Goal: Information Seeking & Learning: Learn about a topic

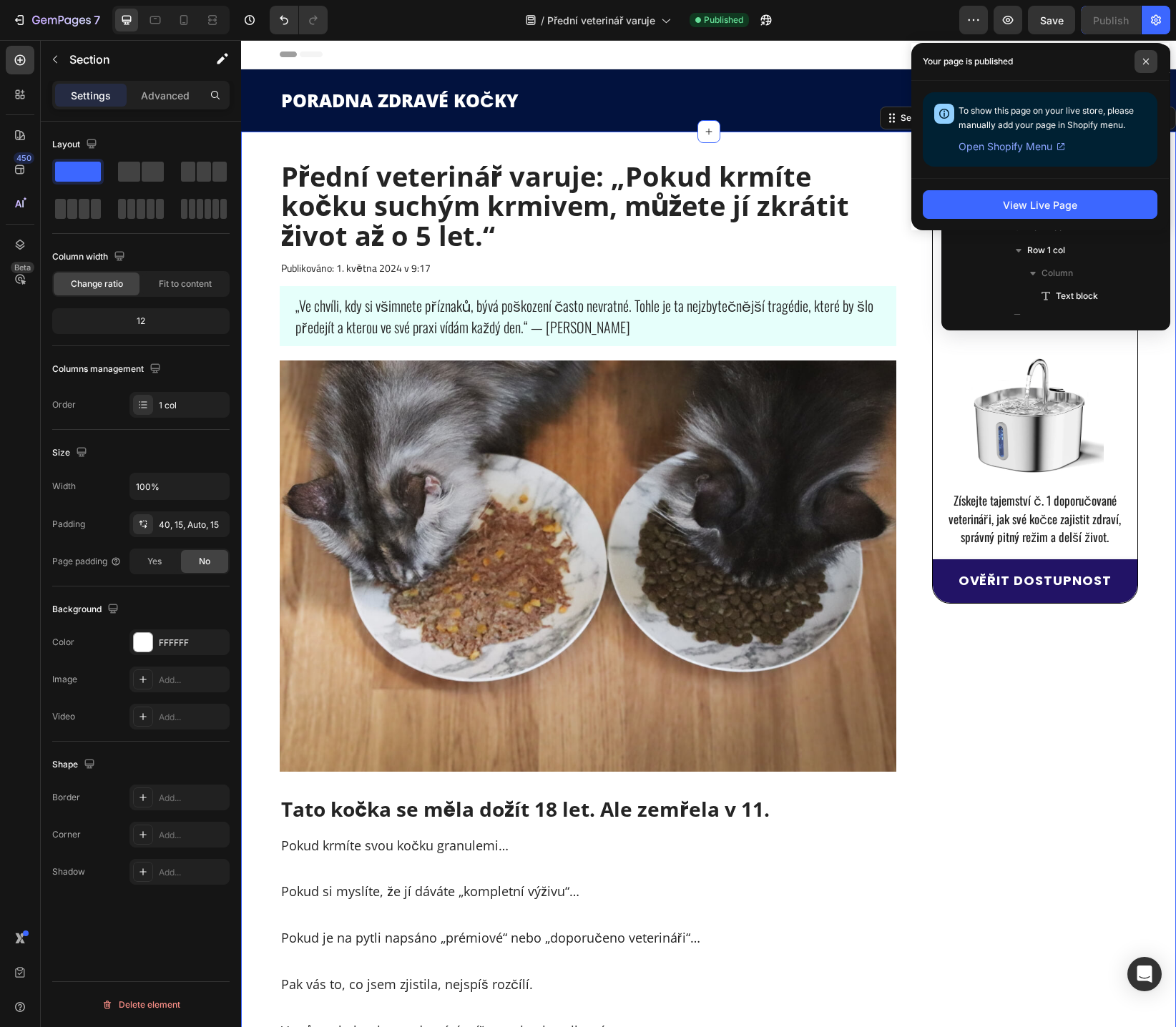
click at [1145, 68] on span at bounding box center [1145, 61] width 23 height 23
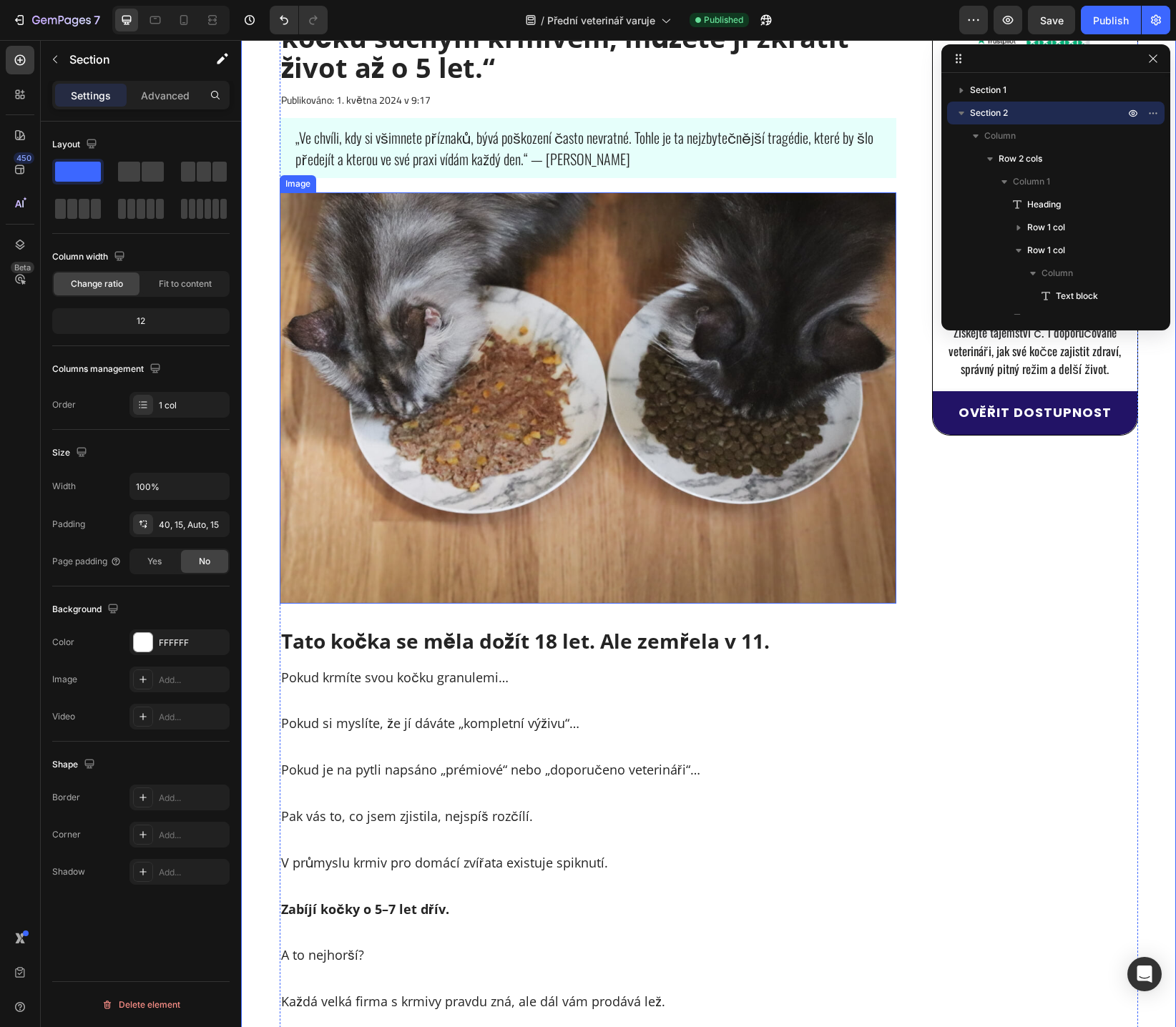
scroll to position [315, 0]
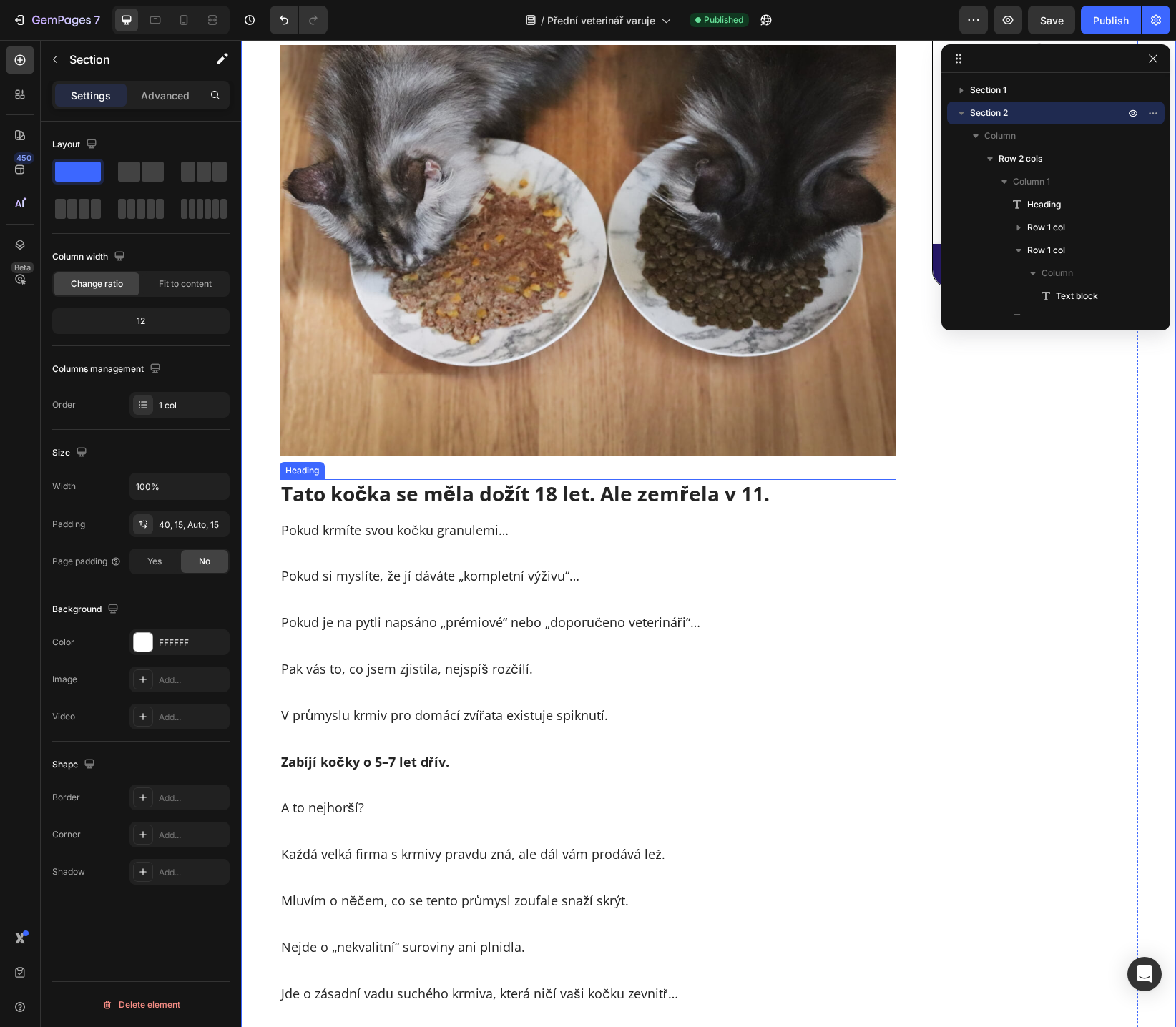
click at [416, 492] on p "Tato kočka se měla dožít 18 let. Ale zemřela v 11." at bounding box center [588, 493] width 614 height 26
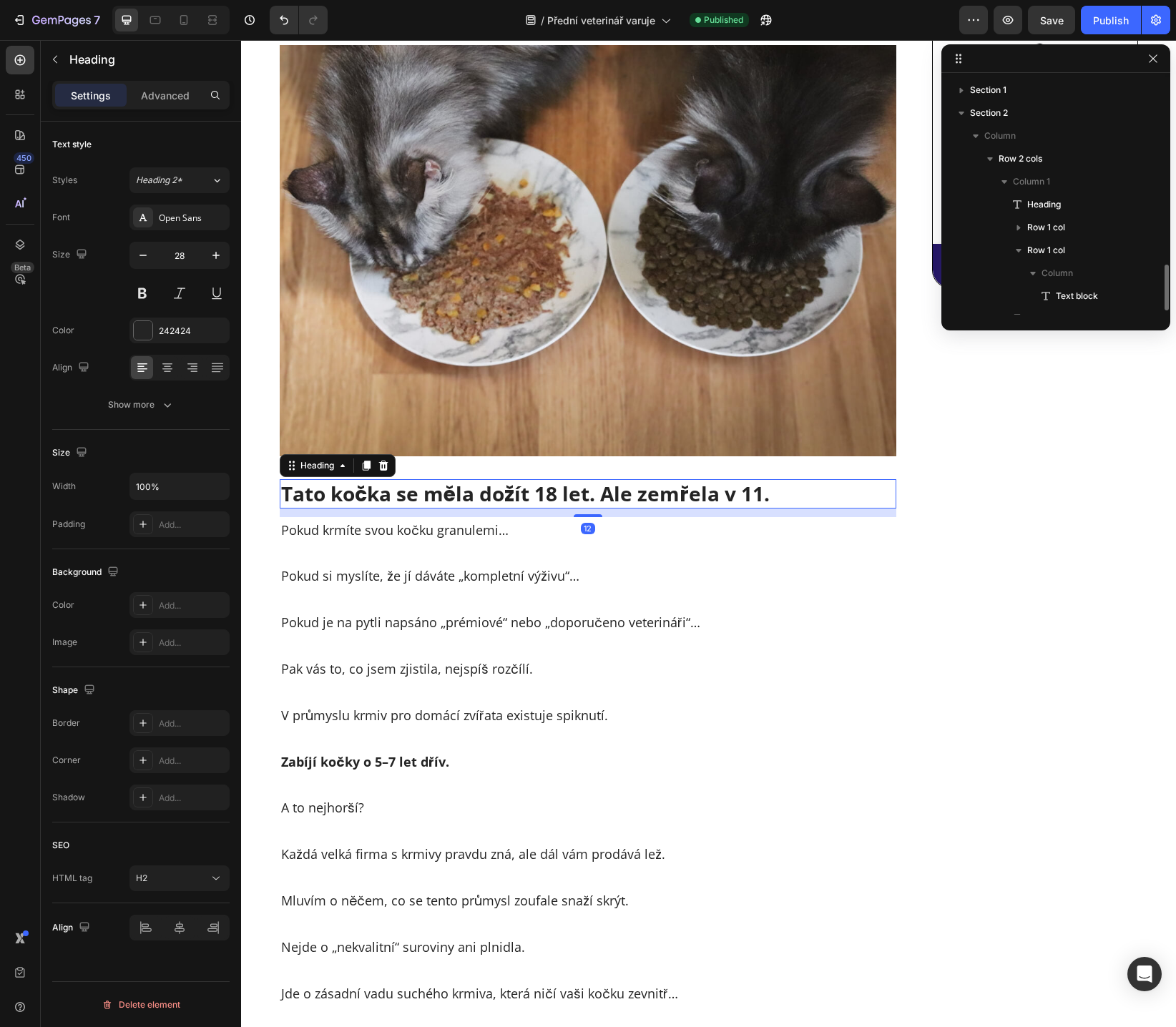
scroll to position [156, 0]
click at [320, 496] on p "Tato kočka se měla dožít 18 let. Ale zemřela v 11." at bounding box center [588, 493] width 614 height 26
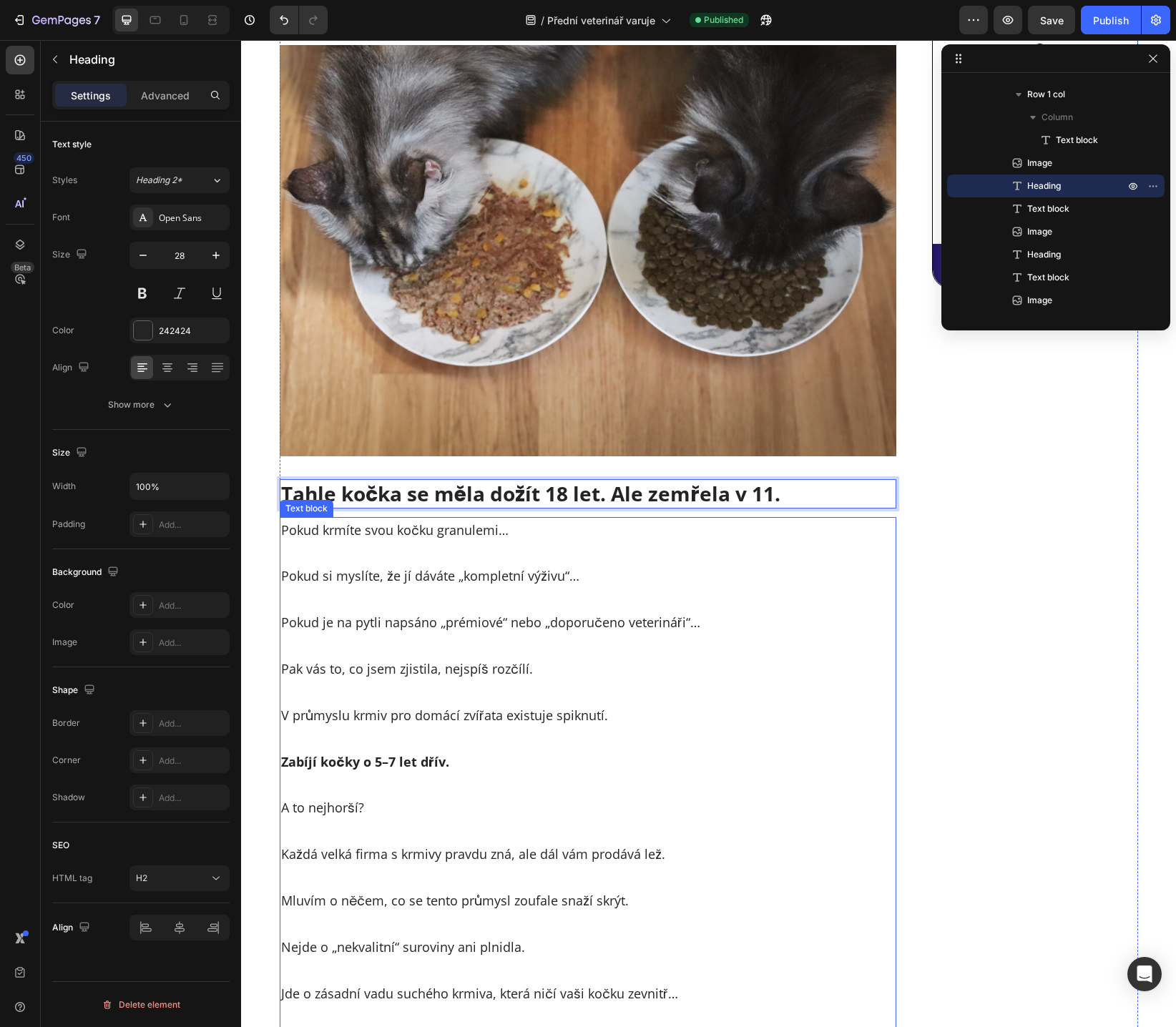
click at [358, 536] on p "Pokud krmíte svou kočku granulemi…" at bounding box center [588, 530] width 614 height 23
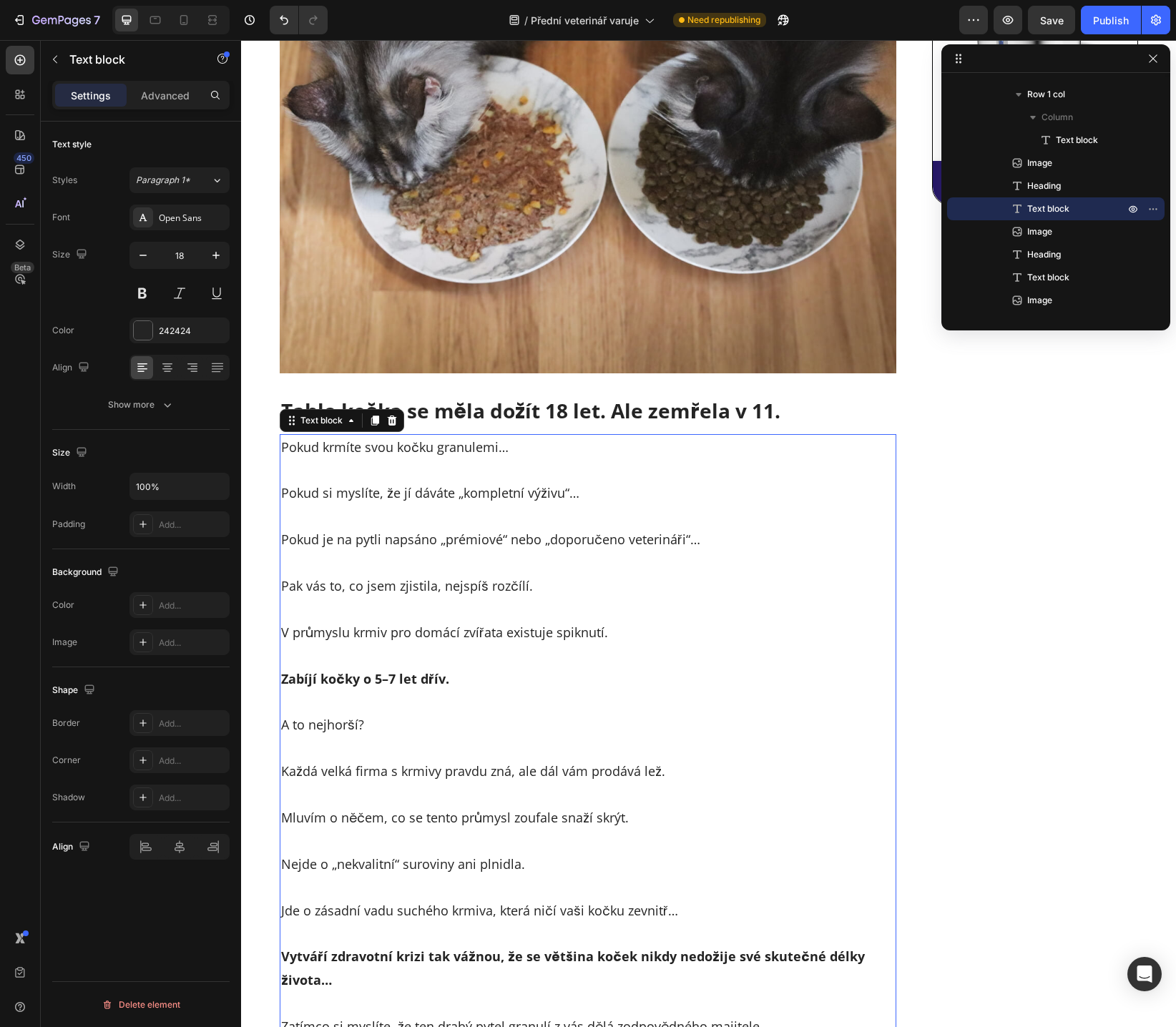
scroll to position [407, 0]
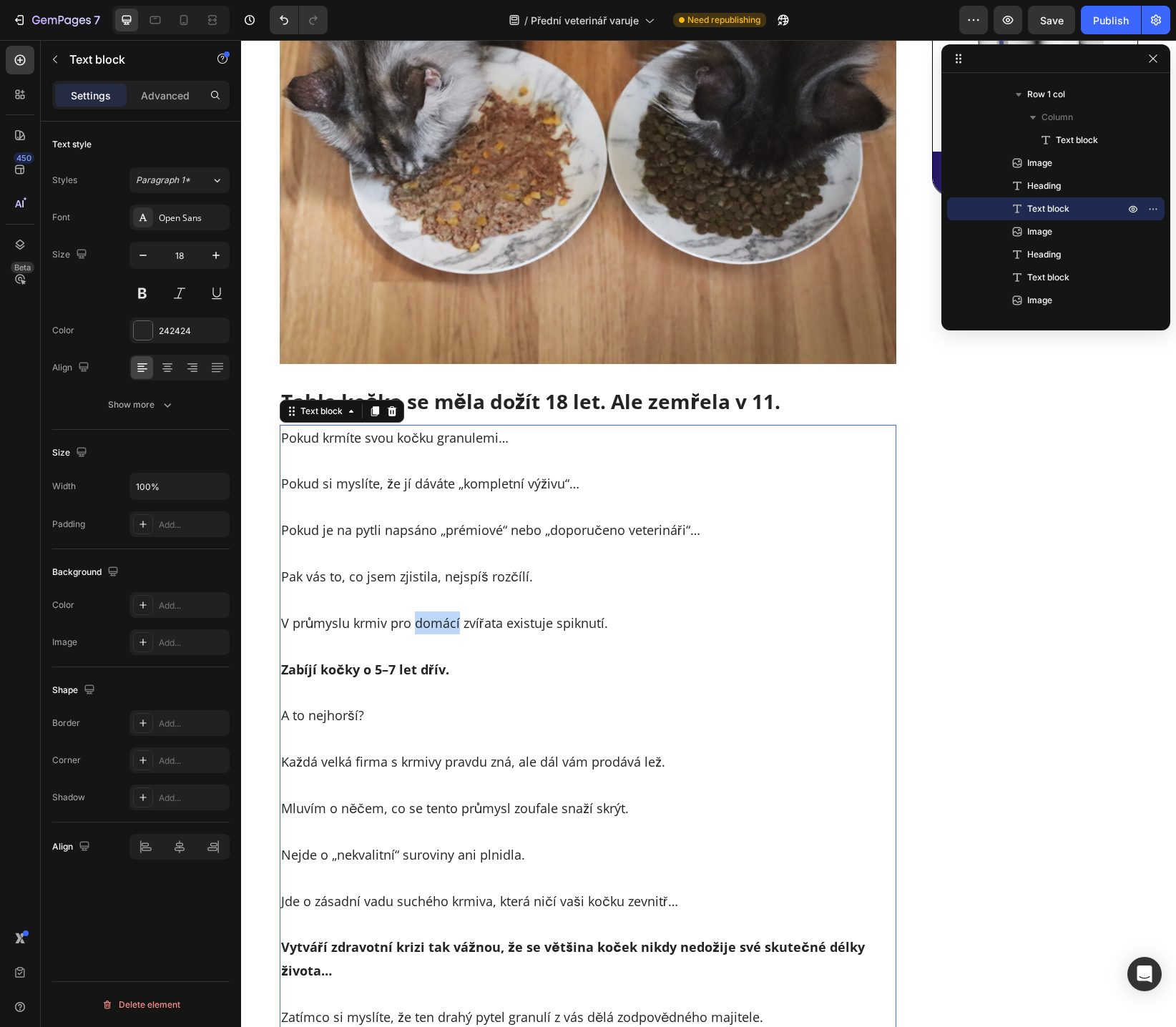
click at [421, 629] on p "V průmyslu krmiv pro domácí zvířata existuje spiknutí." at bounding box center [588, 622] width 614 height 23
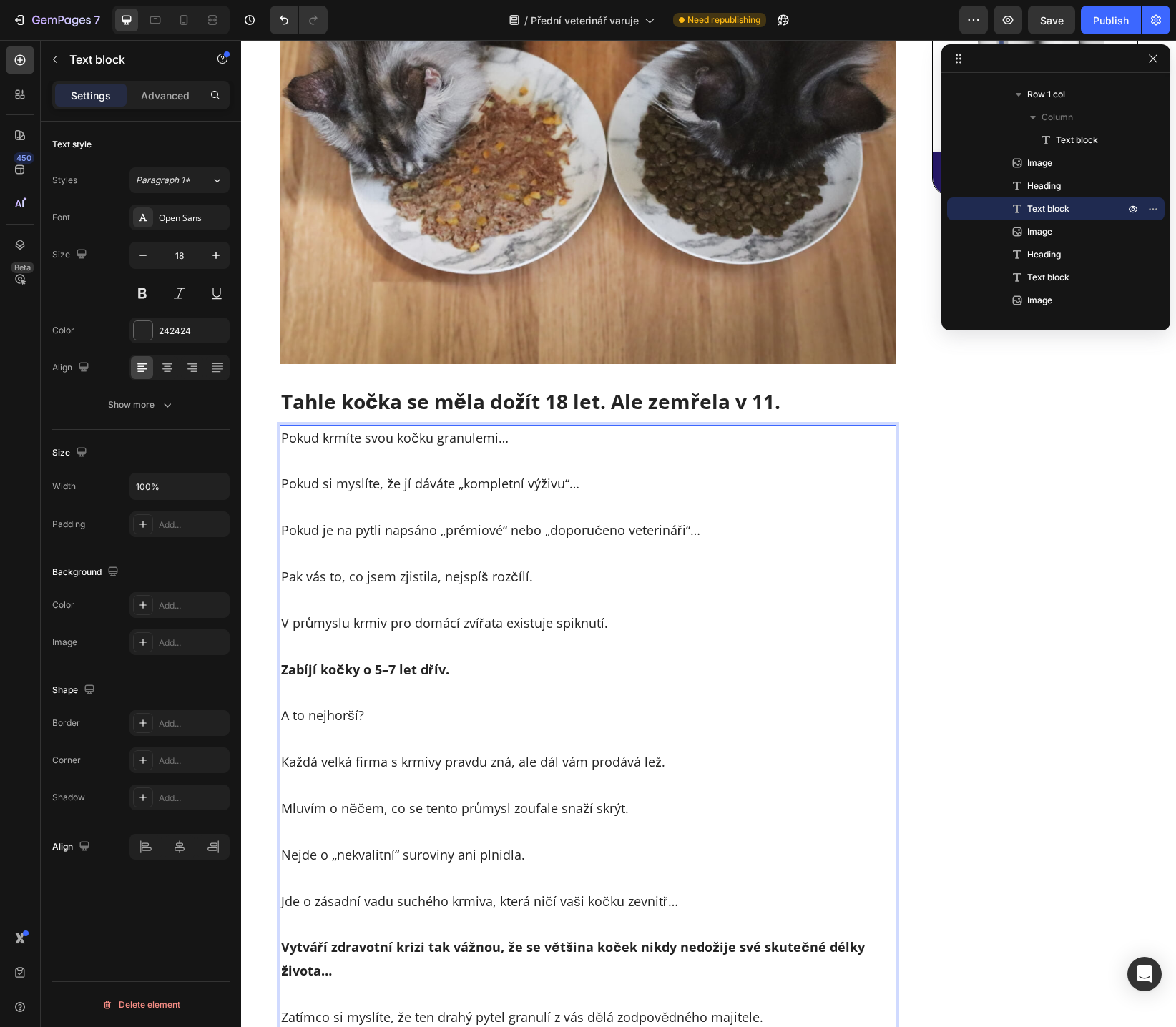
click at [354, 678] on p "Zabíjí kočky o 5–7 let dřív." at bounding box center [588, 669] width 614 height 23
click at [419, 644] on p "Rich Text Editor. Editing area: main" at bounding box center [588, 645] width 614 height 23
click at [364, 671] on strong "Zabíjí kočky až o 5–7 let dřív." at bounding box center [373, 669] width 186 height 17
click at [389, 692] on p "Rich Text Editor. Editing area: main" at bounding box center [588, 692] width 614 height 23
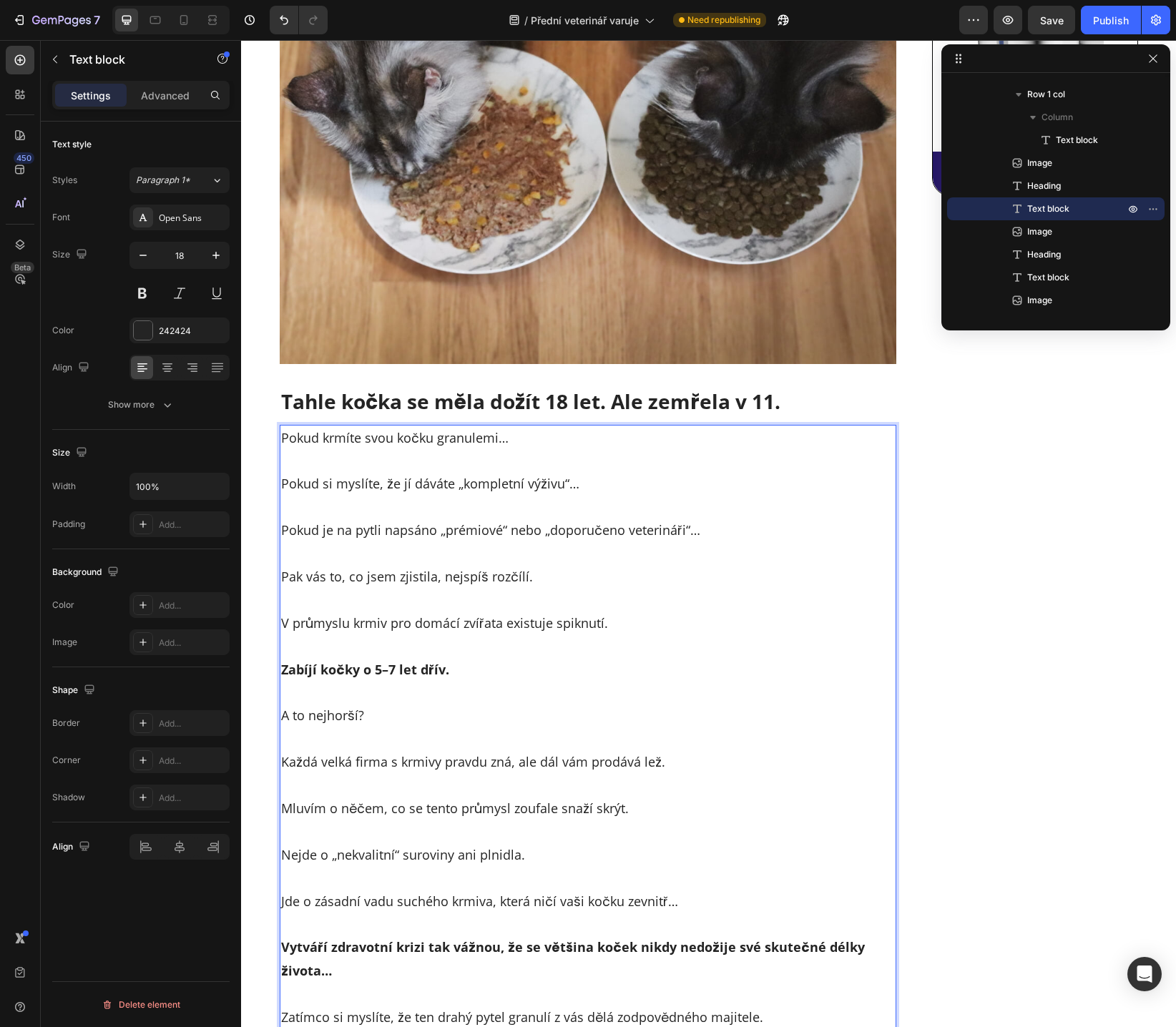
scroll to position [469, 0]
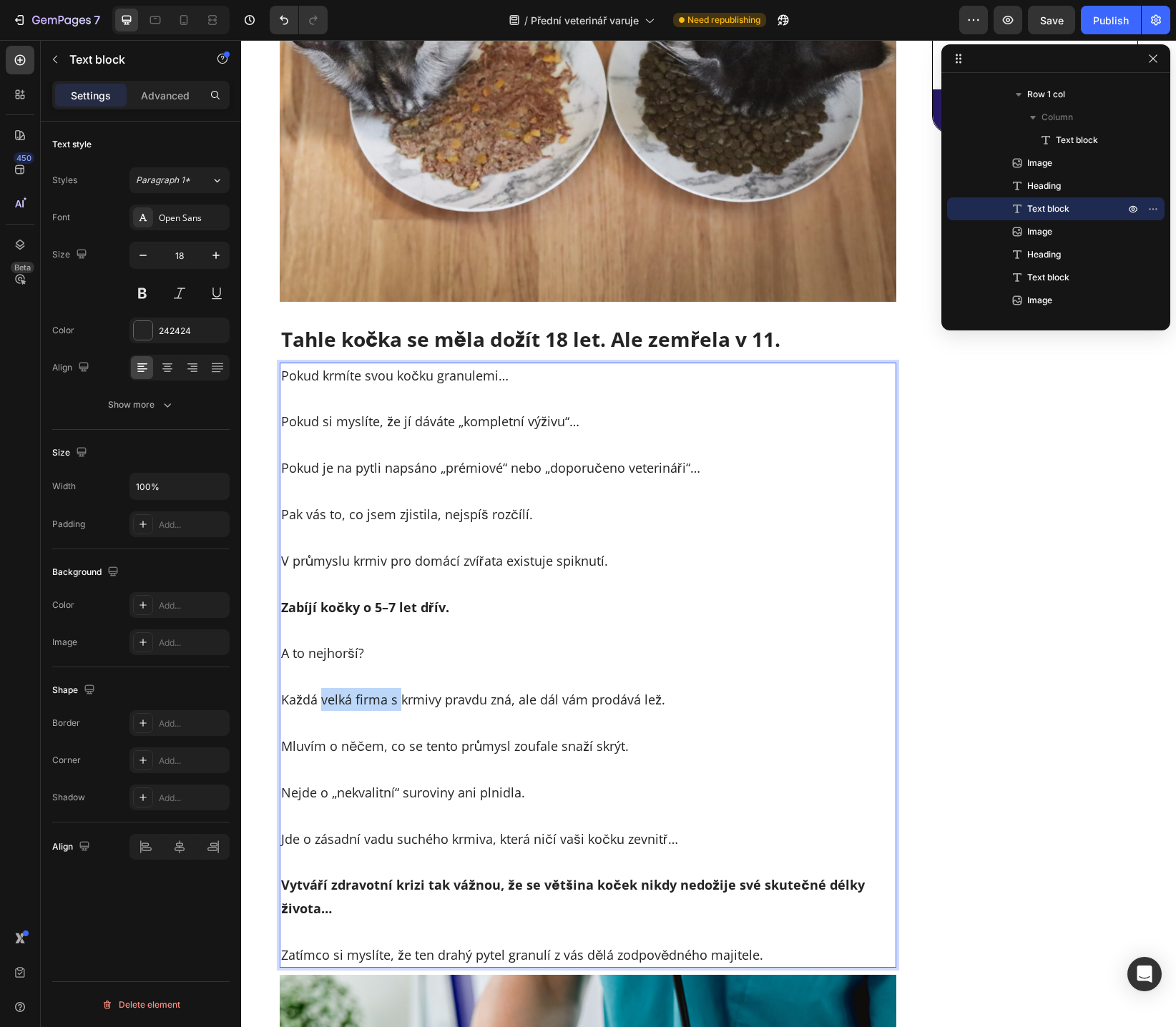
drag, startPoint x: 315, startPoint y: 697, endPoint x: 394, endPoint y: 701, distance: 79.1
click at [394, 701] on p "Každá velká firma s krmivy pravdu zná, ale dál vám prodává lež." at bounding box center [588, 699] width 614 height 23
click at [407, 703] on p "Každá velká firma s krmivy pravdu zná, ale dál vám prodává lež." at bounding box center [588, 699] width 614 height 23
click at [455, 703] on p "Každá velká firma s krmivy pravdu zná, ale dál vám prodává lež." at bounding box center [588, 699] width 614 height 23
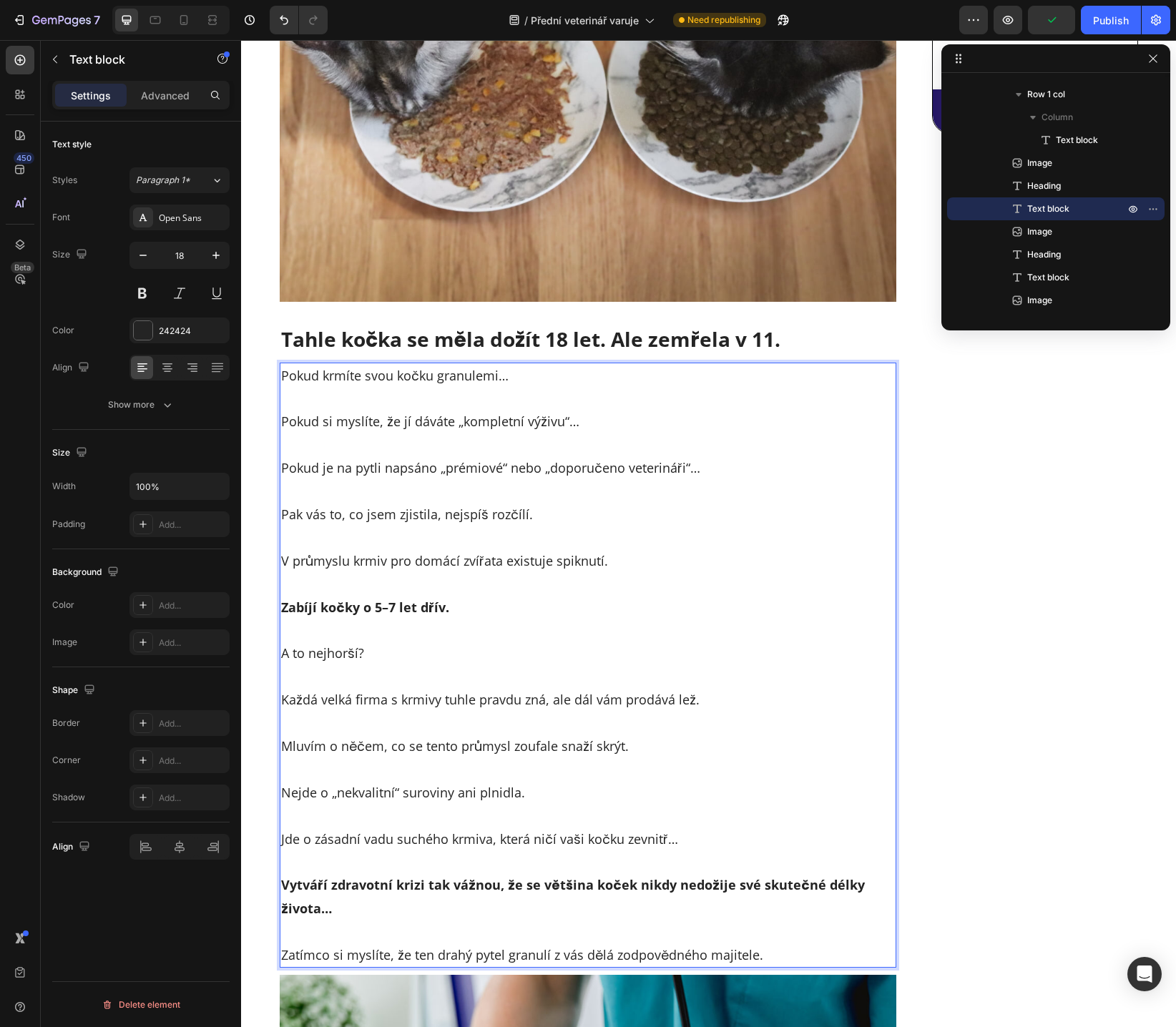
click at [678, 702] on p "Každá velká firma s krmivy tuhle pravdu zná, ale dál vám prodává lež." at bounding box center [588, 699] width 614 height 23
click at [542, 730] on p "Rich Text Editor. Editing area: main" at bounding box center [588, 723] width 614 height 23
click at [318, 750] on p "Mluvím o něčem, co se tento průmysl zoufale snaží skrýt." at bounding box center [588, 746] width 614 height 23
drag, startPoint x: 290, startPoint y: 752, endPoint x: 399, endPoint y: 752, distance: 109.0
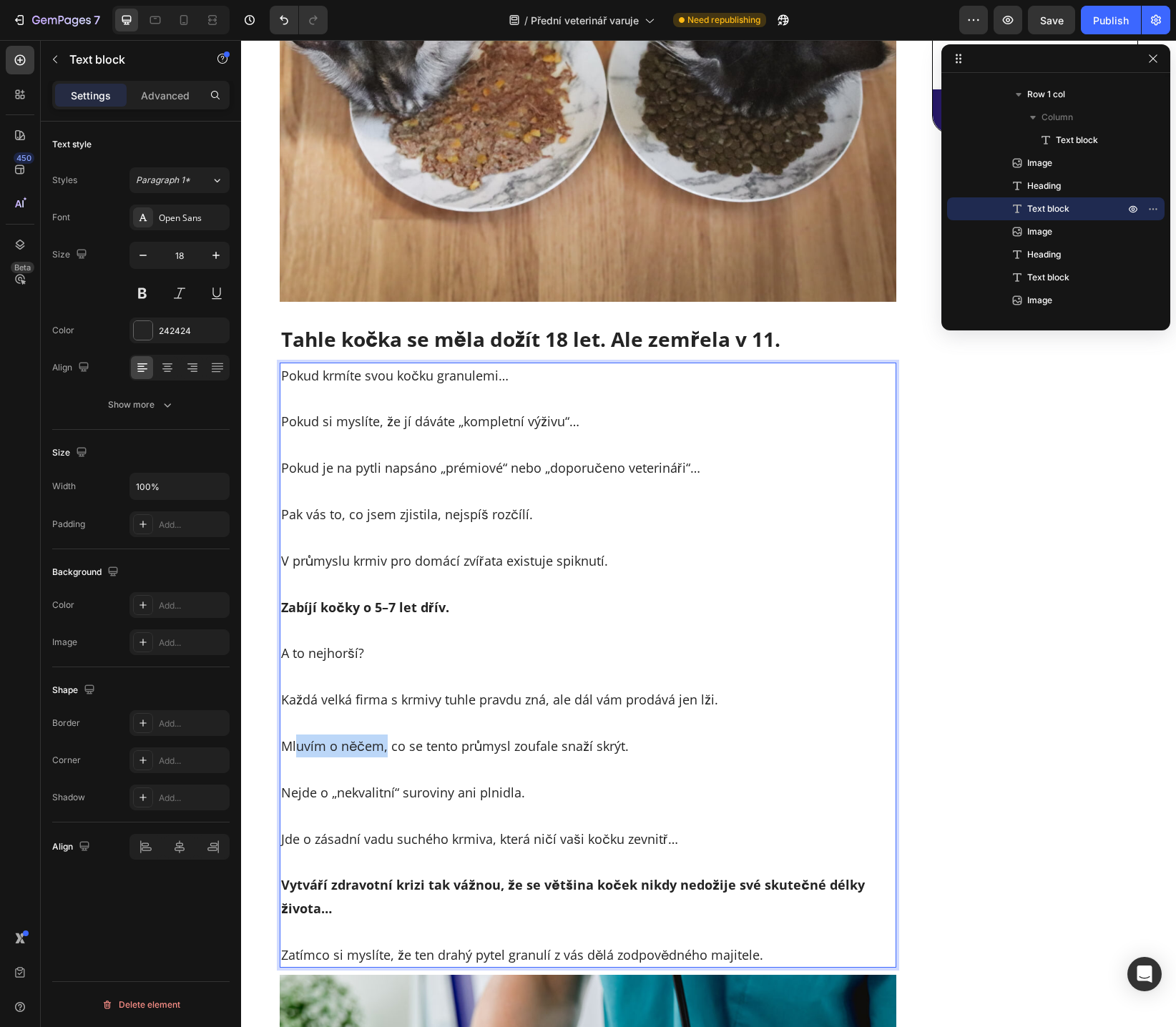
click at [378, 748] on p "Mluvím o něčem, co se tento průmysl zoufale snaží skrýt." at bounding box center [588, 746] width 614 height 23
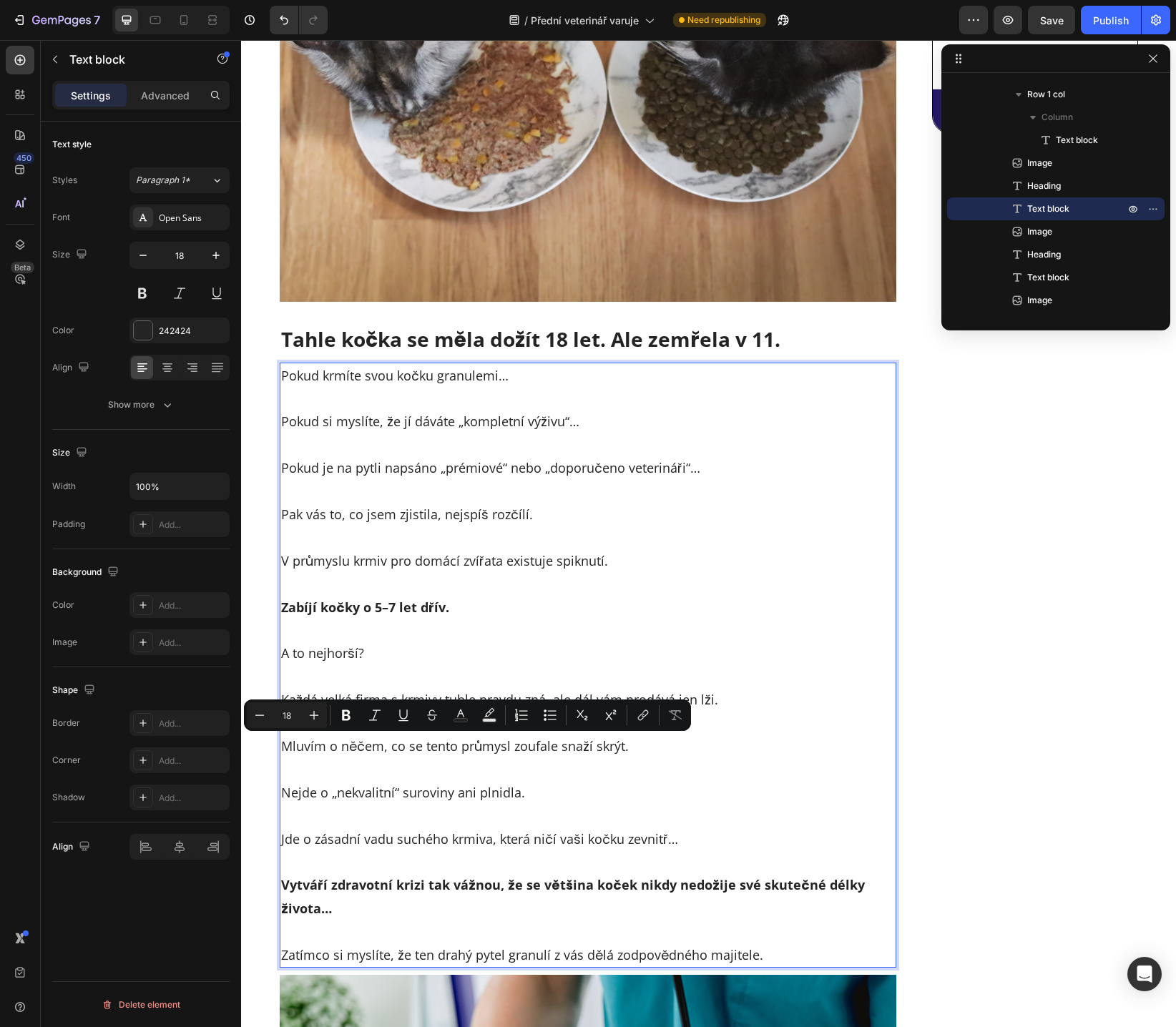
click at [406, 753] on p "Mluvím o něčem, co se tento průmysl zoufale snaží skrýt." at bounding box center [588, 746] width 614 height 23
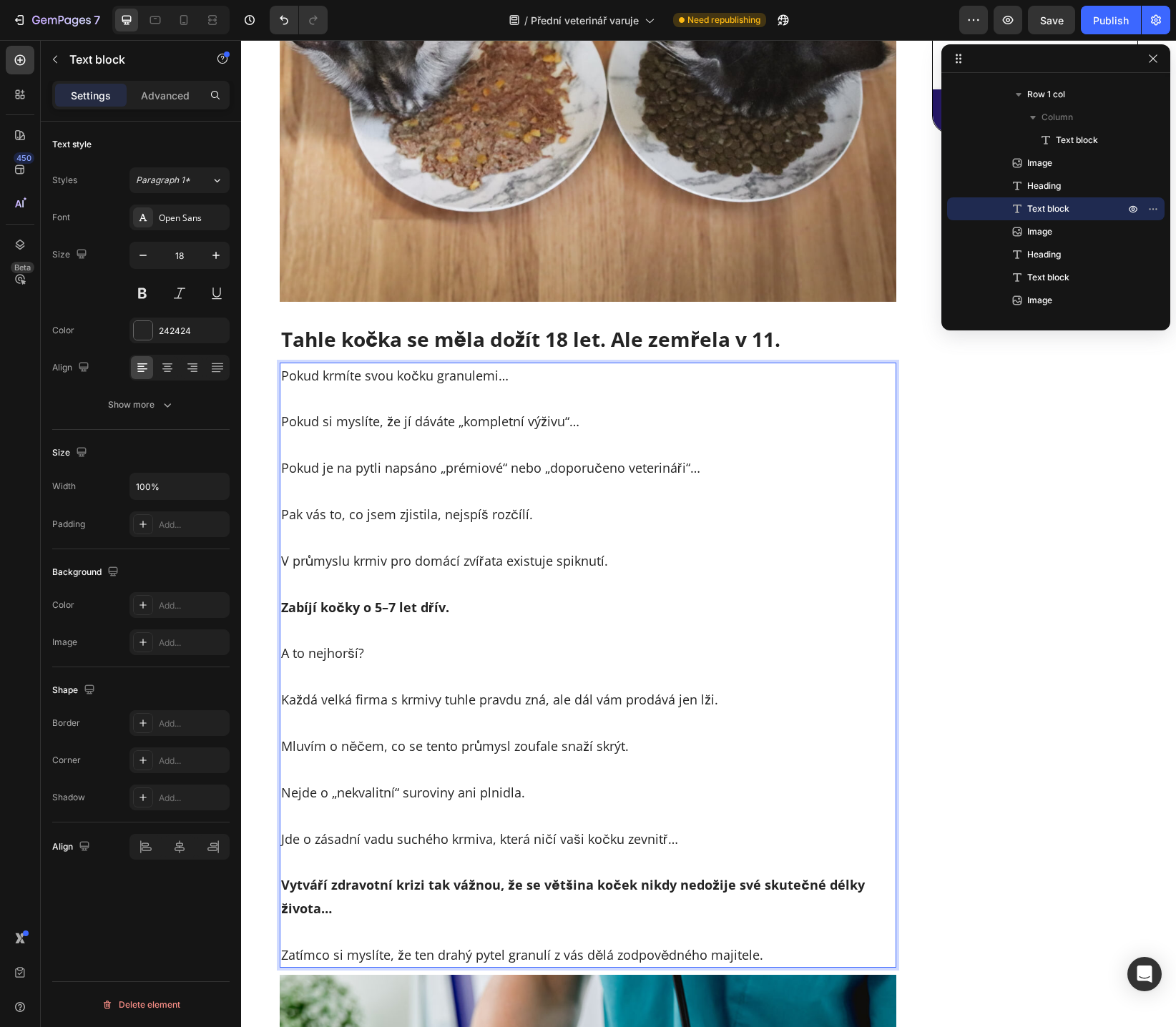
click at [566, 751] on p "Mluvím o něčem, co se tento průmysl zoufale snaží skrýt." at bounding box center [588, 746] width 614 height 23
click at [287, 791] on p "Nejde o „nekvalitní“ suroviny ani plnidla." at bounding box center [588, 792] width 614 height 23
drag, startPoint x: 339, startPoint y: 792, endPoint x: 455, endPoint y: 791, distance: 116.0
click at [446, 791] on p "Nejde o „nekvalitní“ suroviny ani plnidla." at bounding box center [588, 792] width 614 height 23
click at [476, 792] on p "Nejde o „nekvalitní“ suroviny ani plnidla." at bounding box center [588, 792] width 614 height 23
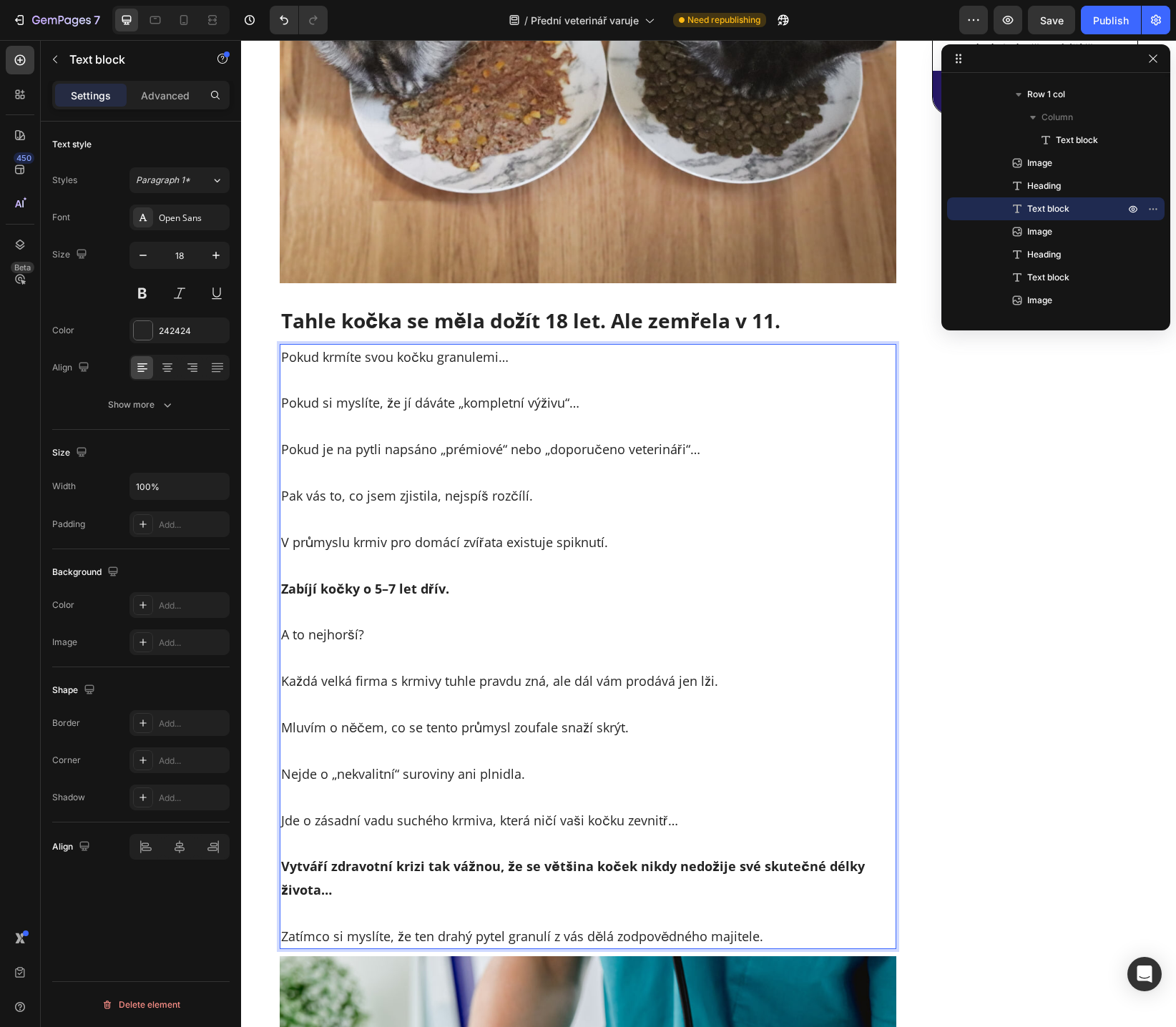
scroll to position [536, 0]
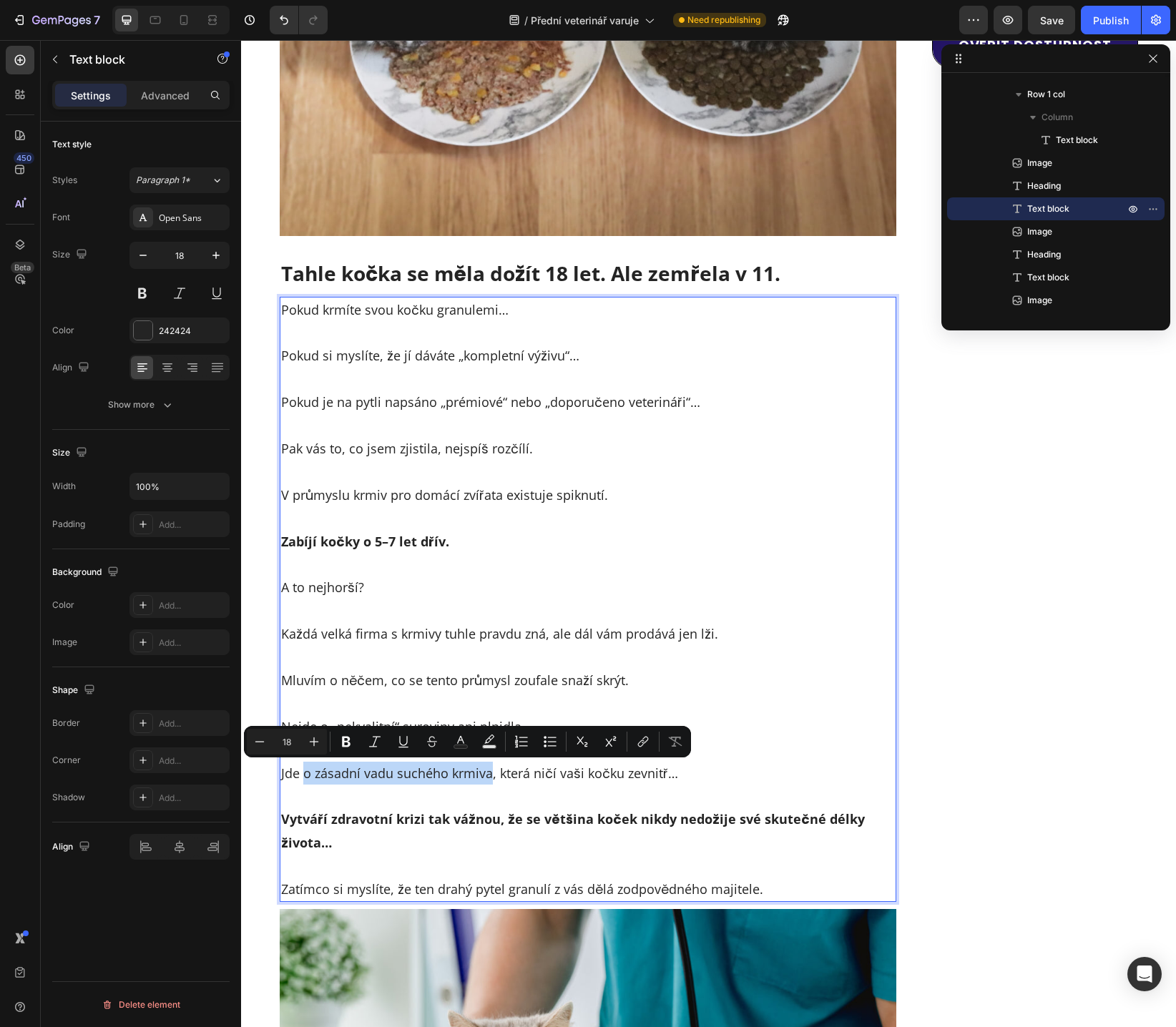
drag, startPoint x: 300, startPoint y: 775, endPoint x: 485, endPoint y: 777, distance: 185.0
click at [485, 777] on p "Jde o zásadní vadu suchého krmiva, která ničí vaši kočku zevnitř…" at bounding box center [588, 773] width 614 height 23
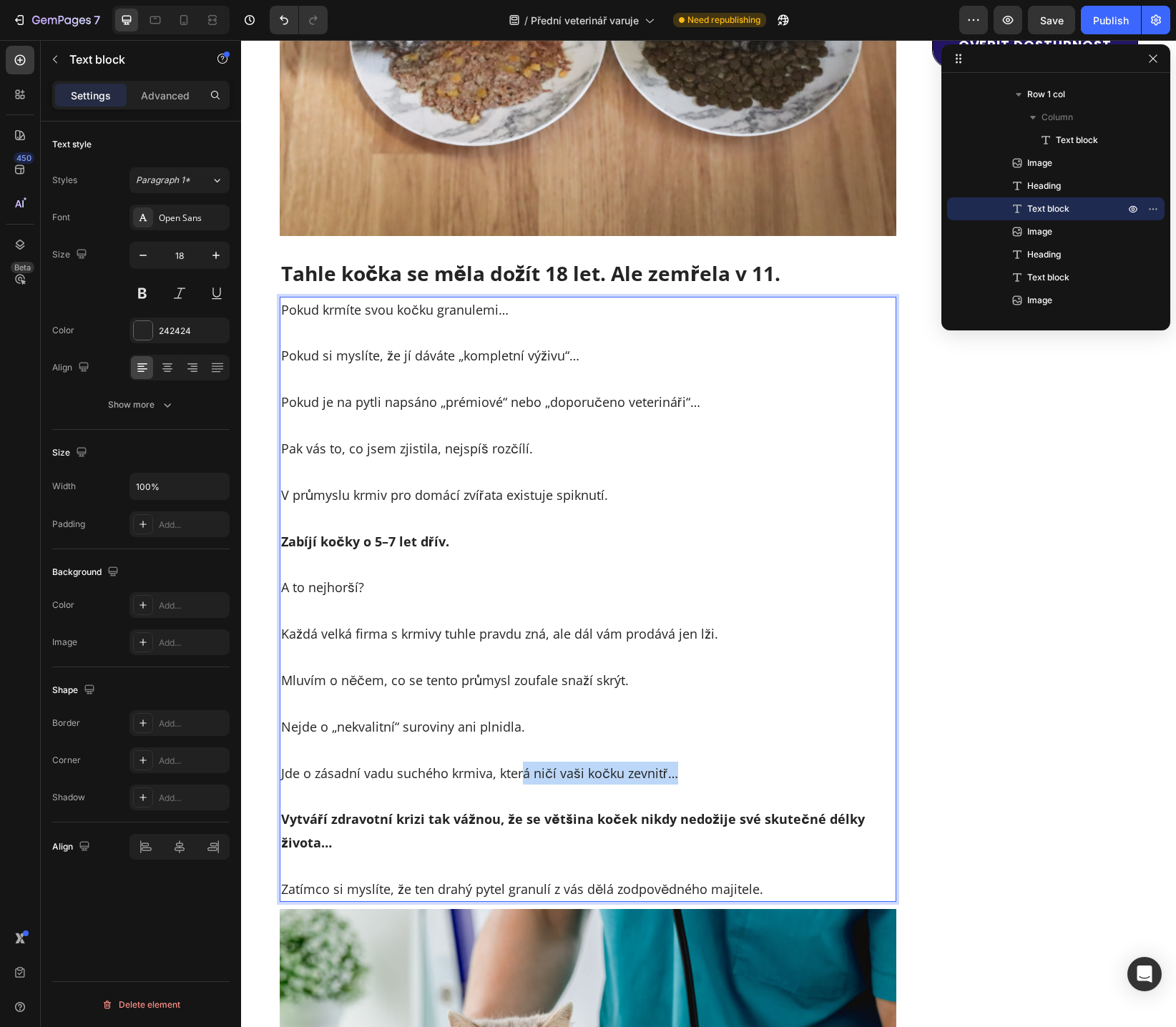
drag, startPoint x: 514, startPoint y: 781, endPoint x: 668, endPoint y: 780, distance: 154.0
click at [668, 780] on p "Jde o zásadní vadu suchého krmiva, která ničí vaši kočku zevnitř…" at bounding box center [588, 773] width 614 height 23
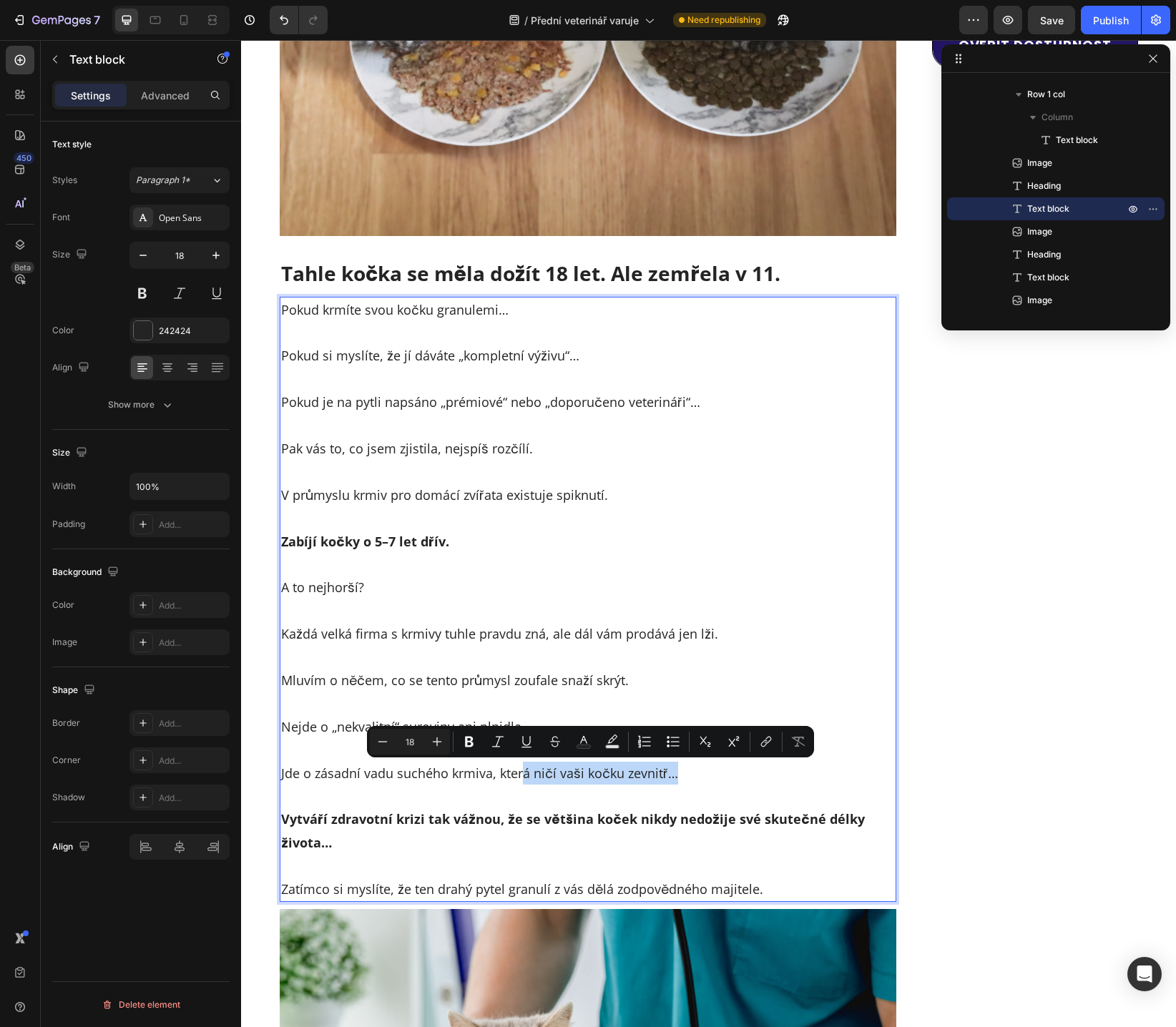
click at [675, 780] on p "Jde o zásadní vadu suchého krmiva, která ničí vaši kočku zevnitř…" at bounding box center [588, 773] width 614 height 23
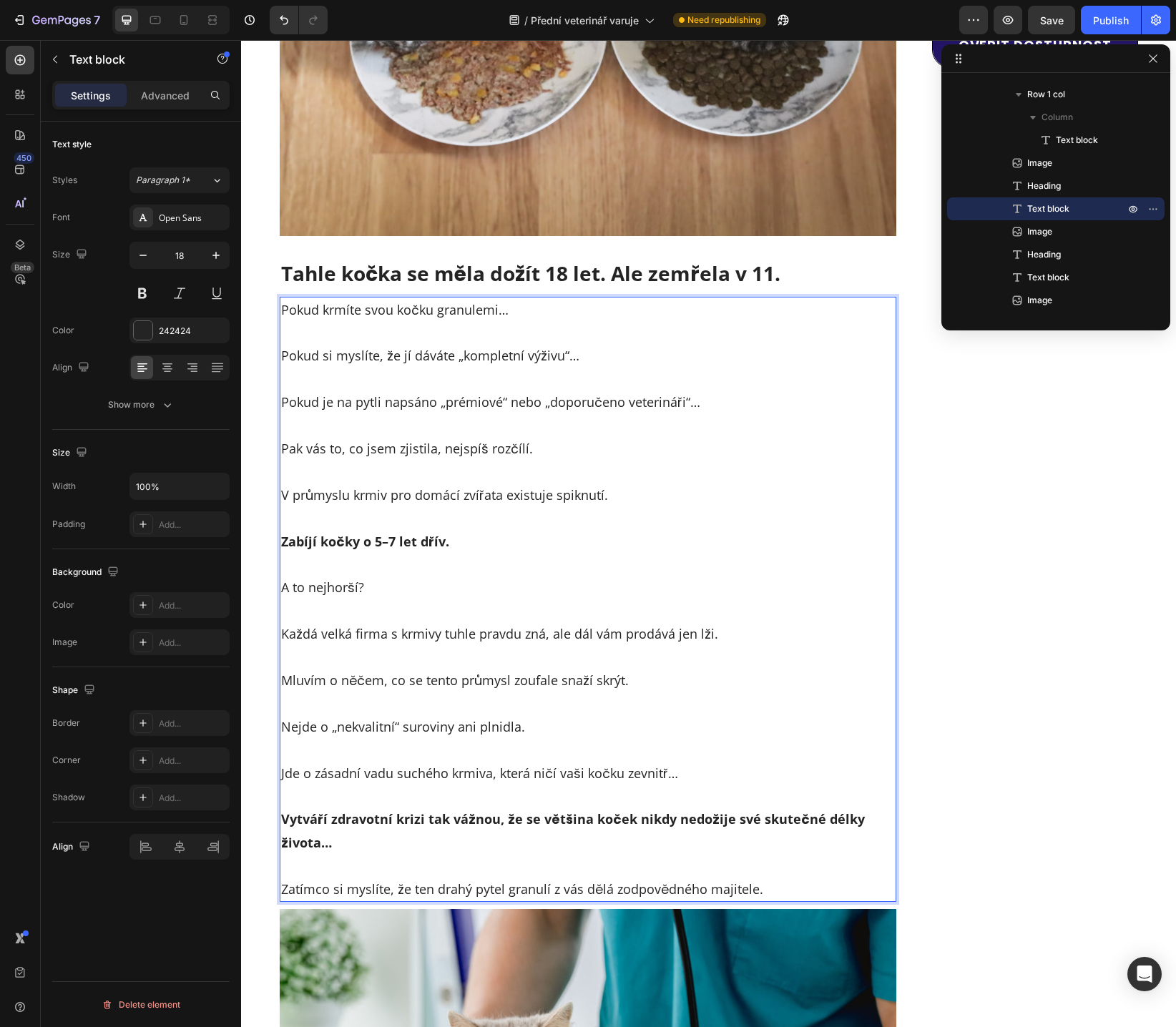
click at [537, 778] on p "Jde o zásadní vadu suchého krmiva, která ničí vaši kočku zevnitř…" at bounding box center [588, 773] width 614 height 23
click at [469, 789] on p "Rich Text Editor. Editing area: main" at bounding box center [588, 796] width 614 height 23
drag, startPoint x: 312, startPoint y: 820, endPoint x: 434, endPoint y: 818, distance: 122.0
click at [434, 818] on strong "Vytváří zdravotní krizi tak vážnou, že se většina koček nikdy nedožije své skut…" at bounding box center [572, 830] width 583 height 40
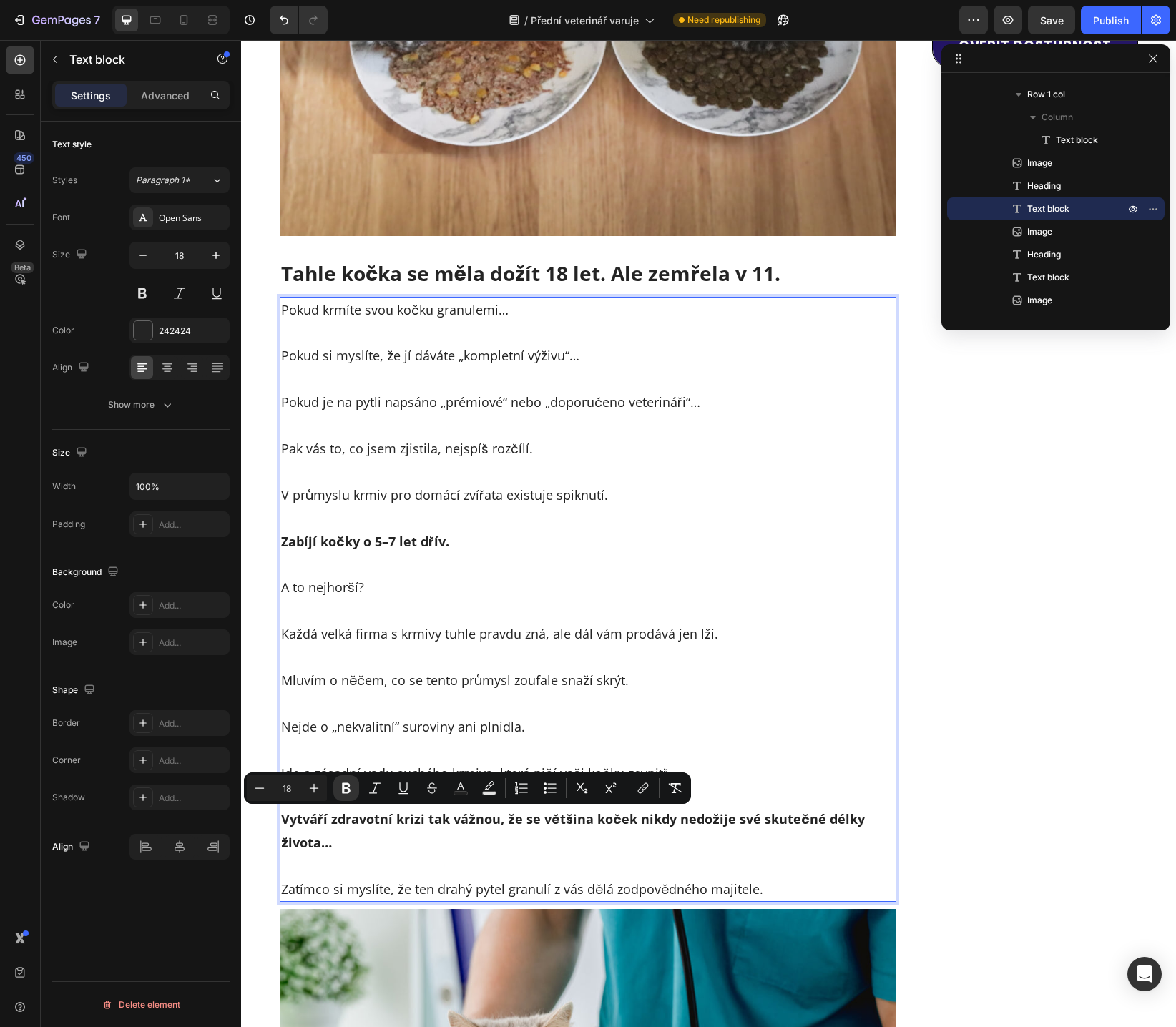
click at [445, 825] on strong "Vytváří zdravotní krizi tak vážnou, že se většina koček nikdy nedožije své skut…" at bounding box center [572, 830] width 583 height 40
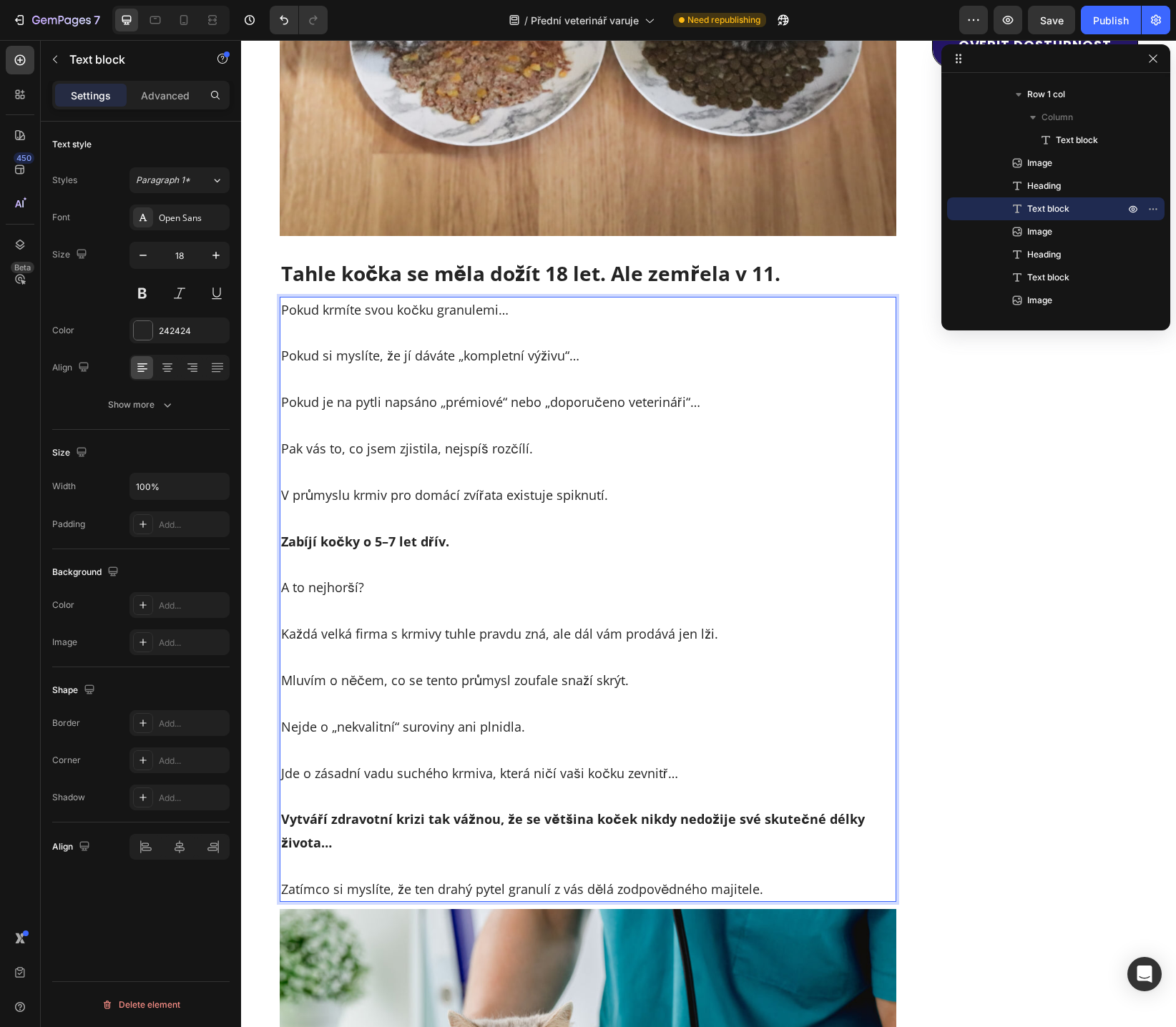
click at [403, 821] on strong "Vytváří zdravotní krizi tak vážnou, že se většina koček nikdy nedožije své skut…" at bounding box center [572, 830] width 583 height 40
click at [531, 822] on strong "Vytváří zdravotní komplikace tak vážnou, že se většina koček nikdy nedožije své…" at bounding box center [576, 830] width 591 height 40
click at [536, 824] on strong "Vytváří zdravotní komplikace tak vážnou, že se většina koček nikdy nedožije své…" at bounding box center [576, 830] width 591 height 40
click at [661, 823] on strong "Vytváří zdravotní komplikace tak vážné, že se většina koček nikdy nedožije své …" at bounding box center [571, 830] width 582 height 40
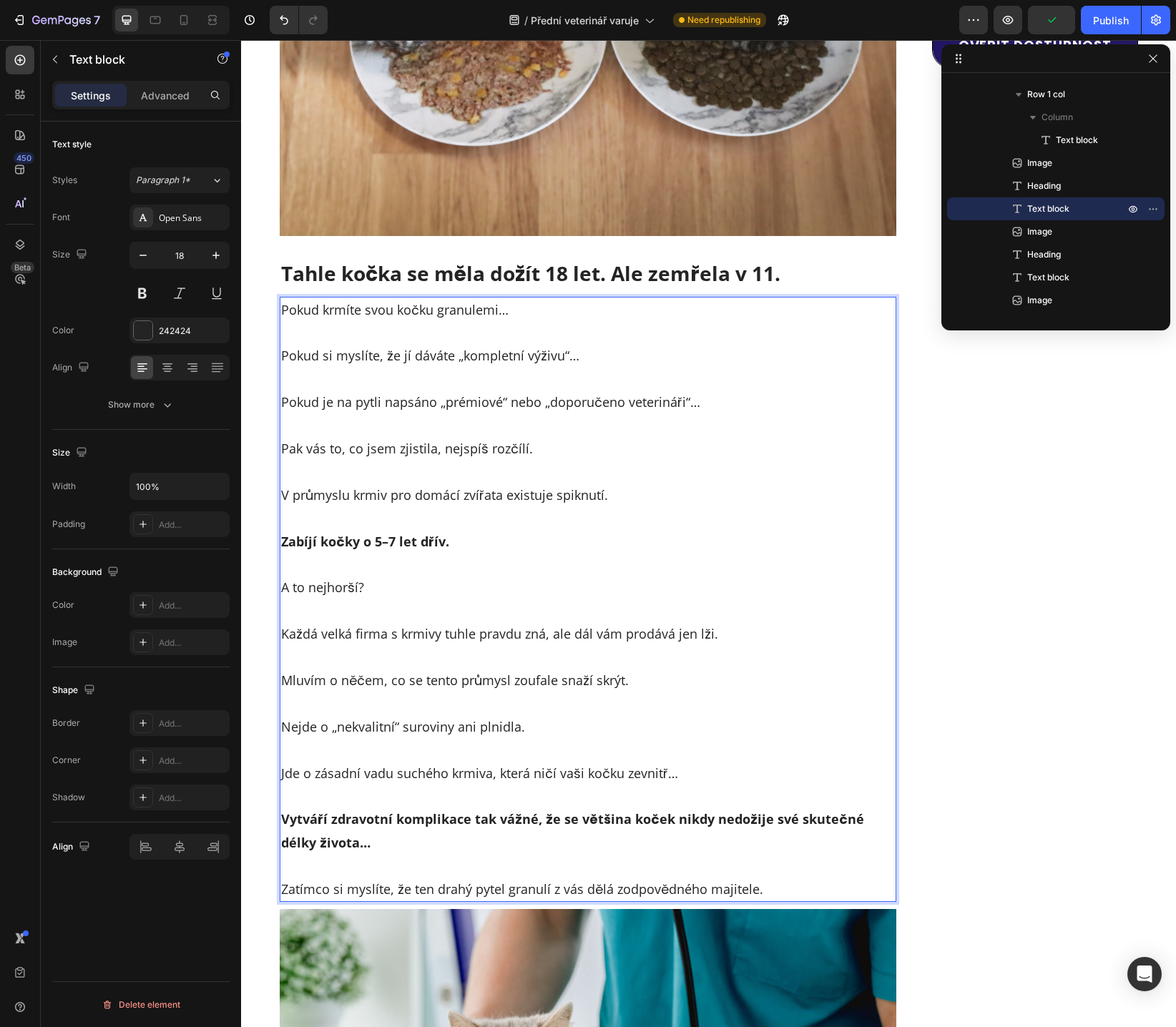
click at [727, 819] on strong "Vytváří zdravotní komplikace tak vážné, že se většina koček nikdy nedožije své …" at bounding box center [571, 830] width 582 height 40
click at [796, 820] on strong "Vytváří zdravotní komplikace tak vážné, že se většina koček nikdy nedožije své …" at bounding box center [571, 830] width 582 height 40
click at [597, 834] on p "Vytváří zdravotní komplikace tak vážné, že se většina koček nikdy nedožije své …" at bounding box center [588, 830] width 614 height 47
click at [783, 820] on strong "Vytváří zdravotní komplikace tak vážné, že se většina koček nikdy nedožije své …" at bounding box center [571, 830] width 582 height 40
click at [729, 822] on strong "Vytváří zdravotní komplikace tak vážné, že se většina koček nikdy nedožije své …" at bounding box center [571, 830] width 582 height 40
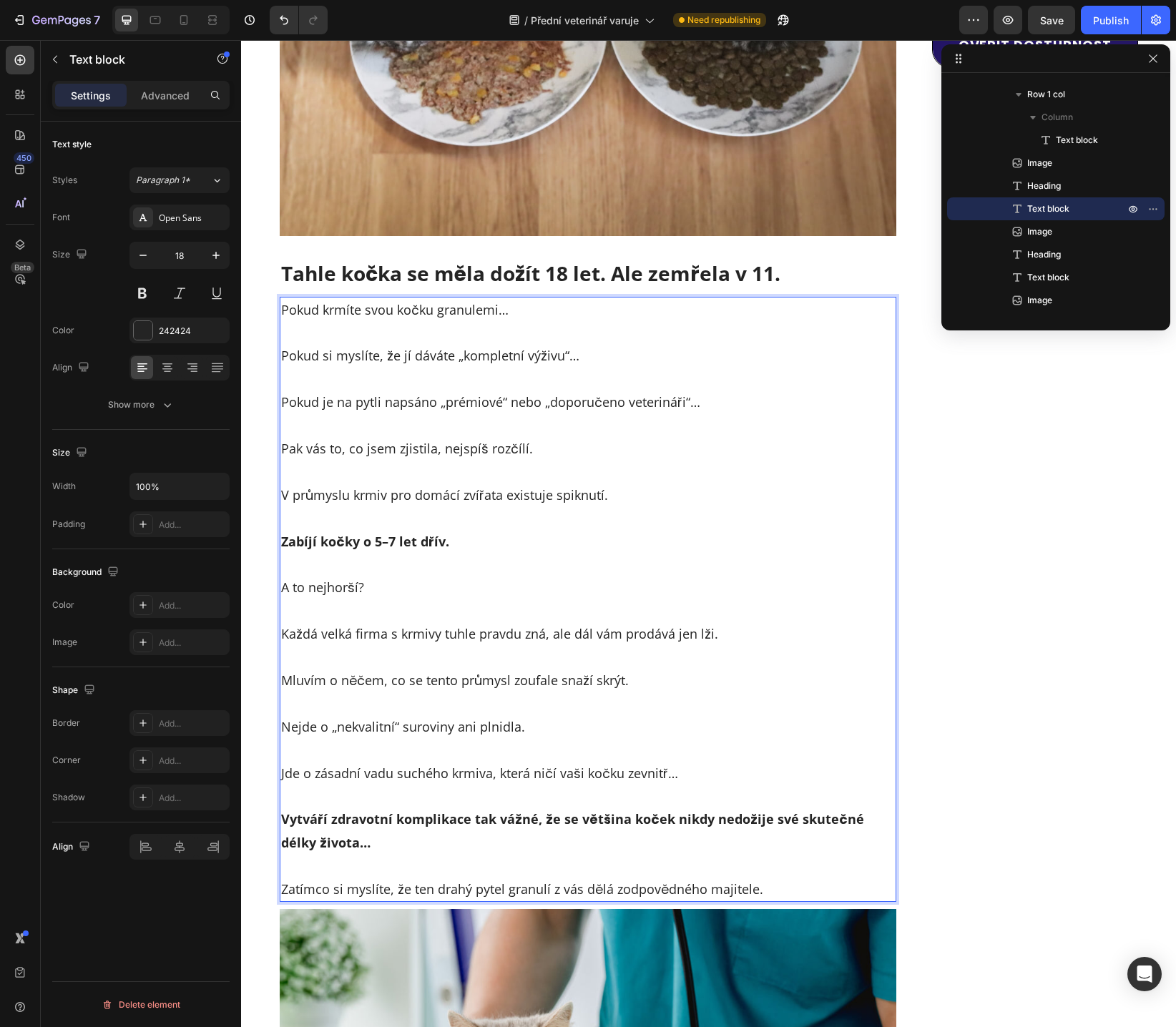
click at [815, 821] on strong "Vytváří zdravotní komplikace tak vážné, že se většina koček nikdy nedožije své …" at bounding box center [571, 830] width 582 height 40
click at [814, 821] on strong "Vytváří zdravotní komplikace tak vážné, že se většina koček nikdy nedožije své …" at bounding box center [571, 830] width 582 height 40
click at [771, 839] on p "Vytváří zdravotní komplikace tak vážné, že se většina koček nikdy nedožije své …" at bounding box center [588, 830] width 614 height 47
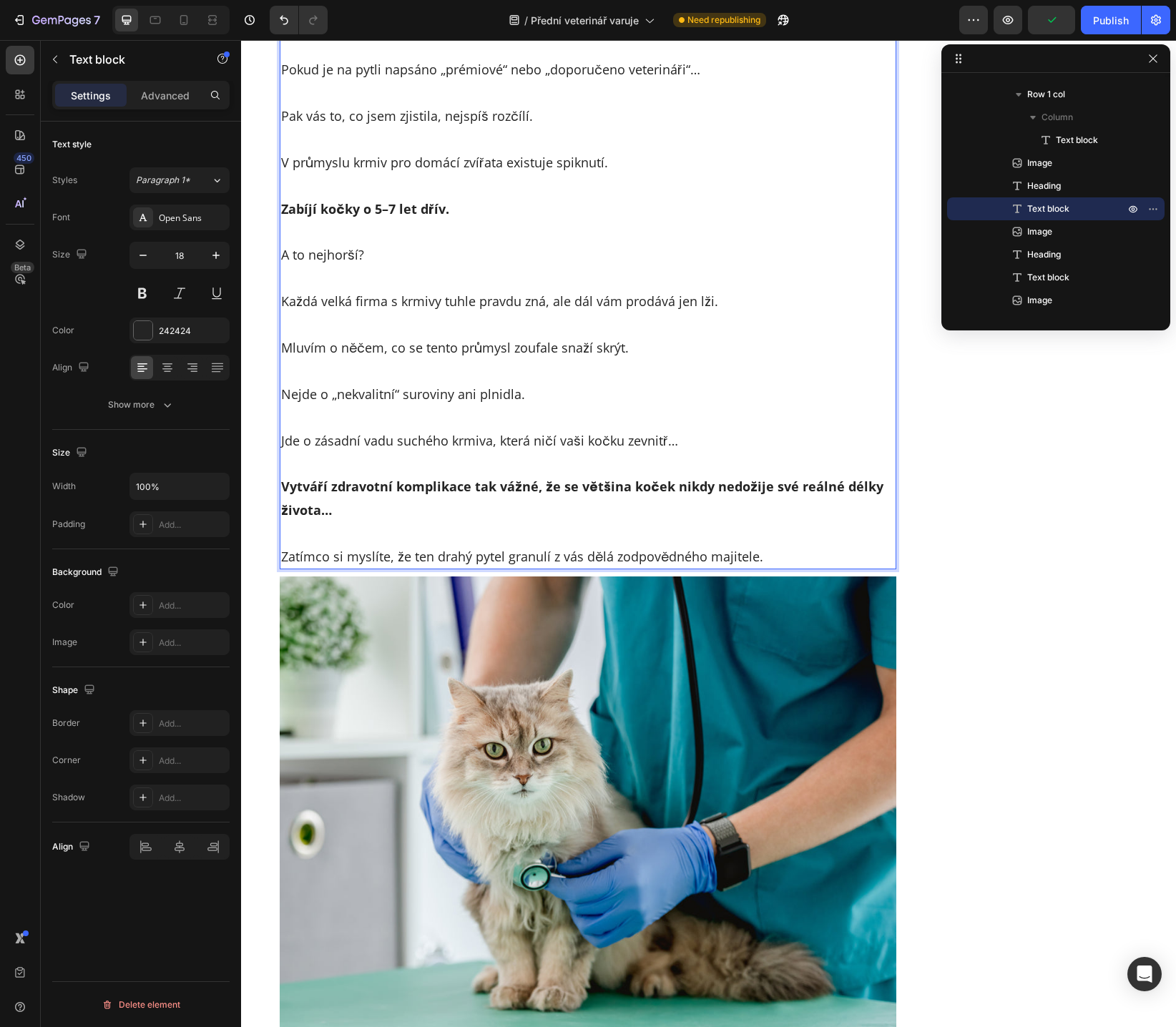
scroll to position [942, 0]
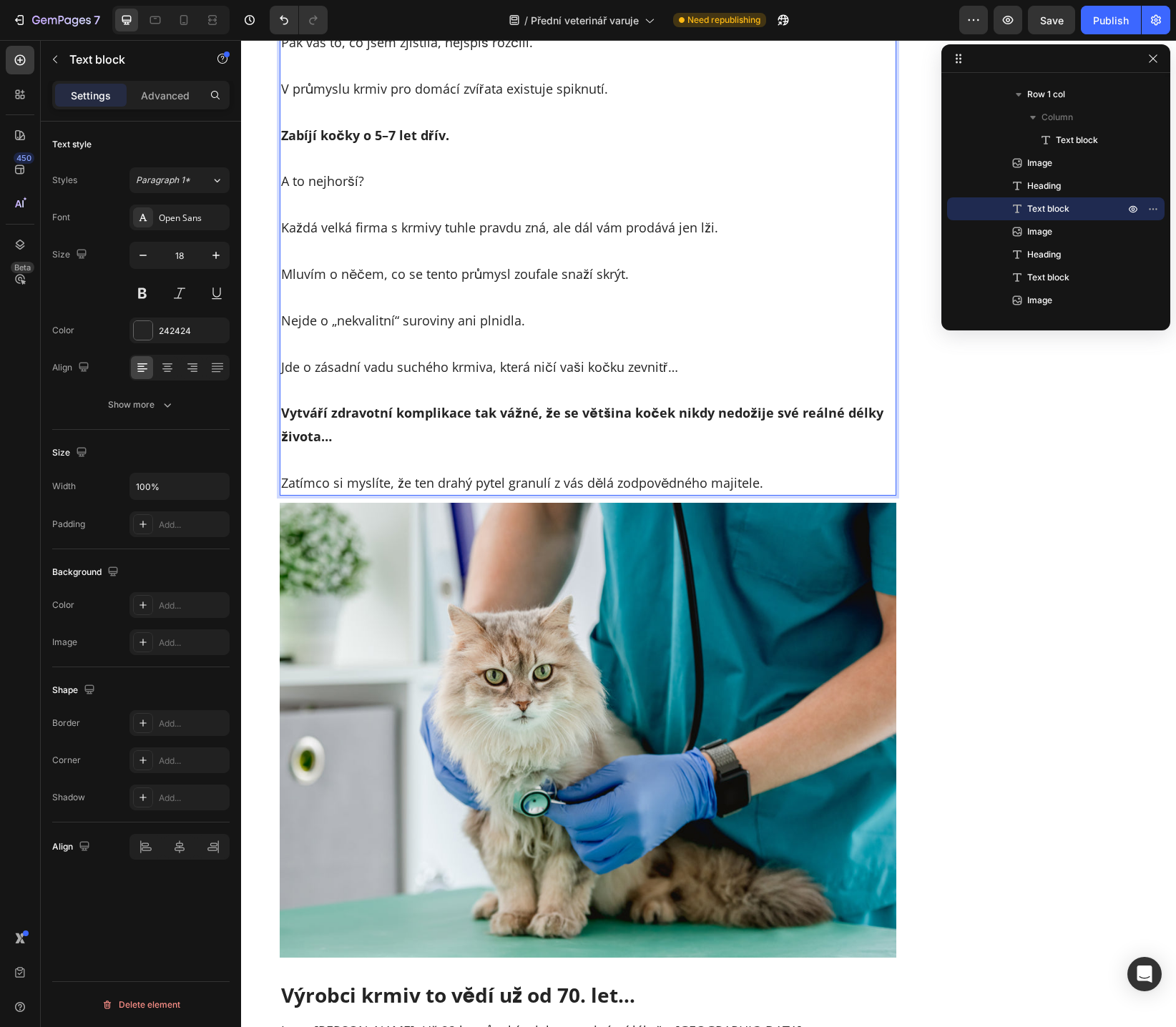
click at [721, 472] on p "Zatímco si myslíte, že ten drahý pytel granulí z vás dělá zodpovědného majitele." at bounding box center [588, 482] width 614 height 23
click at [733, 479] on p "Zatímco si myslíte, že ten drahý pytel granulí z vás dělá zodpovědného majitele." at bounding box center [588, 482] width 614 height 23
click at [771, 485] on p "Zatímco si myslíte, že ten drahý pytel granulí z vás dělá zodpovědného majitele." at bounding box center [588, 482] width 614 height 23
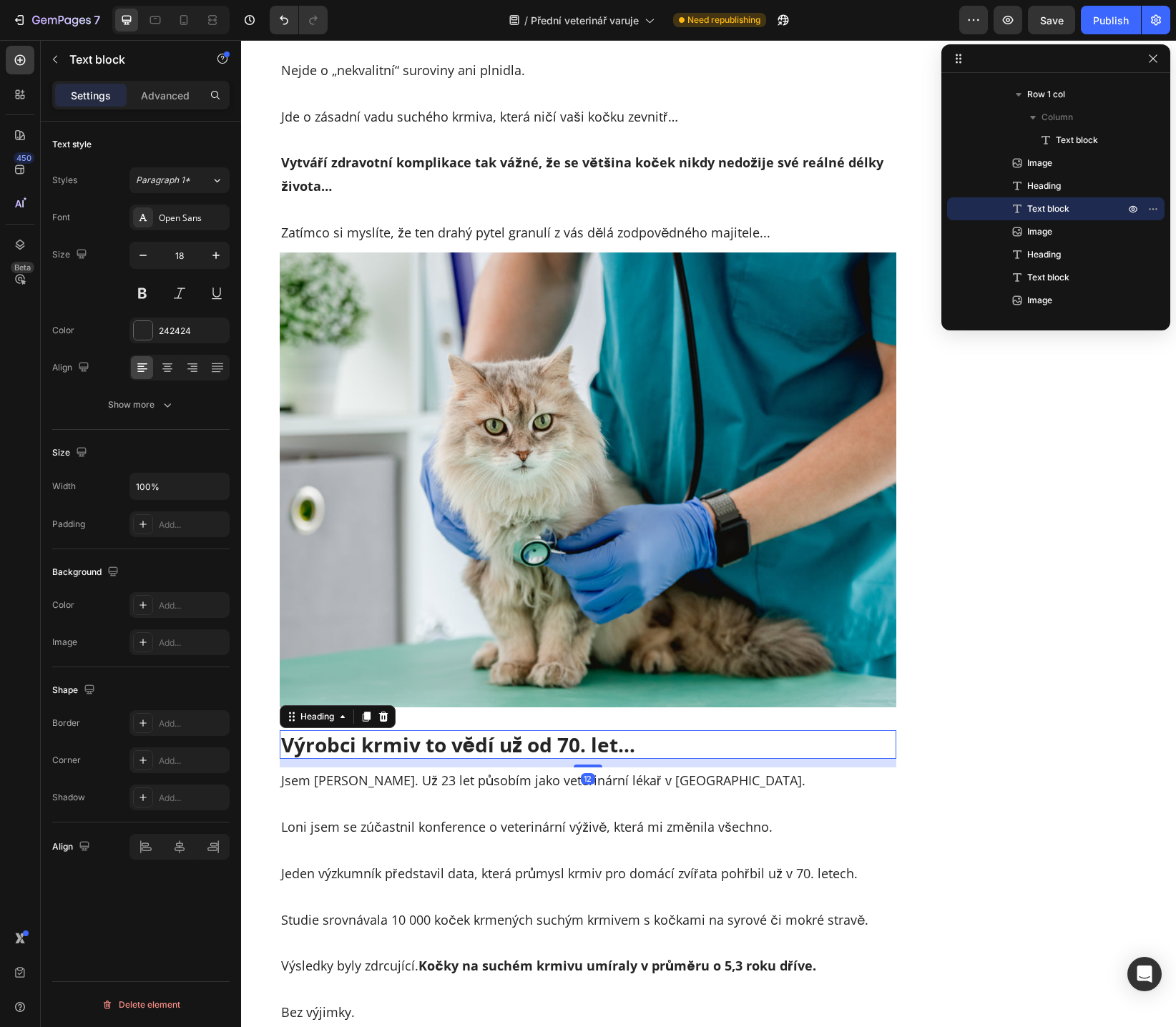
click at [492, 735] on h2 "Výrobci krmiv to vědí už od 70. let…" at bounding box center [588, 745] width 617 height 29
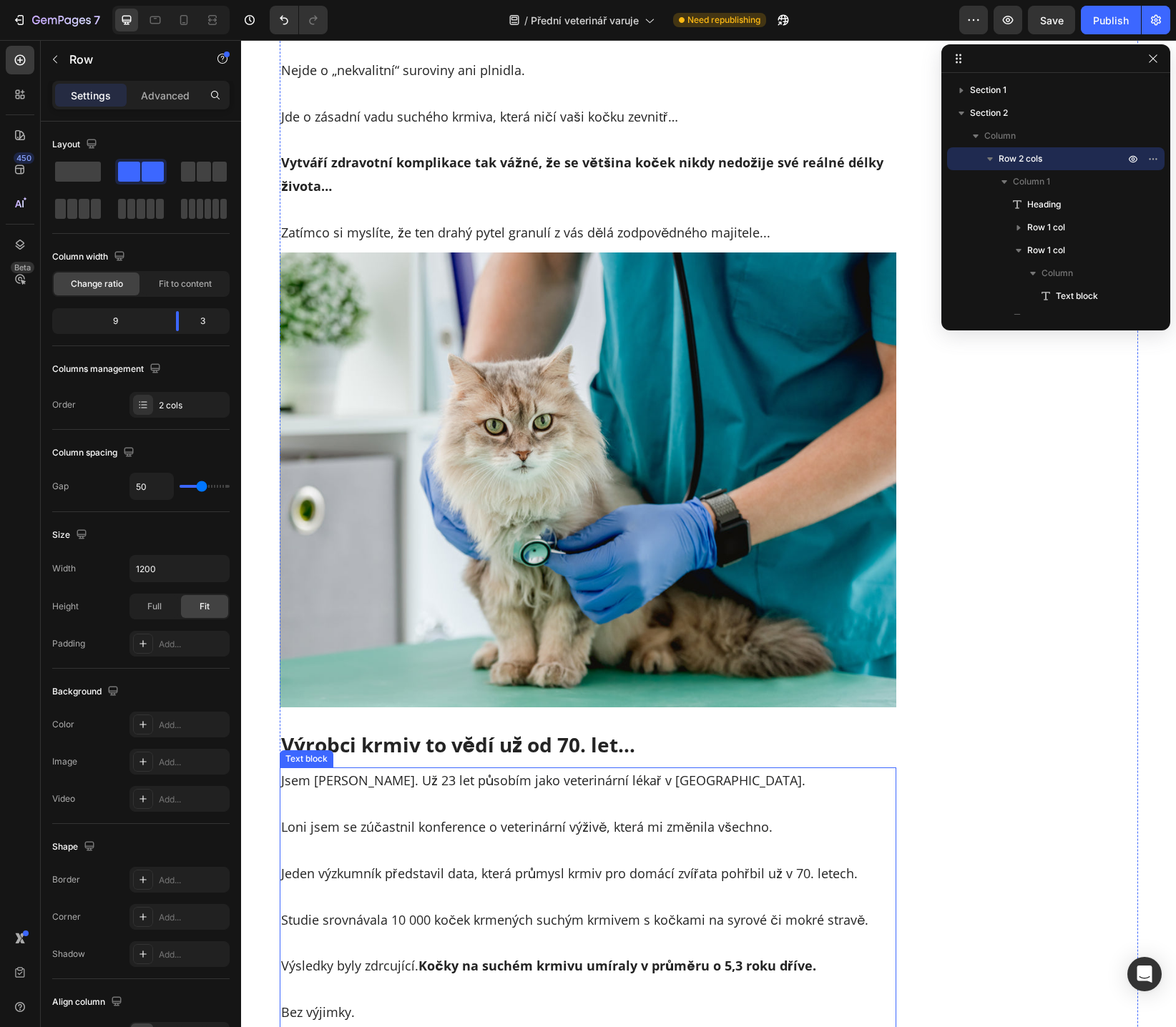
click at [366, 793] on p "Loni jsem se zúčastnil konference o veterinární výživě, která mi změnila všechn…" at bounding box center [588, 815] width 614 height 47
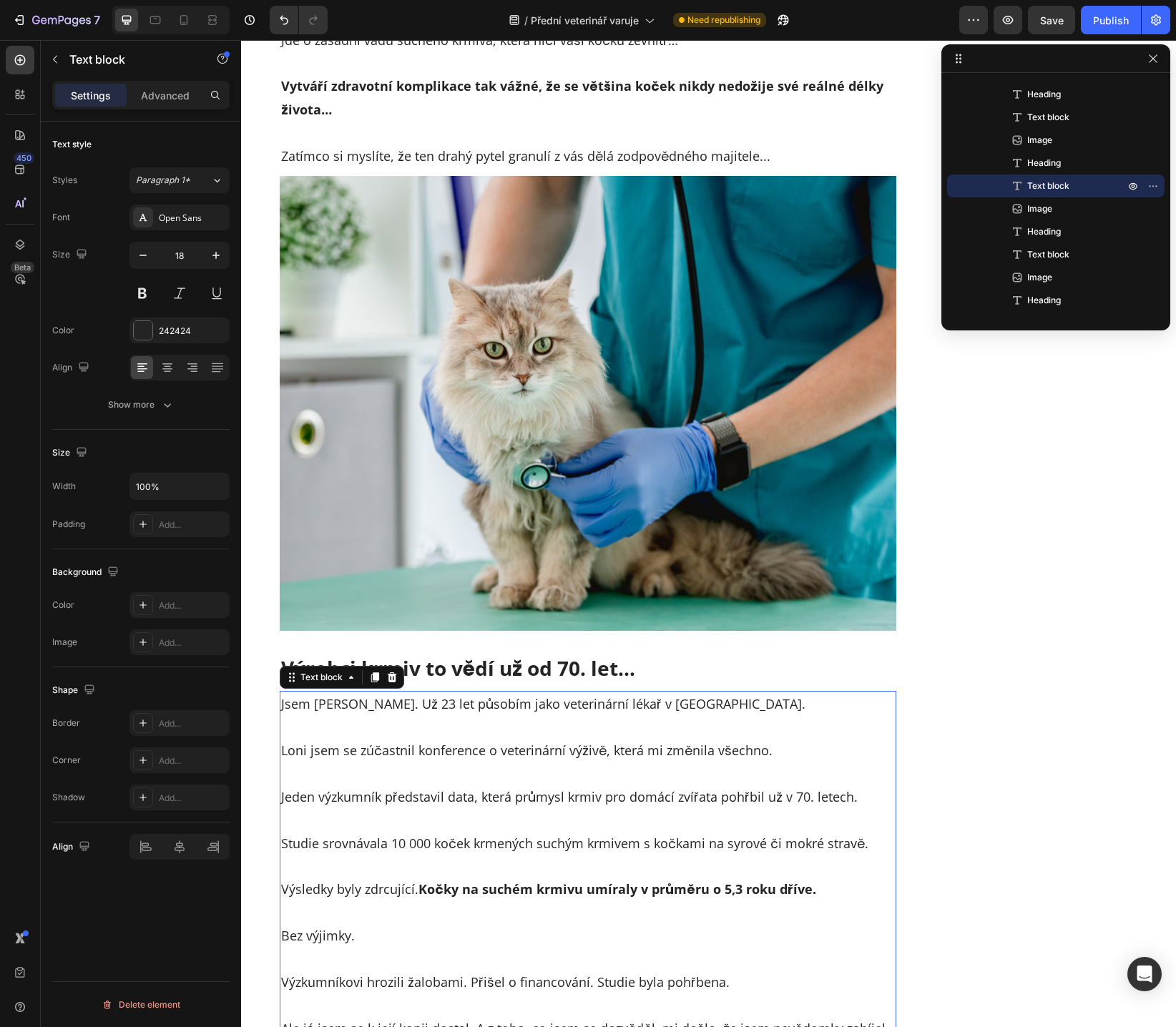
scroll to position [1351, 0]
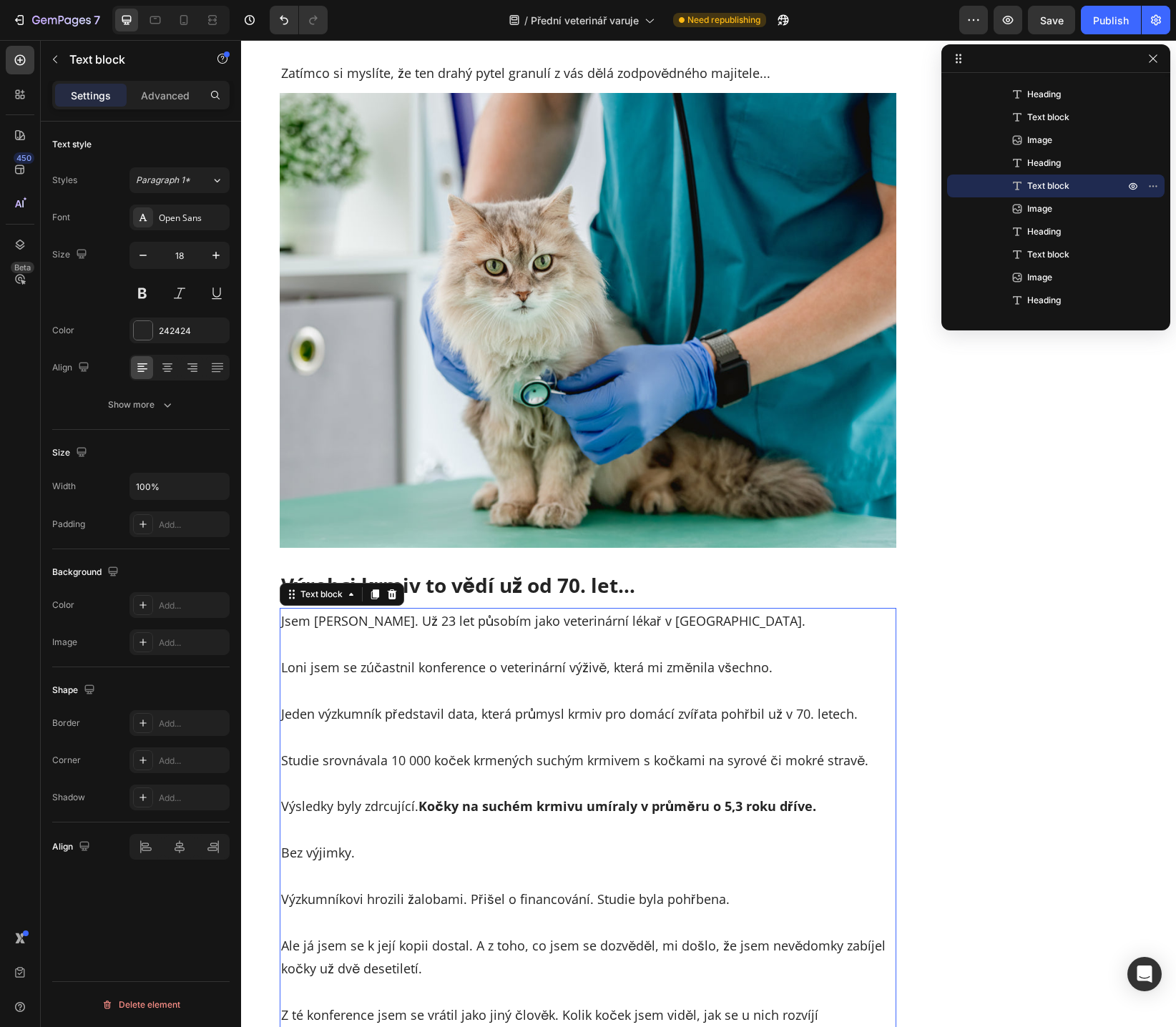
click at [311, 622] on p "Jsem [PERSON_NAME]. Už 23 let působím jako veterinární lékař v [GEOGRAPHIC_DATA…" at bounding box center [588, 620] width 614 height 23
click at [310, 622] on p "Jsem [PERSON_NAME]. Už 23 let působím jako veterinární lékař v [GEOGRAPHIC_DATA…" at bounding box center [588, 620] width 614 height 23
click at [374, 623] on p "Jsem [PERSON_NAME]. Už 23 let působím jako veterinární lékař v [GEOGRAPHIC_DATA…" at bounding box center [588, 620] width 614 height 23
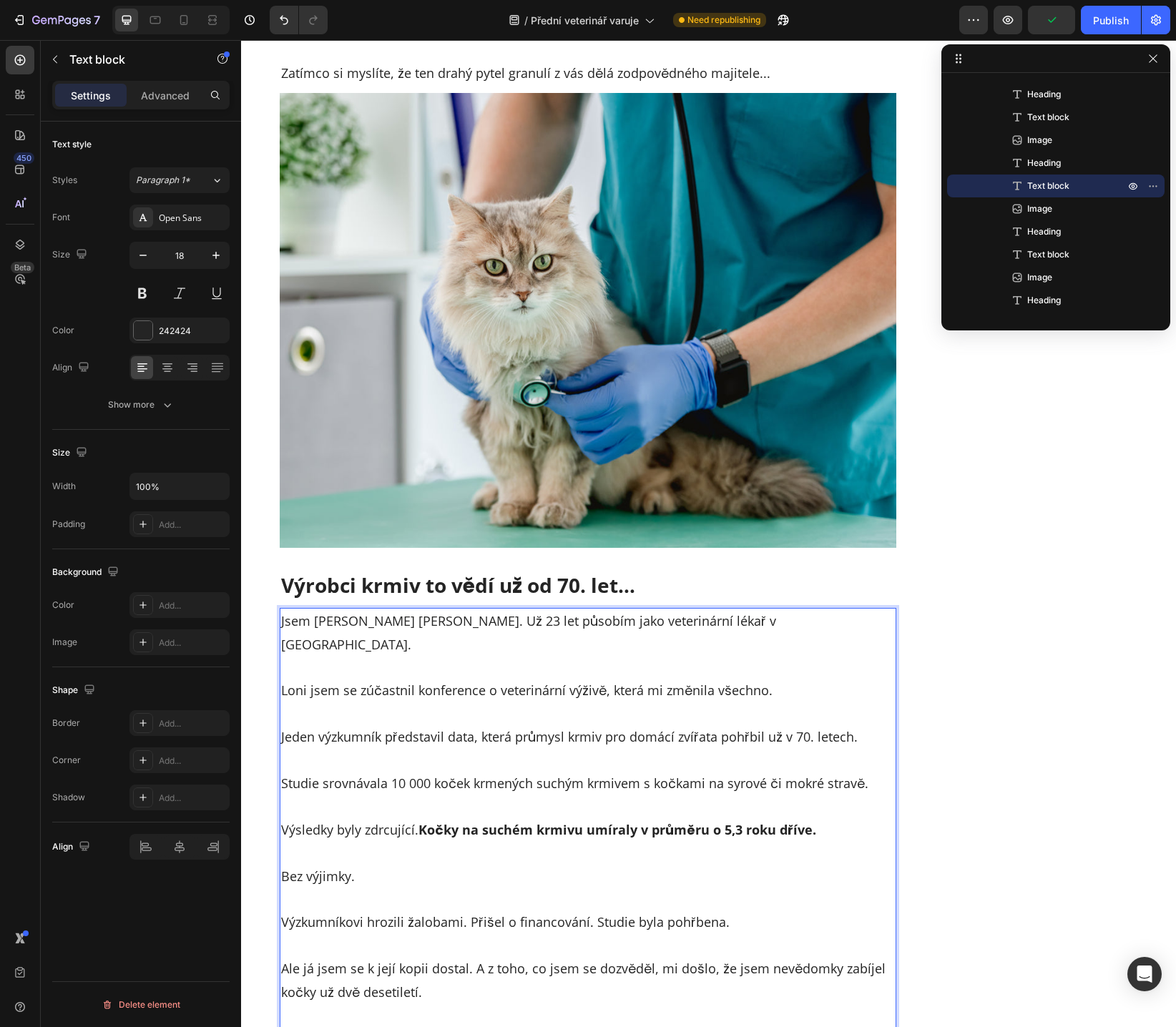
click at [448, 625] on p "Jsem [PERSON_NAME] [PERSON_NAME]. Už 23 let působím jako veterinární lékař v [G…" at bounding box center [588, 632] width 614 height 47
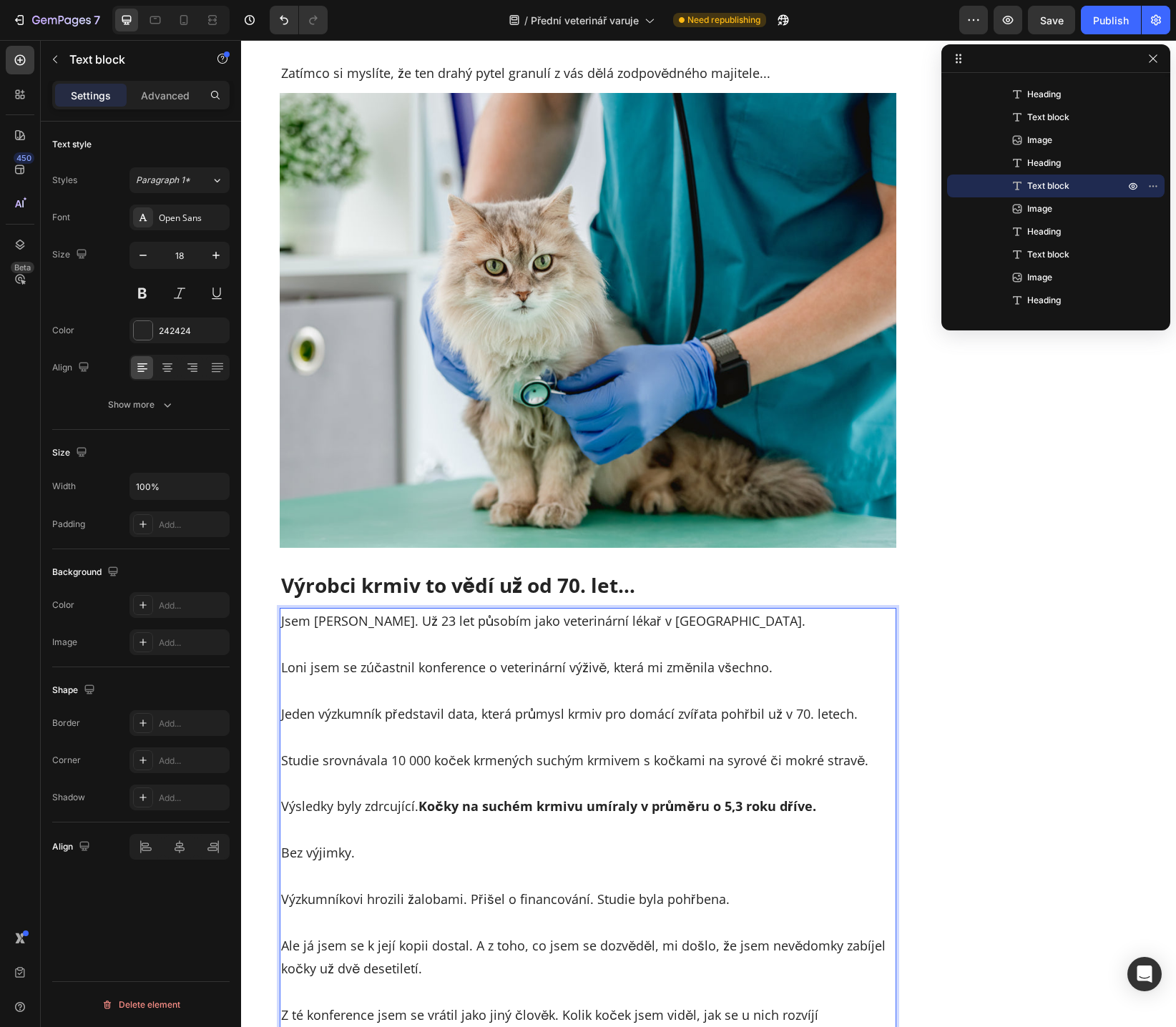
click at [703, 618] on p "Jsem [PERSON_NAME]. Už 23 let působím jako veterinární lékař v [GEOGRAPHIC_DATA…" at bounding box center [588, 620] width 614 height 23
click at [488, 672] on p "Loni jsem se zúčastnil konference o veterinární výživě, která mi změnila všechn…" at bounding box center [588, 655] width 614 height 47
click at [575, 667] on p "Loni jsem se zúčastnil konference o veterinární výživě, která mi změnila všechn…" at bounding box center [588, 655] width 614 height 47
click at [674, 667] on p "Loni jsem se zúčastnil konference o veterinární výživě, která mi změnila všechn…" at bounding box center [588, 655] width 614 height 47
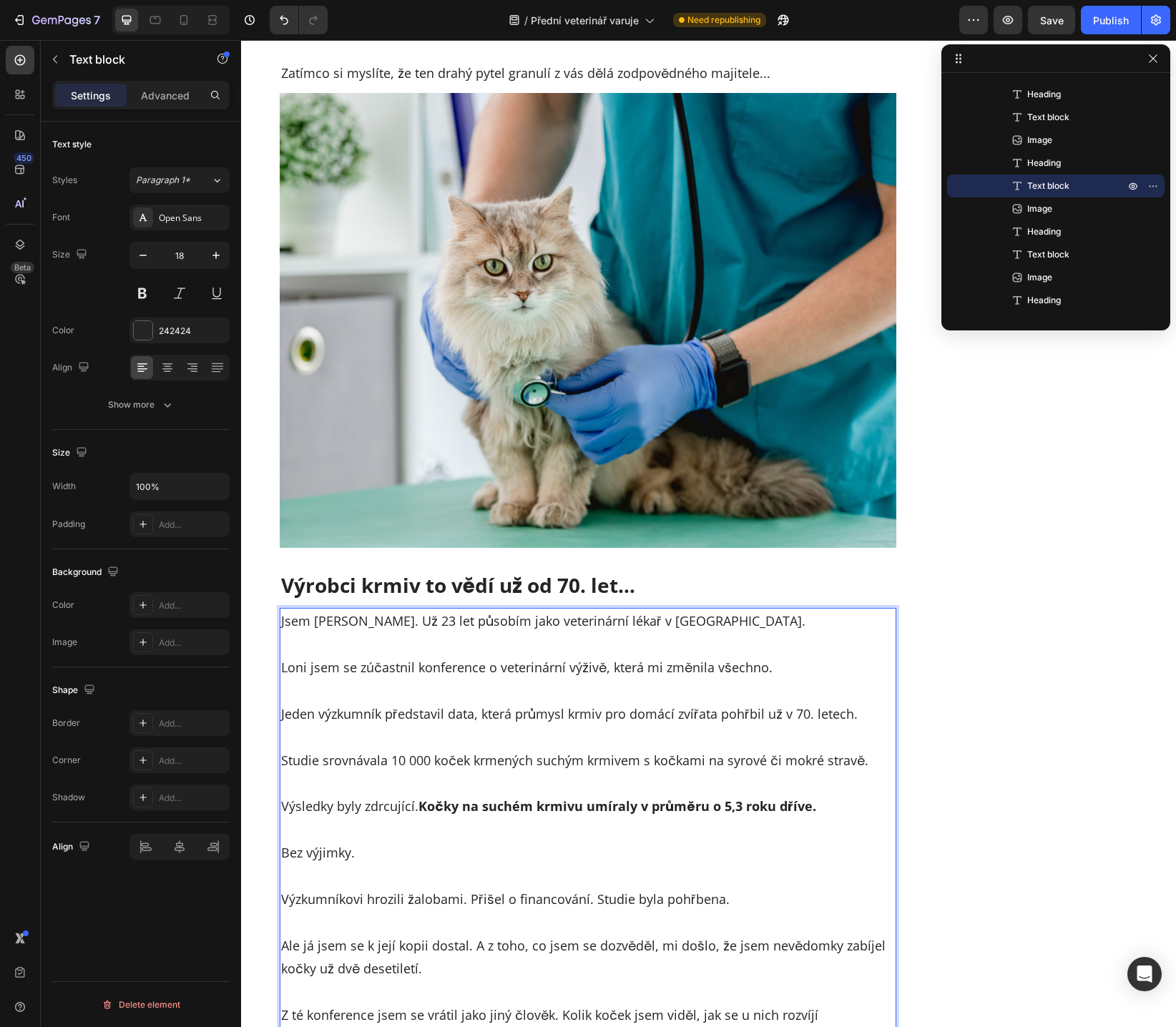
click at [645, 669] on p "Loni jsem se zúčastnil konference o veterinární výživě, která mi změnila všechn…" at bounding box center [588, 655] width 614 height 47
click at [685, 667] on p "Loni jsem se zúčastnil konference o veterinární výživě, která změnila všechno." at bounding box center [588, 655] width 614 height 47
drag, startPoint x: 301, startPoint y: 669, endPoint x: 429, endPoint y: 670, distance: 128.0
click at [429, 670] on p "Loni jsem se zúčastnil konference o veterinární výživě, která změnila úplně vše…" at bounding box center [588, 655] width 614 height 47
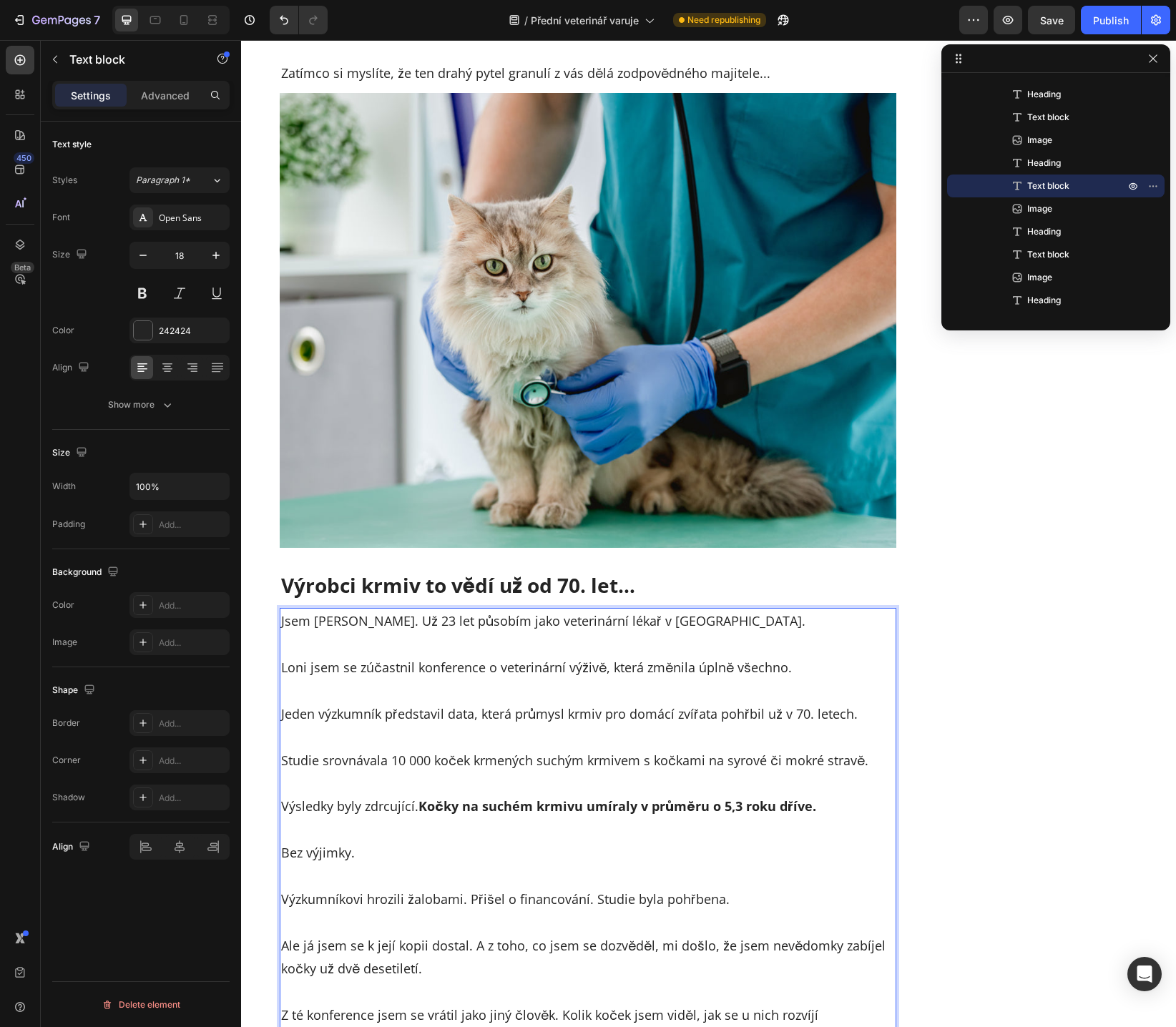
click at [437, 676] on p "Loni jsem se zúčastnil konference o veterinární výživě, která změnila úplně vše…" at bounding box center [588, 655] width 614 height 47
click at [519, 675] on p "Loni jsem se zúčastnil konference o veterinární výživě, která změnila úplně vše…" at bounding box center [588, 655] width 614 height 47
drag, startPoint x: 281, startPoint y: 717, endPoint x: 425, endPoint y: 712, distance: 144.1
click at [425, 712] on p "Jeden výzkumník představil data, která průmysl krmiv pro domácí zvířata pohřbil…" at bounding box center [588, 701] width 614 height 47
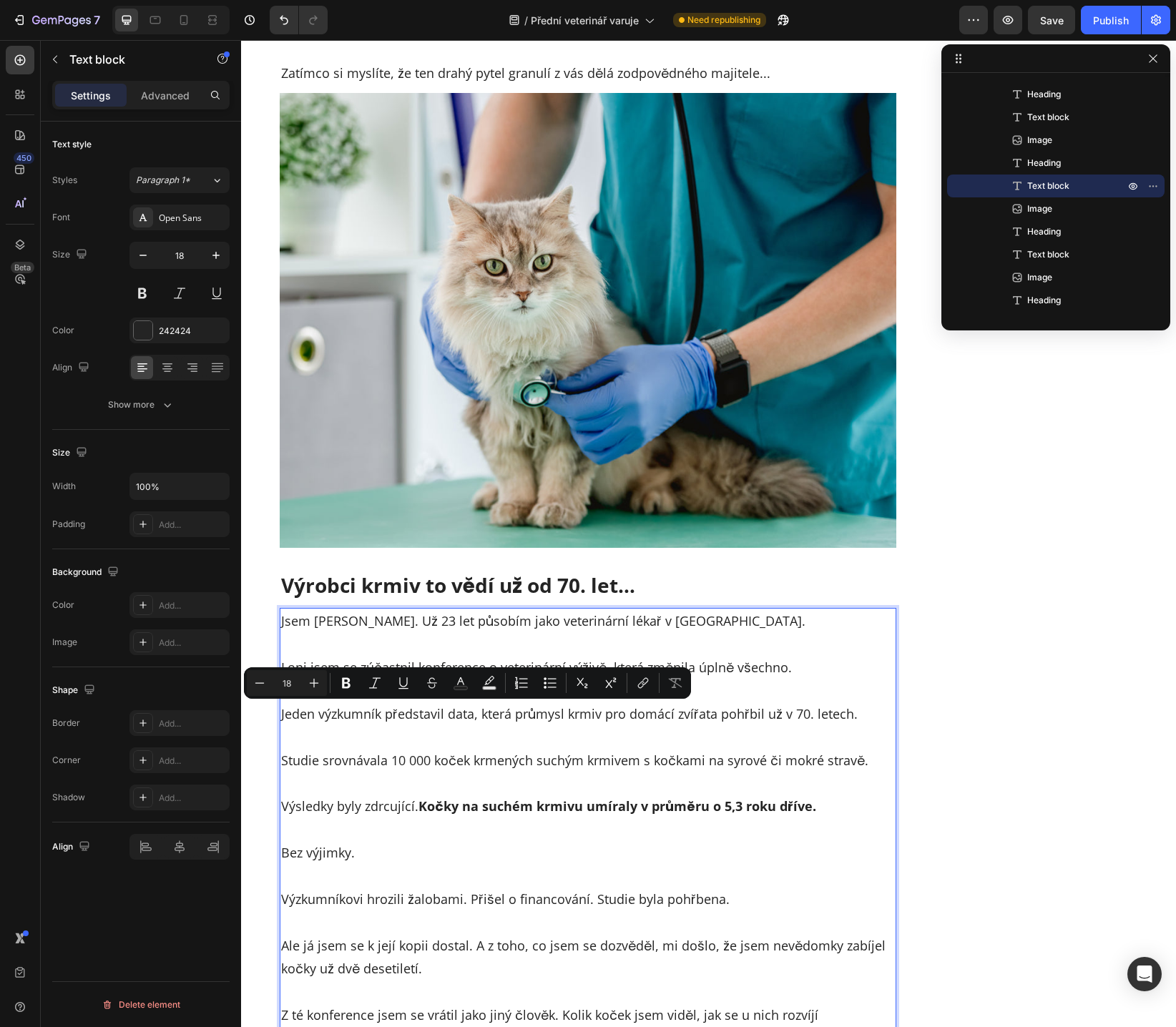
drag, startPoint x: 455, startPoint y: 731, endPoint x: 468, endPoint y: 740, distance: 15.8
click at [455, 730] on p "Studie srovnávala 10 000 koček krmených suchým krmivem s kočkami na syrové či m…" at bounding box center [588, 748] width 614 height 47
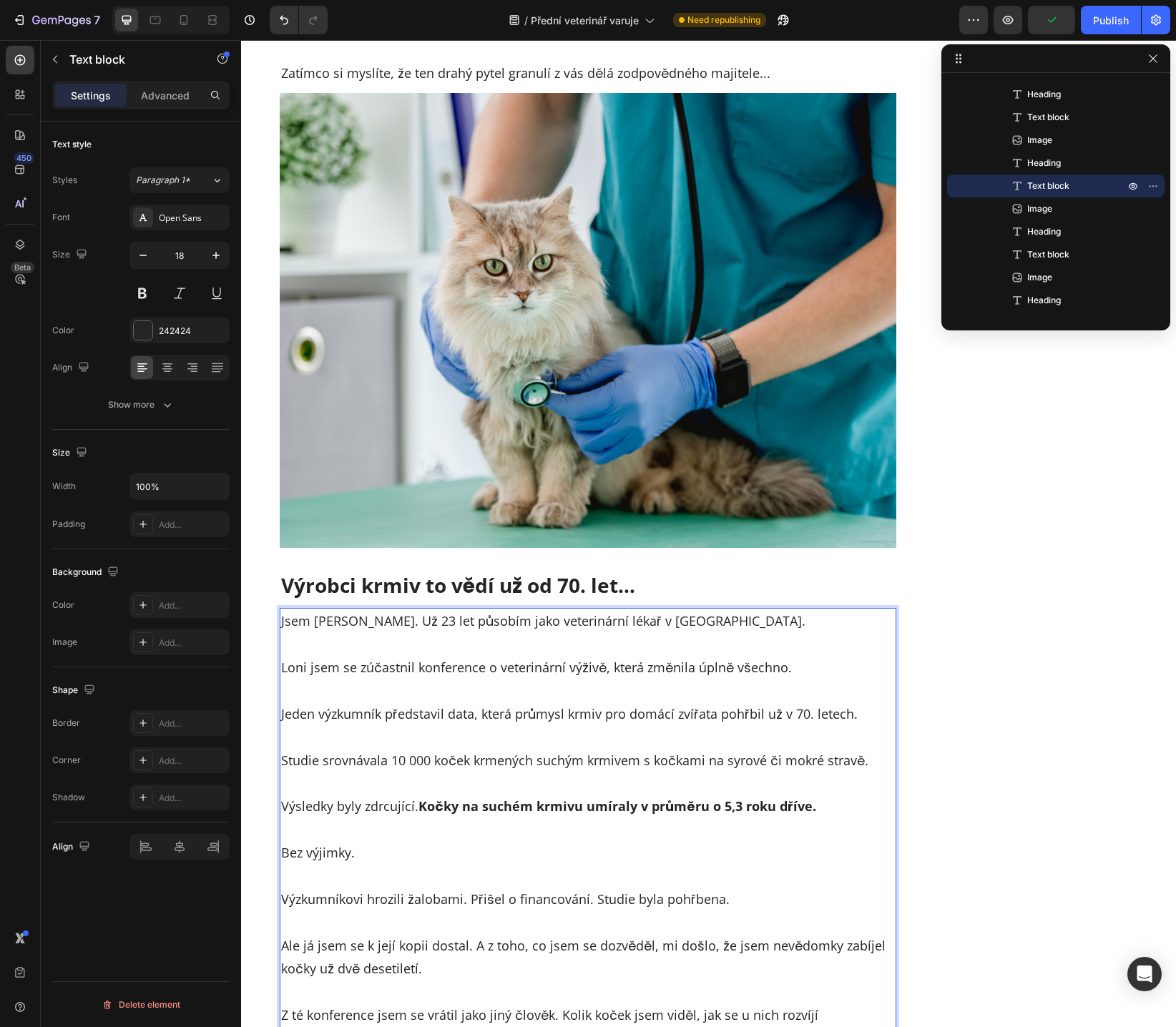
click at [312, 717] on p "Jeden výzkumník představil data, která průmysl krmiv pro domácí zvířata pohřbil…" at bounding box center [588, 701] width 614 height 47
click at [384, 709] on p "Jeden z výzkumník představil data, která průmysl krmiv pro domácí zvířata pohřb…" at bounding box center [588, 701] width 614 height 47
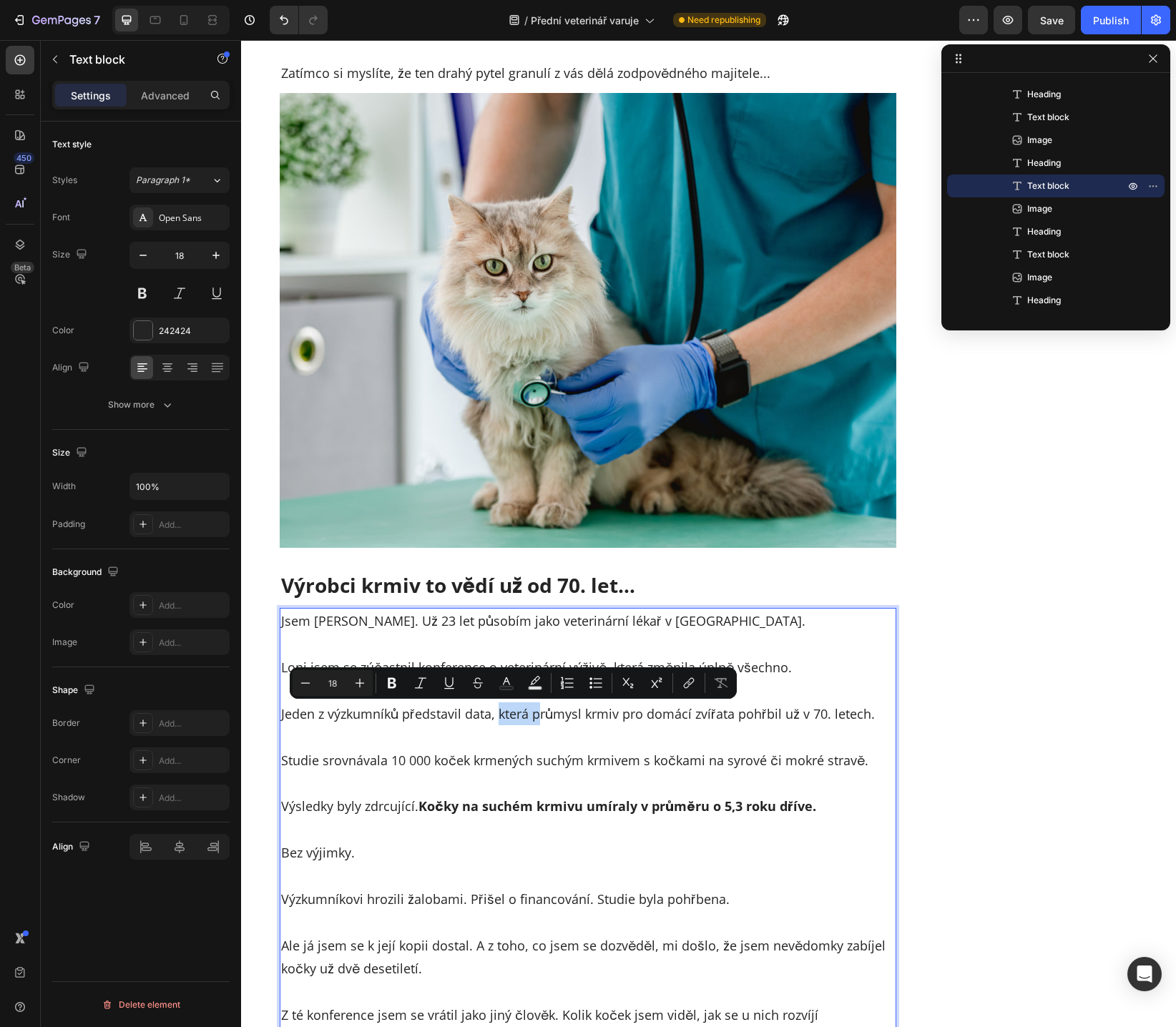
drag, startPoint x: 492, startPoint y: 712, endPoint x: 533, endPoint y: 715, distance: 41.1
click at [533, 715] on p "Jeden z výzkumníků představil data, která průmysl krmiv pro domácí zvířata pohř…" at bounding box center [588, 701] width 614 height 47
click at [545, 720] on p "Jeden z výzkumníků představil data, která průmysl krmiv pro domácí zvířata pohř…" at bounding box center [588, 701] width 614 height 47
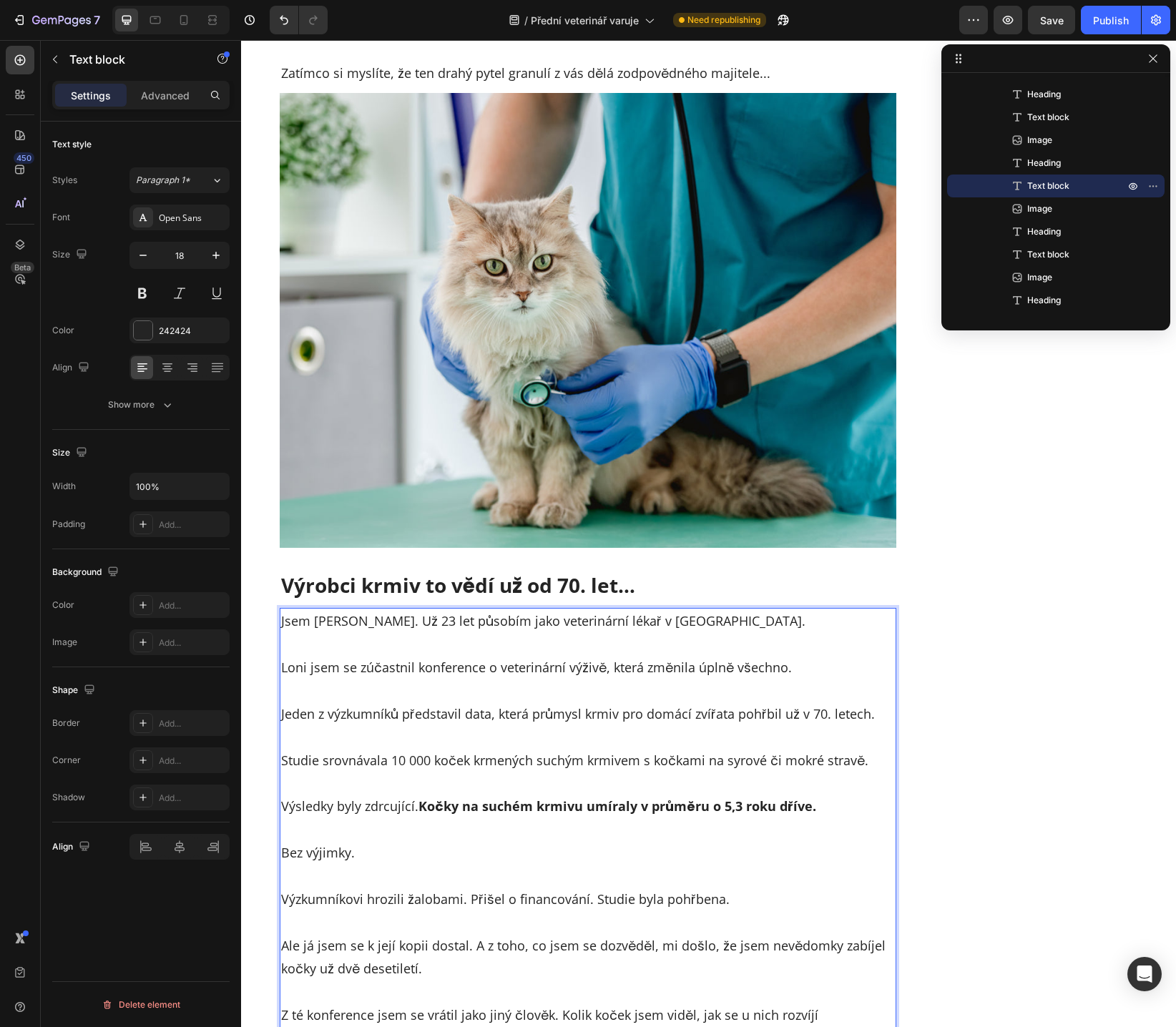
click at [724, 715] on p "Jeden z výzkumníků představil data, která průmysl krmiv pro domácí zvířata pohř…" at bounding box center [588, 701] width 614 height 47
click at [778, 712] on p "Jeden z výzkumníků představil data, která průmysl krmiv pro domácí zvířata pohř…" at bounding box center [588, 701] width 614 height 47
drag, startPoint x: 320, startPoint y: 761, endPoint x: 644, endPoint y: 759, distance: 324.0
click at [643, 759] on p "Studie srovnávala 10 000 koček krmených suchým krmivem s kočkami na syrové či m…" at bounding box center [588, 748] width 614 height 47
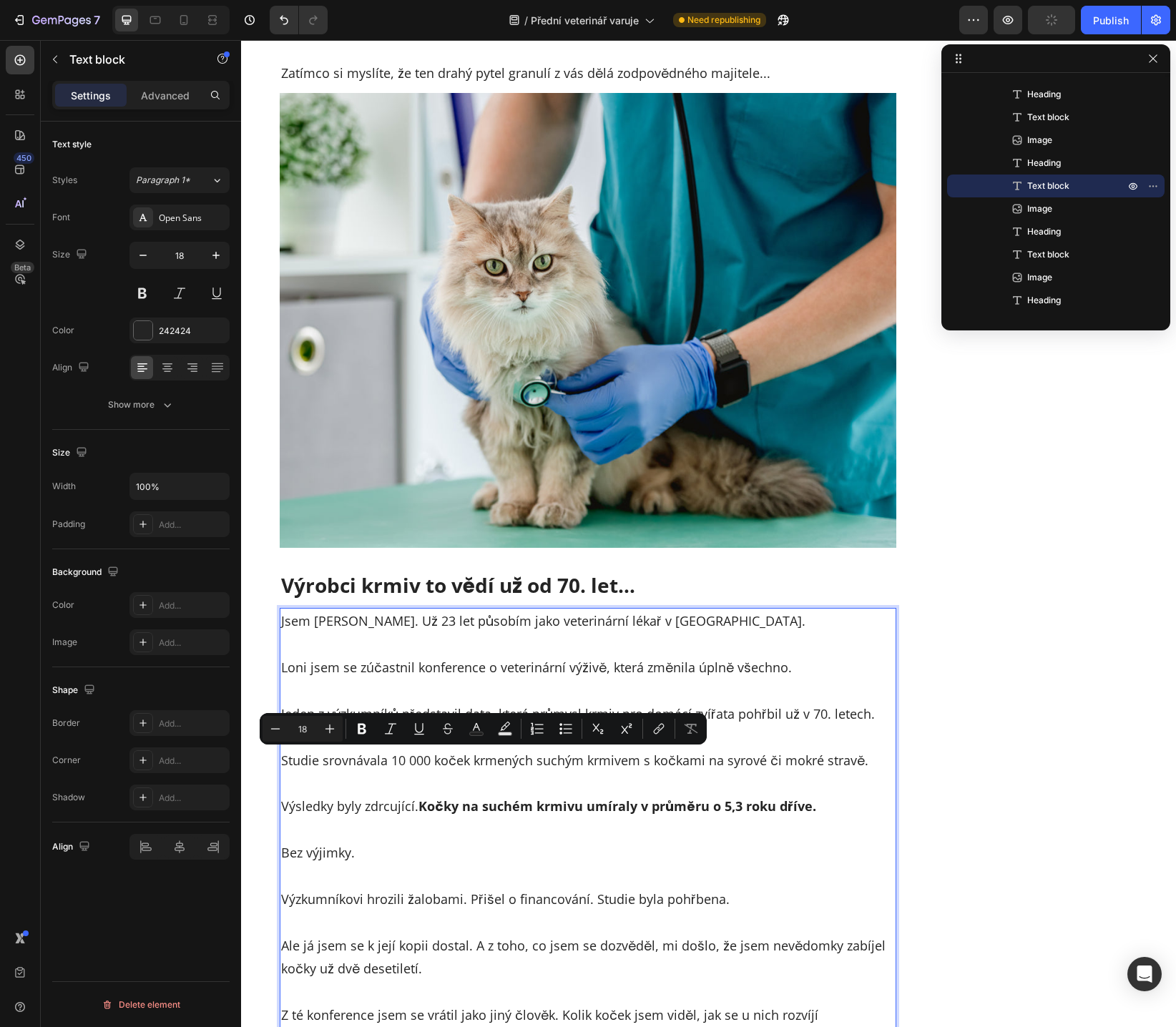
click at [691, 769] on p "Studie srovnávala 10 000 koček krmených suchým krmivem s kočkami na syrové či m…" at bounding box center [588, 748] width 614 height 47
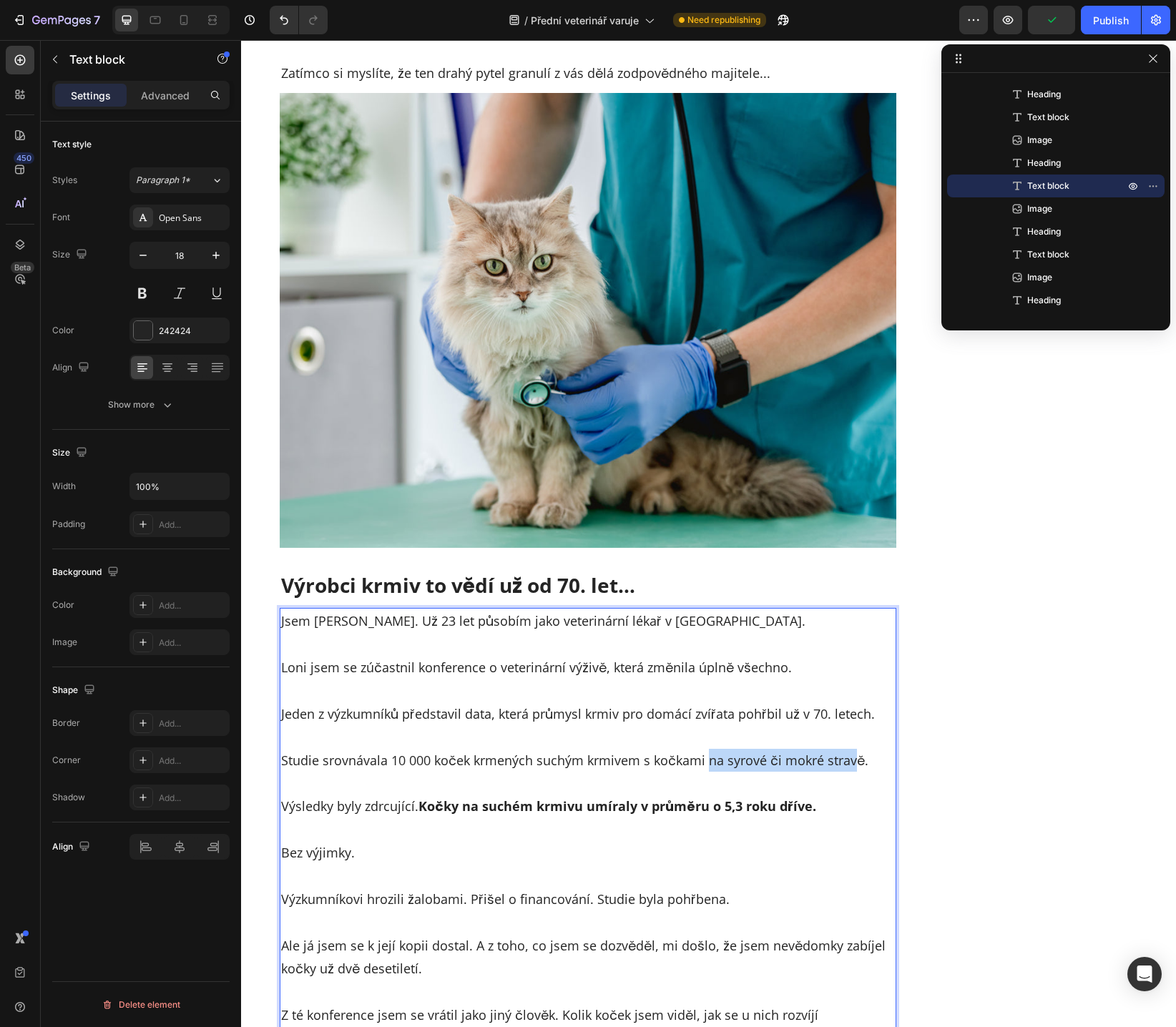
drag, startPoint x: 700, startPoint y: 766, endPoint x: 843, endPoint y: 766, distance: 143.0
click at [843, 766] on p "Studie srovnávala 10 000 koček krmených suchým krmivem s kočkami na syrové či m…" at bounding box center [588, 748] width 614 height 47
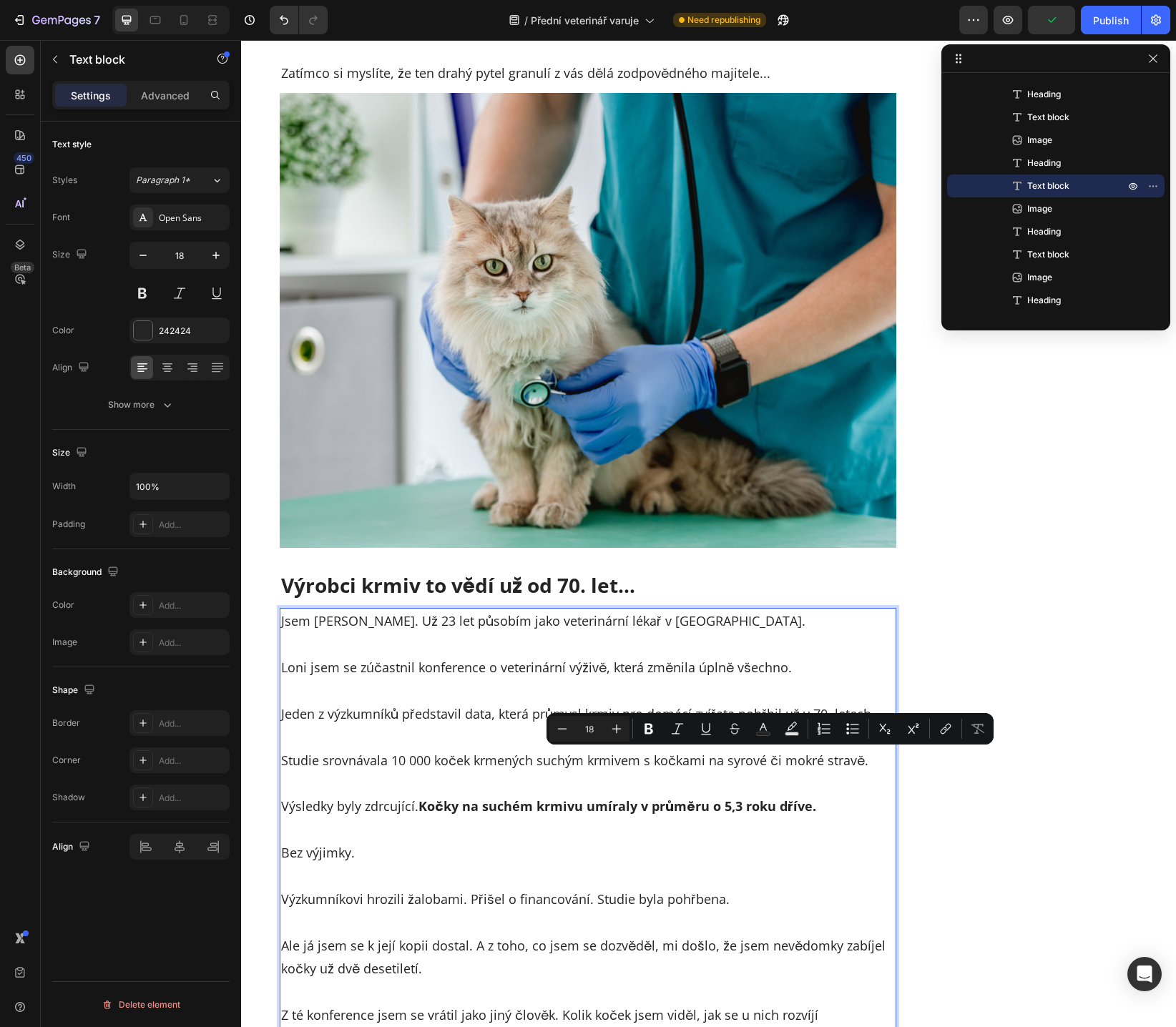
click at [575, 780] on p "Výsledky byly zdrcující. Kočky na suchém krmivu umíraly v průměru o 5,3 roku dř…" at bounding box center [588, 794] width 614 height 47
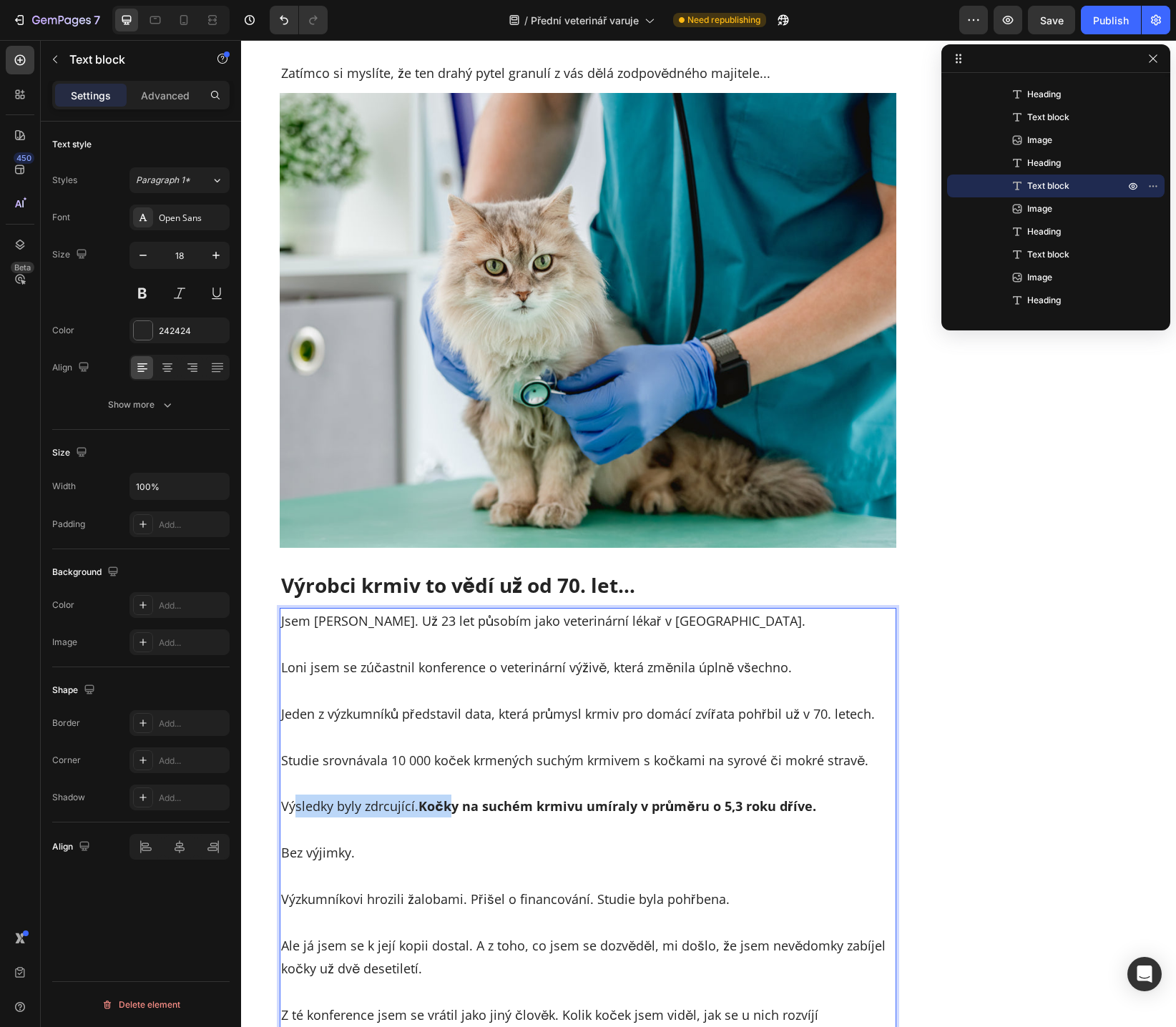
drag, startPoint x: 288, startPoint y: 805, endPoint x: 441, endPoint y: 808, distance: 153.0
click at [441, 808] on p "⁠⁠⁠⁠⁠⁠⁠ Výsledky byly zdrcující. Kočky na suchém krmivu umíraly v průměru o 5,3…" at bounding box center [588, 794] width 614 height 47
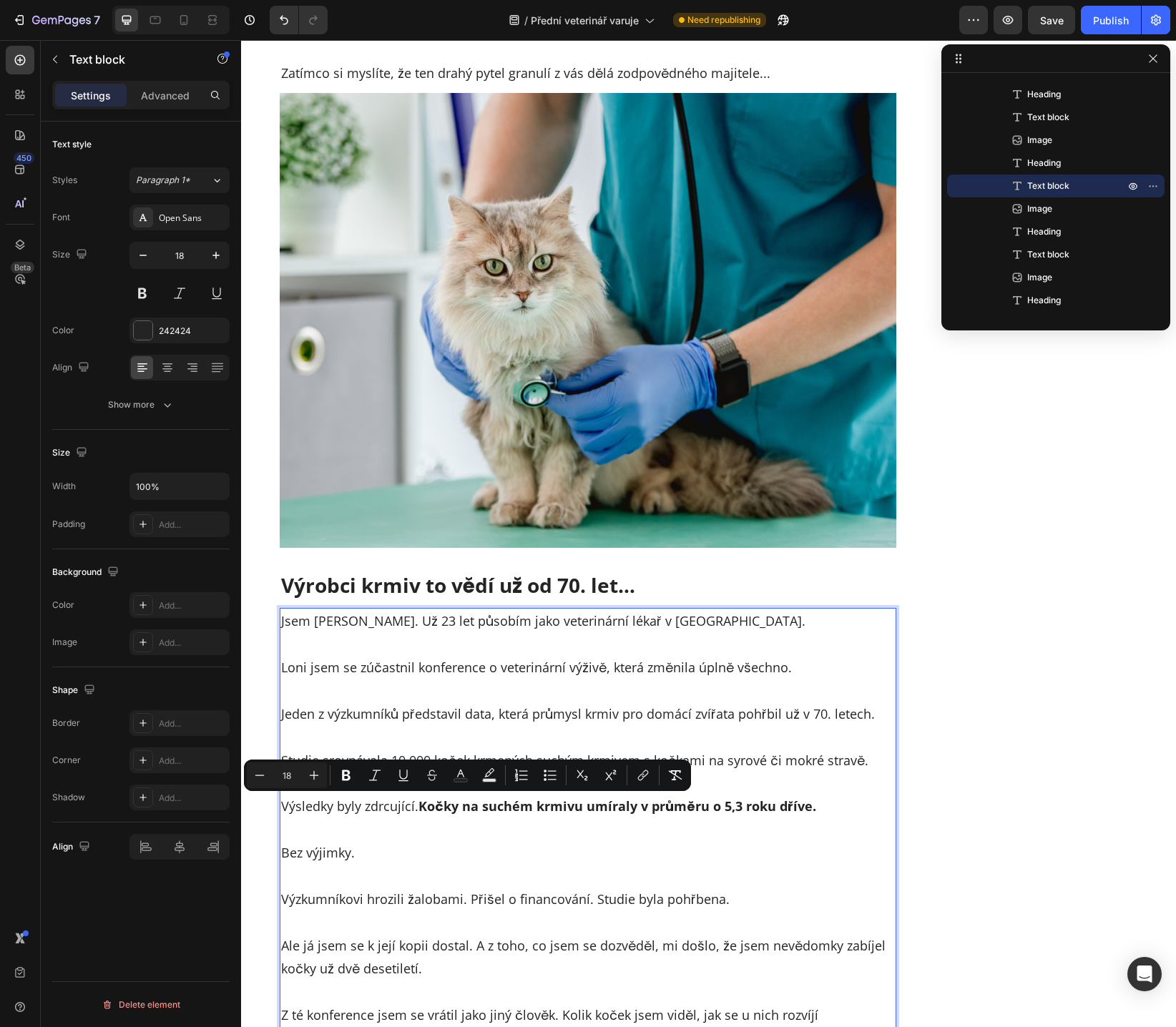
click at [483, 819] on p "Bez výjimky." at bounding box center [588, 841] width 614 height 47
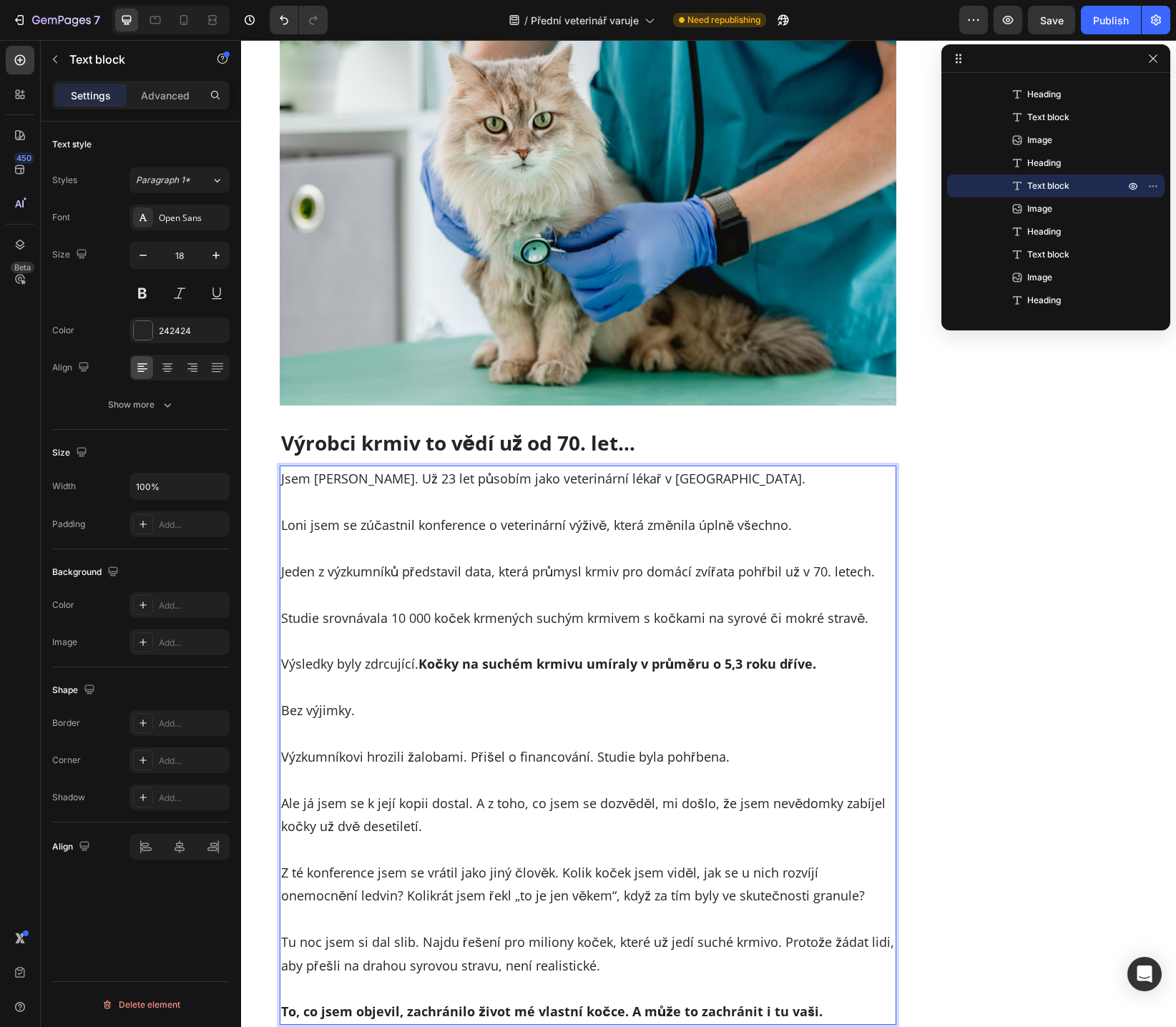
scroll to position [1567, 0]
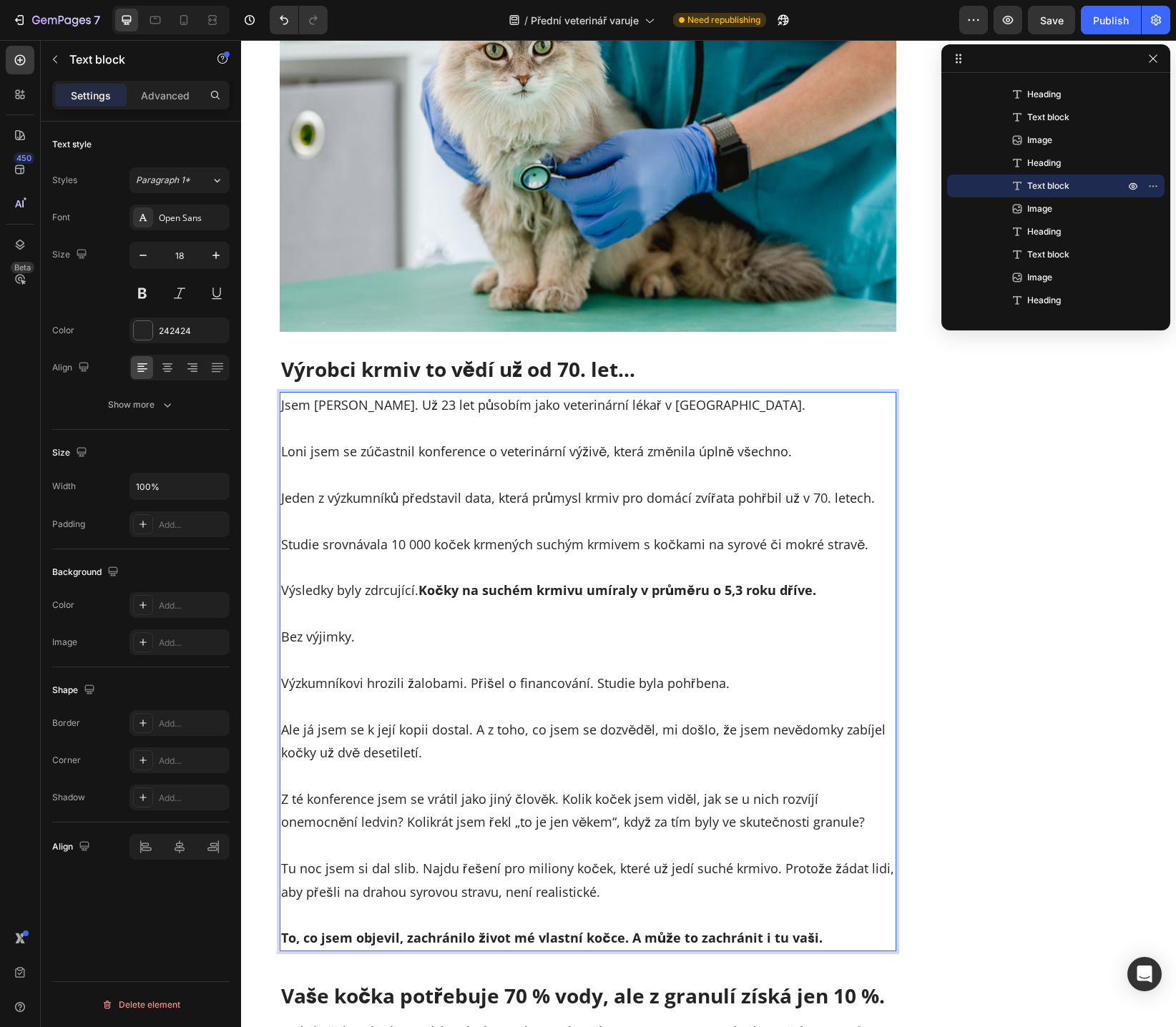
click at [313, 644] on p "⁠⁠⁠⁠⁠⁠⁠ Bez výjimky." at bounding box center [588, 625] width 614 height 47
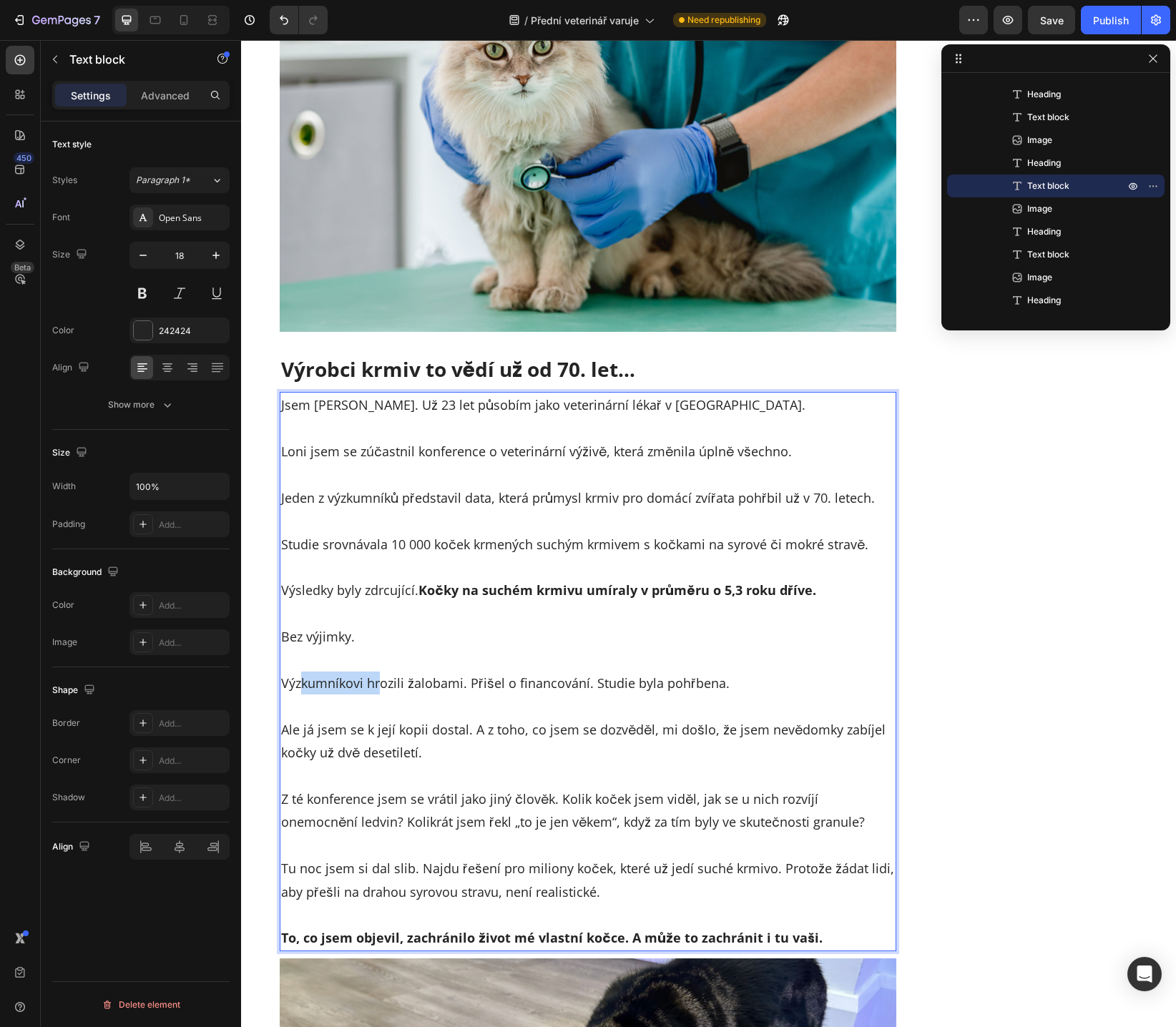
drag, startPoint x: 297, startPoint y: 684, endPoint x: 372, endPoint y: 683, distance: 75.0
click at [372, 683] on p "Výzkumníkovi hrozili žalobami. Přišel o financování. Studie byla pohřbena." at bounding box center [588, 672] width 614 height 47
click at [383, 690] on p "Výzkumníkovi hrozili žalobami. Přišel o financování. Studie byla pohřbena." at bounding box center [588, 672] width 614 height 47
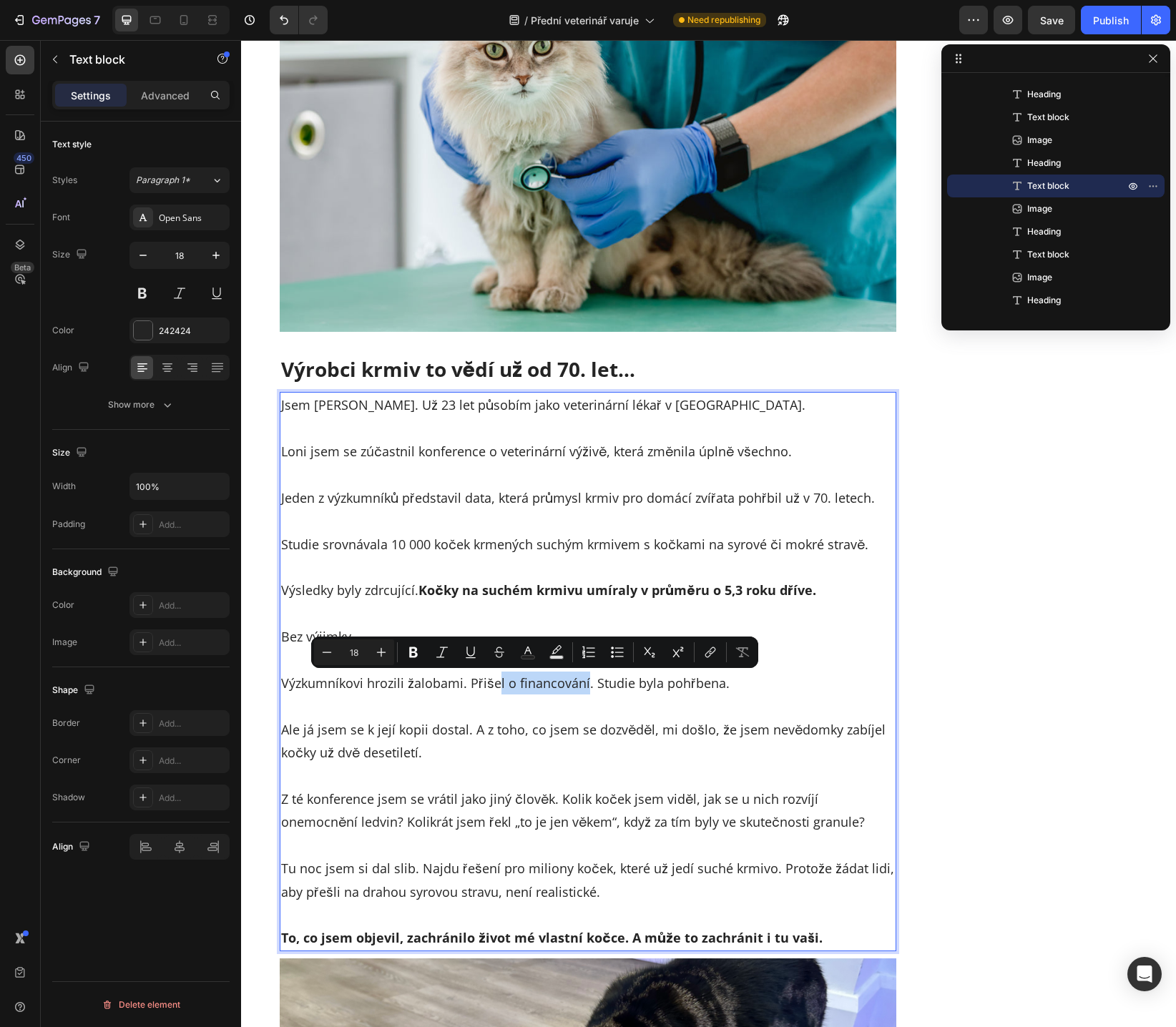
drag, startPoint x: 489, startPoint y: 686, endPoint x: 580, endPoint y: 687, distance: 91.0
click at [580, 687] on p "Výzkumníkovi hrozili žalobami. Přišel o financování. Studie byla pohřbena." at bounding box center [588, 672] width 614 height 47
click at [669, 707] on p "Ale já jsem se k její kopii dostal. A z toho, co jsem se dozvěděl, mi došlo, že…" at bounding box center [588, 729] width 614 height 70
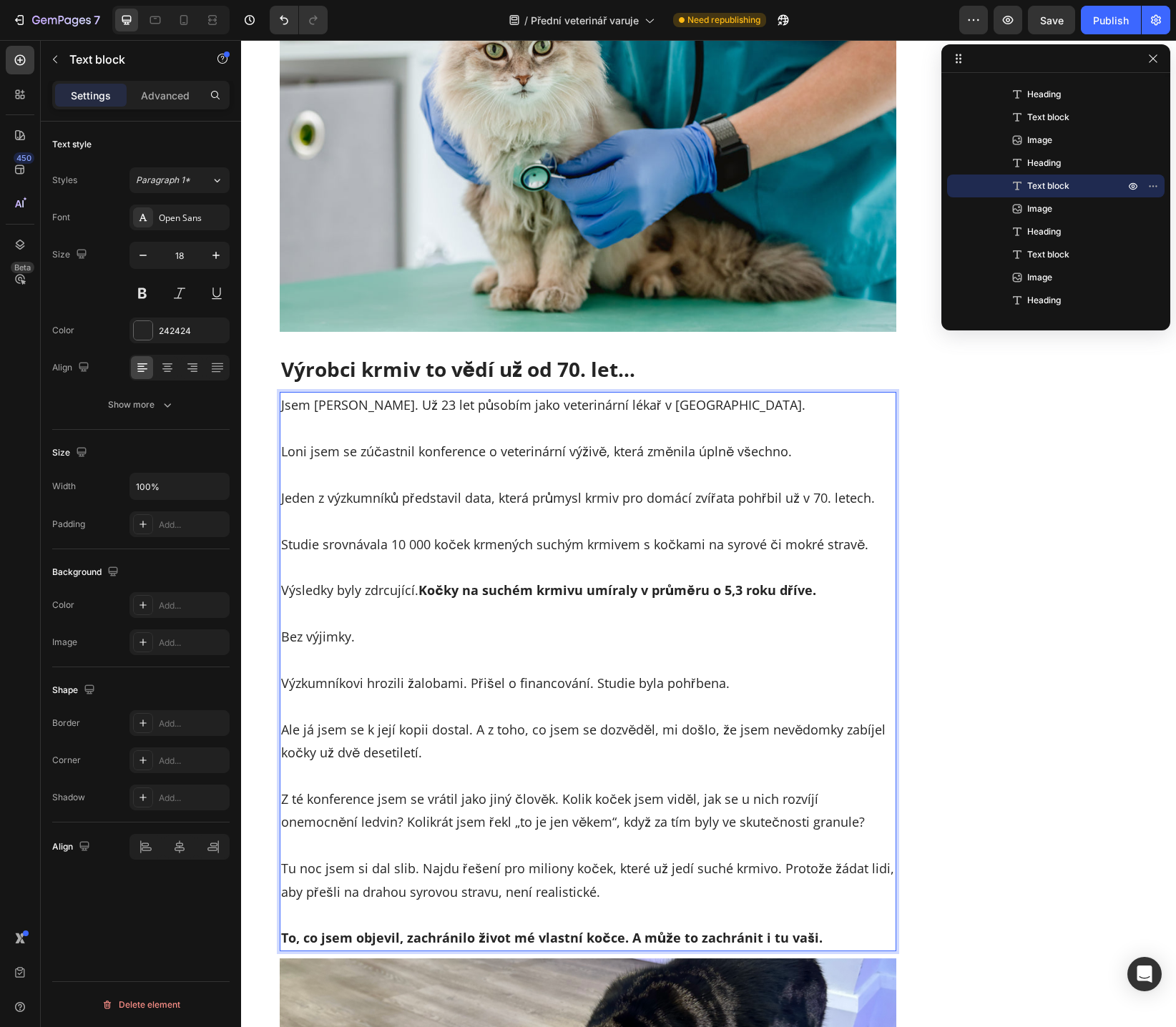
click at [493, 681] on p "Výzkumníkovi hrozili žalobami. Přišel o financování. Studie byla pohřbena." at bounding box center [588, 672] width 614 height 47
click at [584, 684] on p "Výzkumníkovi hrozili žalobami. Přišeli o financování. Studie byla pohřbena." at bounding box center [588, 672] width 614 height 47
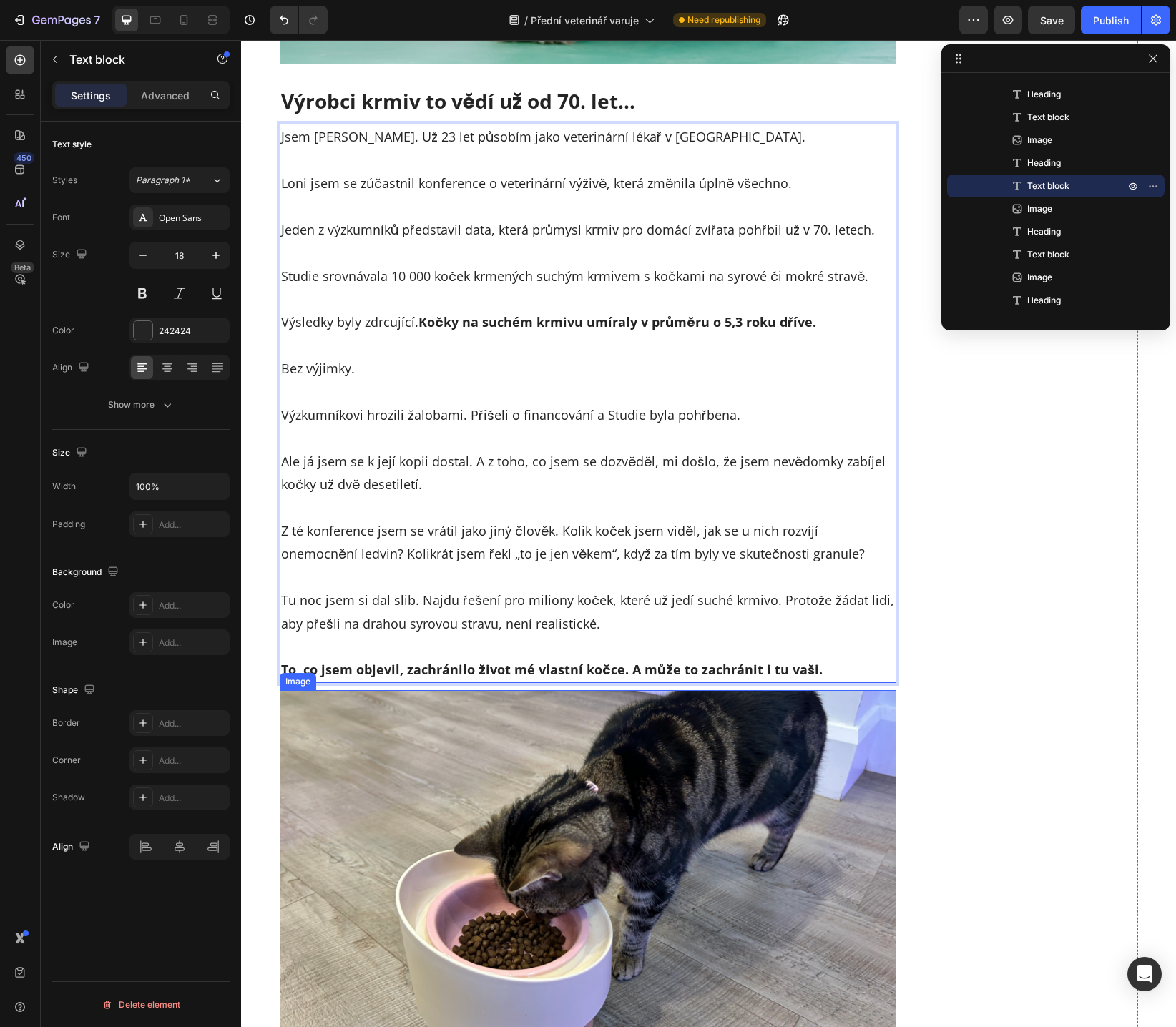
scroll to position [1652, 0]
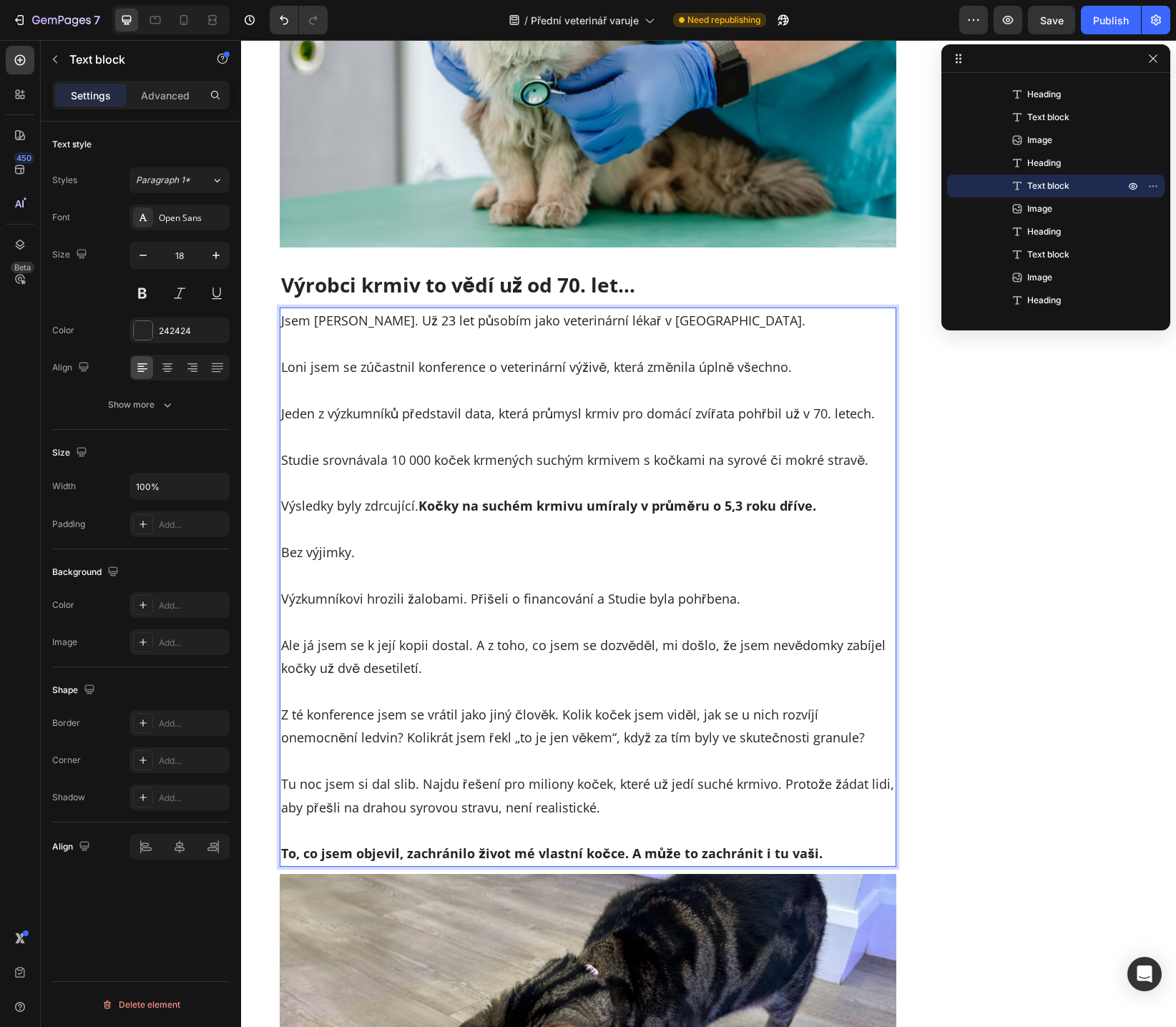
click at [601, 600] on p "Výzkumníkovi hrozili žalobami. Přišeli o financování a Studie byla pohřbena." at bounding box center [588, 587] width 614 height 47
click at [298, 654] on p "Ale já jsem se k její kopii dostal. A z toho, co jsem se dozvěděl, mi došlo, že…" at bounding box center [588, 644] width 614 height 70
click at [366, 650] on p "Ale já jsem se k její kopii dostal. A z toho, co jsem se dozvěděl, mi došlo, že…" at bounding box center [588, 644] width 614 height 70
click at [349, 650] on p "Ale já jsem se k její kopii dostal. A z toho, co jsem se dozvěděl, mi došlo, že…" at bounding box center [588, 644] width 614 height 70
click at [358, 648] on p "Ale já jsem se k její kopii dostal. A z toho, co jsem se dozvěděl, mi došlo, že…" at bounding box center [588, 644] width 614 height 70
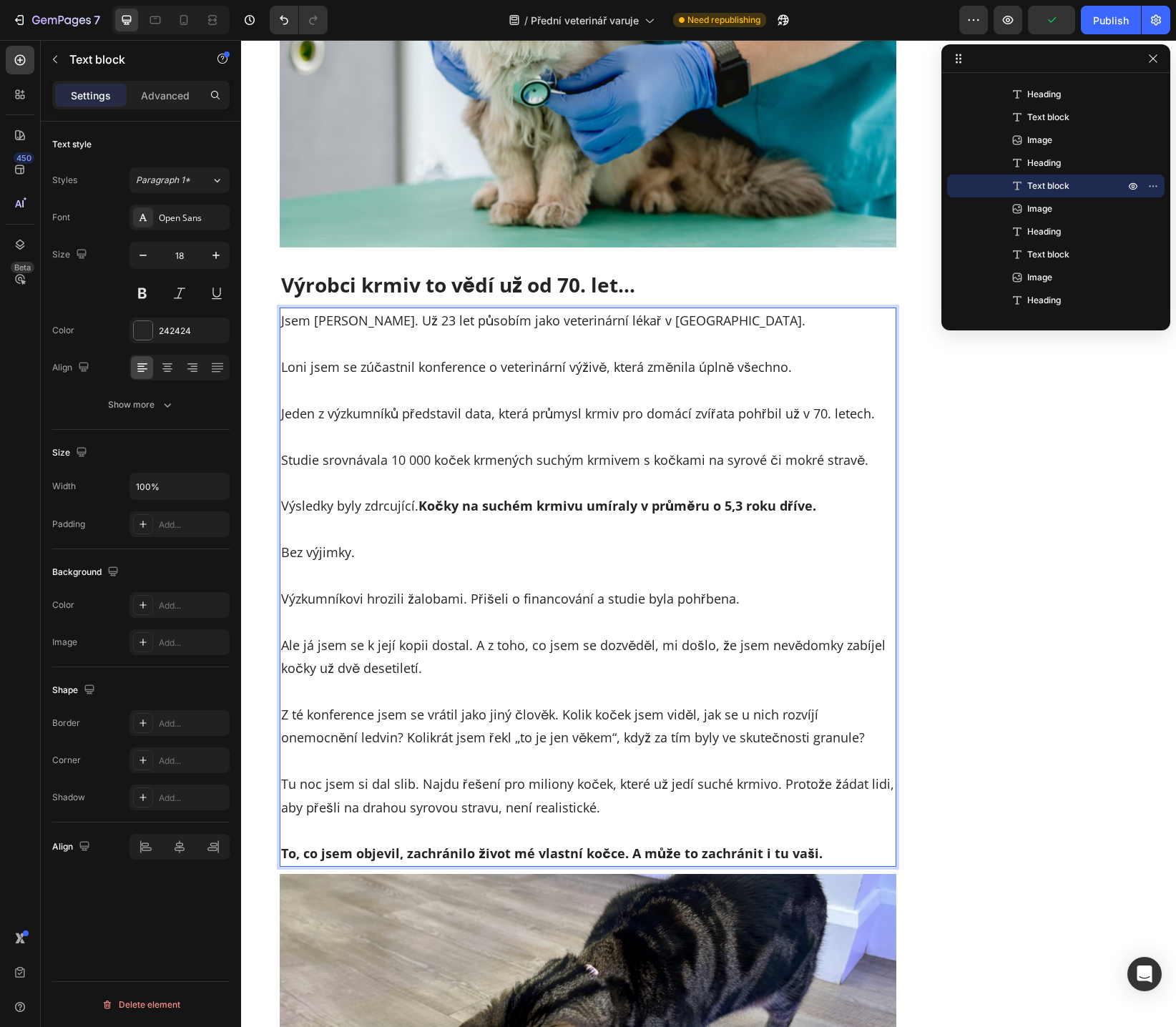
drag, startPoint x: 372, startPoint y: 643, endPoint x: 418, endPoint y: 639, distance: 46.2
click at [372, 643] on p "Ale já jsem se k její kopii dostal. A z toho, co jsem se dozvěděl, mi došlo, že…" at bounding box center [588, 644] width 614 height 70
click at [425, 639] on p "Ale já jsem se k její kopii dostal. A z toho, co jsem se dozvěděl, mi došlo, že…" at bounding box center [588, 644] width 614 height 70
click at [473, 647] on p "Ale já jsem se k její kopii dostal. A z toho, co jsem se dozvěděl, mi došlo, že…" at bounding box center [588, 644] width 614 height 70
click at [489, 649] on p "Ale já jsem se k její kopii dostal. A z toho, co jsem se dozvěděl, mi došlo, že…" at bounding box center [588, 644] width 614 height 70
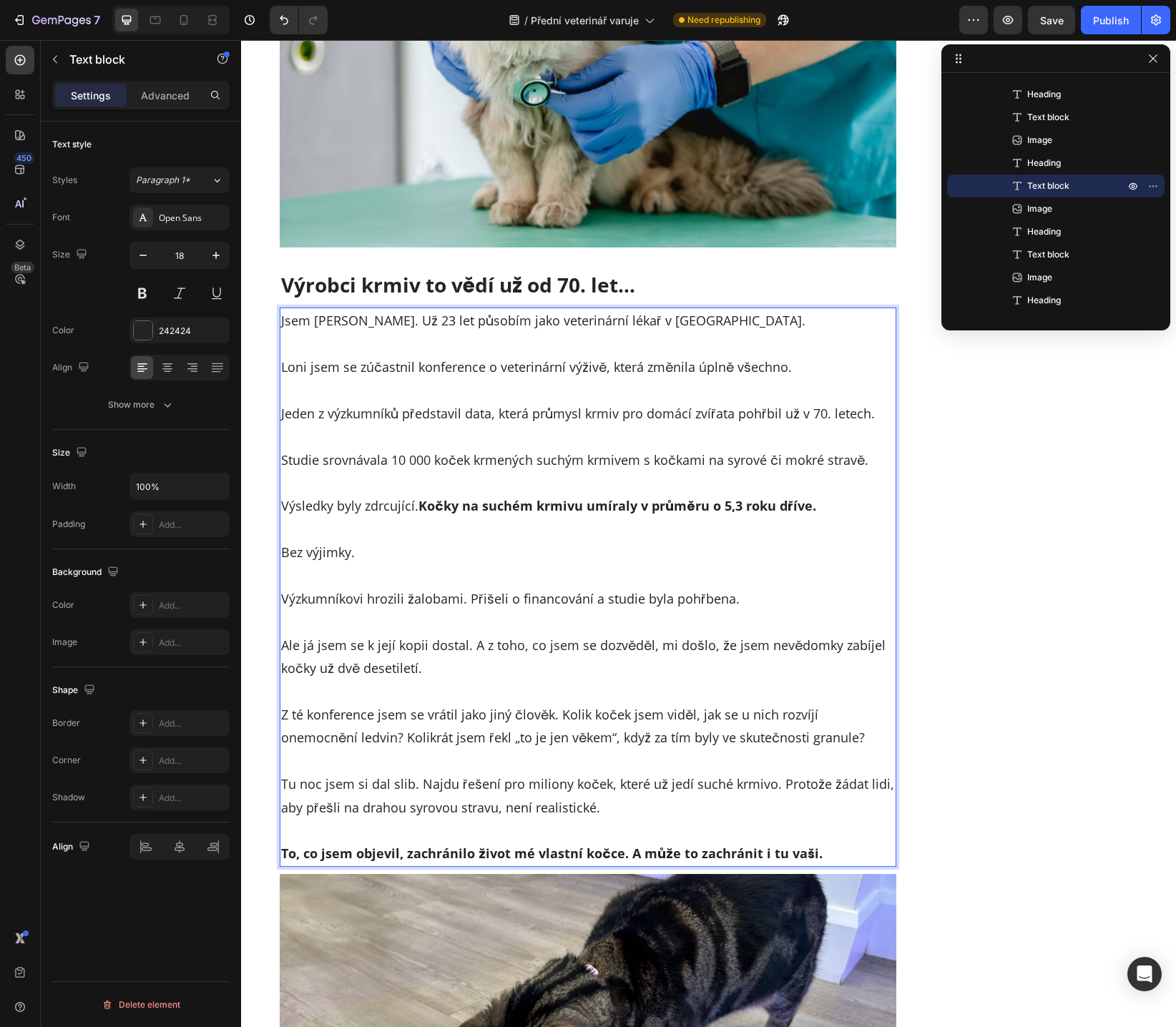
click at [543, 644] on p "Ale já jsem se k její kopii dostal. A z toho, co jsem se dozvěděl, mi došlo, že…" at bounding box center [588, 644] width 614 height 70
click at [723, 650] on p "Ale já jsem se k její kopii dostal. A z toho, co jsem se dozvěděl, mi došlo, že…" at bounding box center [588, 644] width 614 height 70
click at [748, 648] on p "Ale já jsem se k její kopii dostal. A z toho, co jsem se dozvěděl, mi došlo, že…" at bounding box center [588, 644] width 614 height 70
click at [753, 648] on p "Ale já jsem se k její kopii dostal. A z toho, co jsem se dozvěděl, mi došlo, že…" at bounding box center [588, 644] width 614 height 70
click at [828, 644] on p "Ale já jsem se k její kopii dostal. A z toho, co jsem se dozvěděl, mi došlo, že…" at bounding box center [588, 644] width 614 height 70
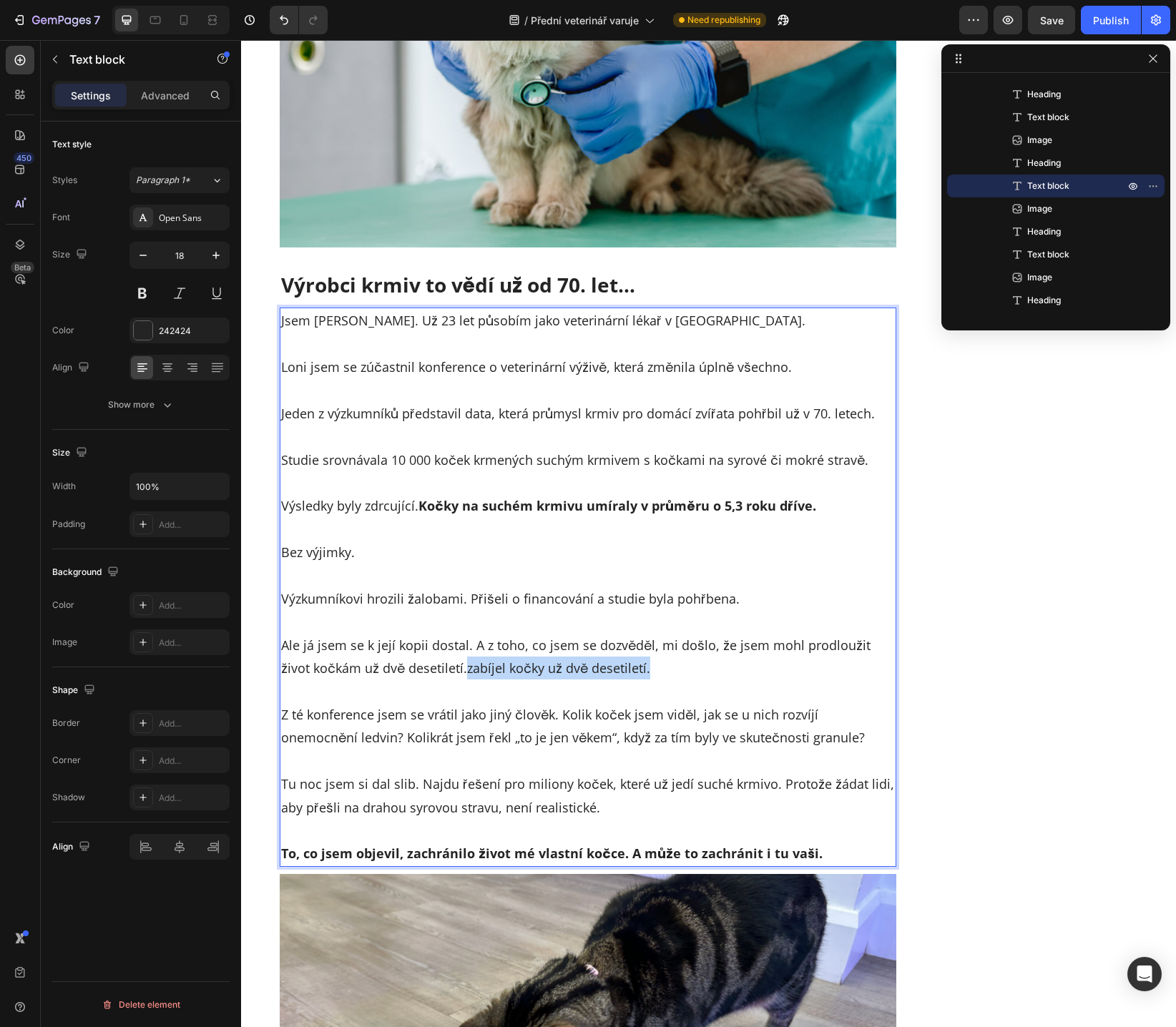
click at [613, 667] on p "Ale já jsem se k její kopii dostal. A z toho, co jsem se dozvěděl, mi došlo, že…" at bounding box center [588, 644] width 614 height 70
click at [809, 647] on p "Ale já jsem se k její kopii dostal. A z toho, co jsem se dozvěděl, mi došlo, že…" at bounding box center [588, 644] width 614 height 70
click at [809, 646] on p "Ale já jsem se k její kopii dostal. A z toho, co jsem se dozvěděl, mi došlo, že…" at bounding box center [588, 644] width 614 height 70
click at [758, 657] on p "Ale já jsem se k její kopii dostal. A z toho, co jsem se dozvěděl, mi došlo, že…" at bounding box center [588, 644] width 614 height 70
click at [373, 696] on p "Z té konference jsem se vrátil jako jiný člověk. Kolik koček jsem viděl, jak se…" at bounding box center [588, 715] width 614 height 70
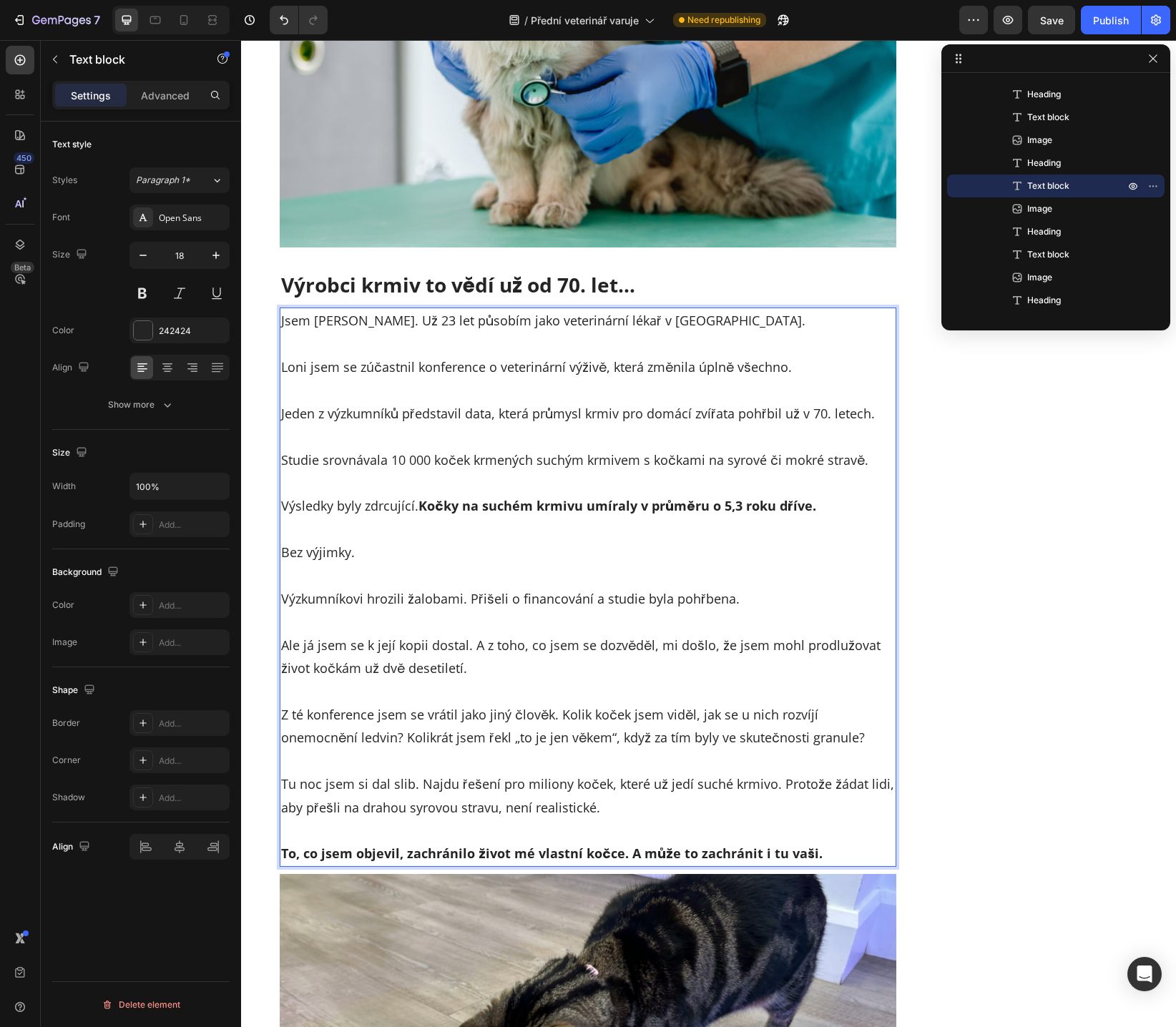
scroll to position [1785, 0]
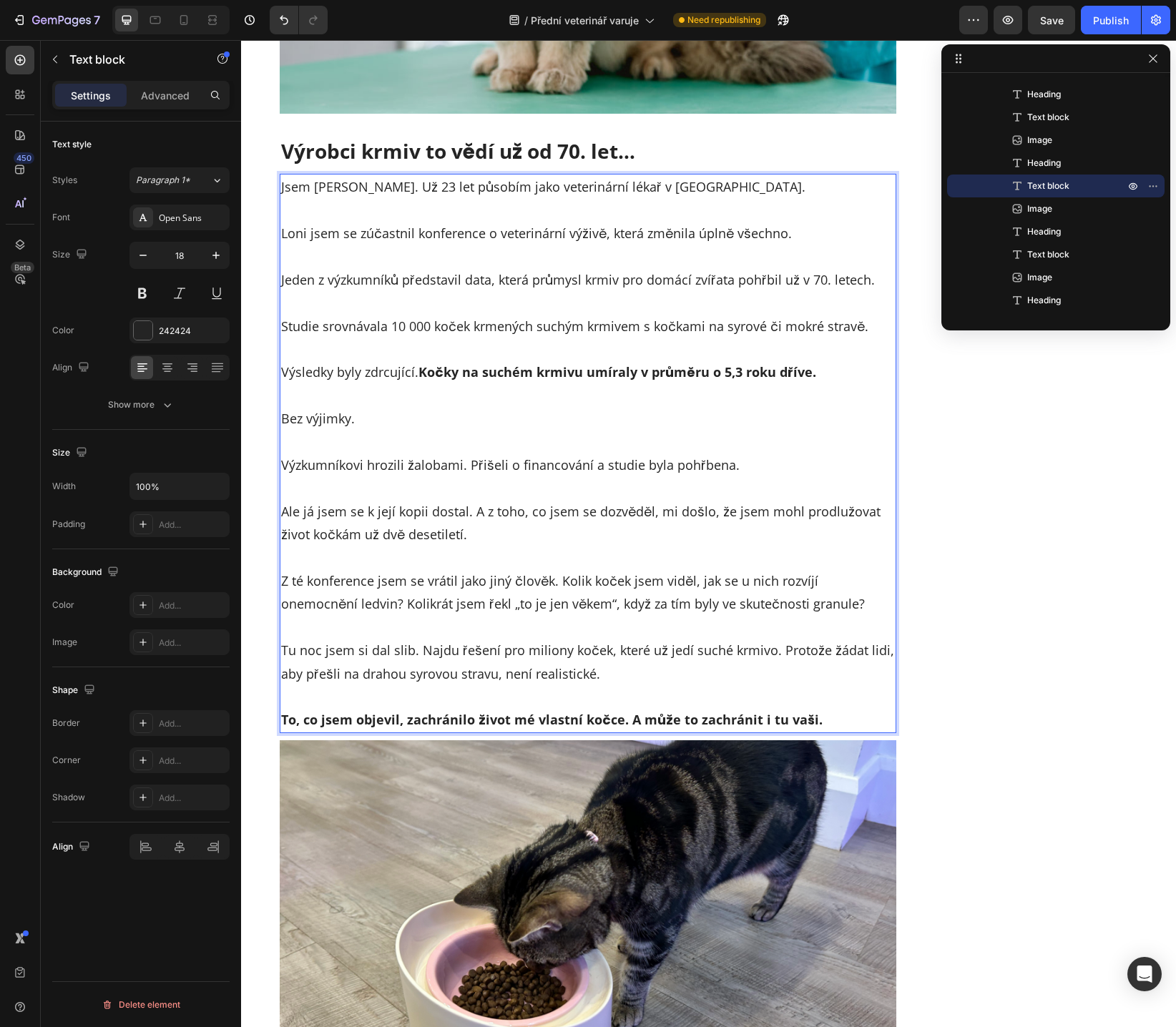
click at [426, 587] on p "⁠⁠⁠⁠⁠⁠⁠ Z té konference jsem se vrátil jako jiný člověk. Kolik koček jsem viděl…" at bounding box center [588, 581] width 614 height 70
click at [485, 582] on p "Z té konference jsem se vrátil jako jiný člověk. Kolik koček jsem viděl, jak se…" at bounding box center [588, 581] width 614 height 70
click at [554, 582] on p "Z té konference jsem se vrátil jako jiný člověk. Kolik koček jsem viděl, jak se…" at bounding box center [588, 581] width 614 height 70
click at [796, 585] on p "Z té konference jsem se vrátil jako jiný člověk. Kolik koček jsem viděl, jak se…" at bounding box center [588, 581] width 614 height 70
click at [622, 584] on p "Z té konference jsem se vrátil jako jiný člověk. Kolik koček jsem viděl, jak se…" at bounding box center [588, 581] width 614 height 70
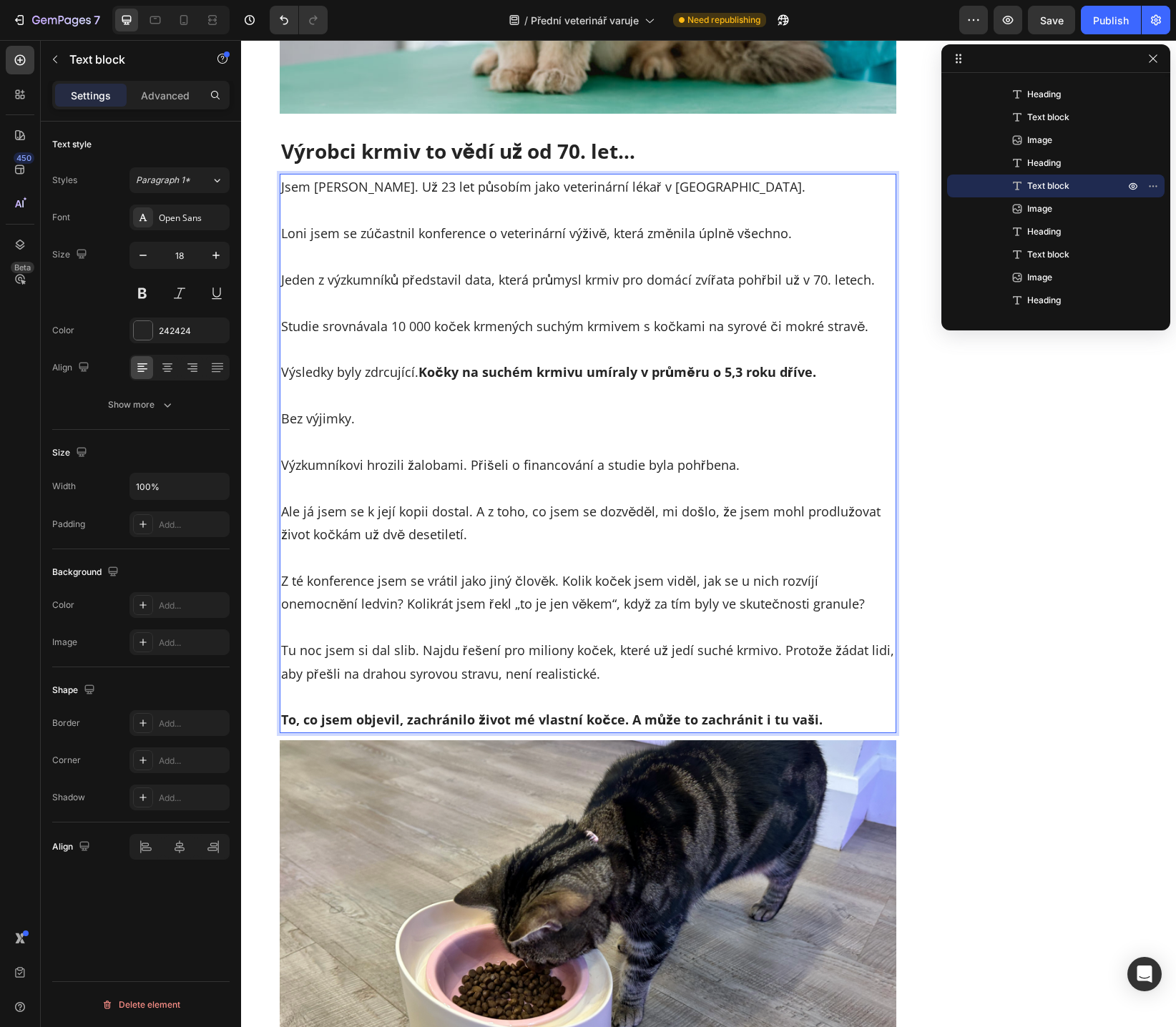
click at [682, 581] on p "Z té konference jsem se vrátil jako jiný člověk. Kolik koček jsem viděl, jak se…" at bounding box center [588, 581] width 614 height 70
click at [361, 604] on p "Z té konference jsem se vrátil jako jiný člověk. Kolik koček jsem viděl, jak se…" at bounding box center [588, 581] width 614 height 70
click at [420, 604] on p "Z té konference jsem se vrátil jako jiný člověk. Kolik koček jsem viděl, jak se…" at bounding box center [588, 581] width 614 height 70
click at [446, 604] on p "Z té konference jsem se vrátil jako jiný člověk. Kolik koček jsem viděl, jak se…" at bounding box center [588, 581] width 614 height 70
click at [490, 604] on p "Z té konference jsem se vrátil jako jiný člověk. Kolik koček jsem viděl, jak se…" at bounding box center [588, 581] width 614 height 70
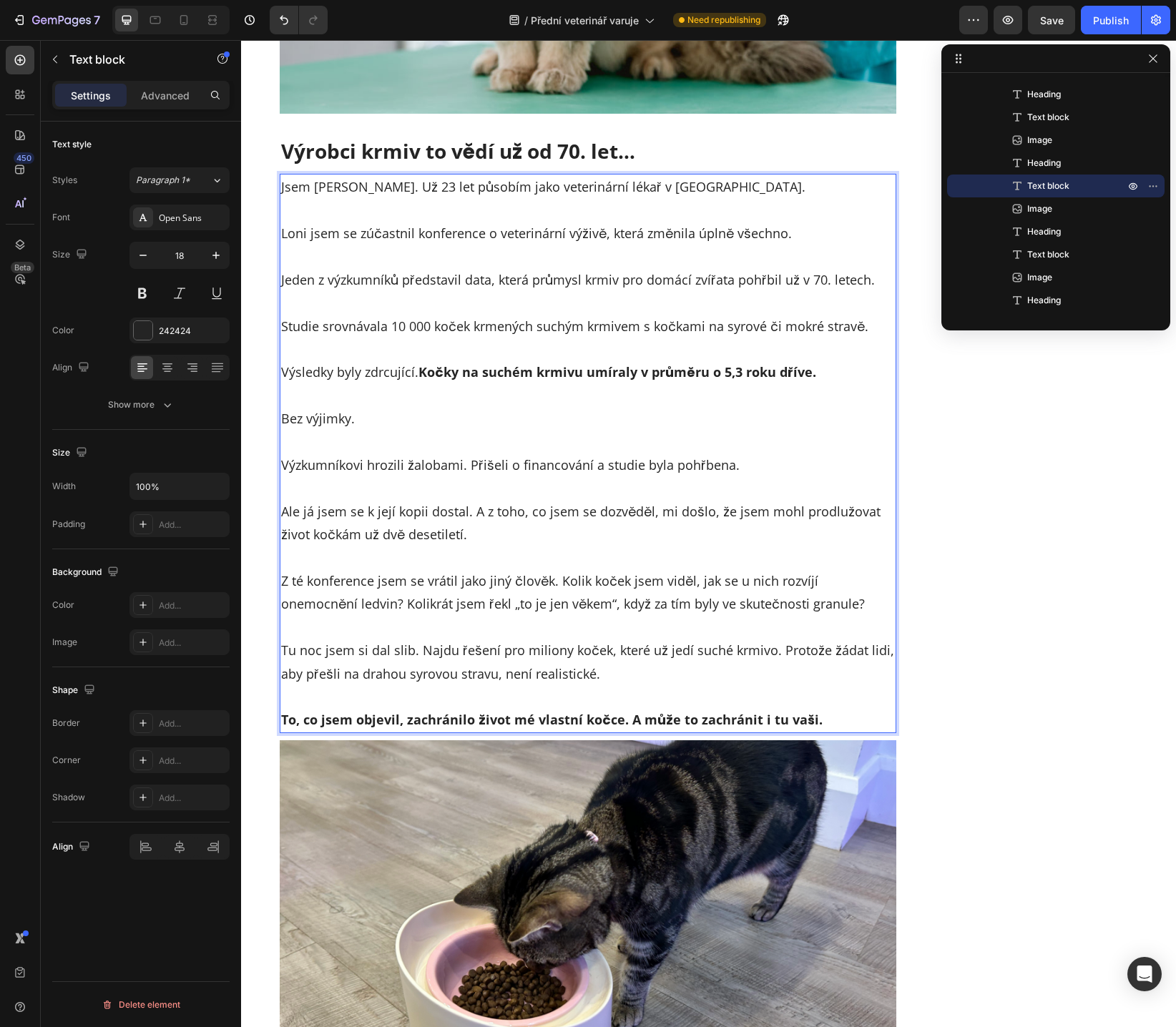
click at [565, 604] on p "Z té konference jsem se vrátil jako jiný člověk. Kolik koček jsem viděl, jak se…" at bounding box center [588, 581] width 614 height 70
click at [594, 604] on p "Z té konference jsem se vrátil jako jiný člověk. Kolik koček jsem viděl, jak se…" at bounding box center [588, 581] width 614 height 70
click at [647, 604] on p "Z té konference jsem se vrátil jako jiný člověk. Kolik koček jsem viděl, jak se…" at bounding box center [588, 581] width 614 height 70
click at [311, 653] on p "Tu noc jsem si dal slib. Najdu řešení pro miliony koček, které už jedí suché kr…" at bounding box center [588, 650] width 614 height 70
click at [372, 651] on p "Tu noc jsem si dal slib. Najdu řešení pro miliony koček, které už jedí suché kr…" at bounding box center [588, 650] width 614 height 70
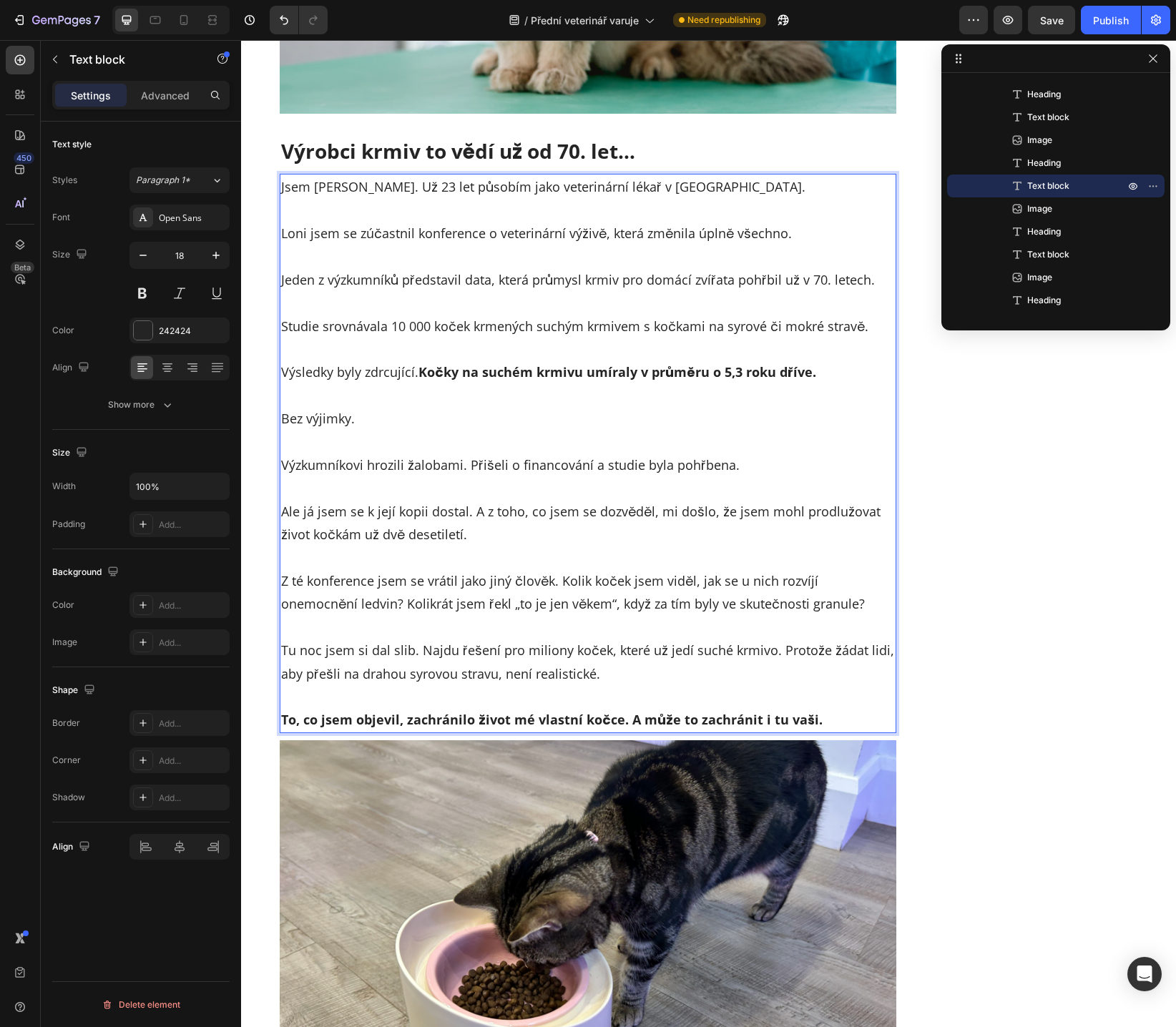
click at [446, 654] on p "Tu noc jsem si dal slib. Najdu řešení pro miliony koček, které už jedí suché kr…" at bounding box center [588, 650] width 614 height 70
click at [570, 651] on p "Tu noc jsem si dal slib. Najdu řešení pro miliony koček, které už jedí suché kr…" at bounding box center [588, 650] width 614 height 70
click at [595, 652] on p "Tu noc jsem si dal slib. Najdu řešení pro miliony koček, které už jedí suché kr…" at bounding box center [588, 650] width 614 height 70
click at [396, 678] on p "Tu noc jsem si dal slib. Najdu řešení pro miliony koček, které už jedí suché kr…" at bounding box center [588, 650] width 614 height 70
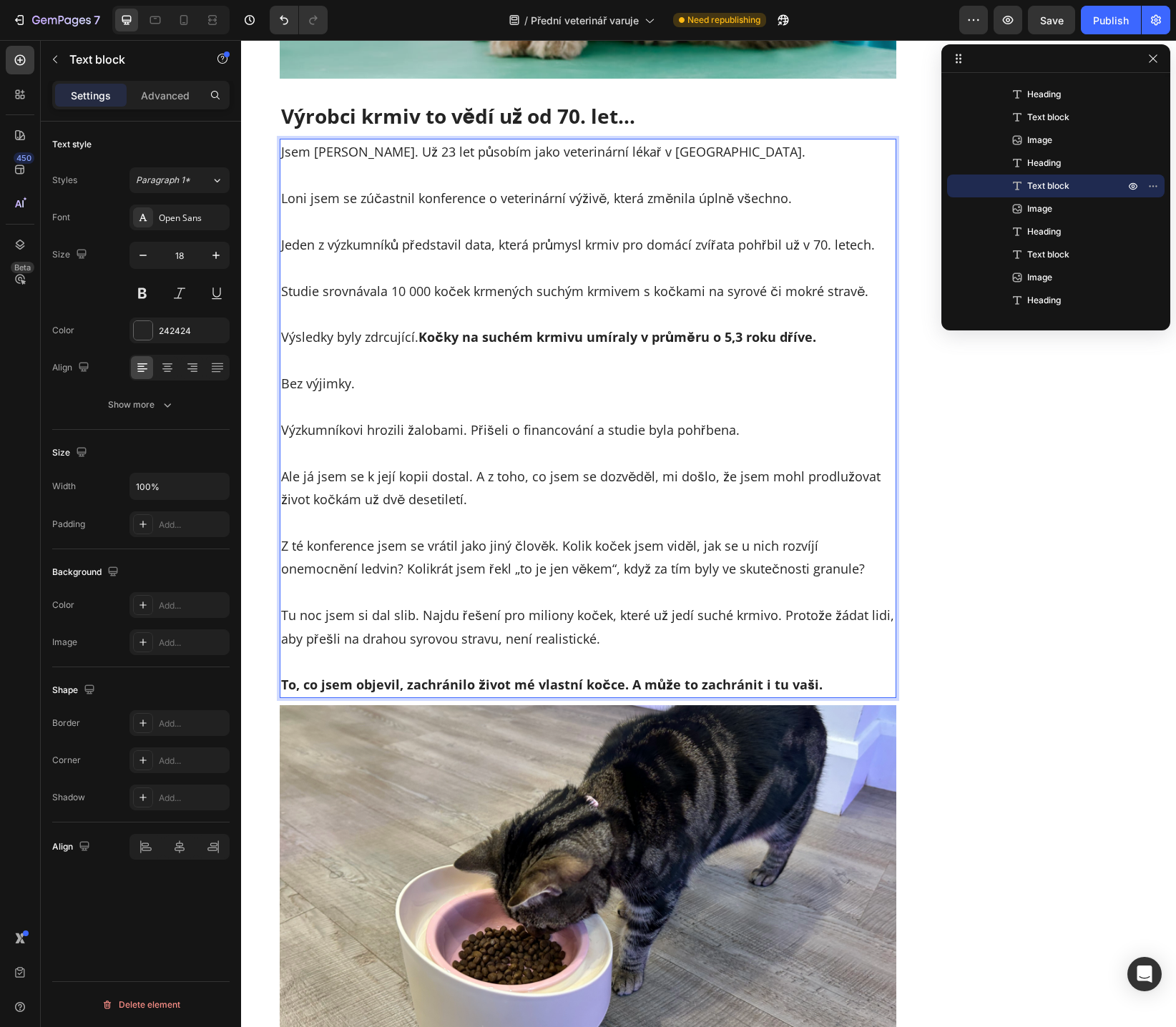
scroll to position [1852, 0]
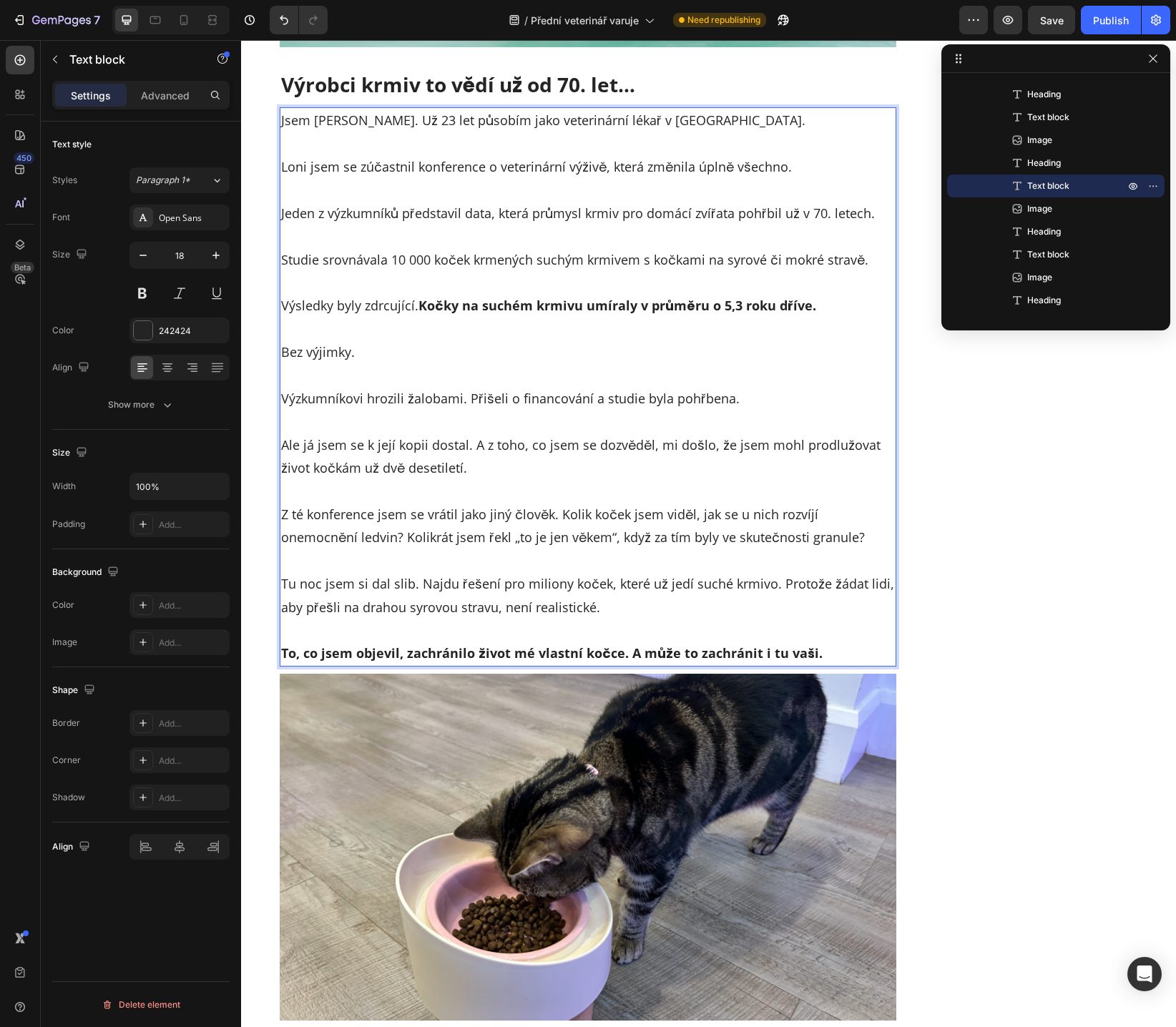
click at [348, 656] on strong "To, co jsem objevil, zachránilo život mé vlastní kočce. A může to zachránit i t…" at bounding box center [551, 653] width 542 height 17
click at [478, 654] on strong "To, co jsem objevil, zachránilo život mé vlastní kočce. A může to zachránit i t…" at bounding box center [551, 653] width 542 height 17
click at [549, 654] on strong "To, co jsem objevil, zachránilo život mé vlastní kočce. A může to zachránit i t…" at bounding box center [551, 653] width 542 height 17
click at [690, 658] on strong "To, co jsem objevil, zachránilo život mé vlastní kočce. A může to zachránit i t…" at bounding box center [551, 653] width 542 height 17
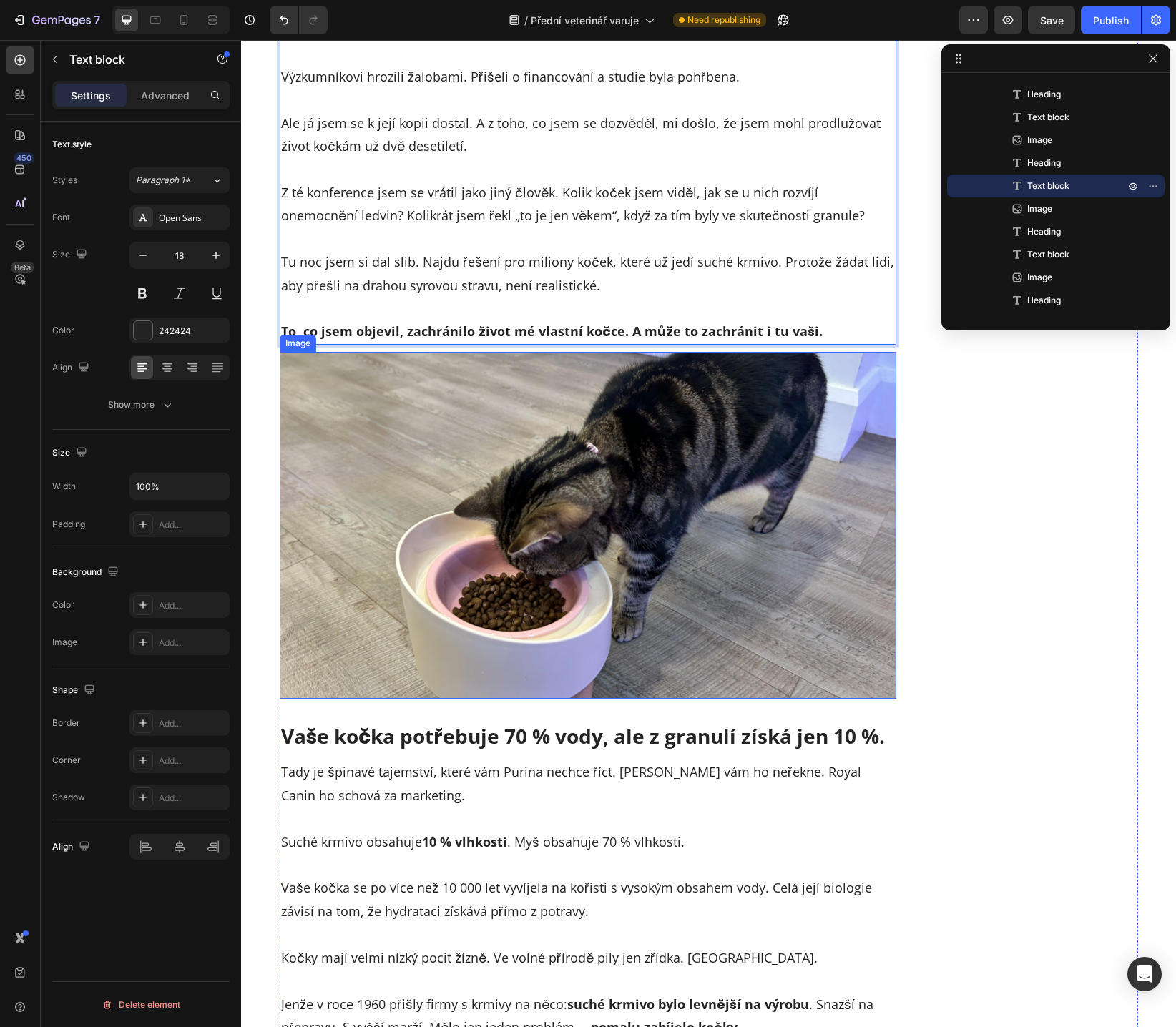
scroll to position [2321, 0]
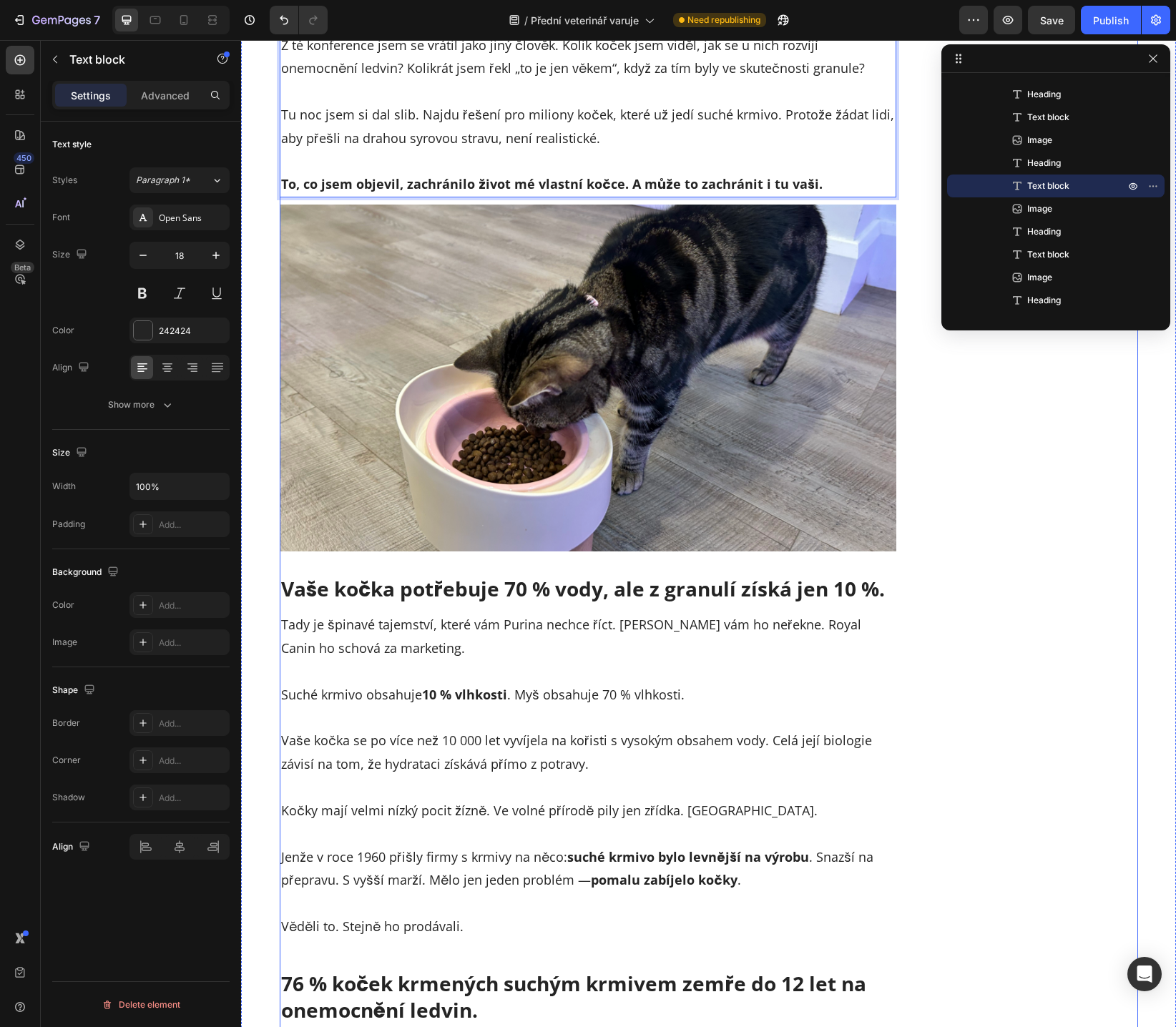
click at [448, 599] on h2 "Vaše kočka potřebuje 70 % vody, ale z granulí získá jen 10 %." at bounding box center [588, 588] width 617 height 29
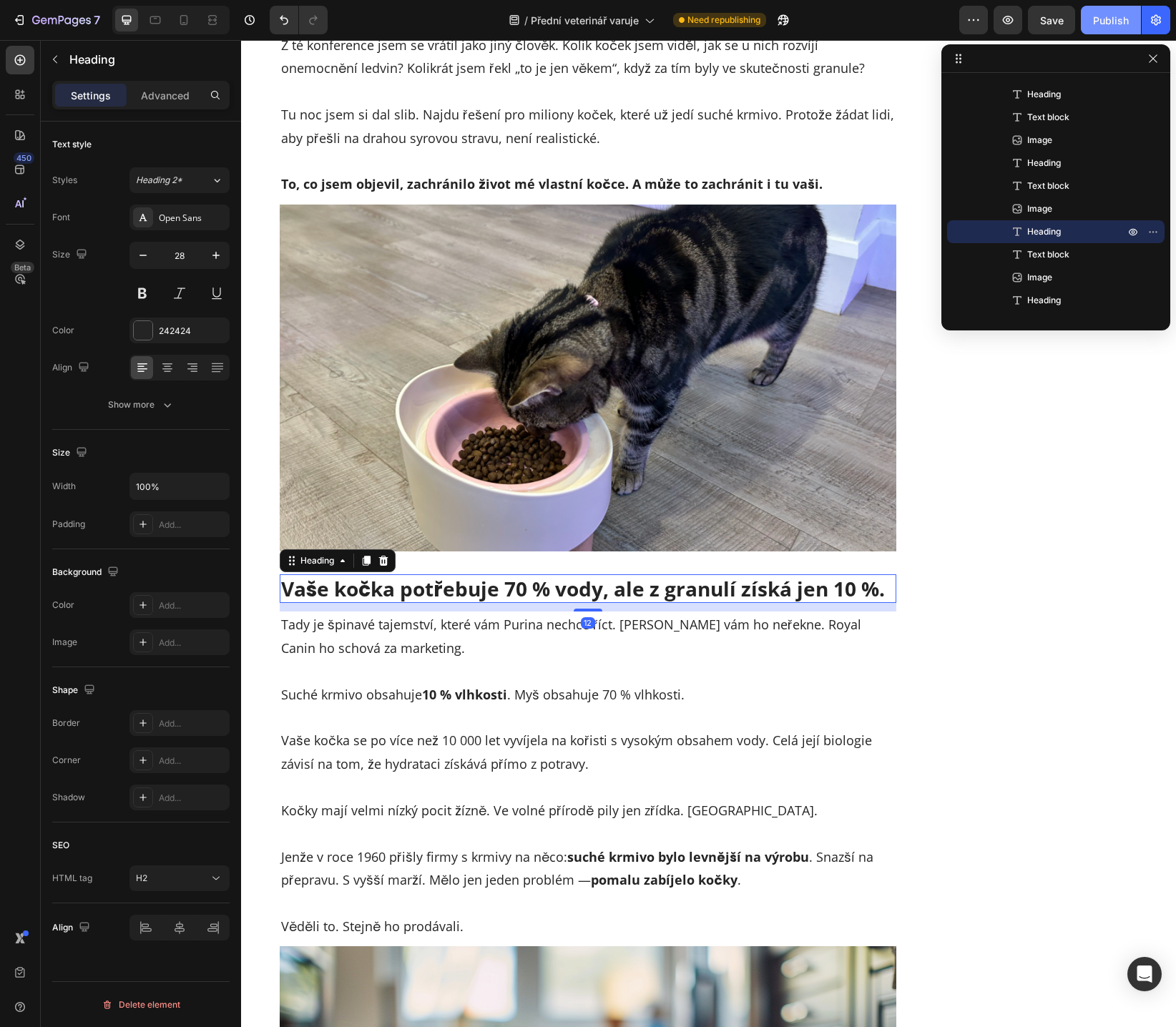
click at [1096, 32] on button "Publish" at bounding box center [1111, 20] width 60 height 29
click at [526, 635] on p "Tady je špinavé tajemství, které vám Purina nechce říct. [PERSON_NAME] vám ho n…" at bounding box center [588, 636] width 614 height 47
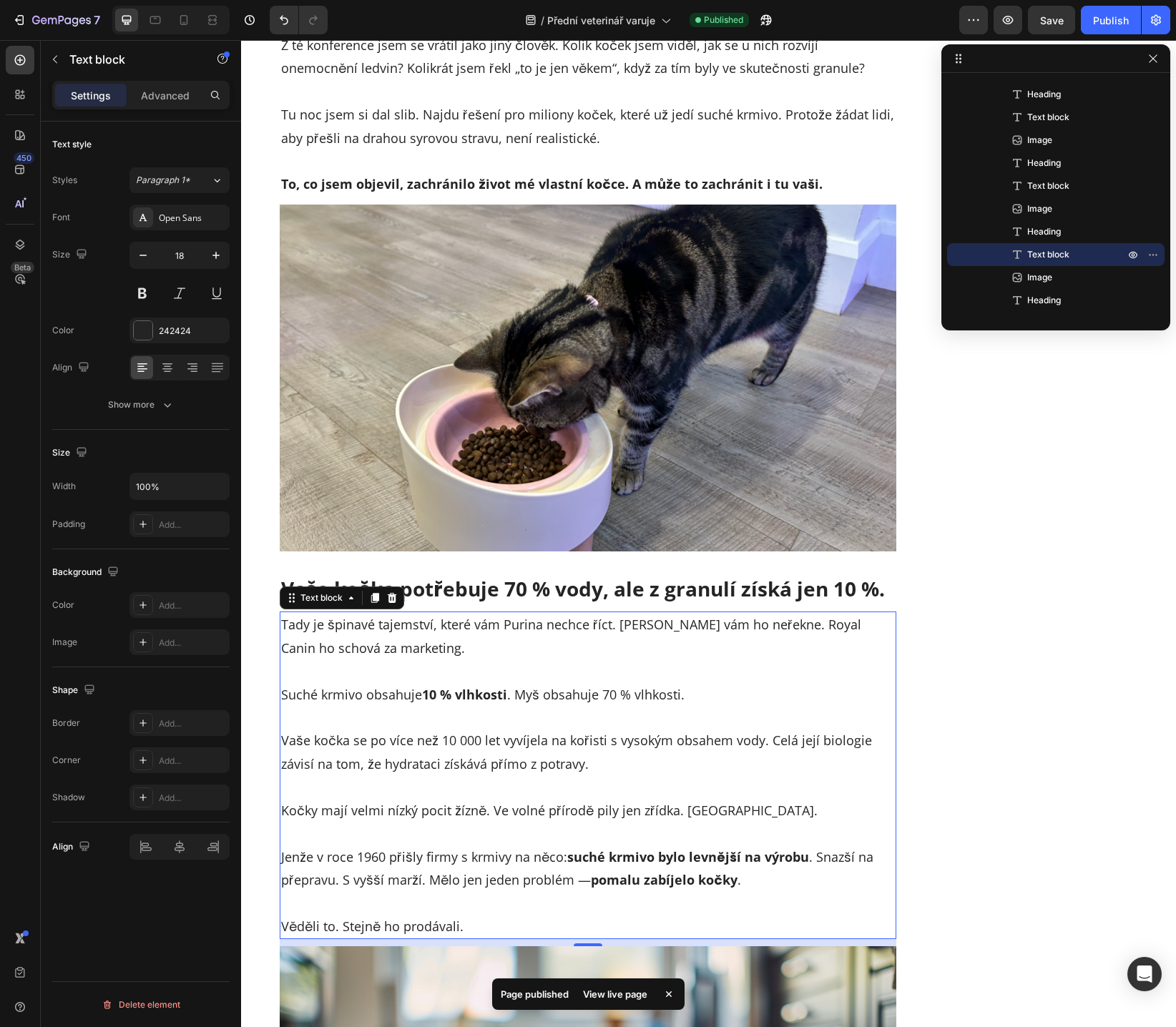
click at [334, 622] on p "Tady je špinavé tajemství, které vám Purina nechce říct. [PERSON_NAME] vám ho n…" at bounding box center [588, 636] width 614 height 47
click at [333, 622] on p "Tady je špinavé tajemství, které vám Purina nechce říct. [PERSON_NAME] vám ho n…" at bounding box center [588, 636] width 614 height 47
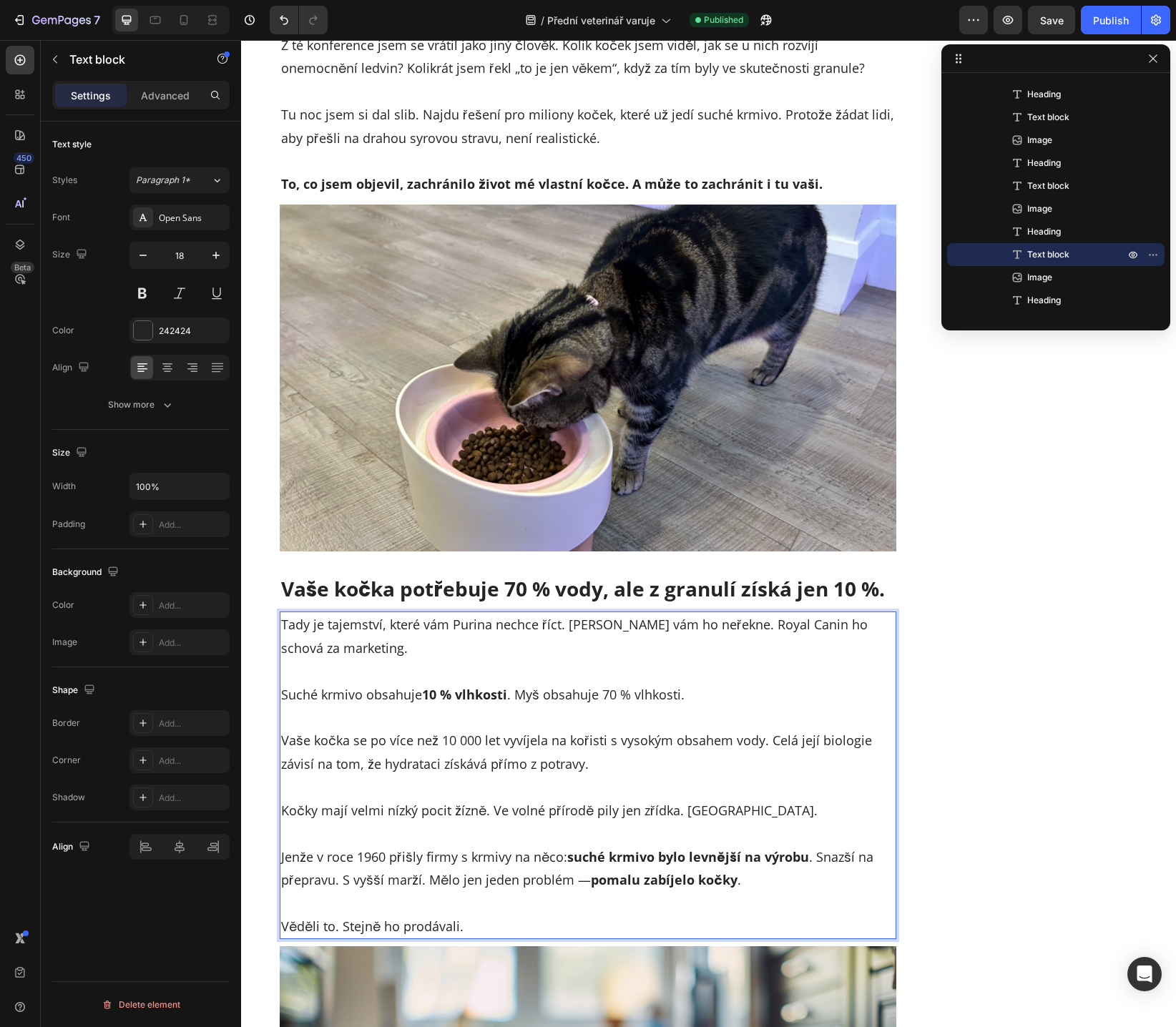
click at [321, 689] on p "Suché krmivo obsahuje 10 % vlhkosti . Myš obsahuje 70 % vlhkosti." at bounding box center [588, 682] width 614 height 47
click at [469, 696] on strong "10 % vlhkosti" at bounding box center [464, 694] width 85 height 17
click at [576, 703] on p "Suché krmivo obsahuje 10 % vody . Myš obsahuje 70 % vlhkosti." at bounding box center [588, 682] width 614 height 47
click at [634, 700] on p "Suché krmivo obsahuje 10 % vody . Myš obsahuje 70 % vlhkosti." at bounding box center [588, 682] width 614 height 47
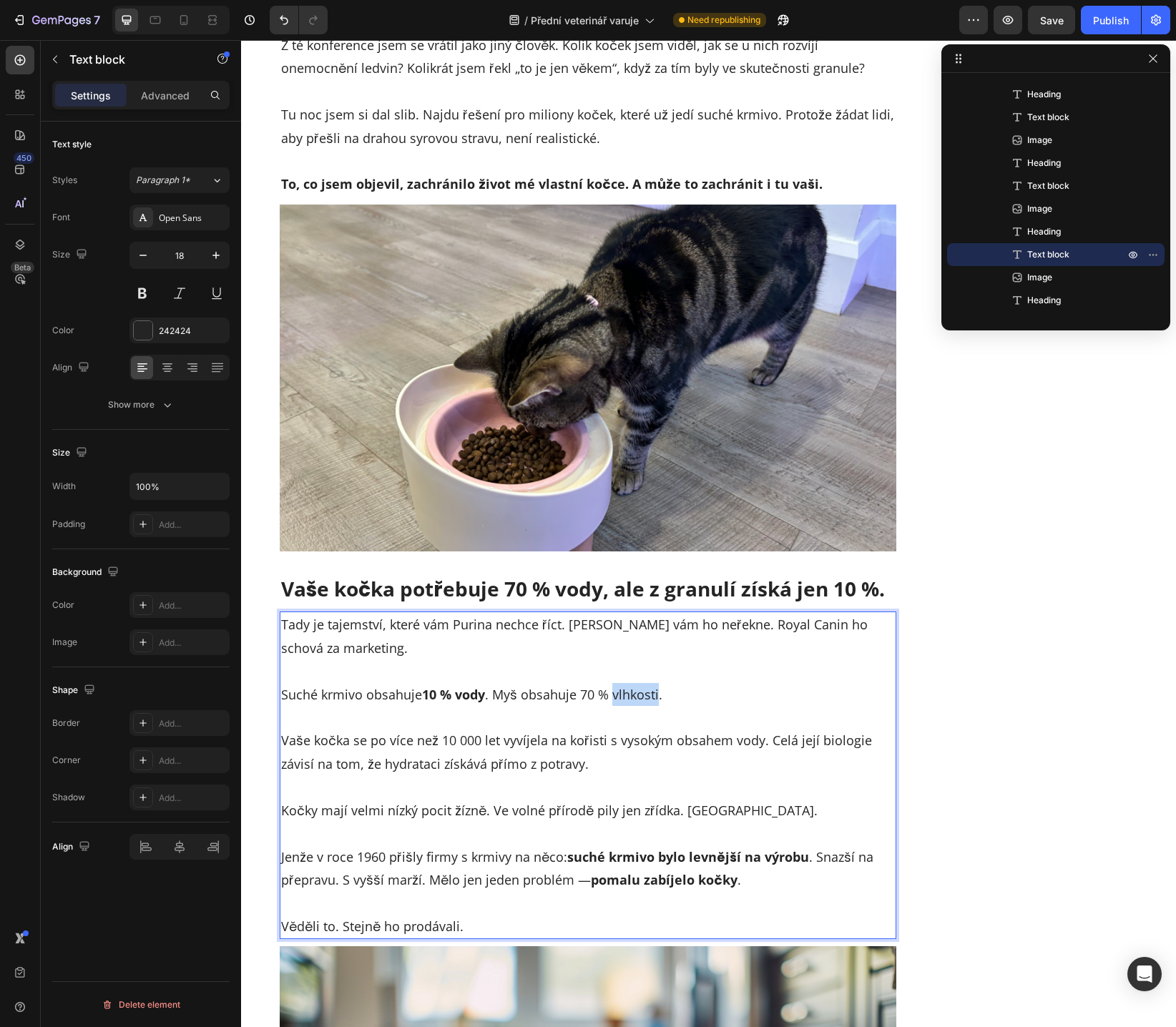
click at [634, 700] on p "Suché krmivo obsahuje 10 % vody . Myš obsahuje 70 % vlhkosti." at bounding box center [588, 682] width 614 height 47
click at [466, 726] on p "Vaše kočka se po více než 10 000 let vyvíjela na kořisti s vysokým obsahem vody…" at bounding box center [588, 740] width 614 height 70
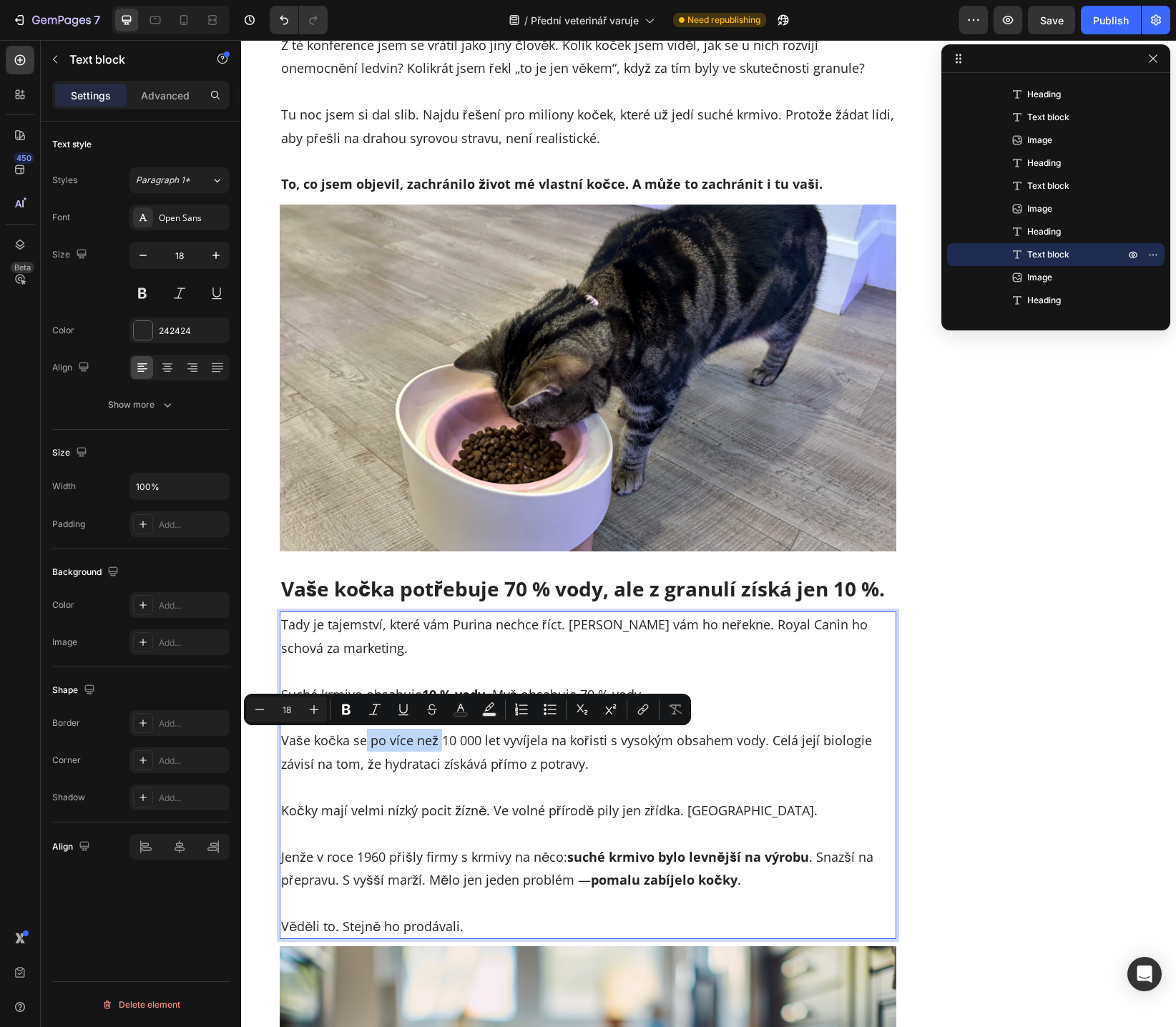
drag, startPoint x: 356, startPoint y: 744, endPoint x: 430, endPoint y: 744, distance: 74.0
click at [430, 744] on p "⁠⁠⁠⁠⁠⁠⁠ Vaše kočka se po více než 10 000 let vyvíjela na kořisti s vysokým obsa…" at bounding box center [588, 740] width 614 height 70
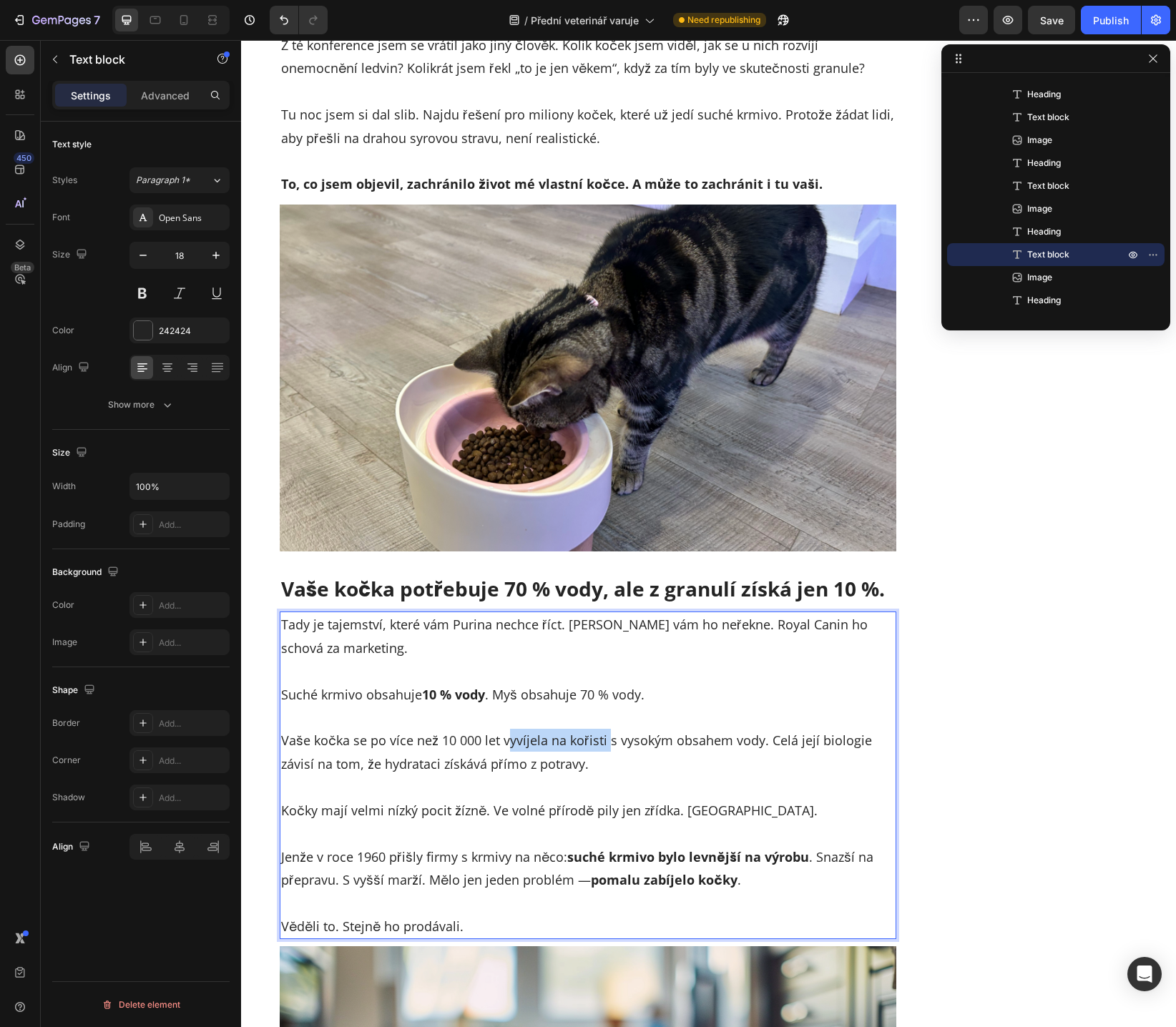
drag, startPoint x: 499, startPoint y: 746, endPoint x: 599, endPoint y: 744, distance: 100.0
click at [599, 744] on p "Vaše kočka se po více než 10 000 let vyvíjela na kořisti s vysokým obsahem vody…" at bounding box center [588, 740] width 614 height 70
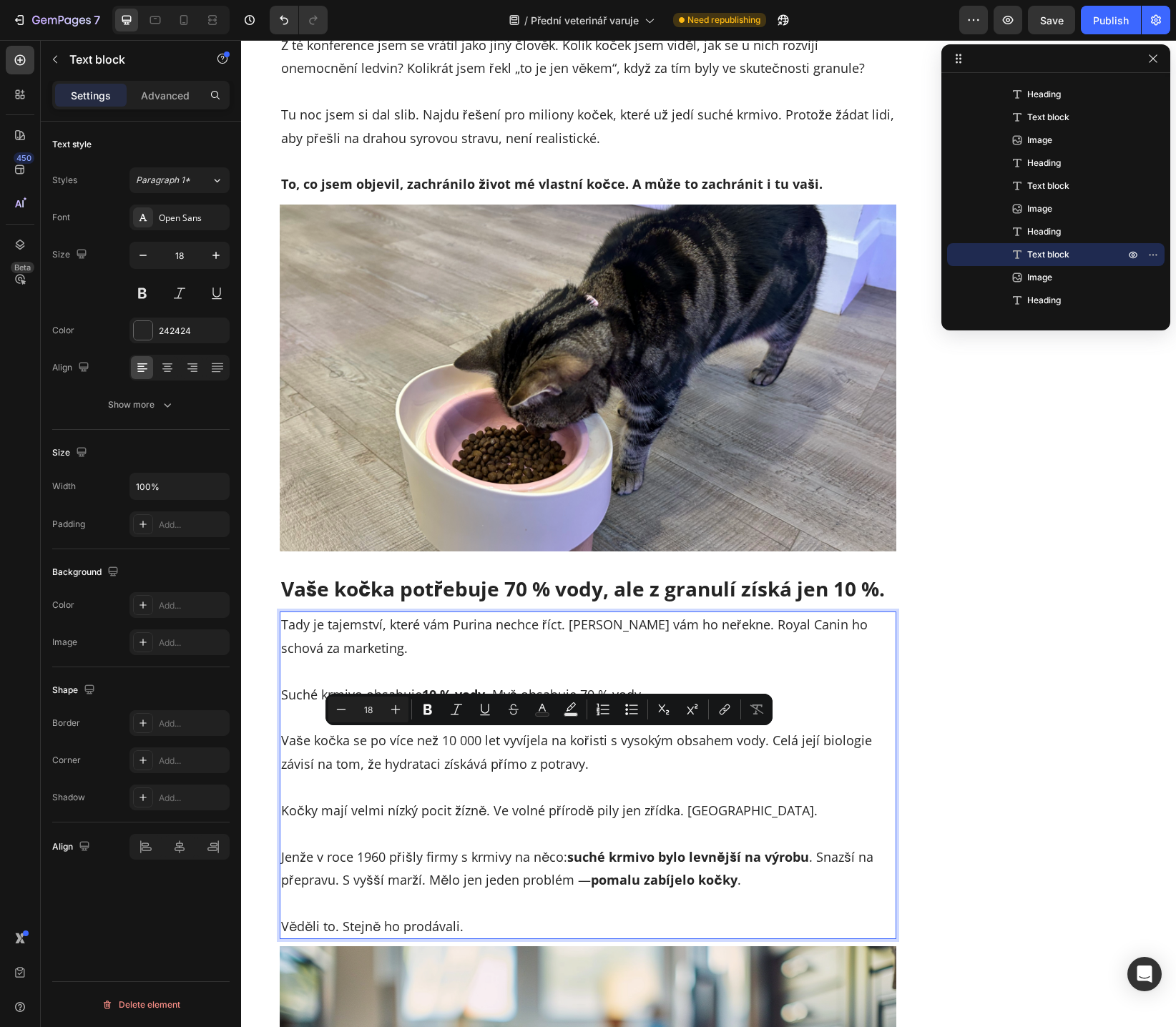
click at [615, 754] on p "Vaše kočka se po více než 10 000 let vyvíjela na kořisti s vysokým obsahem vody…" at bounding box center [588, 740] width 614 height 70
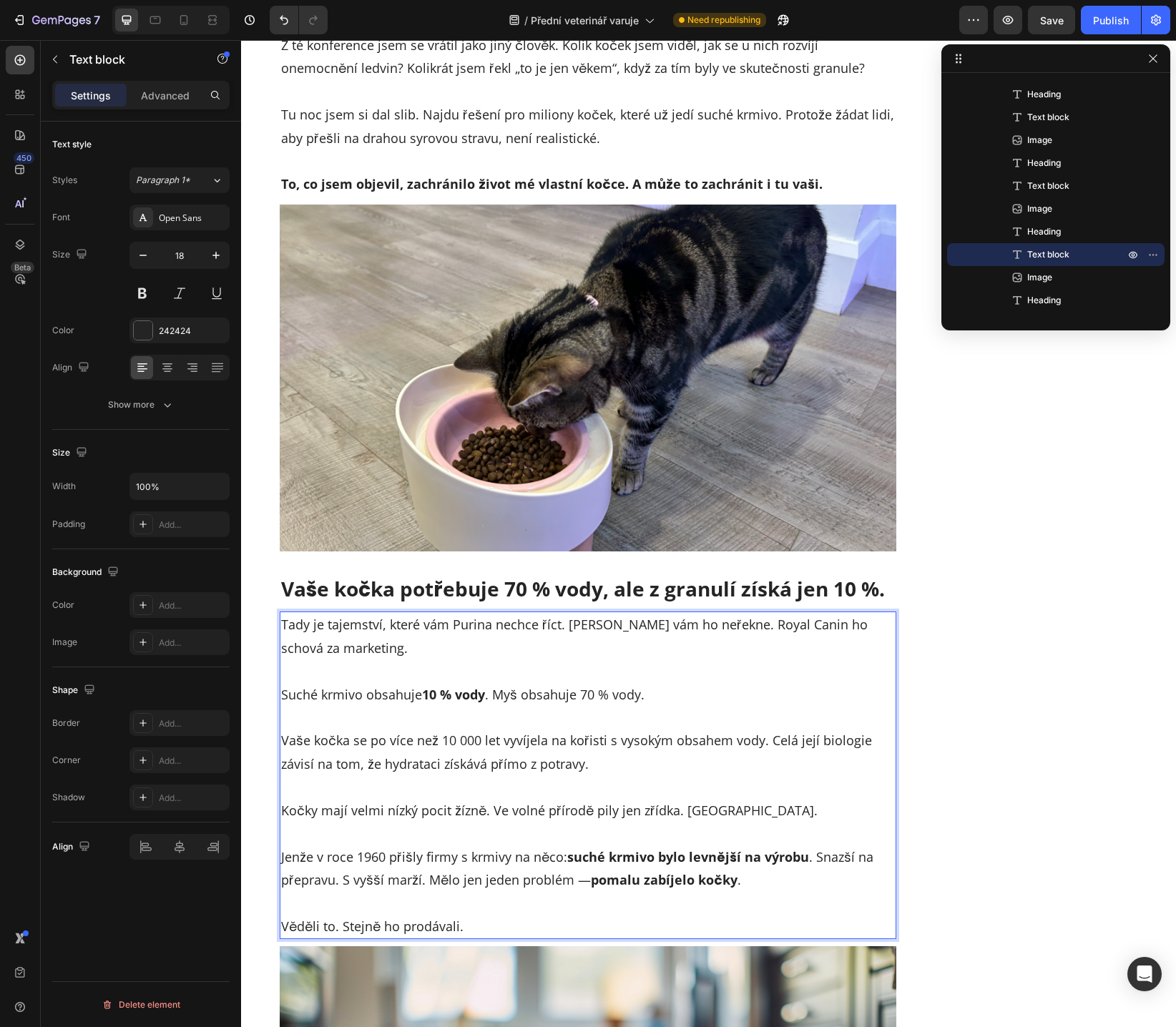
click at [563, 741] on p "Vaše kočka se po více než 10 000 let vyvíjela na kořisti s vysokým obsahem vody…" at bounding box center [588, 740] width 614 height 70
drag, startPoint x: 335, startPoint y: 767, endPoint x: 492, endPoint y: 763, distance: 157.1
click at [492, 763] on p "Vaše kočka se po více než 10 000 let vyvíjela na lovení kořisti s vysokým obsah…" at bounding box center [588, 740] width 614 height 70
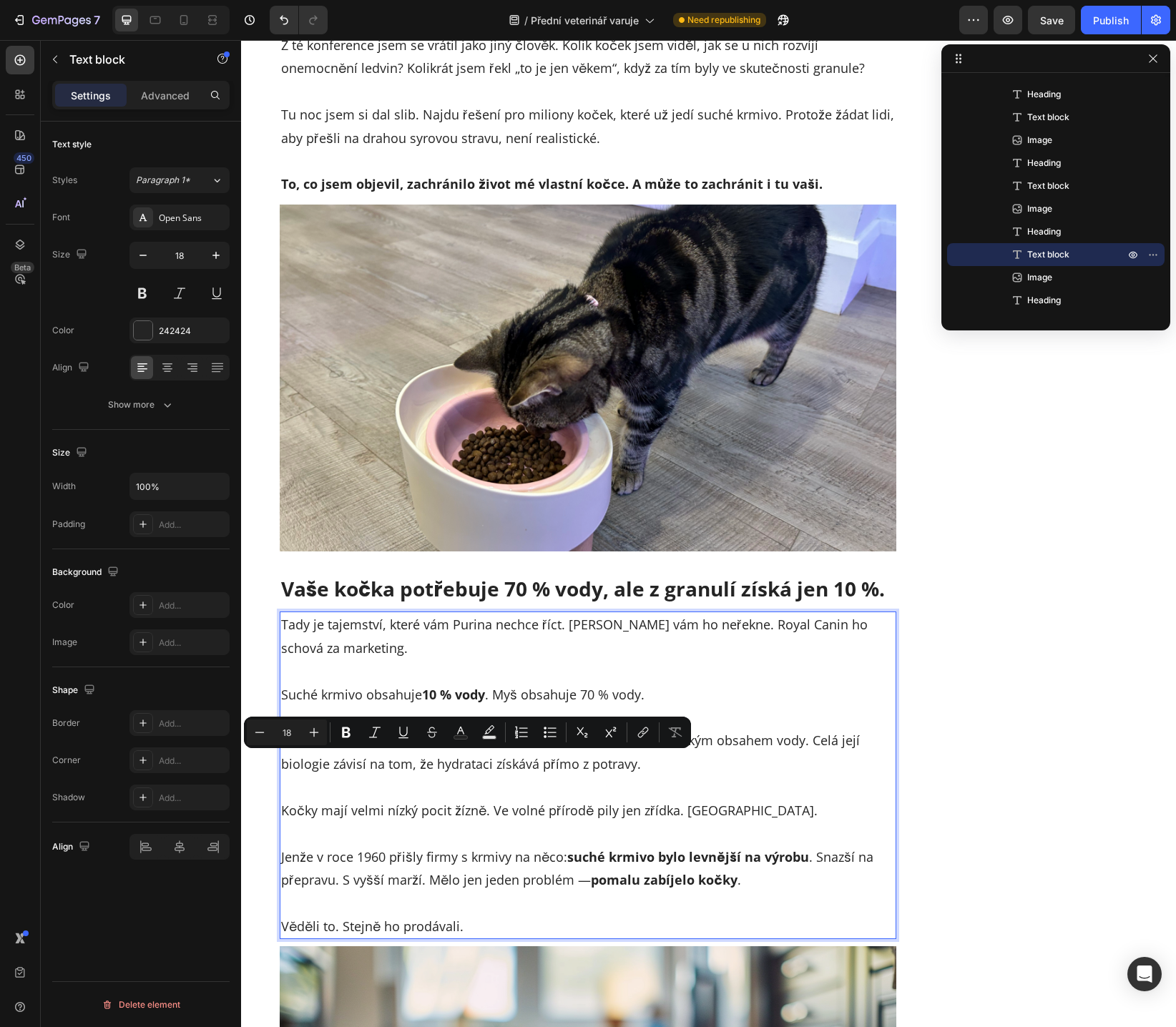
click at [524, 767] on p "Vaše kočka se po více než 10 000 let vyvíjela na lovení kořisti s vysokým obsah…" at bounding box center [588, 740] width 614 height 70
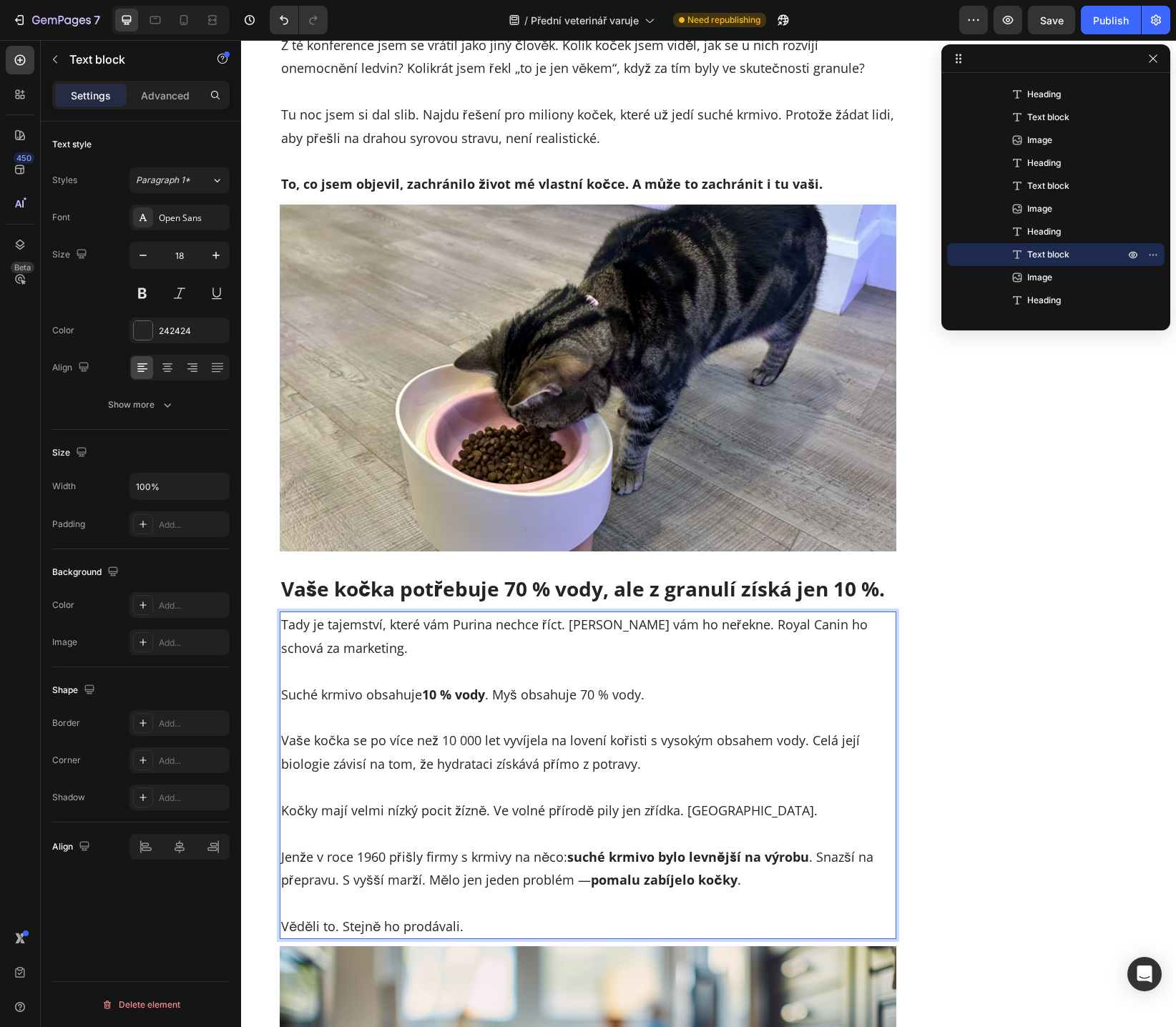
click at [605, 763] on p "Vaše kočka se po více než 10 000 let vyvíjela na lovení kořisti s vysokým obsah…" at bounding box center [588, 740] width 614 height 70
click at [460, 766] on p "Vaše kočka se po více než 10 000 let vyvíjela na lovení kořisti s vysokým obsah…" at bounding box center [588, 740] width 614 height 70
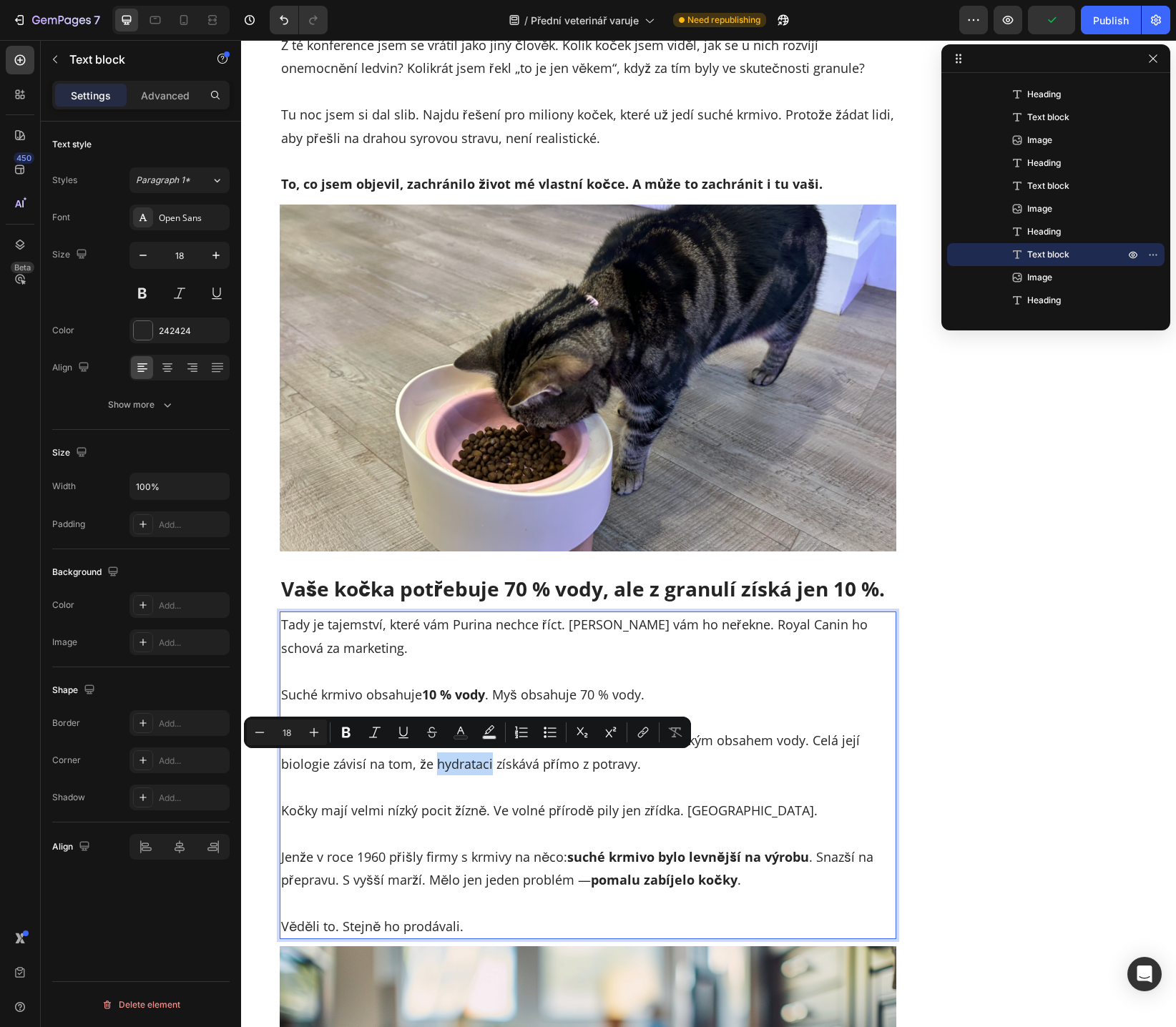
click at [434, 767] on p "Vaše kočka se po více než 10 000 let vyvíjela na lovení kořisti s vysokým obsah…" at bounding box center [588, 740] width 614 height 70
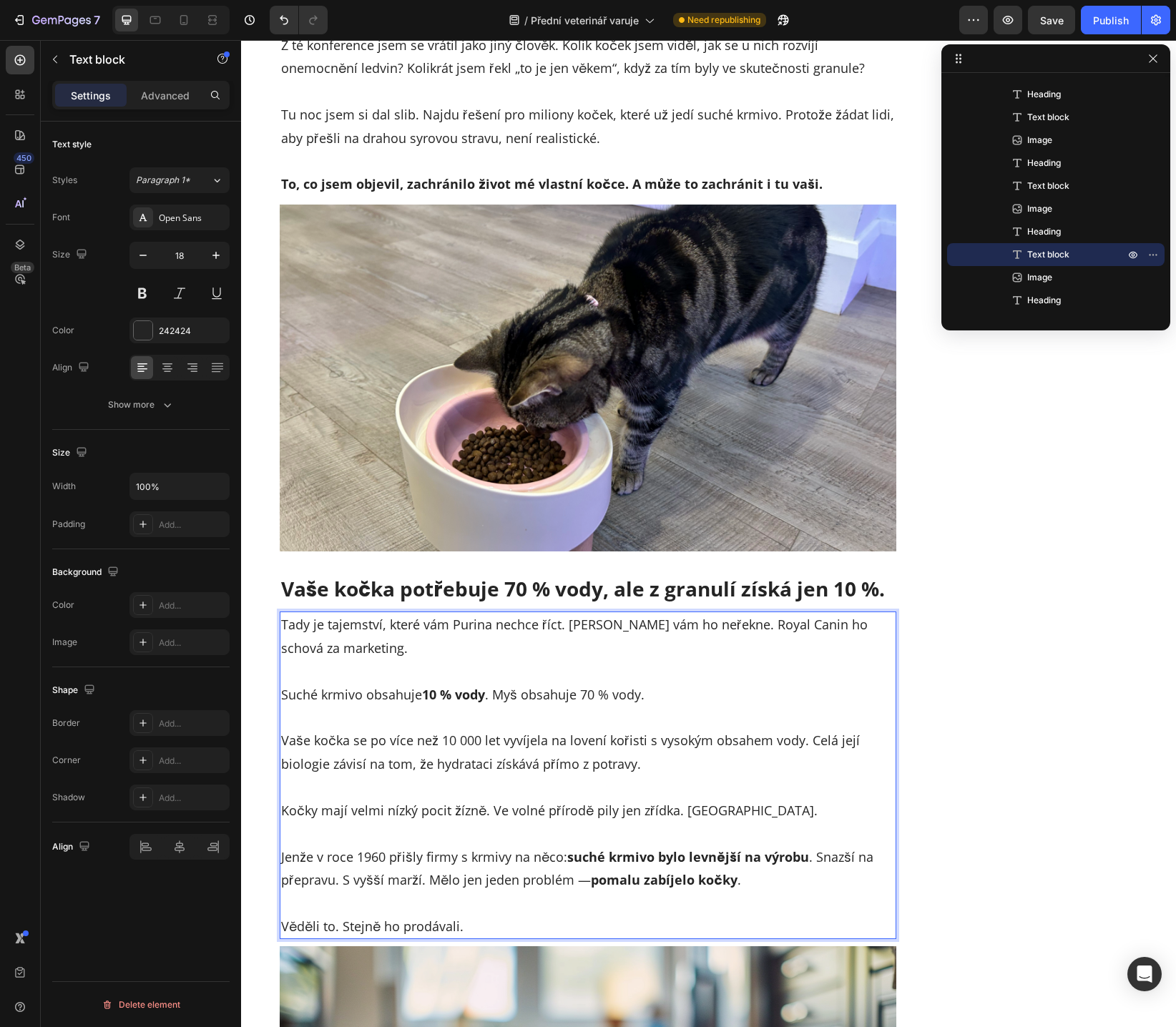
click at [428, 766] on p "Vaše kočka se po více než 10 000 let vyvíjela na lovení kořisti s vysokým obsah…" at bounding box center [588, 740] width 614 height 70
click at [435, 768] on p "Vaše kočka se po více než 10 000 let vyvíjela na lovení kořisti s vysokým obsah…" at bounding box center [588, 740] width 614 height 70
click at [455, 767] on p "Vaše kočka se po více než 10 000 let vyvíjela na lovení kořisti s vysokým obsah…" at bounding box center [588, 740] width 614 height 70
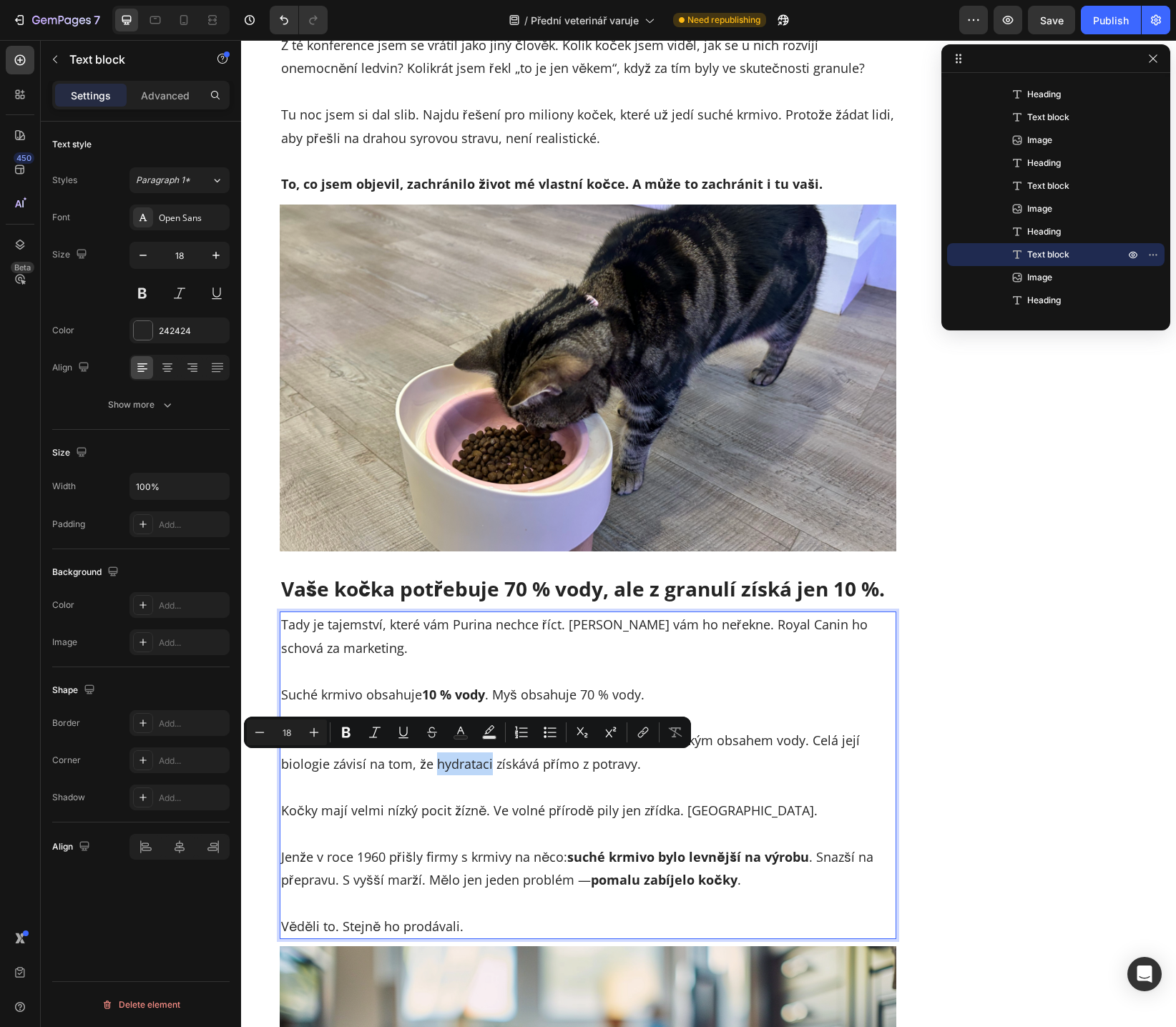
copy p "hydrataci"
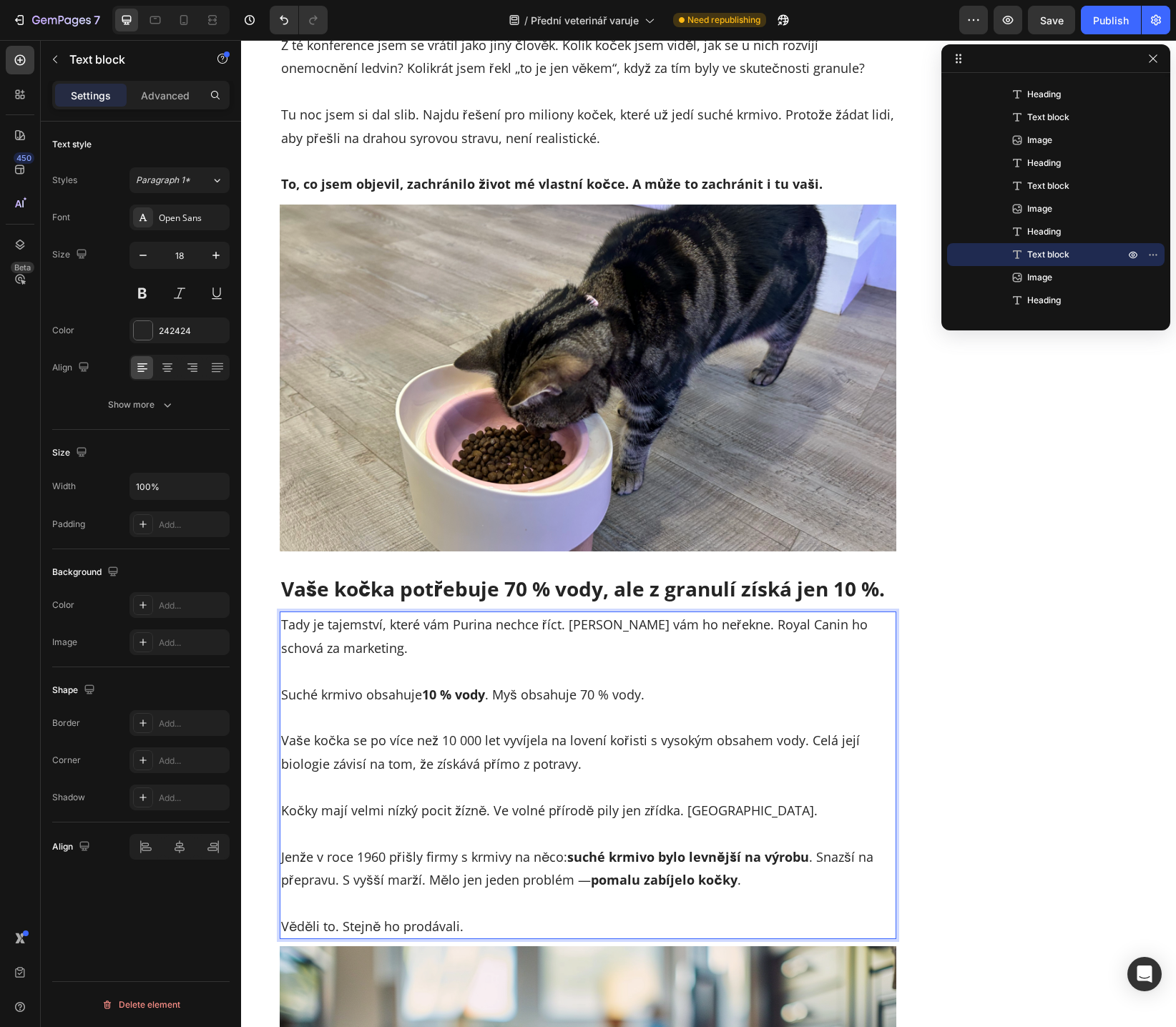
click at [474, 766] on p "Vaše kočka se po více než 10 000 let vyvíjela na lovení kořisti s vysokým obsah…" at bounding box center [588, 740] width 614 height 70
click at [294, 807] on p "Kočky mají velmi nízký pocit žízně. Ve volné přírodě pily jen zřídka. [GEOGRAPH…" at bounding box center [588, 798] width 614 height 47
click at [454, 815] on p "Kočky mají velmi nízký pocit žízně. Ve volné přírodě pily jen zřídka. [GEOGRAPH…" at bounding box center [588, 798] width 614 height 47
click at [389, 812] on p "Kočky mají velmi nízký pocit žízně. Ve volné přírodě pily jen zřídka. [GEOGRAPH…" at bounding box center [588, 798] width 614 height 47
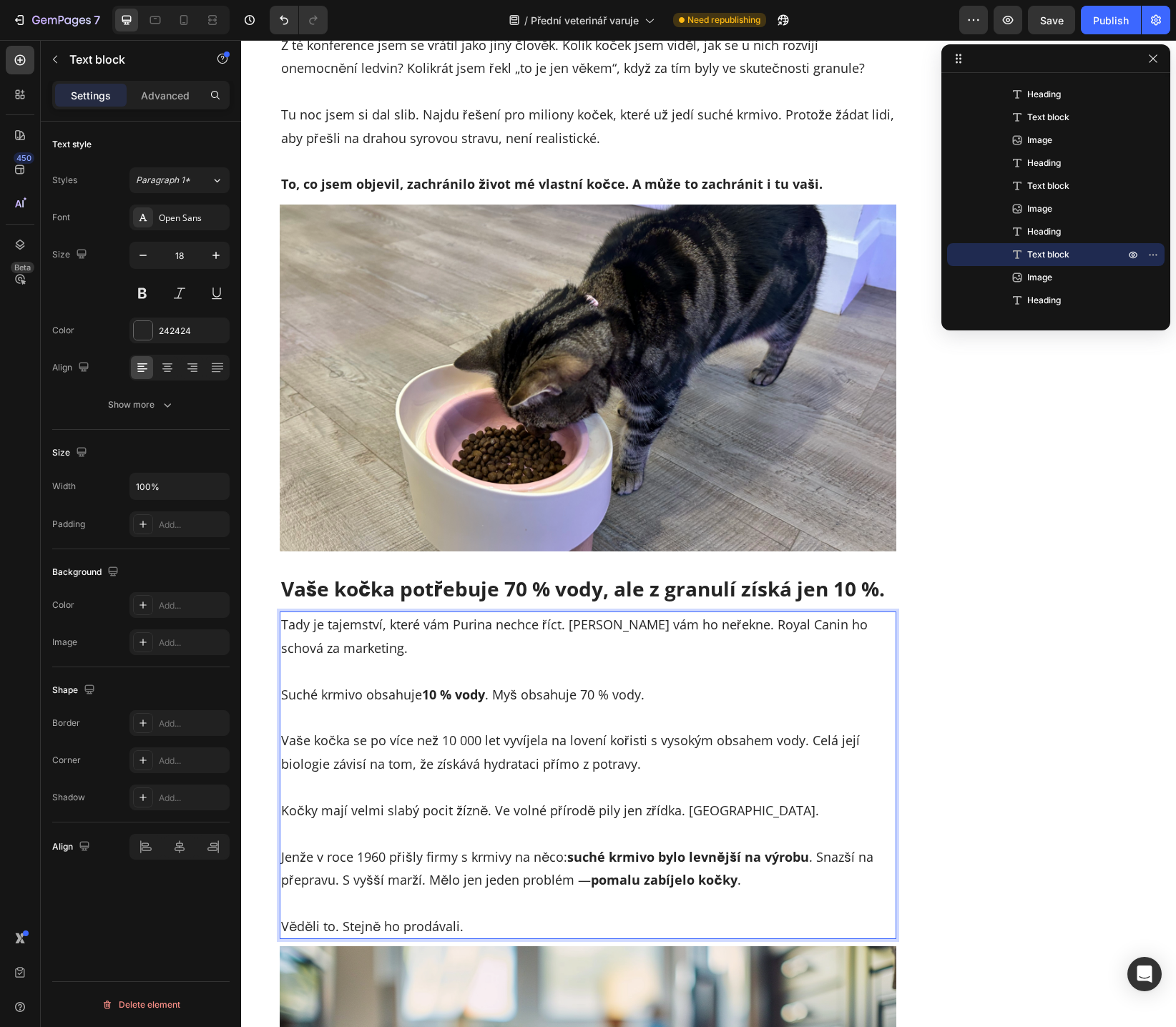
scroll to position [2340, 0]
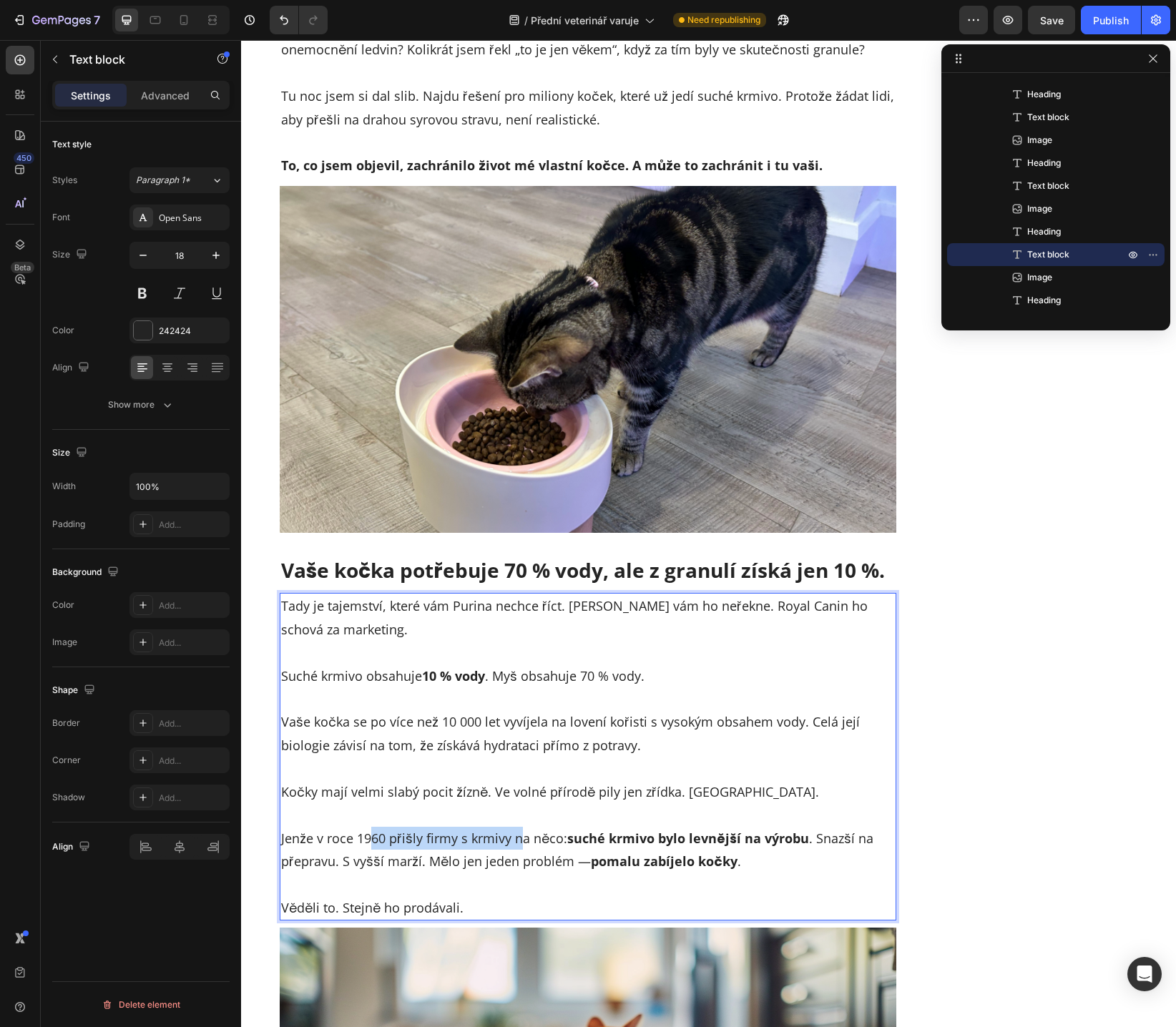
drag, startPoint x: 389, startPoint y: 839, endPoint x: 514, endPoint y: 837, distance: 125.0
click at [514, 837] on p "Jenže v roce 1960 přišly firmy s krmivy na něco: suché krmivo bylo levnější na …" at bounding box center [588, 837] width 614 height 70
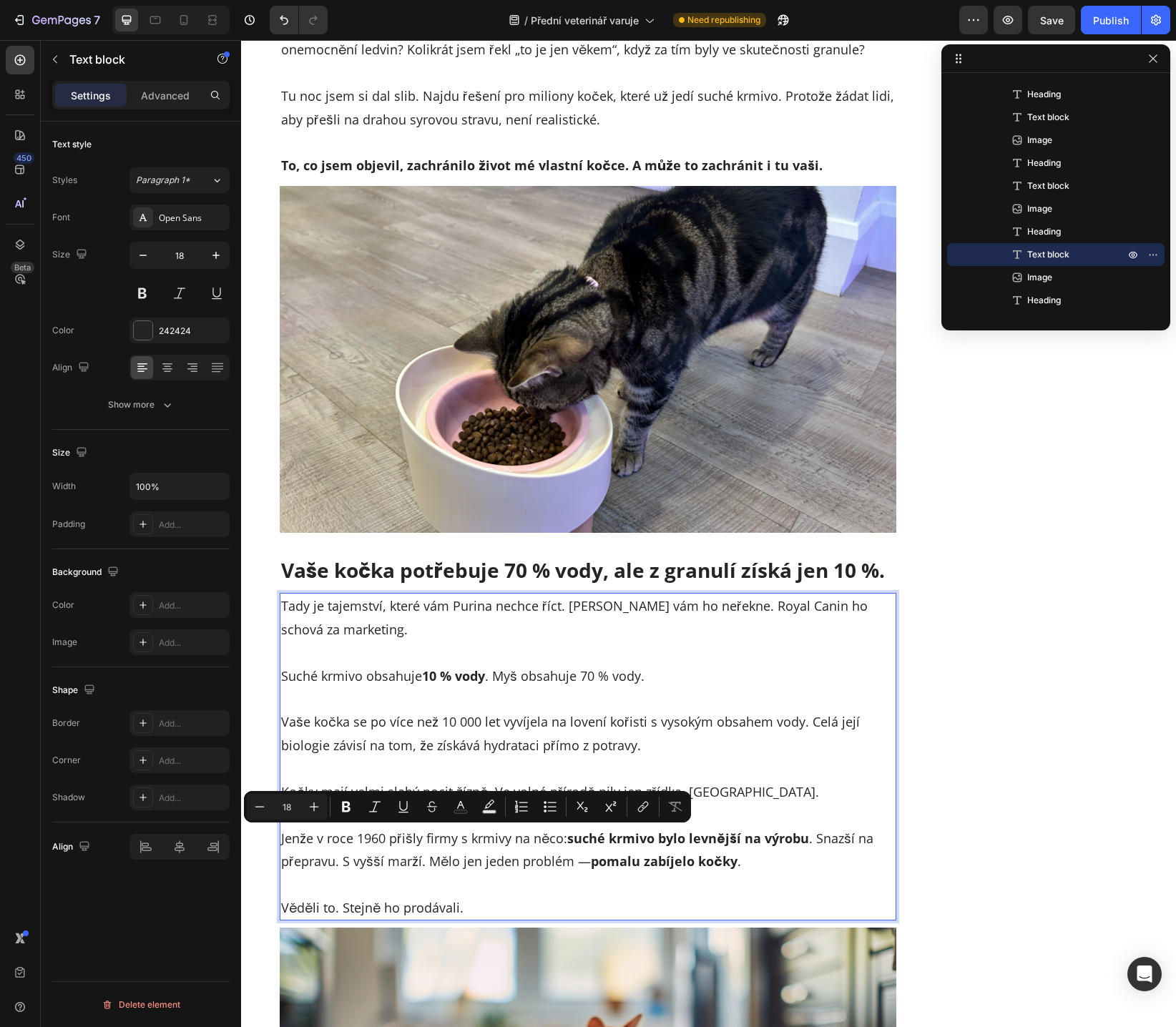
click at [550, 841] on p "Jenže v roce 1960 přišly firmy s krmivy na něco: suché krmivo bylo levnější na …" at bounding box center [588, 837] width 614 height 70
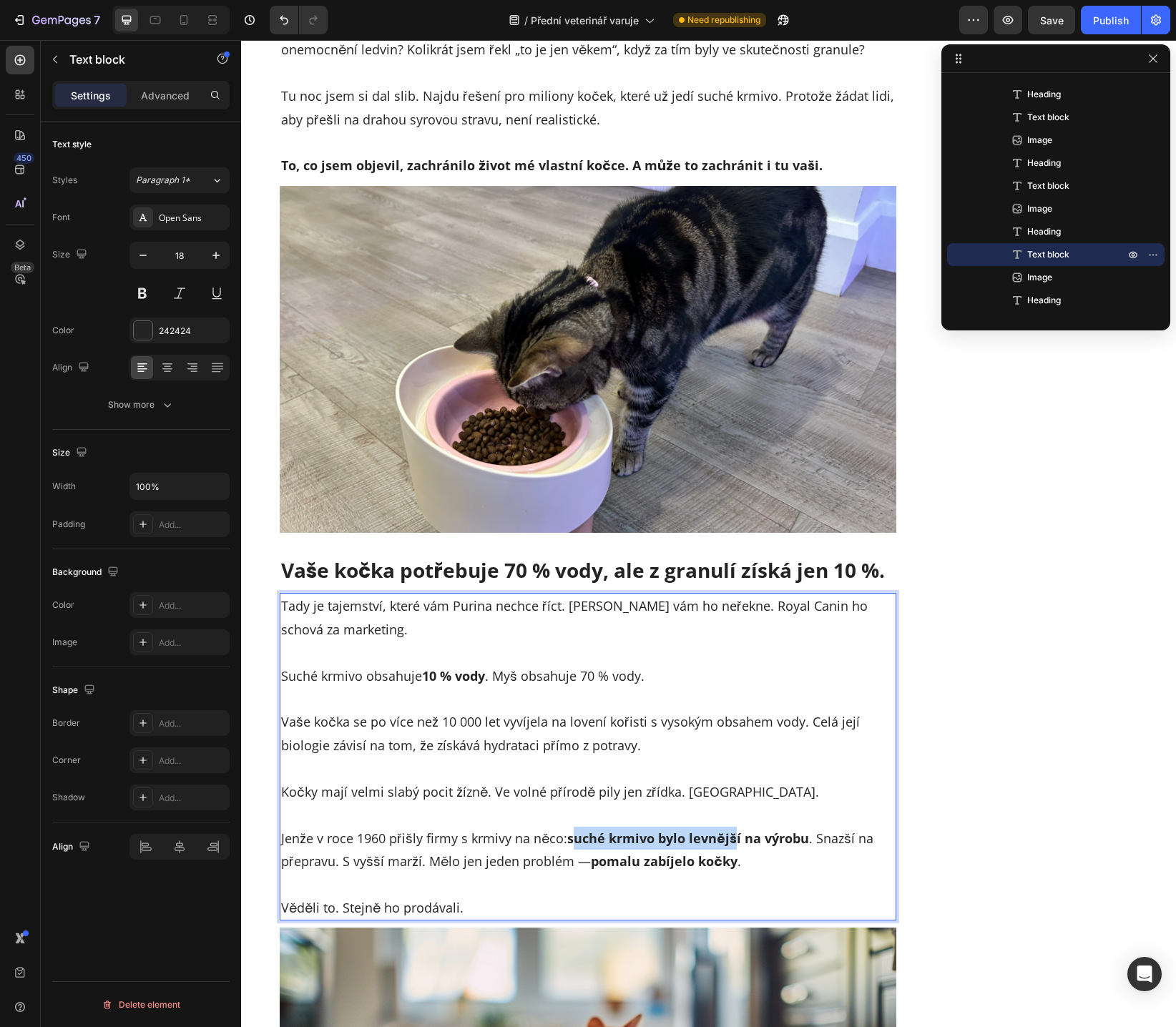
drag, startPoint x: 570, startPoint y: 841, endPoint x: 735, endPoint y: 837, distance: 165.0
click at [724, 836] on strong "suché krmivo bylo levnější na výrobu" at bounding box center [688, 837] width 241 height 17
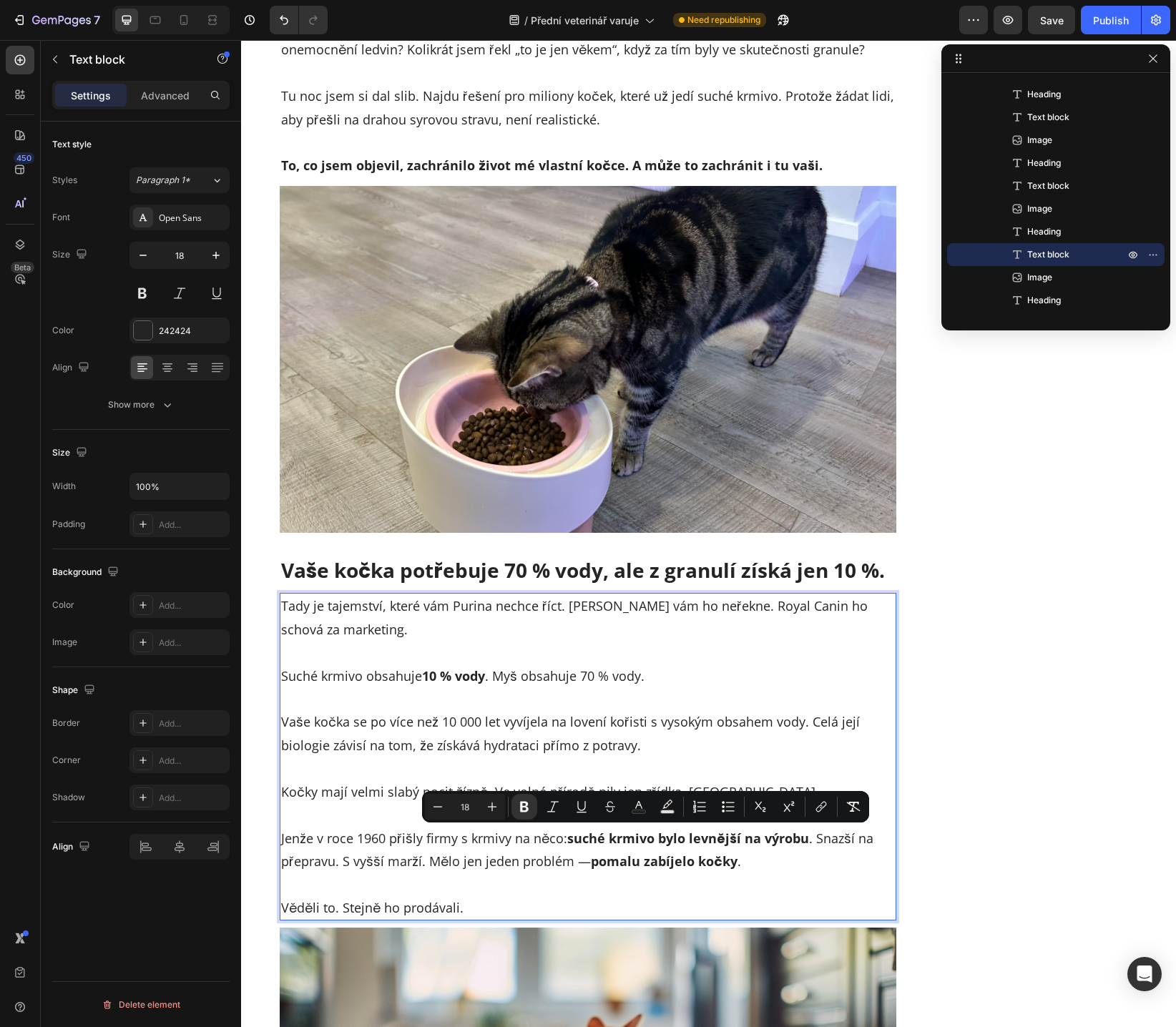
click at [753, 842] on strong "suché krmivo bylo levnější na výrobu" at bounding box center [688, 837] width 241 height 17
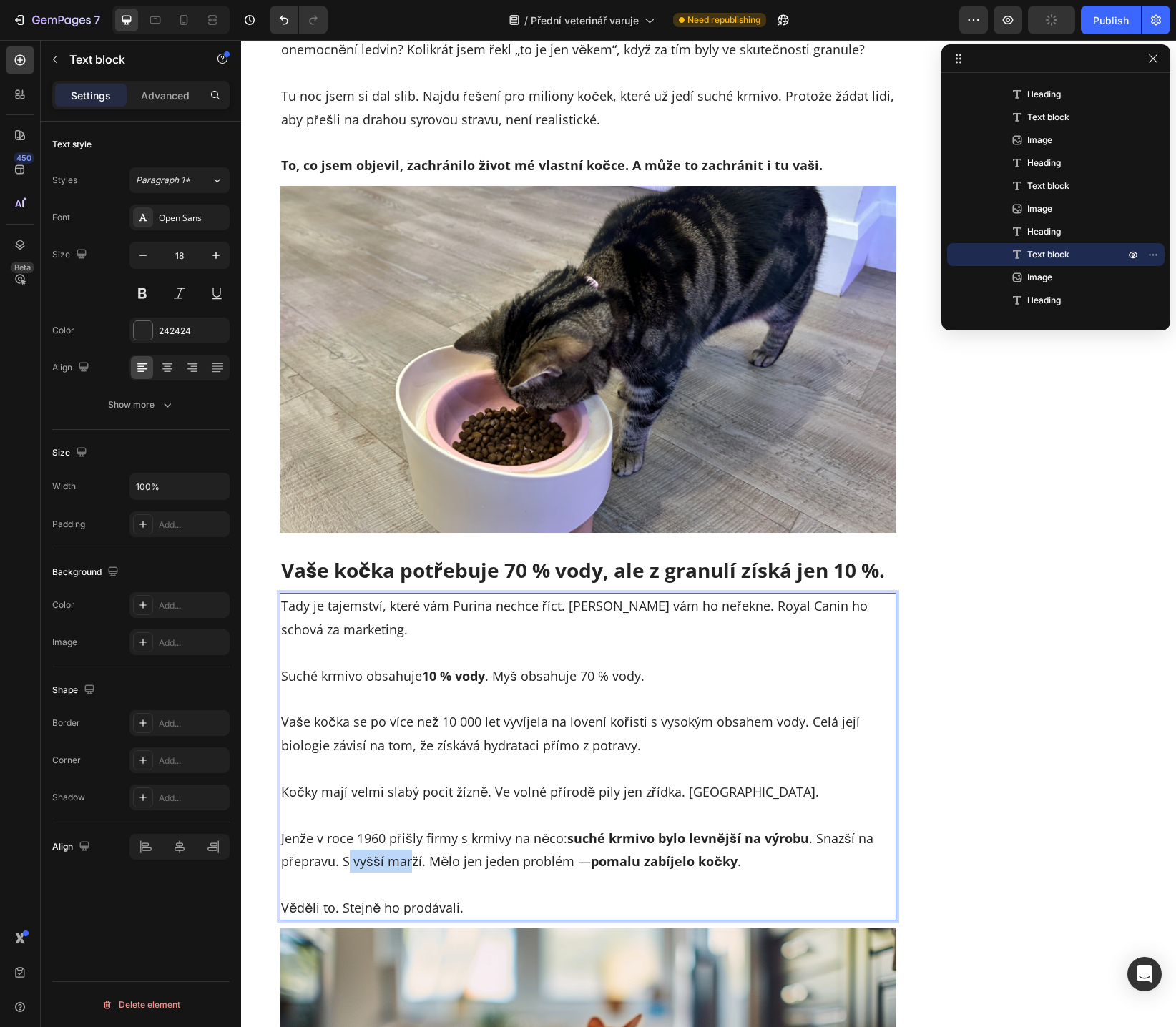
drag, startPoint x: 341, startPoint y: 863, endPoint x: 405, endPoint y: 861, distance: 64.0
click at [405, 861] on p "Jenže v roce 1960 přišly firmy s krmivy na něco: suché krmivo bylo levnější na …" at bounding box center [588, 837] width 614 height 70
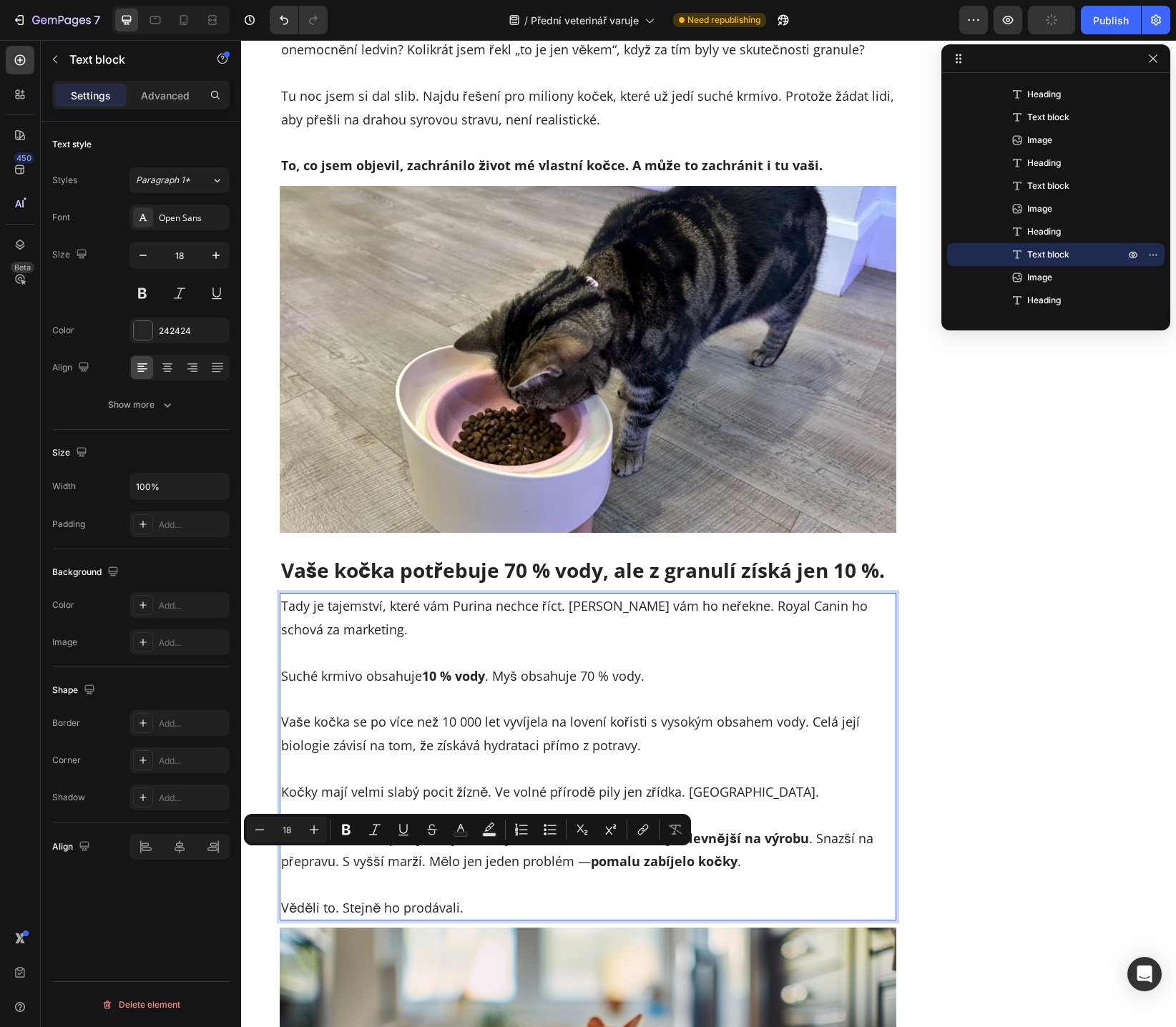
click at [427, 864] on p "Jenže v roce 1960 přišly firmy s krmivy na něco: suché krmivo bylo levnější na …" at bounding box center [588, 837] width 614 height 70
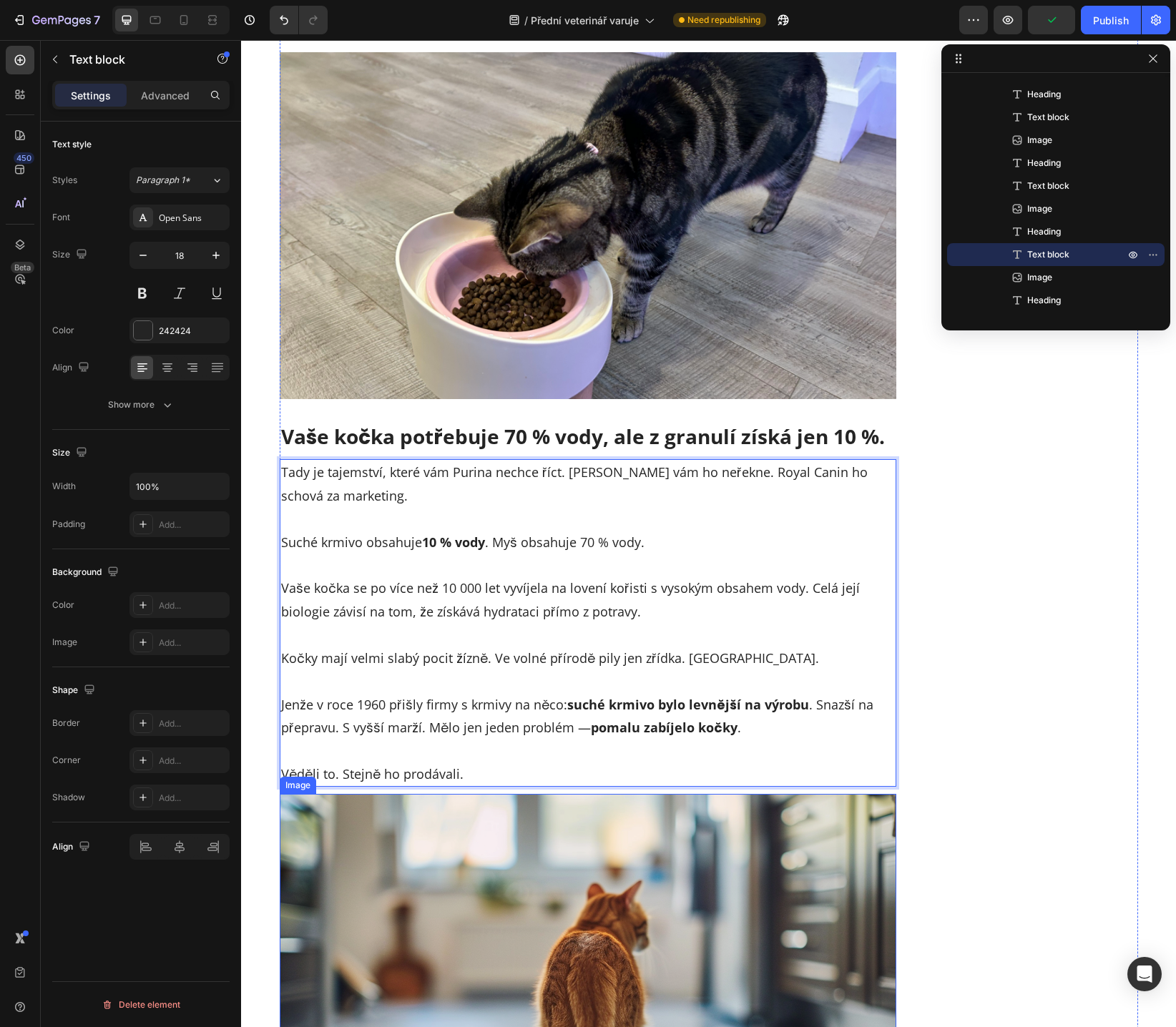
scroll to position [2482, 0]
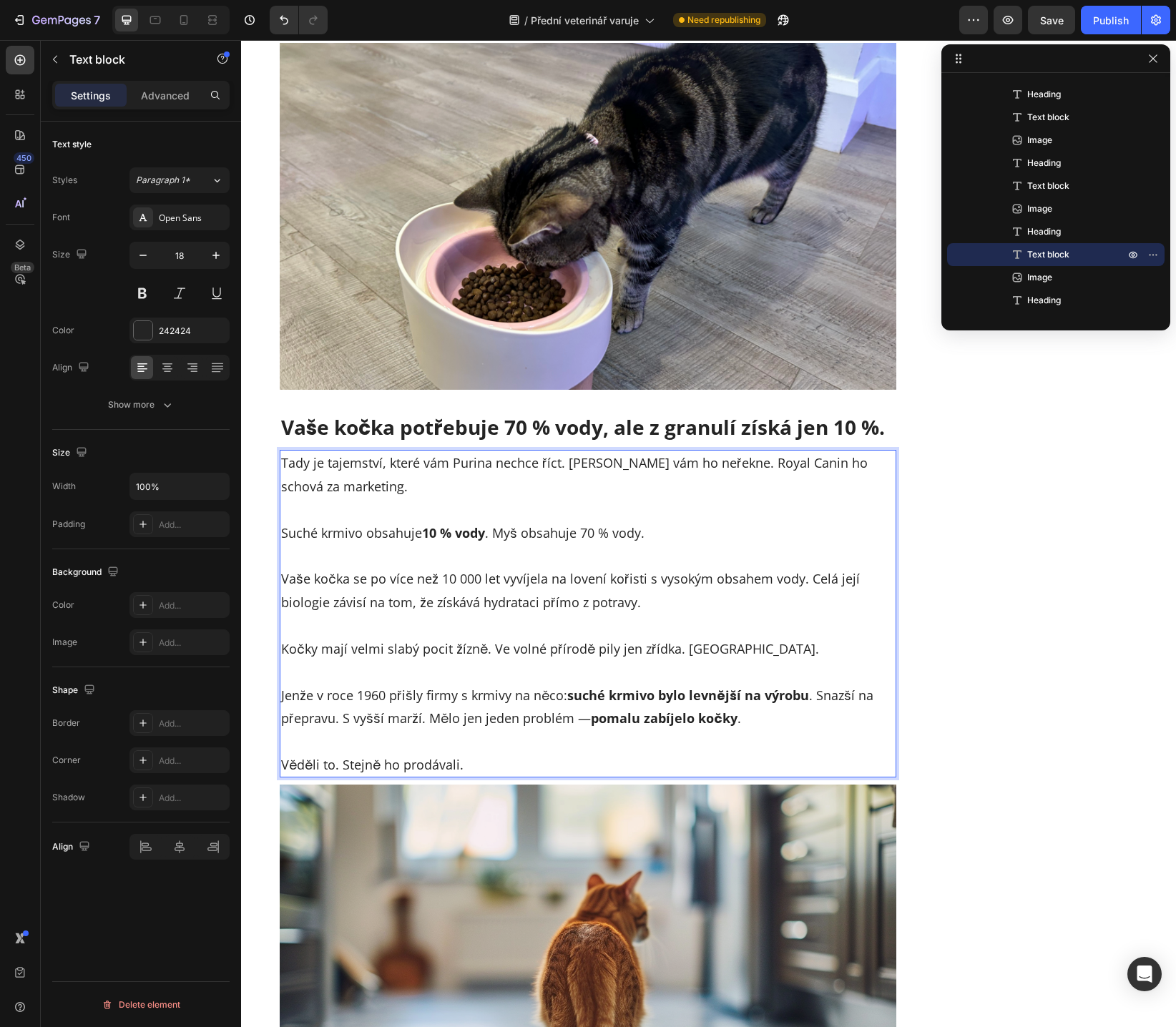
click at [660, 719] on strong "pomalu zabíjelo kočky" at bounding box center [664, 718] width 146 height 17
click at [480, 763] on p "Věděli to. Stejně ho prodávali." at bounding box center [588, 752] width 614 height 47
click at [335, 766] on p "Věděli to. Stejně ho prodávali." at bounding box center [588, 752] width 614 height 47
click at [366, 764] on p "Věděli to. Ale Stejně ho prodávali." at bounding box center [588, 752] width 614 height 47
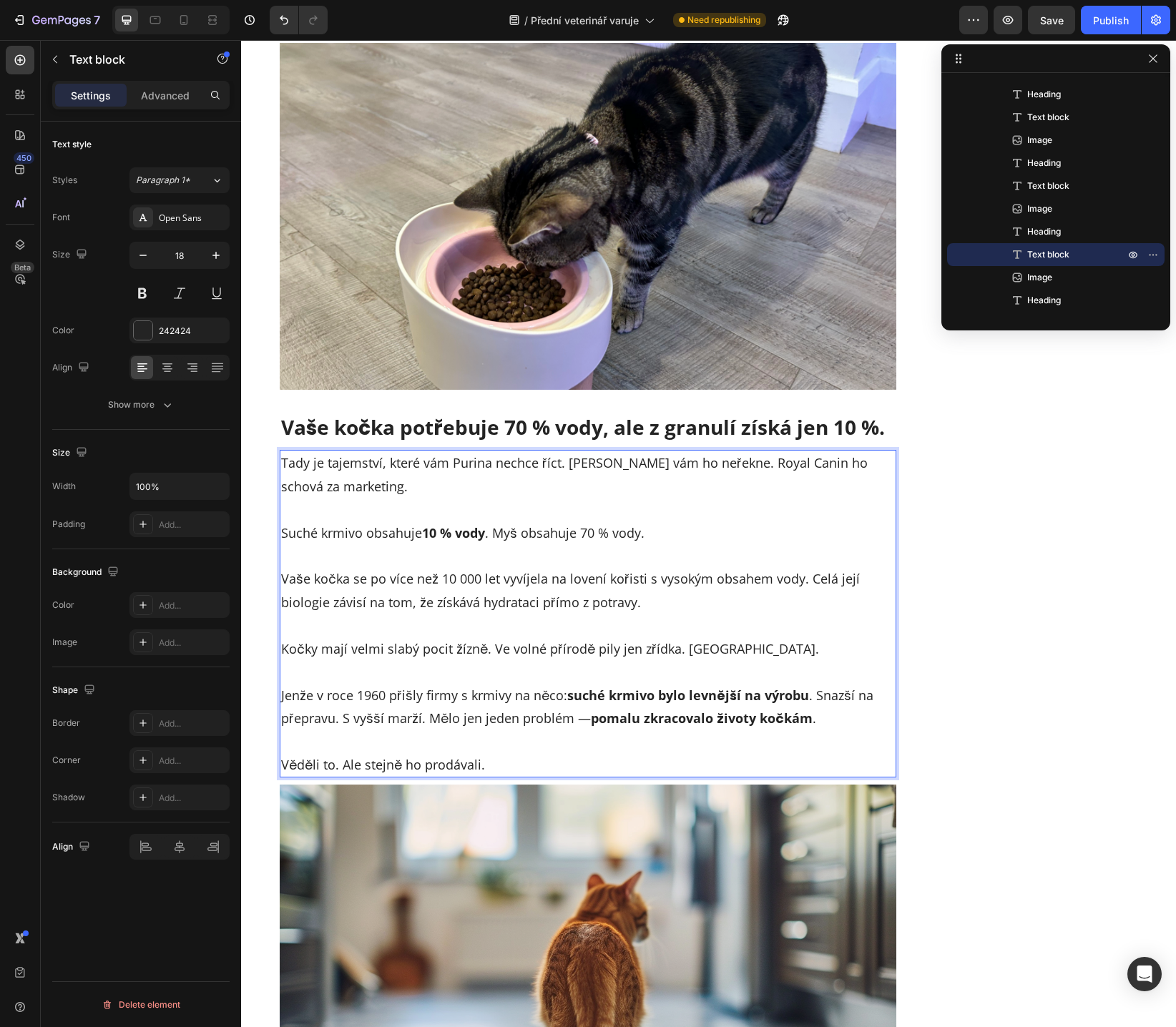
click at [425, 752] on p "Věděli to. Ale stejně ho prodávali." at bounding box center [588, 752] width 614 height 47
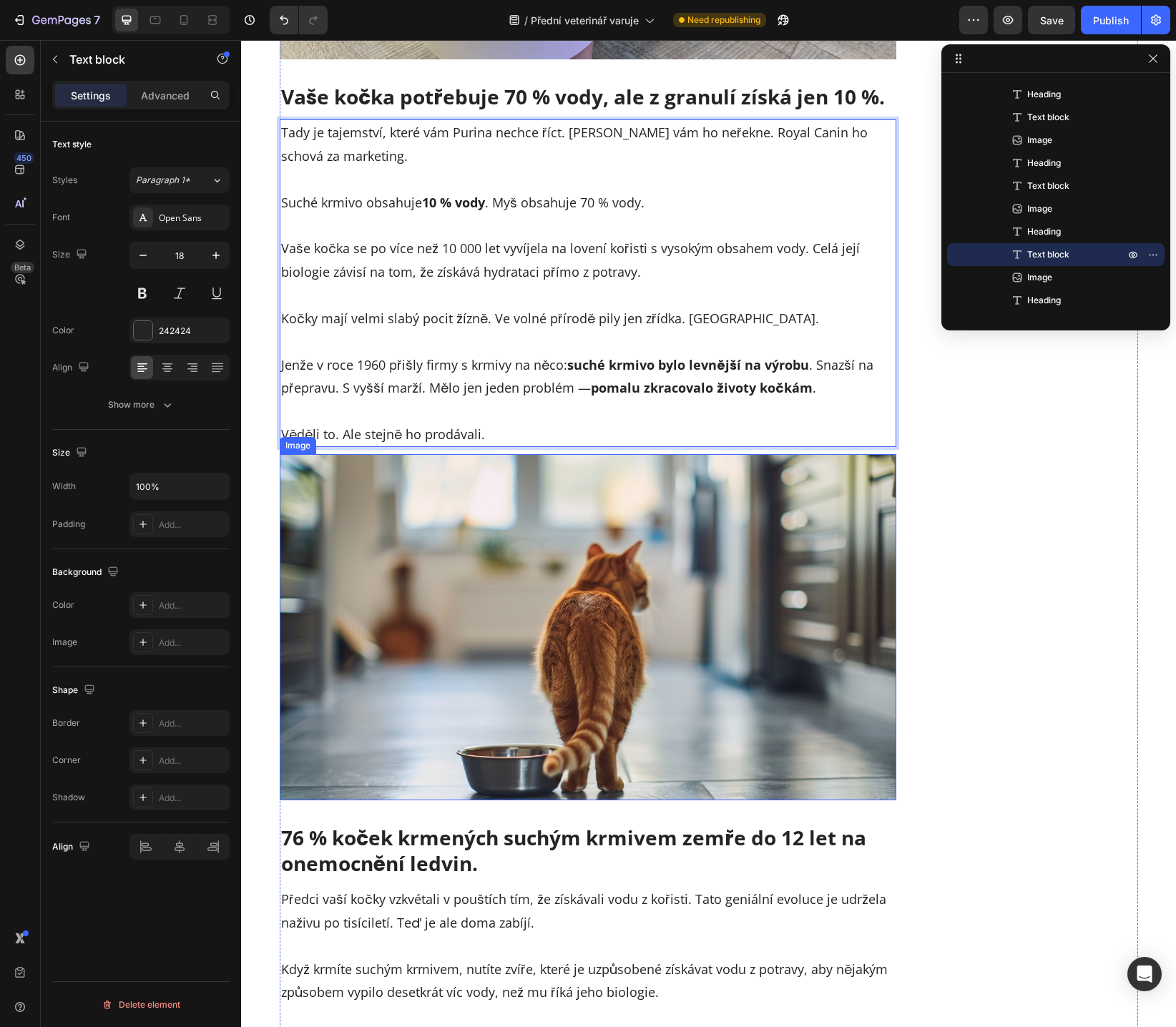
scroll to position [2906, 0]
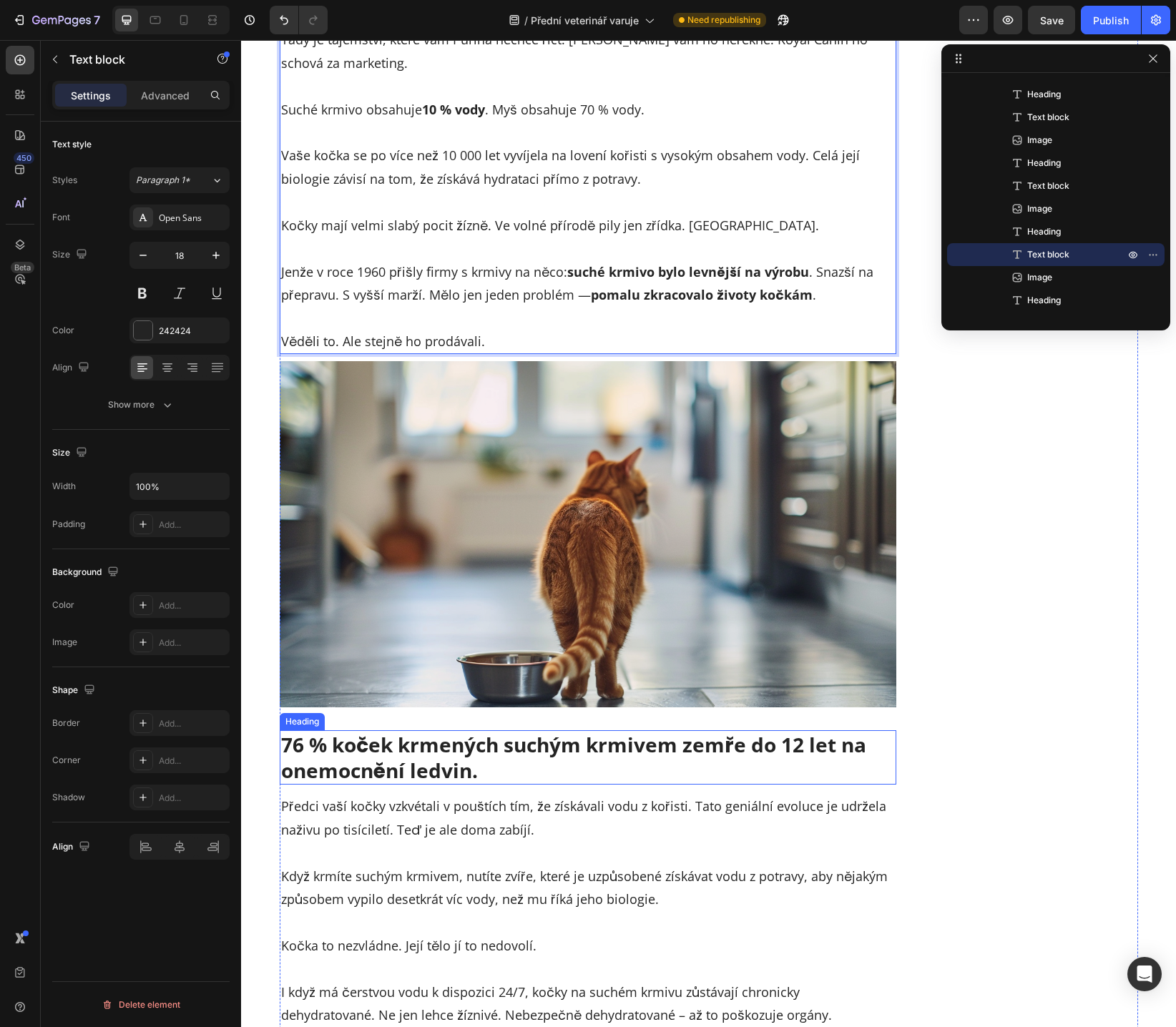
click at [445, 770] on h2 "76 % koček krmených suchým krmivem zemře do 12 let na onemocnění ledvin." at bounding box center [588, 757] width 617 height 55
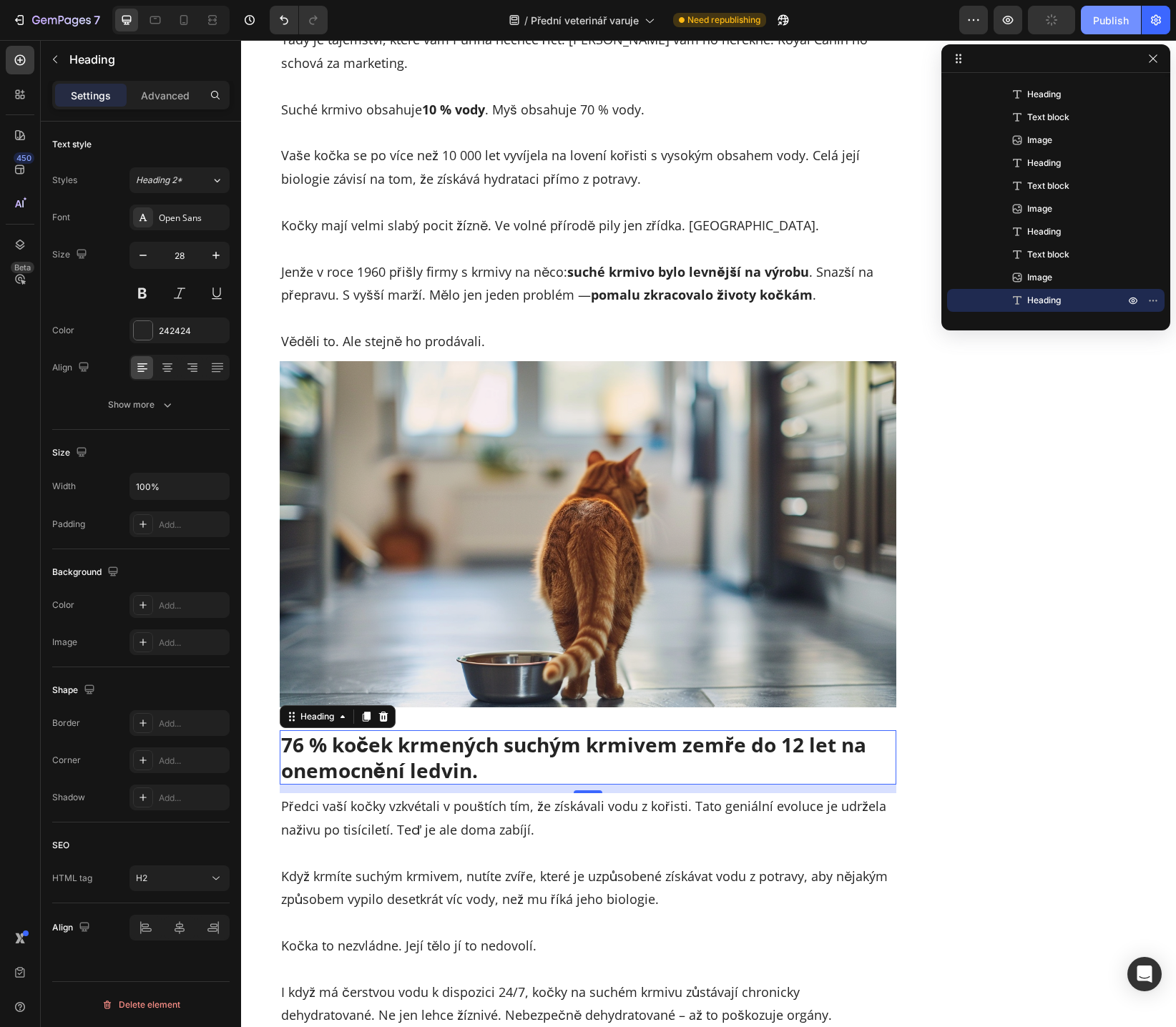
click at [1097, 26] on div "Publish" at bounding box center [1111, 20] width 36 height 15
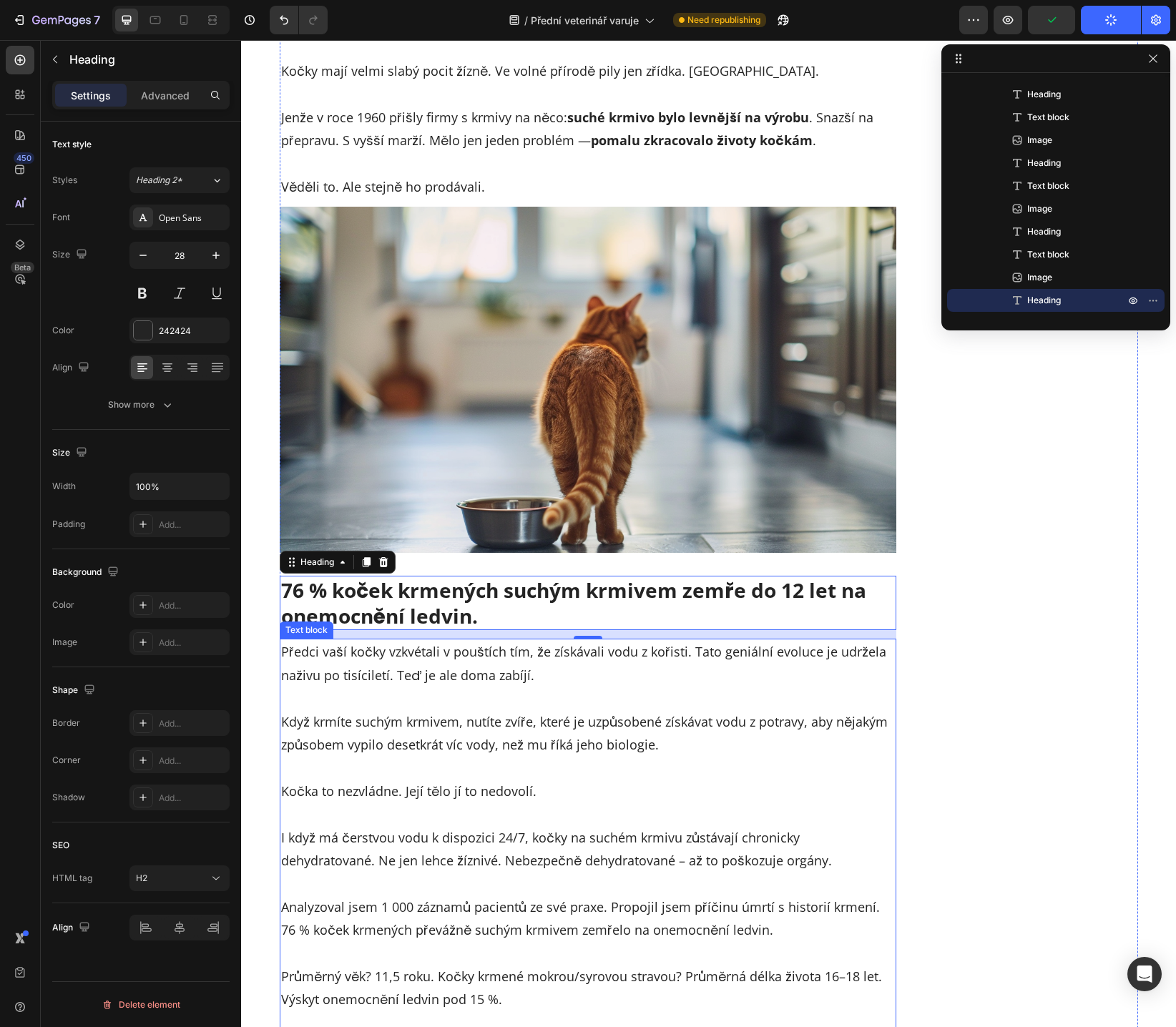
scroll to position [3134, 0]
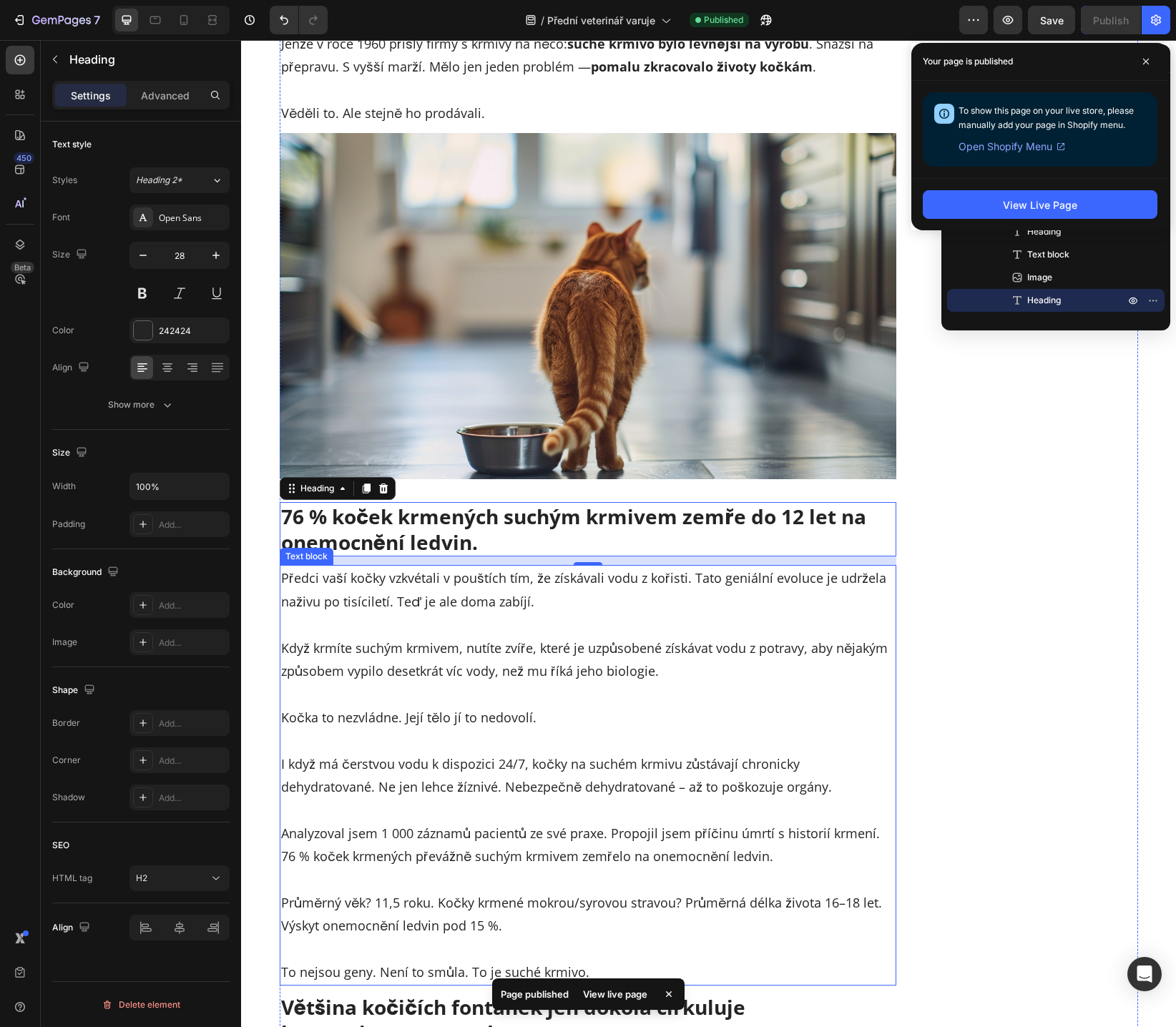
click at [569, 599] on p "Předci vaší kočky vzkvétali v pouštích tím, že získávali vodu z kořisti. Tato g…" at bounding box center [588, 589] width 614 height 47
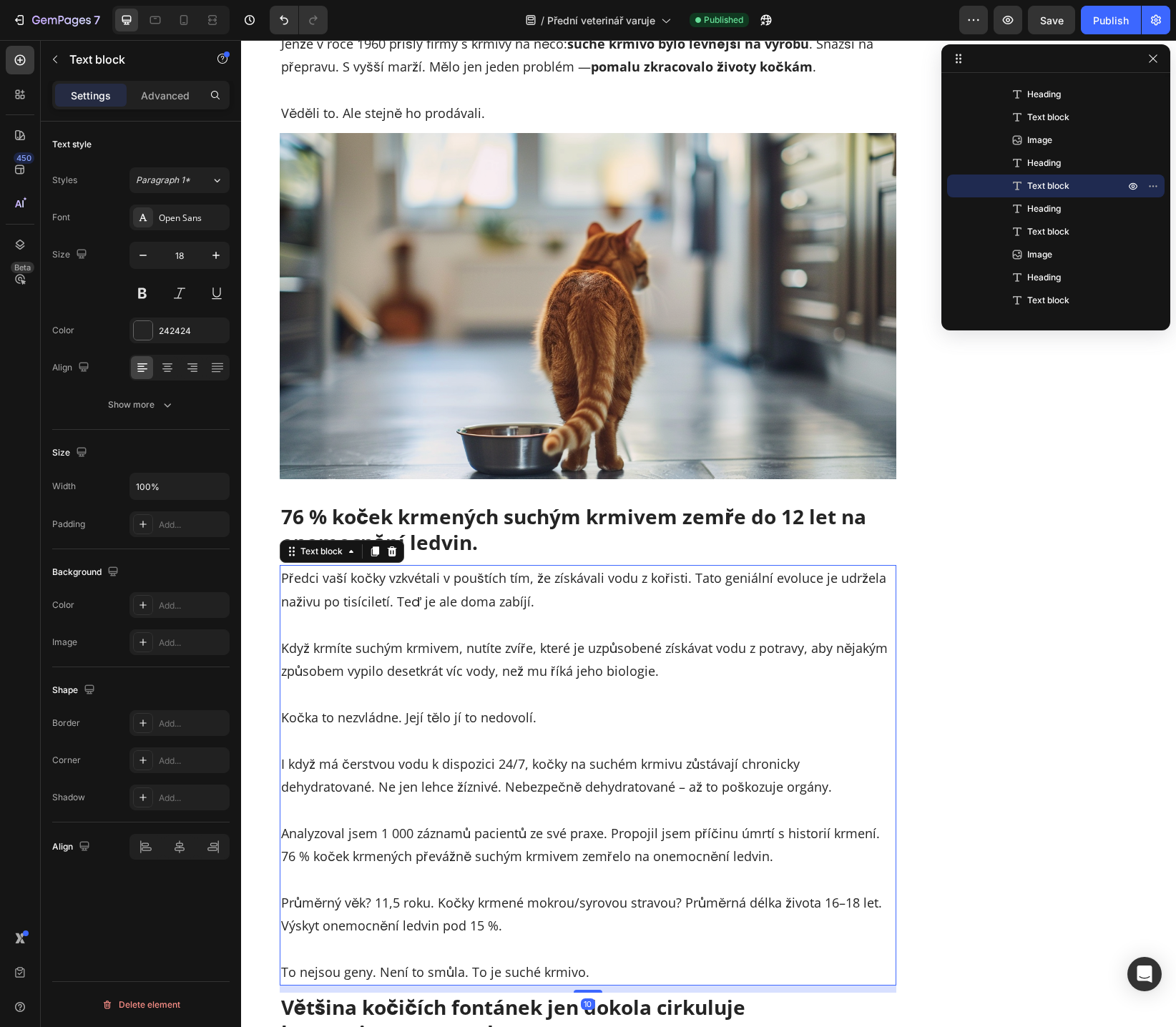
click at [408, 578] on p "Předci vaší kočky vzkvétali v pouštích tím, že získávali vodu z kořisti. Tato g…" at bounding box center [588, 589] width 614 height 47
drag, startPoint x: 559, startPoint y: 574, endPoint x: 567, endPoint y: 576, distance: 8.2
click at [559, 574] on p "Předci vaší kočky přežívali v pouštích tím, že získávali vodu z kořisti. Tato g…" at bounding box center [588, 589] width 614 height 47
click at [606, 582] on p "Předci vaší kočky přežívali v pouštích tím, že získávali vodu z kořisti. Tato g…" at bounding box center [588, 589] width 614 height 47
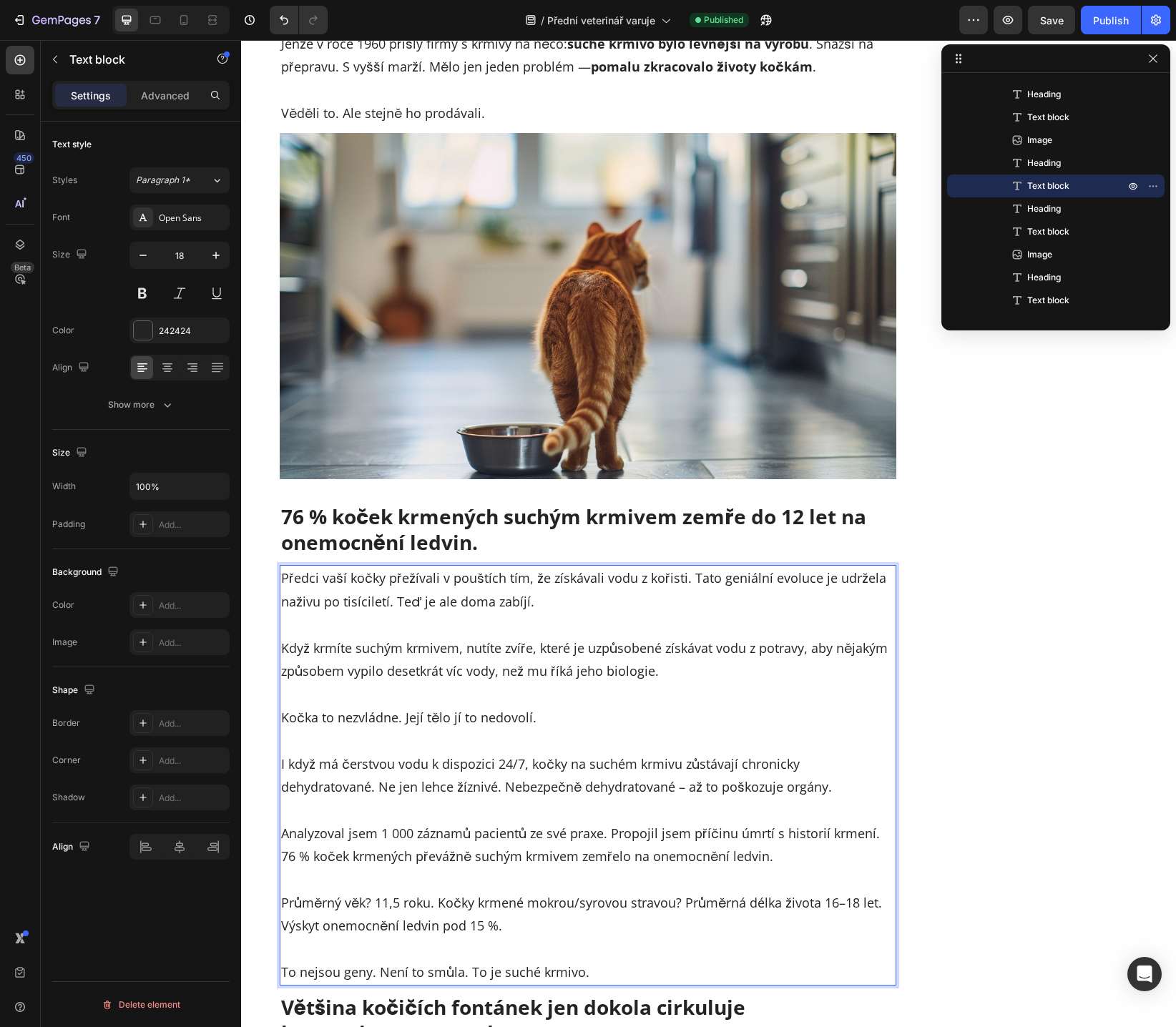
drag, startPoint x: 639, startPoint y: 582, endPoint x: 654, endPoint y: 582, distance: 15.0
click at [639, 582] on p "Předci vaší kočky přežívali v pouštích tím, že získávali vodu z kořisti. Tato g…" at bounding box center [588, 589] width 614 height 47
click at [703, 580] on p "Předci vaší kočky přežívali v pouštích tím, že získávali vodu z kořisti. Tato g…" at bounding box center [588, 589] width 614 height 47
click at [740, 582] on p "Předci vaší kočky přežívali v pouštích tím, že získávali vodu z kořisti. Tato g…" at bounding box center [588, 589] width 614 height 47
click at [775, 582] on p "Předci vaší kočky přežívali v pouštích tím, že získávali vodu z kořisti. Tato g…" at bounding box center [588, 589] width 614 height 47
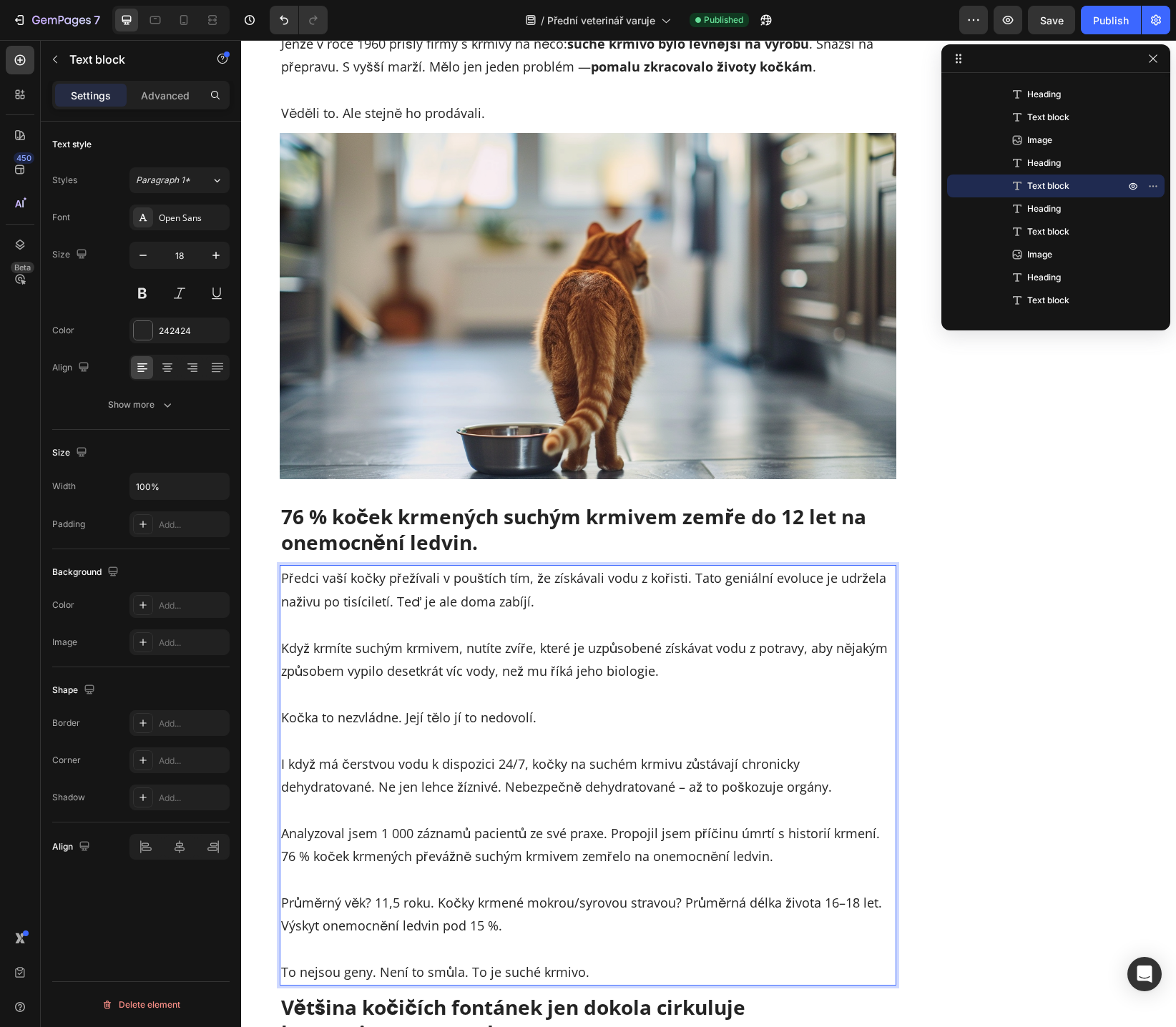
click at [324, 606] on p "Předci vaší kočky přežívali v pouštích tím, že získávali vodu z kořisti. Tato g…" at bounding box center [588, 589] width 614 height 47
click at [401, 606] on p "Předci vaší kočky přežívali v pouštích tím, že získávali vodu z kořisti. Tato g…" at bounding box center [588, 589] width 614 height 47
click at [471, 604] on p "Předci vaší kočky přežívali v pouštích tím, že získávali vodu z kořisti. Tato g…" at bounding box center [588, 589] width 614 height 47
click at [499, 604] on p "Předci vaší kočky přežívali v pouštích tím, že získávali vodu z kořisti. Tato g…" at bounding box center [588, 589] width 614 height 47
click at [483, 603] on p "Předci vaší kočky přežívali v pouštích tím, že získávali vodu z kořisti. Tato g…" at bounding box center [588, 589] width 614 height 47
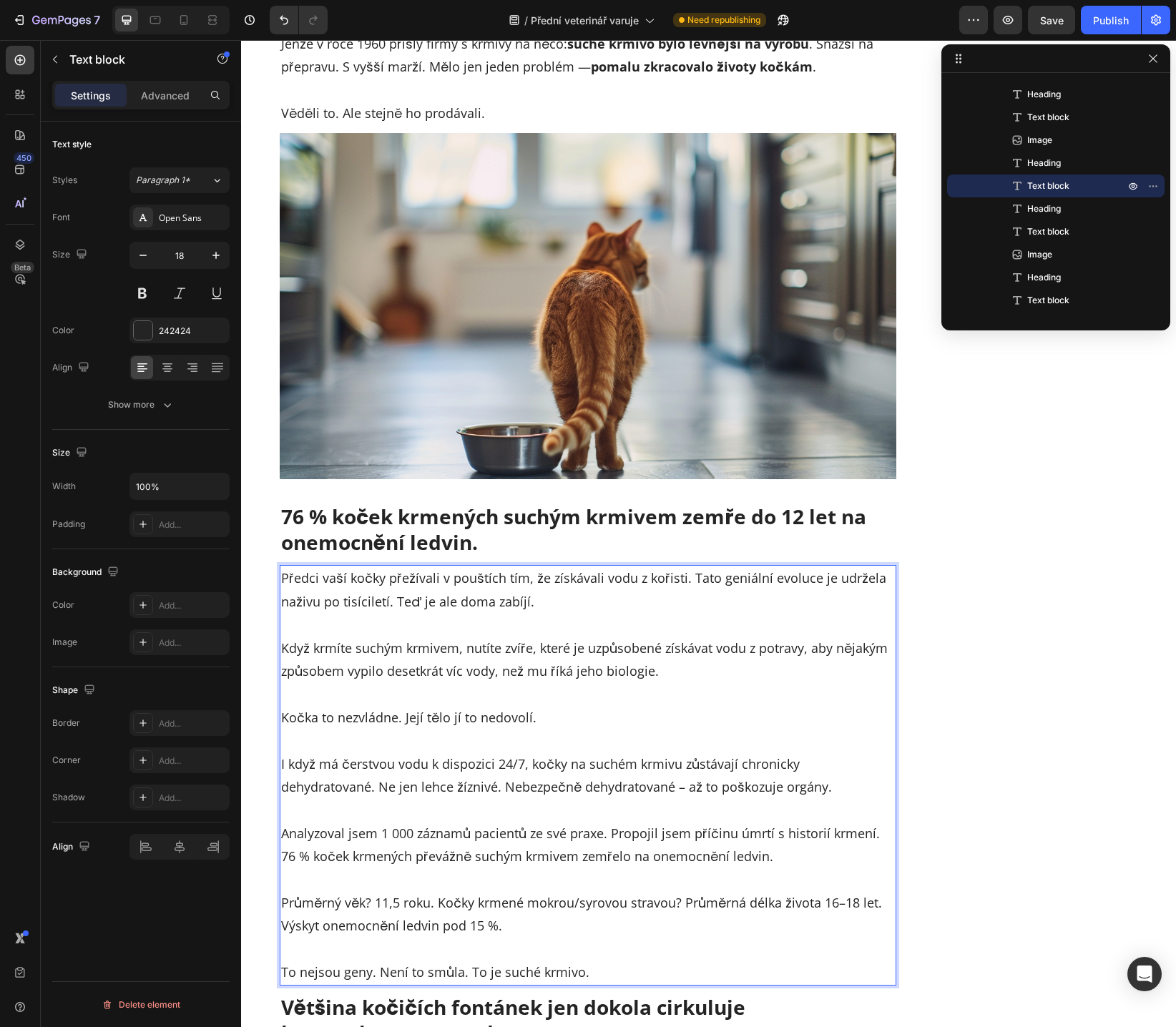
click at [442, 619] on p "Když krmíte suchým krmivem, nutíte zvíře, které je uzpůsobené získávat vodu z p…" at bounding box center [588, 648] width 614 height 70
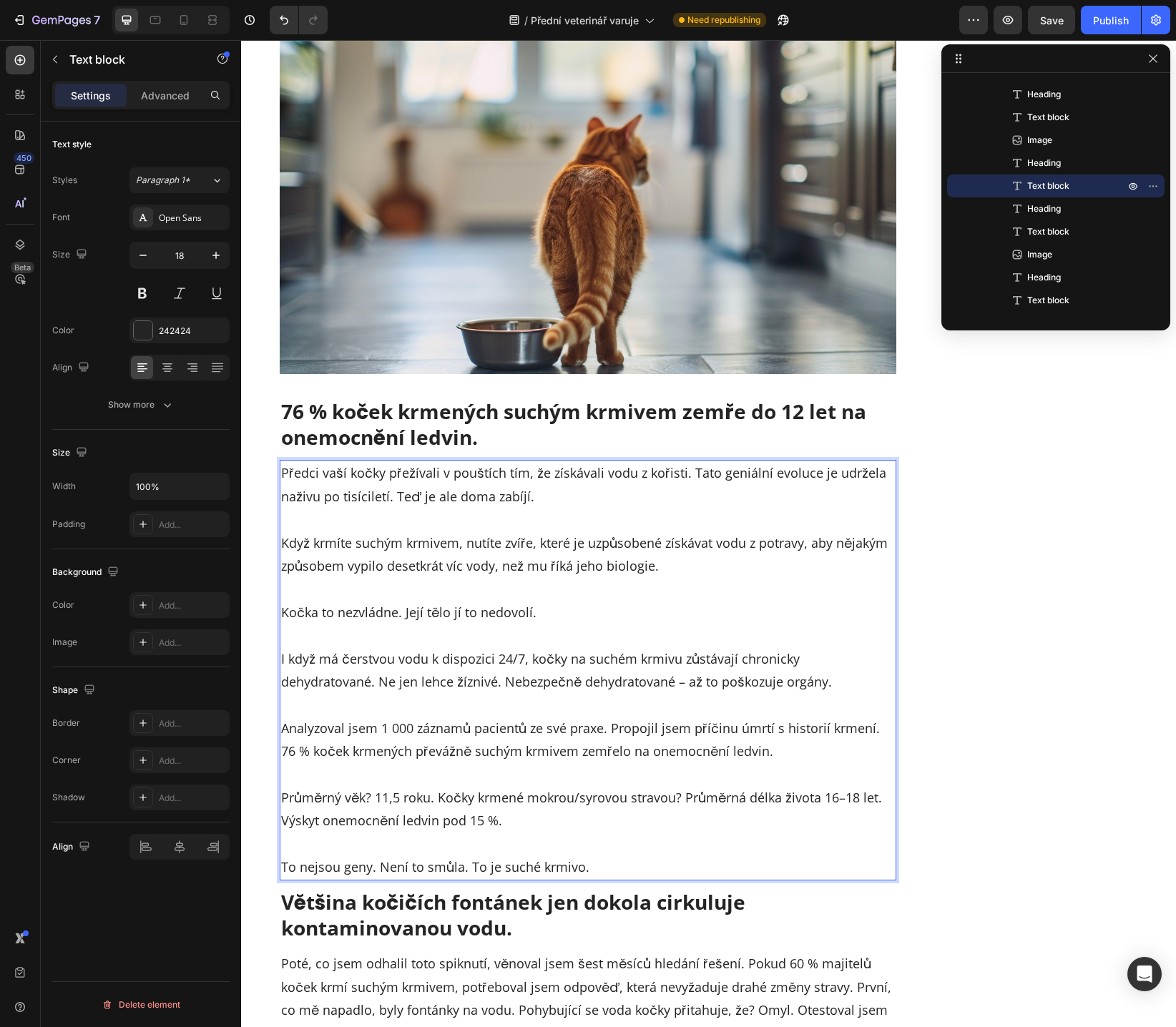
scroll to position [3301, 0]
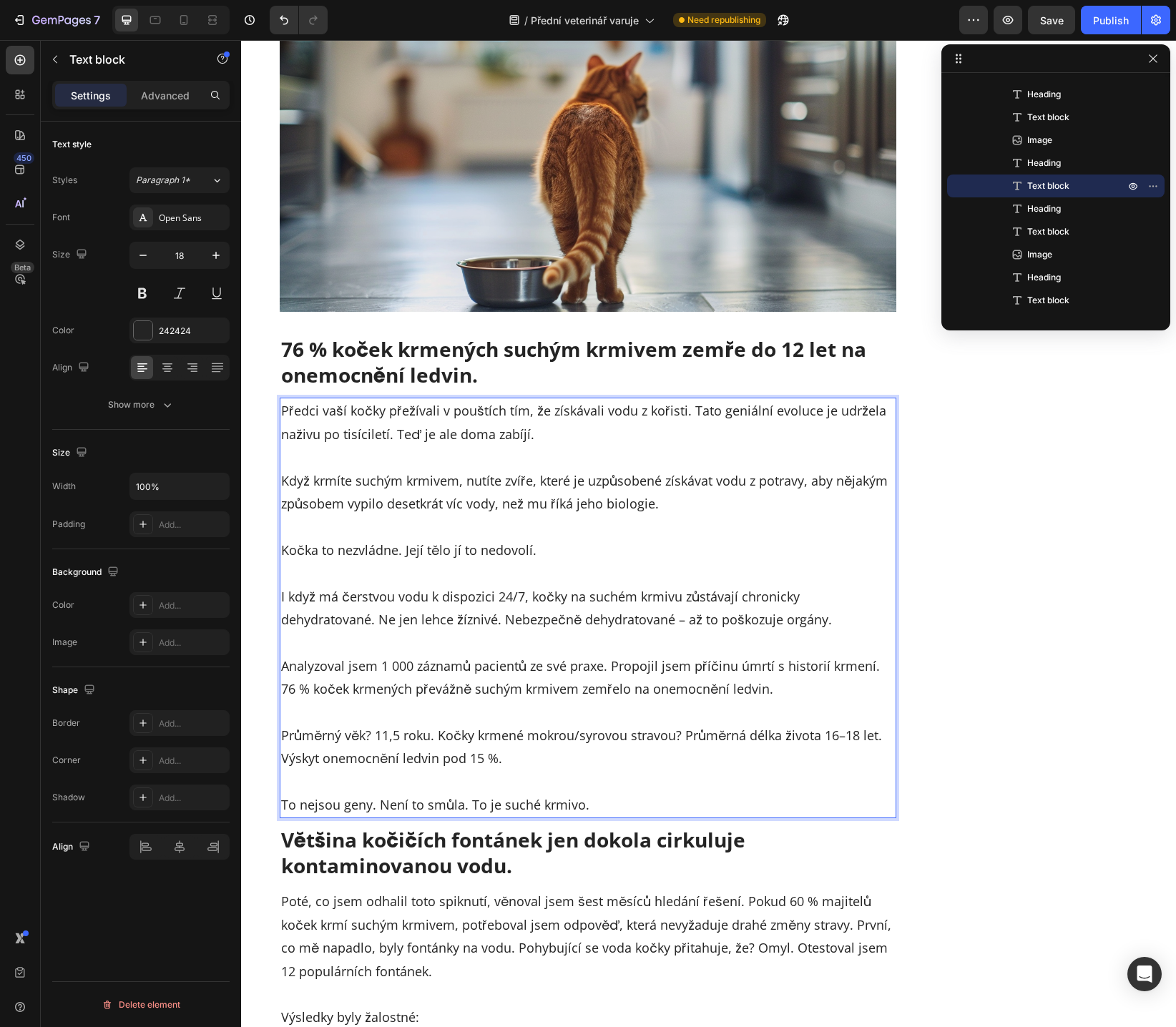
click at [309, 622] on p "I když má čerstvou vodu k dispozici 24/7, kočky na suchém krmivu zůstávají chro…" at bounding box center [588, 596] width 614 height 70
click at [338, 623] on p "I když má čerstvou vodu k dispozici 24/7, kočky na suchém krmivu zůstávají chro…" at bounding box center [588, 596] width 614 height 70
click at [374, 623] on p "I když má čerstvou vodu k dispozici 24/7, kočky na suchém krmivu zůstávají chro…" at bounding box center [588, 596] width 614 height 70
click at [435, 623] on p "I když má čerstvou vodu k dispozici 24/7, kočky na suchém krmivu zůstávají chro…" at bounding box center [588, 596] width 614 height 70
click at [609, 621] on p "I když má čerstvou vodu k dispozici 24/7, kočky na suchém krmivu zůstávají chro…" at bounding box center [588, 596] width 614 height 70
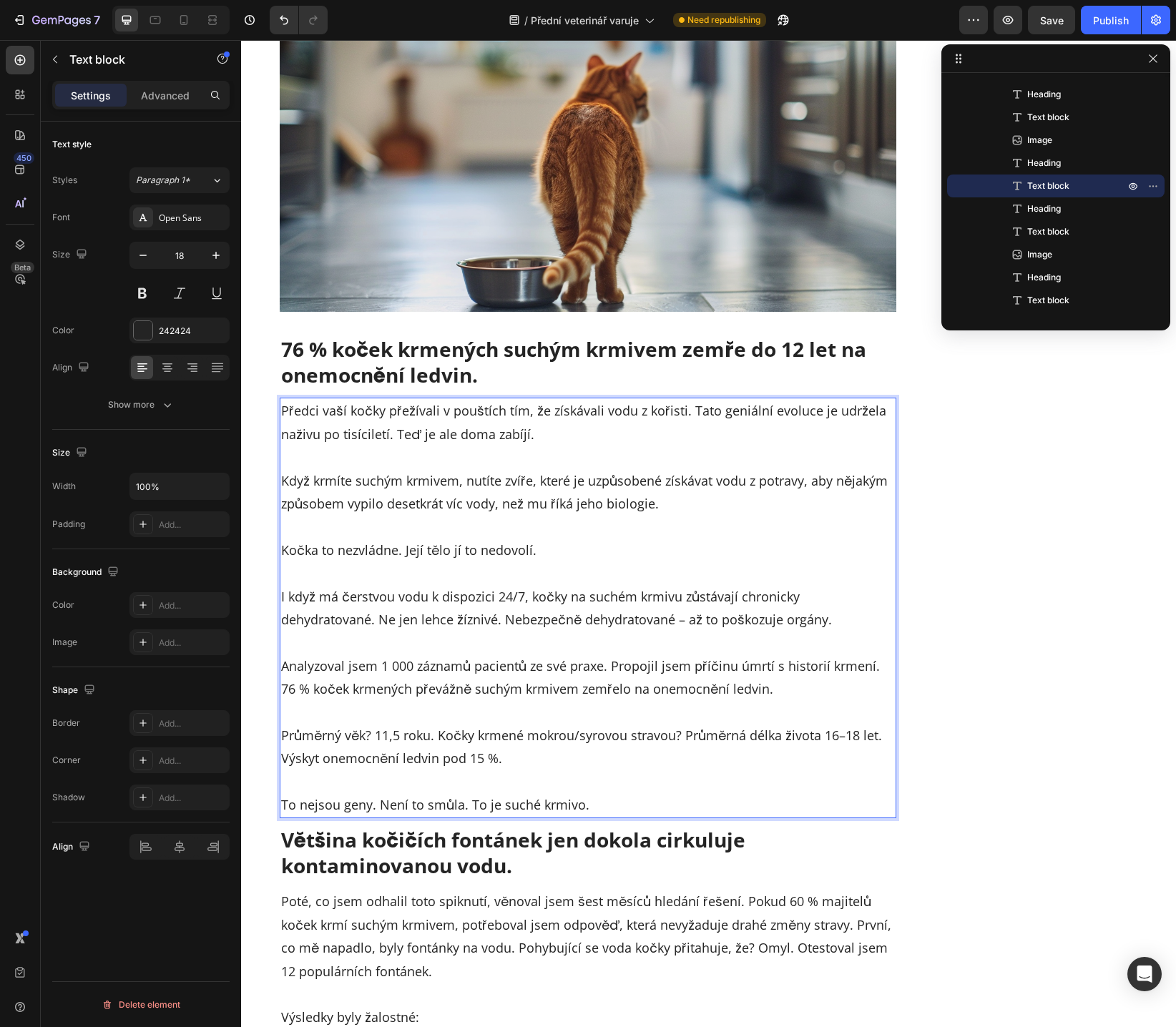
scroll to position [3390, 0]
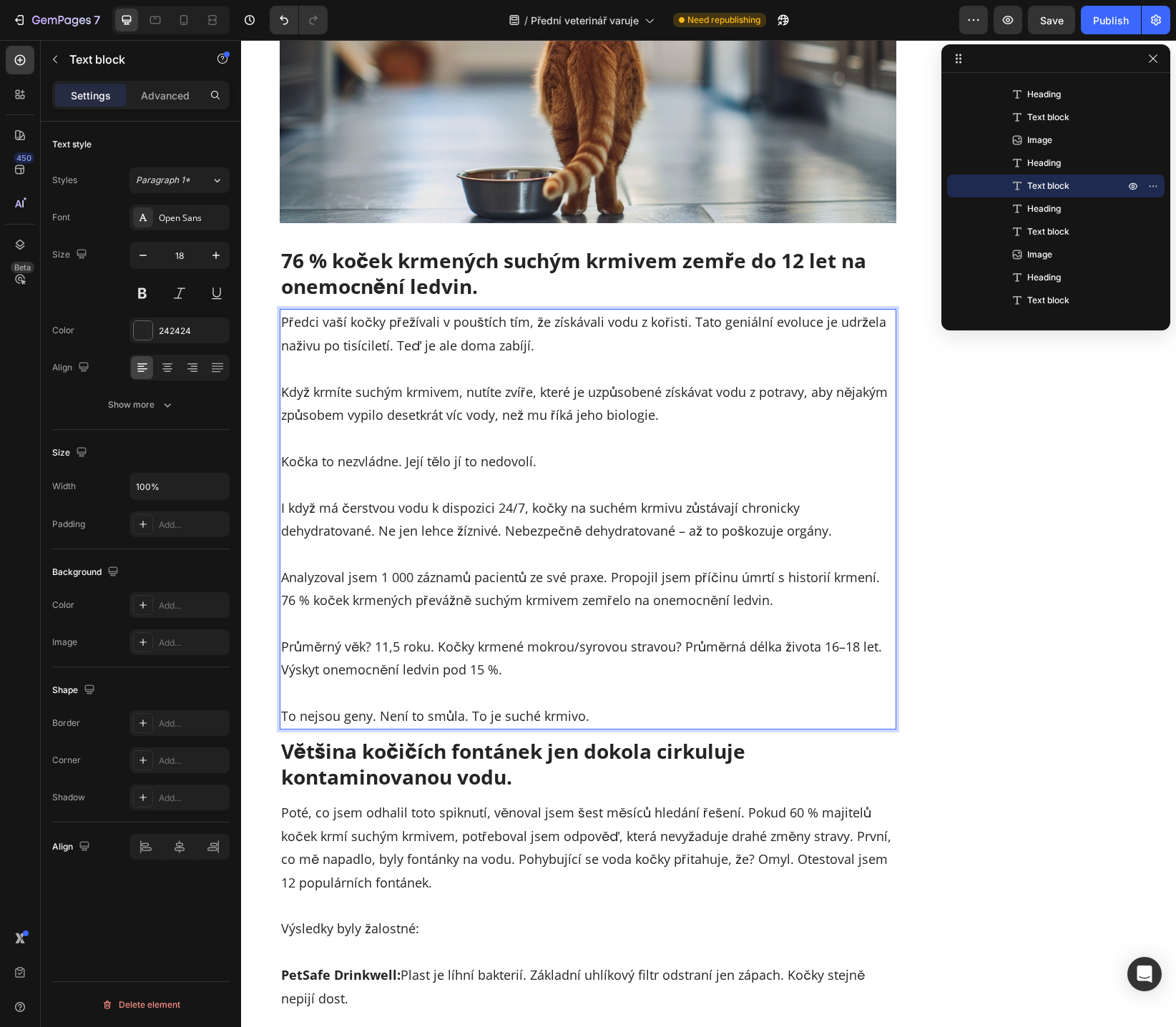
click at [678, 528] on p "I když má čerstvou vodu k dispozici 24/7, kočky na suchém krmivu zůstávají chro…" at bounding box center [588, 508] width 614 height 70
click at [515, 561] on p "Analyzoval jsem 1 000 záznamů pacientů ze své praxe. Propojil jsem příčinu úmrt…" at bounding box center [588, 576] width 614 height 70
click at [355, 579] on p "⁠⁠⁠⁠⁠⁠⁠ Analyzoval jsem 1 000 záznamů pacientů ze své praxe. Propojil jsem příč…" at bounding box center [588, 576] width 614 height 70
click at [373, 581] on p "Analyzoval jsem 1 000 záznamů pacientů ze své praxe. Propojil jsem příčinu úmrt…" at bounding box center [588, 576] width 614 height 70
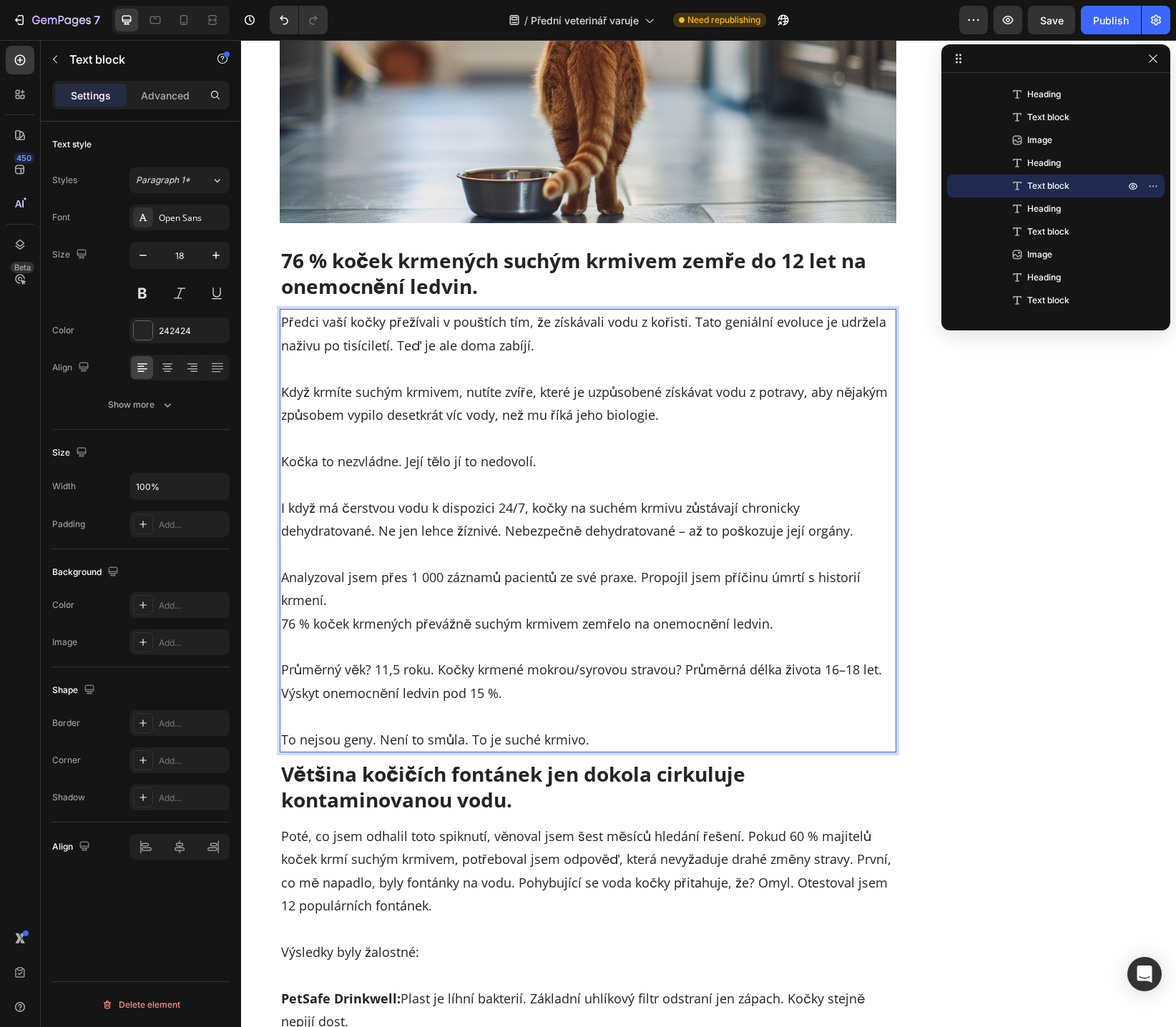
click at [637, 576] on p "Analyzoval jsem přes 1 000 záznamů pacientů ze své praxe. Propojil jsem příčinu…" at bounding box center [588, 587] width 614 height 93
click at [614, 588] on p "Analyzoval jsem přes 1 000 záznamů pacientů ze své praxe a propojil jsem příčin…" at bounding box center [588, 587] width 614 height 93
click at [854, 576] on p "Analyzoval jsem přes 1 000 záznamů pacientů ze své praxe a propojil jsem příčin…" at bounding box center [588, 587] width 614 height 93
click at [345, 622] on p "Analyzoval jsem přes 1 000 záznamů pacientů ze své praxe a propojil jsem příčin…" at bounding box center [588, 587] width 614 height 93
click at [453, 622] on p "Analyzoval jsem přes 1 000 záznamů pacientů ze své praxe a propojil jsem příčin…" at bounding box center [588, 587] width 614 height 93
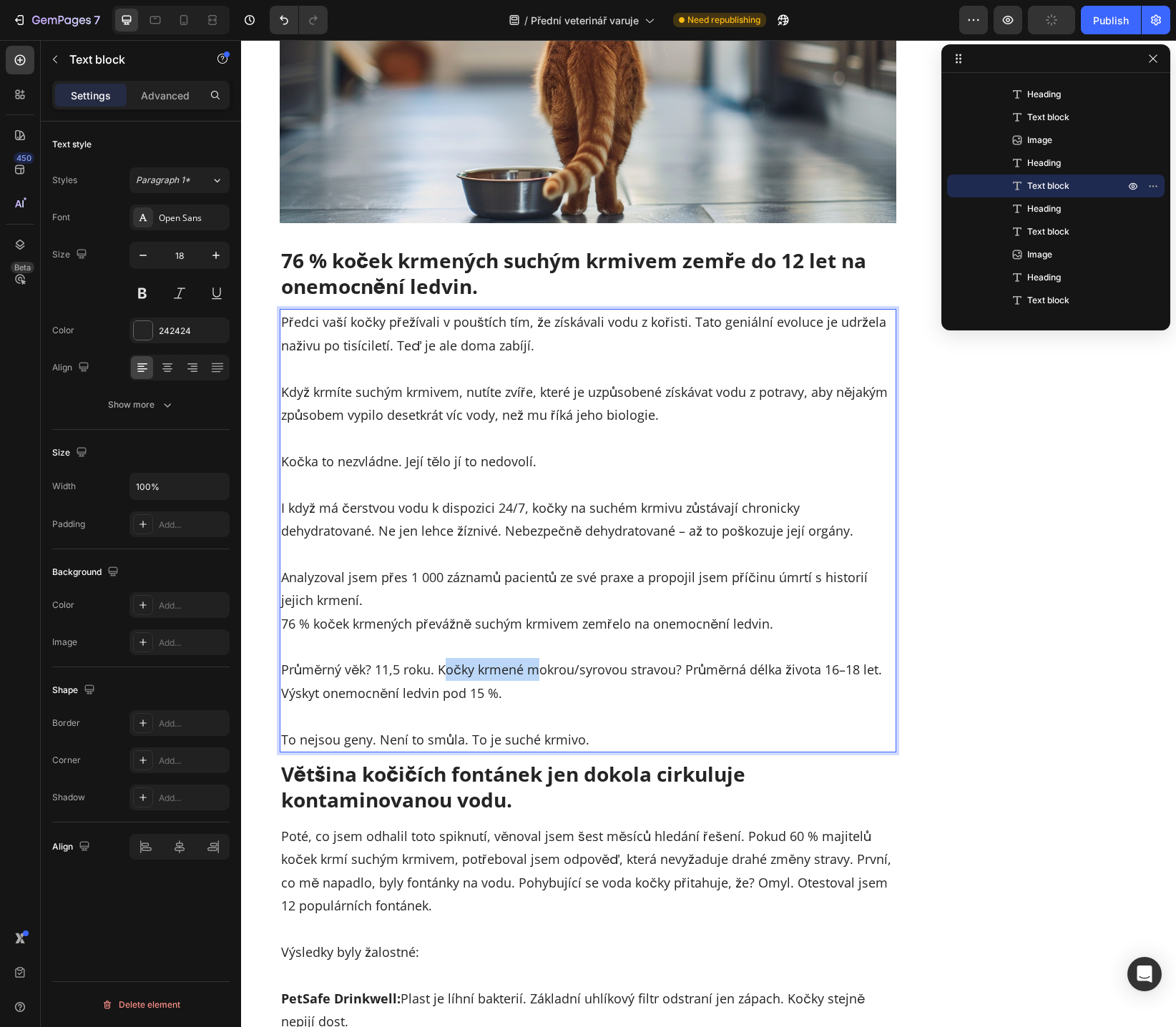
drag, startPoint x: 440, startPoint y: 667, endPoint x: 554, endPoint y: 672, distance: 114.1
click at [531, 671] on p "Průměrný věk? 11,5 roku. Kočky krmené mokrou/syrovou stravou? Průměrná délka ži…" at bounding box center [588, 670] width 614 height 70
click at [560, 672] on p "Průměrný věk? 11,5 roku. Kočky krmené mokrou/syrovou stravou? Průměrná délka ži…" at bounding box center [588, 670] width 614 height 70
click at [419, 736] on p "To nejsou geny. Není to smůla. To je suché krmivo." at bounding box center [588, 727] width 614 height 47
click at [520, 739] on p "To nejsou geny. Není to ani smůla. To je suché krmivo." at bounding box center [588, 727] width 614 height 47
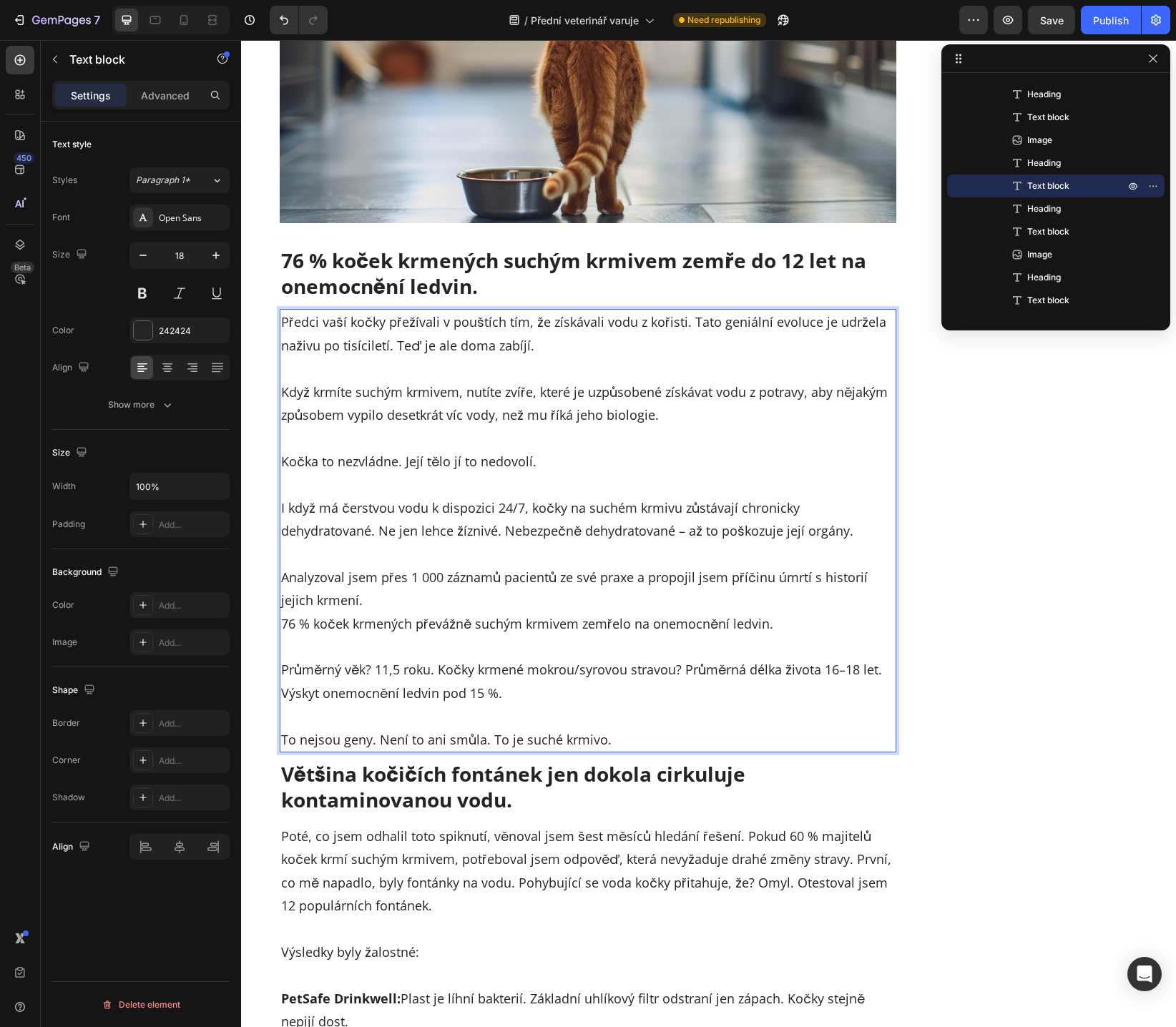
click at [497, 743] on p "To nejsou geny. Není to ani smůla. To je suché krmivo." at bounding box center [588, 727] width 614 height 47
click at [494, 741] on p "To nejsou geny. Není to ani smůla. To je suché krmivo." at bounding box center [588, 727] width 614 height 47
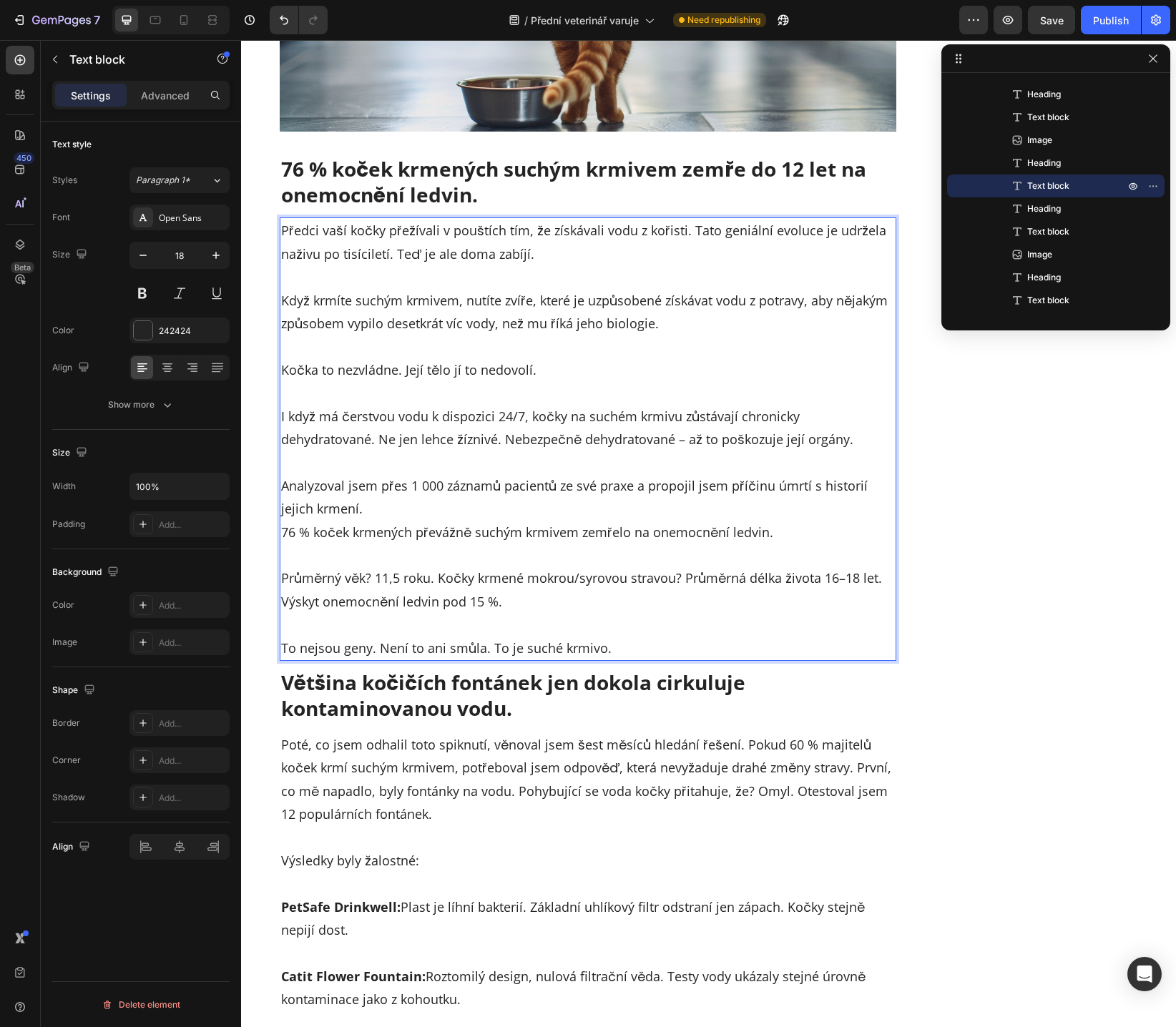
scroll to position [3554, 0]
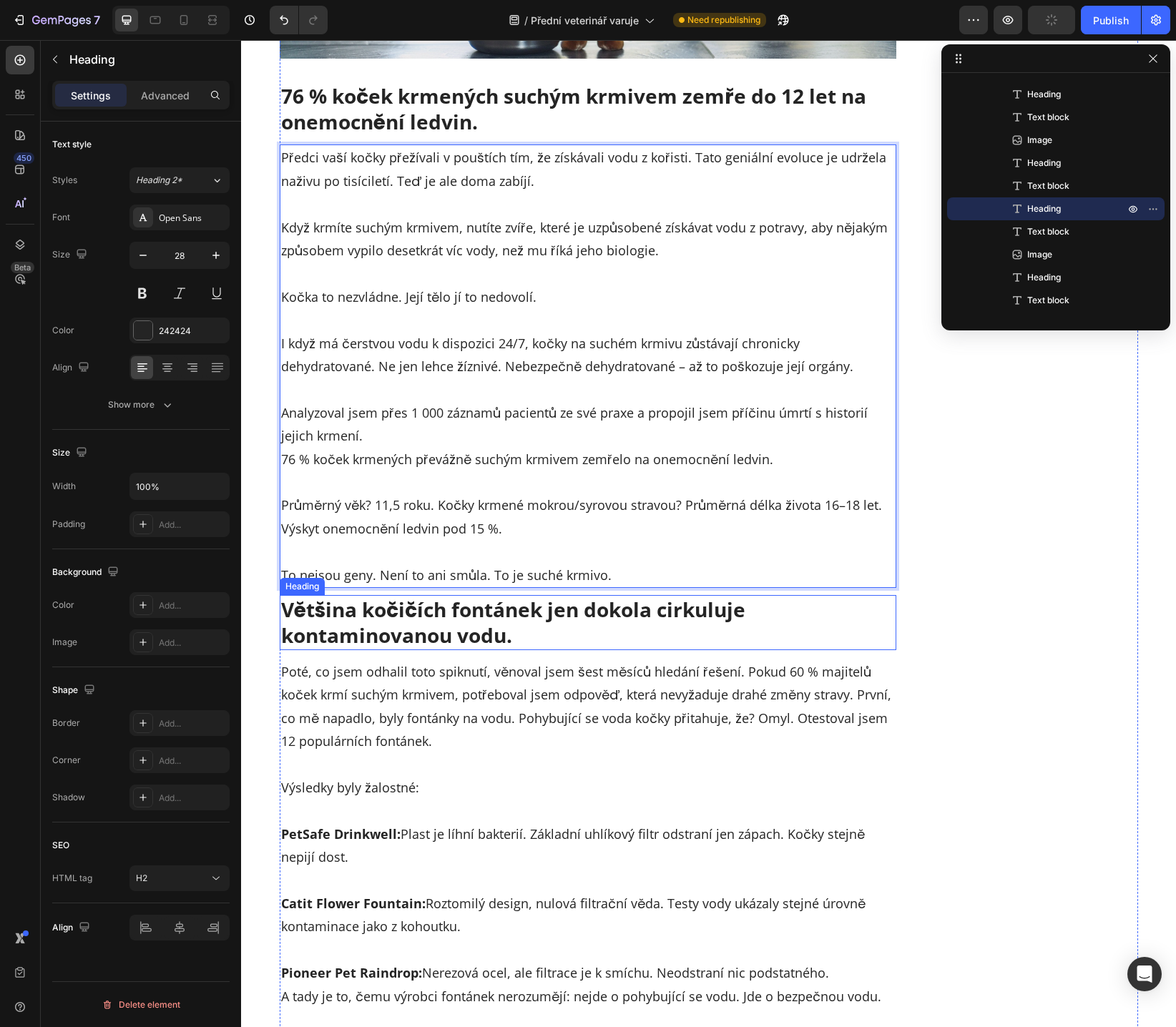
click at [338, 637] on h2 "Většina kočičích fontánek jen dokola cirkuluje kontaminovanou vodu." at bounding box center [588, 622] width 617 height 55
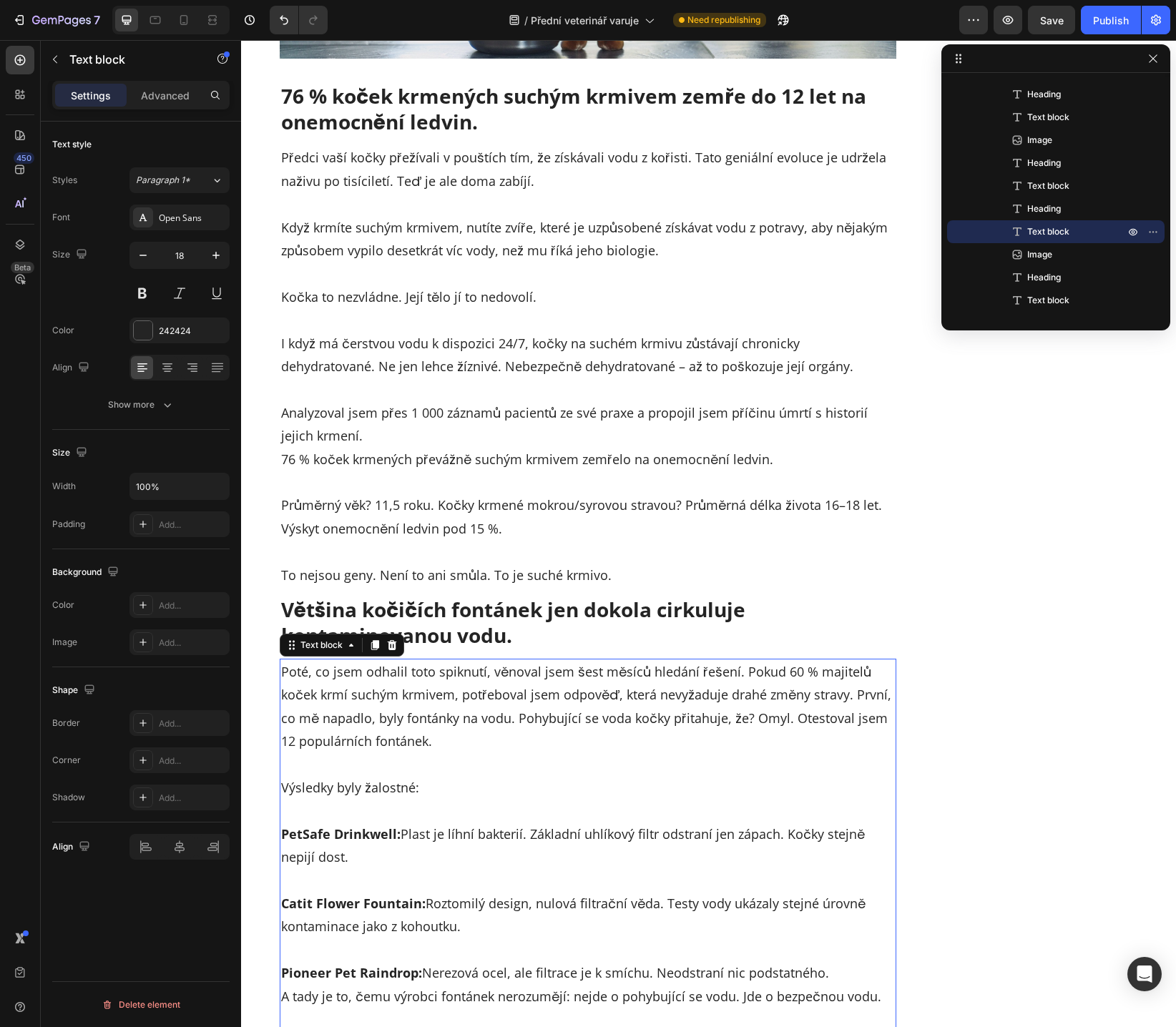
click at [398, 681] on p "Poté, co jsem odhalil toto spiknutí, věnoval jsem šest měsíců hledání řešení. P…" at bounding box center [588, 706] width 614 height 93
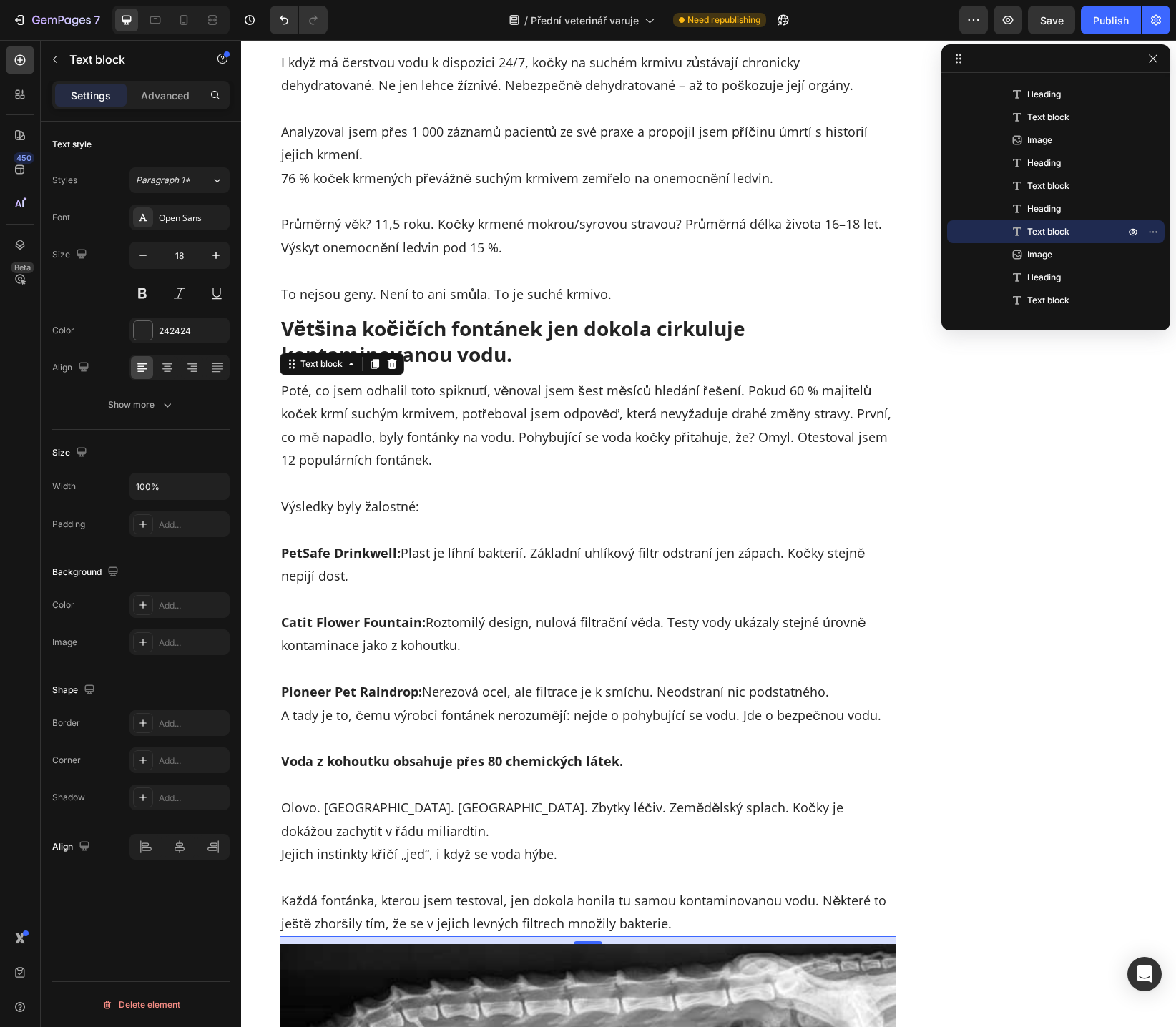
scroll to position [3908, 0]
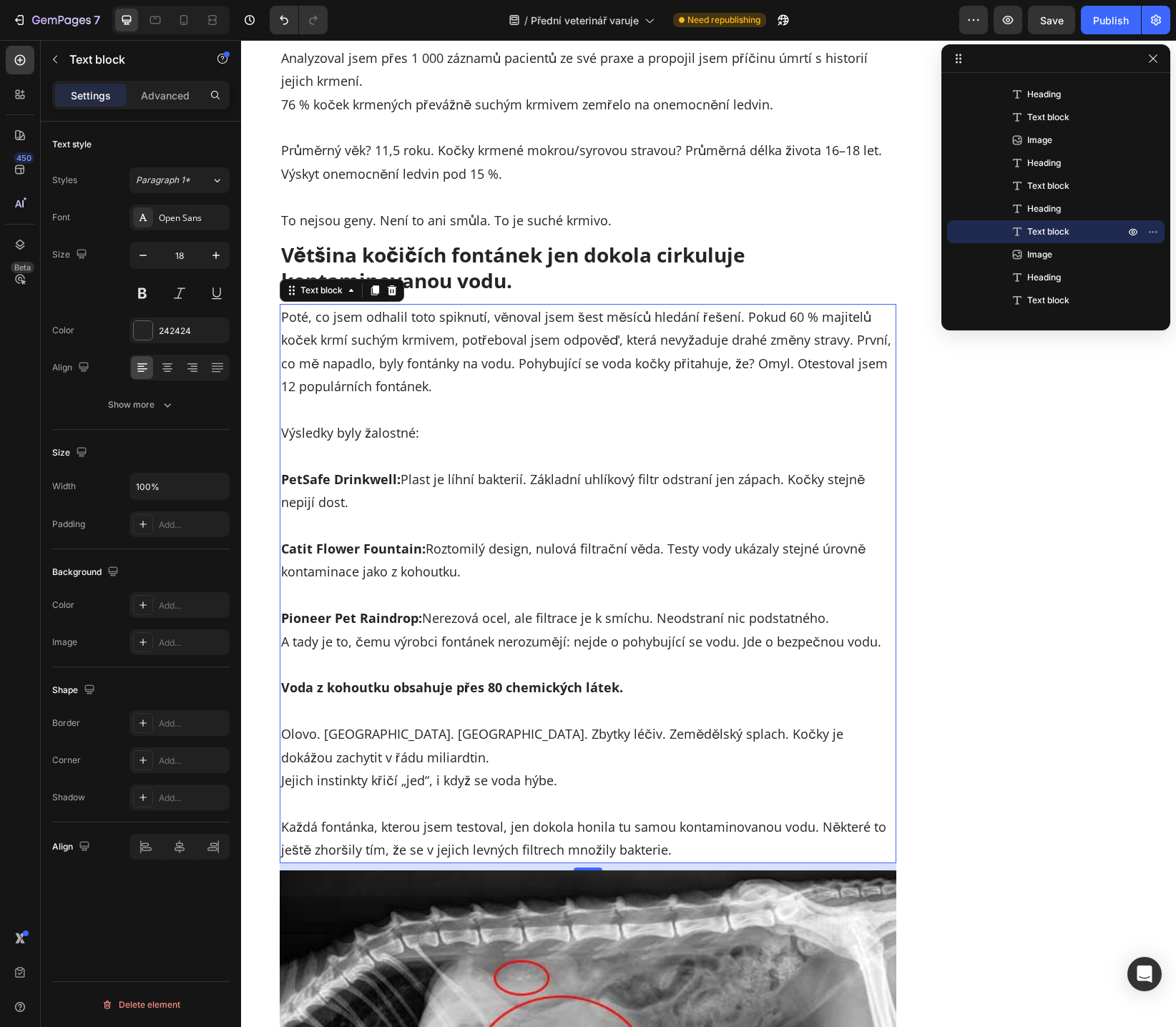
click at [389, 435] on p "Výsledky byly žalostné:" at bounding box center [588, 421] width 614 height 47
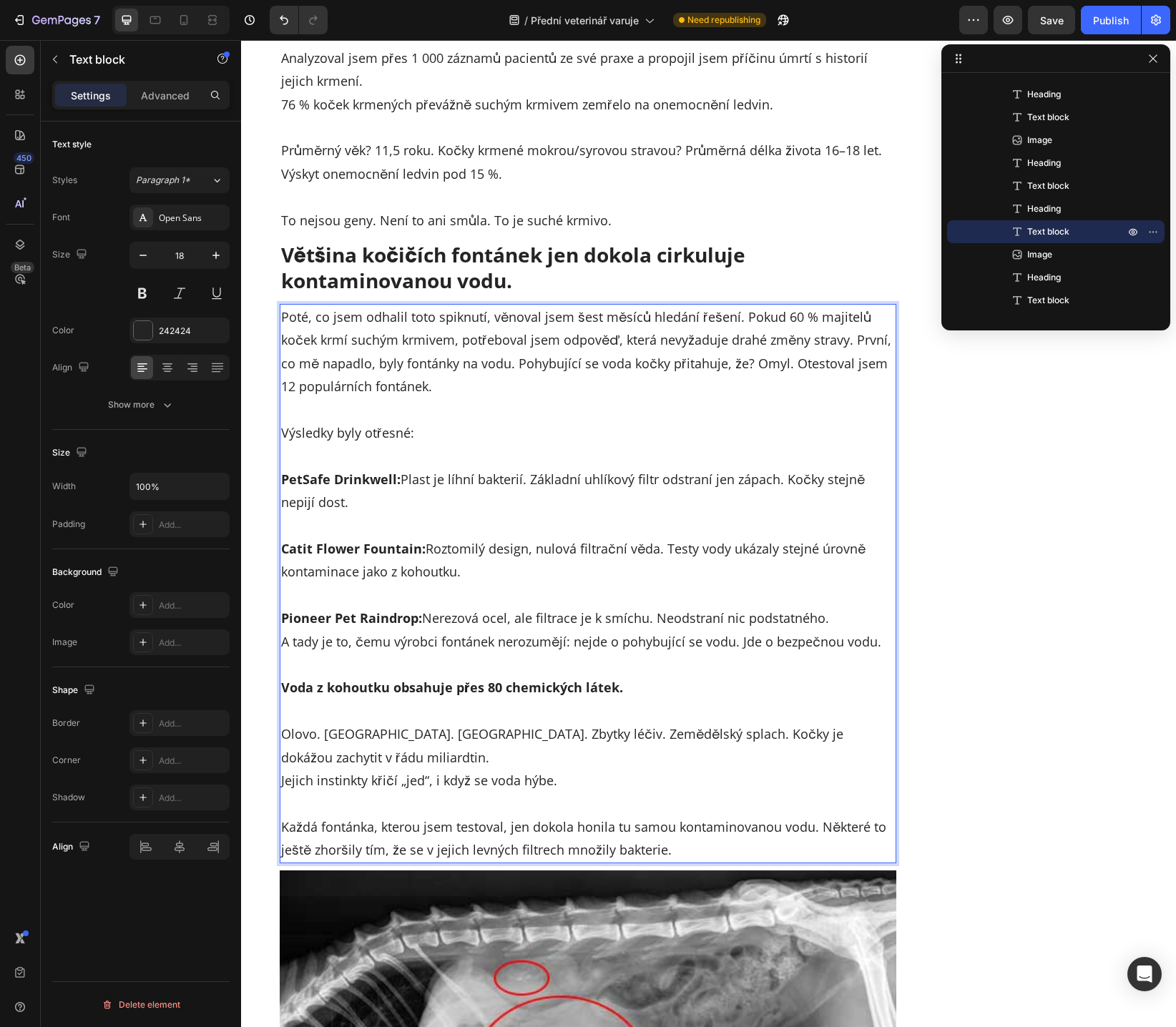
click at [418, 441] on p "Výsledky byly otřesné:" at bounding box center [588, 421] width 614 height 47
click at [309, 500] on p "PetSafe Drinkwell: Plast je líhní bakterií. Základní uhlíkový filtr odstraní je…" at bounding box center [588, 479] width 614 height 70
click at [471, 552] on p "Catit Flower Fountain: Roztomilý design, nulová filtrační věda. Testy vody ukáz…" at bounding box center [588, 549] width 614 height 70
click at [565, 553] on p "Catit Flower Fountain: Roztomilý design, nulová filtrační věda. Testy vody ukáz…" at bounding box center [588, 549] width 614 height 70
click at [614, 552] on p "Catit Flower Fountain: Roztomilý design, nulová filtrační věda. Testy vody ukáz…" at bounding box center [588, 549] width 614 height 70
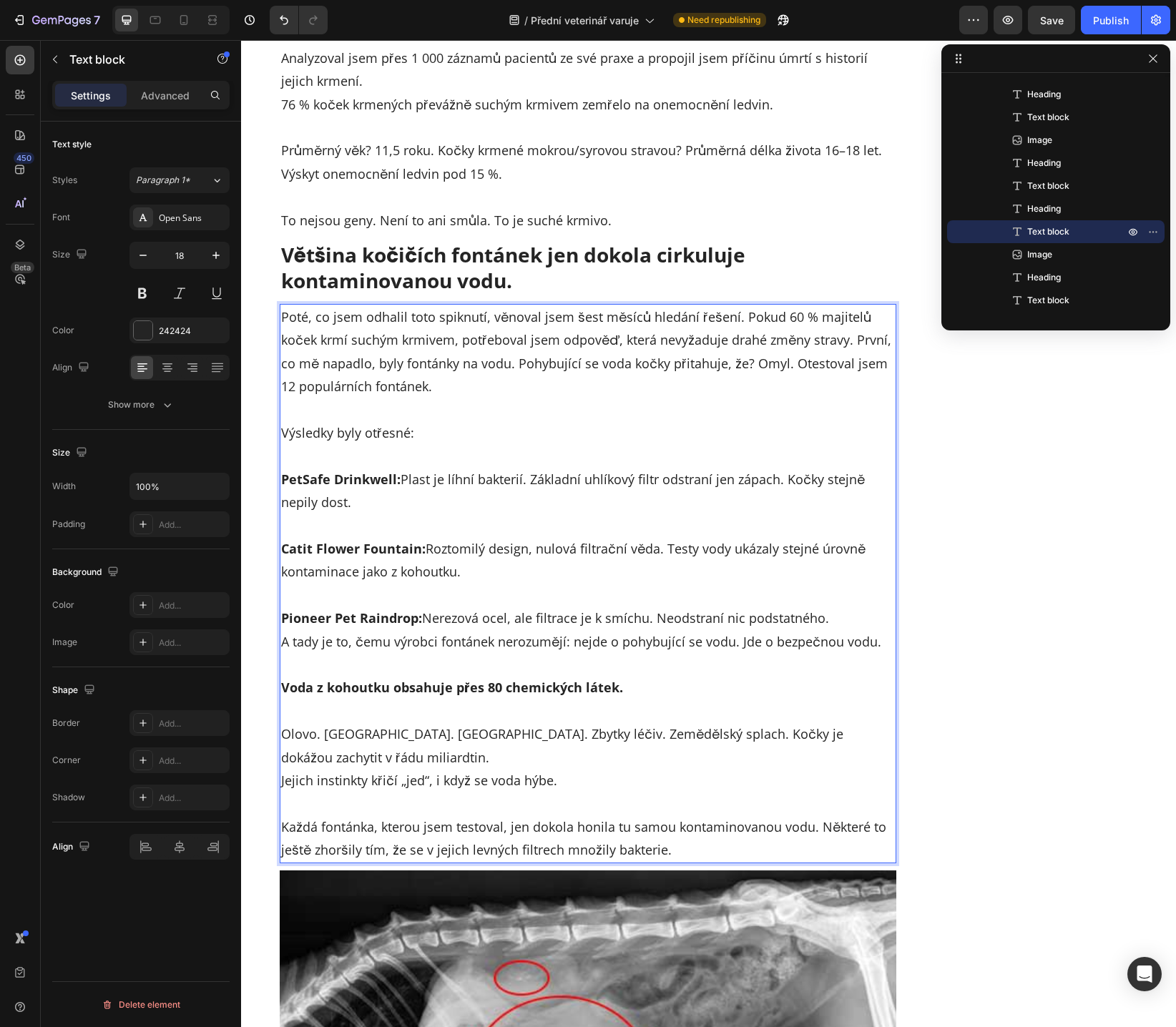
click at [654, 551] on p "Catit Flower Fountain: Roztomilý design, nulová filtrační věda. Testy vody ukáz…" at bounding box center [588, 549] width 614 height 70
click at [642, 549] on p "Catit Flower Fountain: Roztomilý design, nulová filtrační věda. Testy vody ukáz…" at bounding box center [588, 549] width 614 height 70
click at [778, 550] on p "Catit Flower Fountain: Roztomilý design, nulový filtrační systém. Testy vody uk…" at bounding box center [588, 549] width 614 height 70
click at [404, 576] on p "Catit Flower Fountain: Roztomilý design, nulový filtrační systém. Testy vody uk…" at bounding box center [588, 549] width 614 height 70
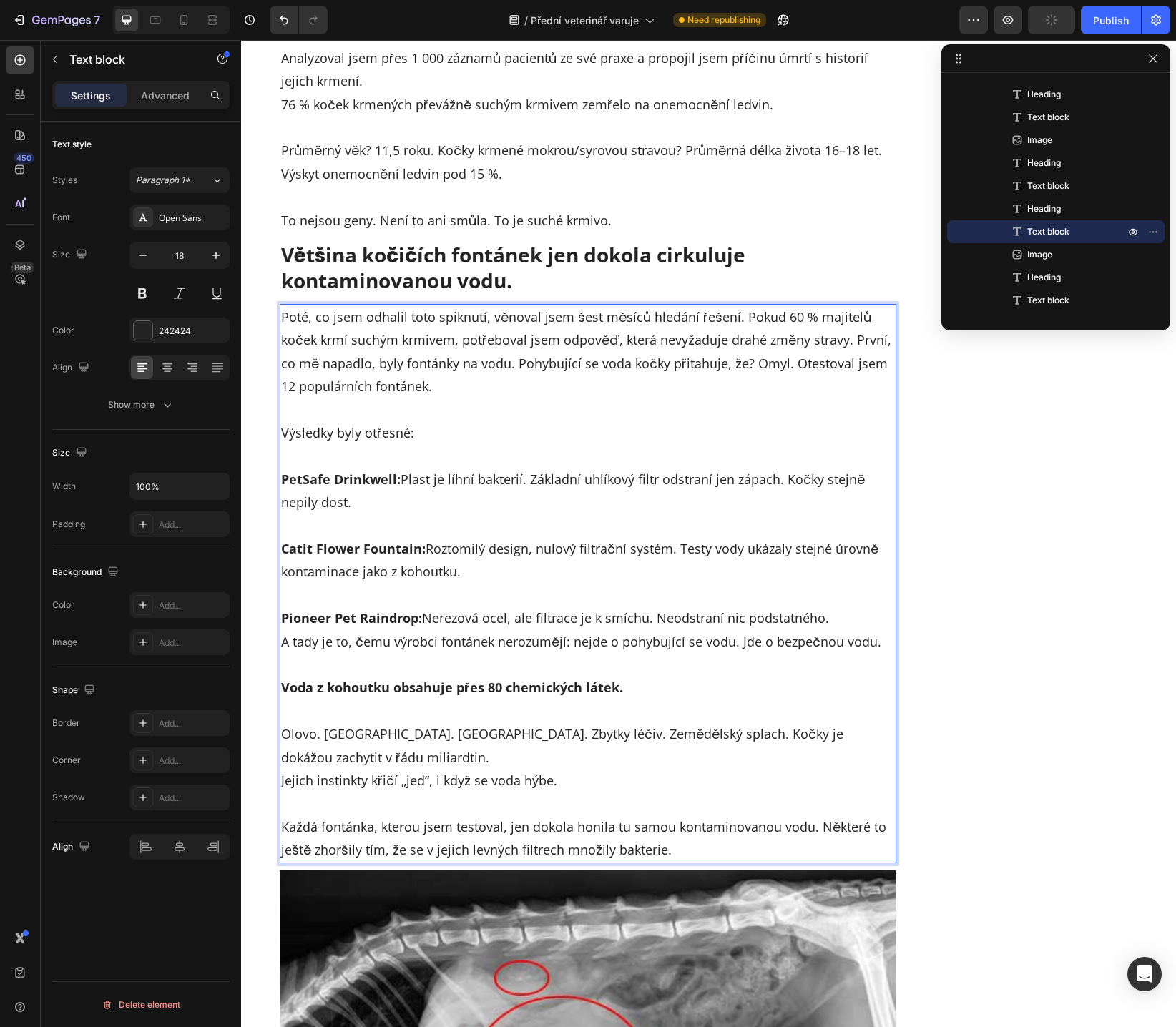
click at [452, 576] on p "Catit Flower Fountain: Roztomilý design, nulový filtrační systém. Testy vody uk…" at bounding box center [588, 549] width 614 height 70
click at [479, 586] on p "Pioneer Pet Raindrop: Nerezová ocel, ale filtrace je k smíchu. Neodstraní nic p…" at bounding box center [588, 618] width 614 height 70
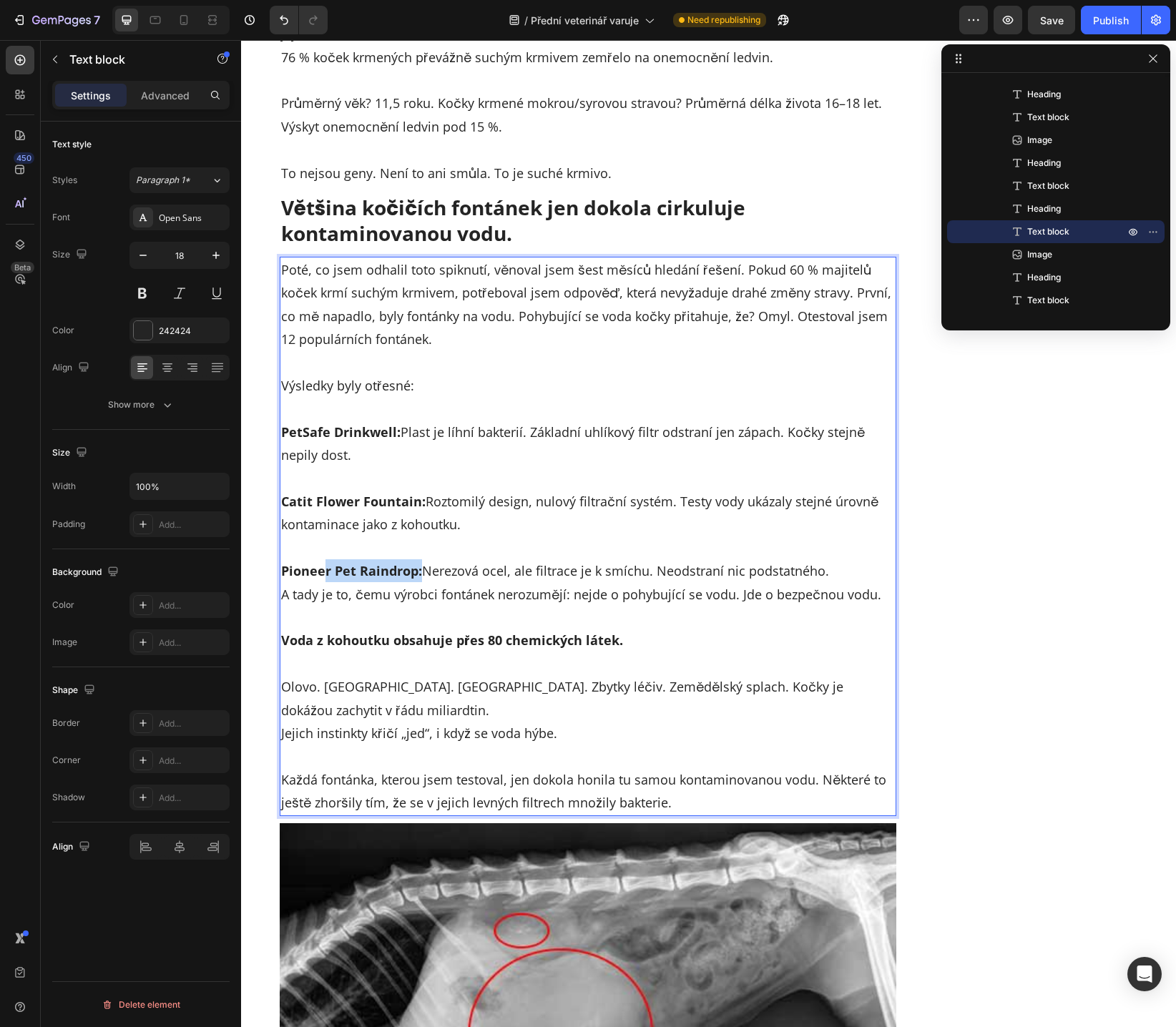
drag, startPoint x: 321, startPoint y: 571, endPoint x: 416, endPoint y: 573, distance: 95.0
click at [416, 573] on p "⁠⁠⁠⁠⁠⁠⁠ Pioneer Pet Raindrop: Nerezová ocel, ale filtrace je k smíchu. Neodstra…" at bounding box center [588, 571] width 614 height 70
click at [449, 573] on p "Pioneer Pet Raindrop: Nerezová ocel, ale filtrace je k smíchu. Neodstraní nic p…" at bounding box center [588, 571] width 614 height 70
click at [533, 572] on p "Pioneer Pet Raindrop: Nerezová ocel, ale filtrace je k smíchu. Neodstraní nic p…" at bounding box center [588, 571] width 614 height 70
click at [584, 570] on p "Pioneer Pet Raindrop: Nerezová ocel, ale filtrace je k smíchu. Neodstraní nic p…" at bounding box center [588, 571] width 614 height 70
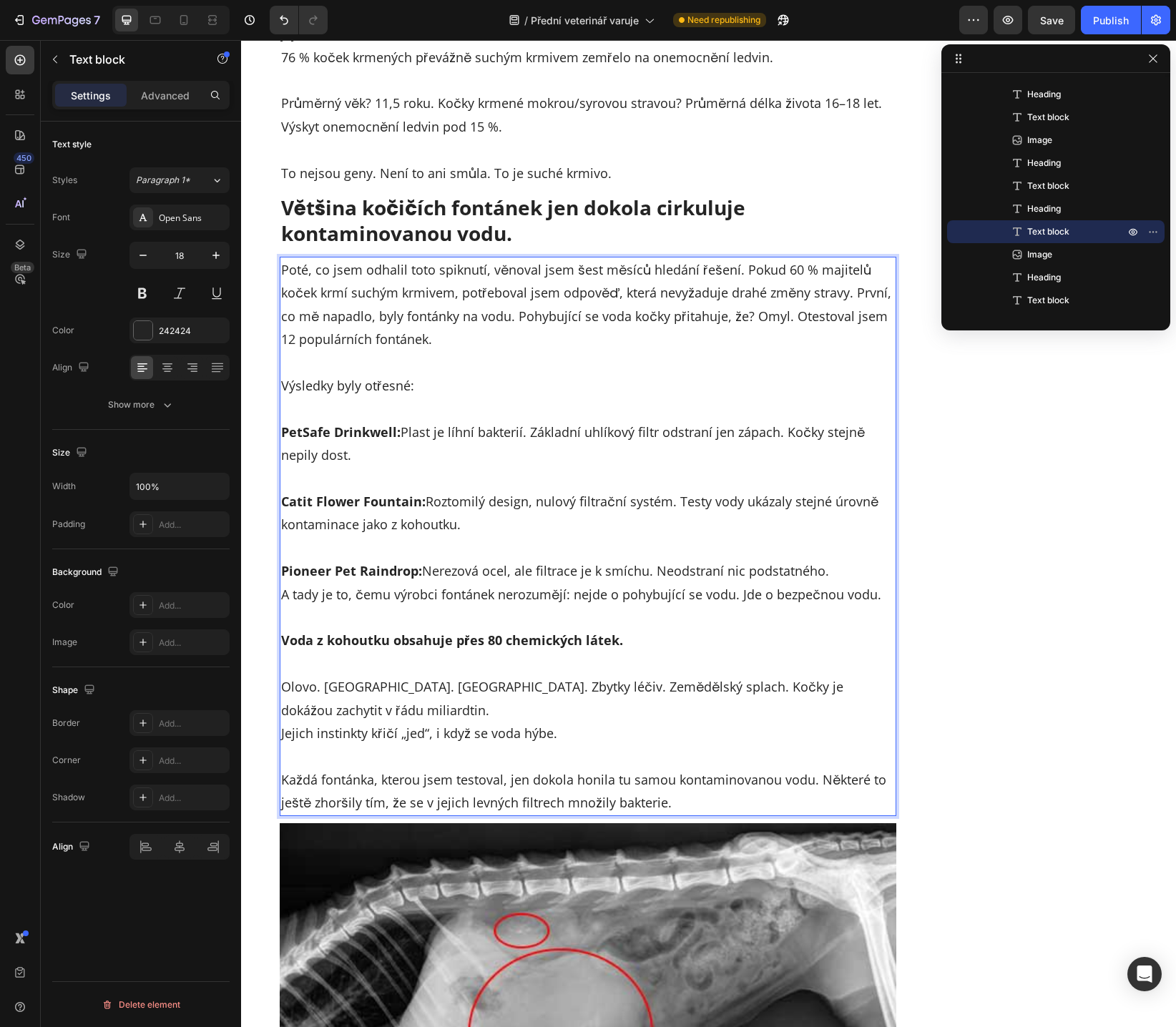
click at [626, 571] on p "Pioneer Pet Raindrop: Nerezová ocel, ale filtrace je k smíchu. Neodstraní nic p…" at bounding box center [588, 571] width 614 height 70
click at [655, 572] on p "Pioneer Pet Raindrop: Nerezová ocel, ale filtrace je k smíchu. Neodstraní nic p…" at bounding box center [588, 571] width 614 height 70
drag, startPoint x: 313, startPoint y: 638, endPoint x: 514, endPoint y: 640, distance: 201.0
click at [511, 640] on strong "Voda z kohoutku obsahuje přes 80 chemických látek." at bounding box center [452, 640] width 342 height 17
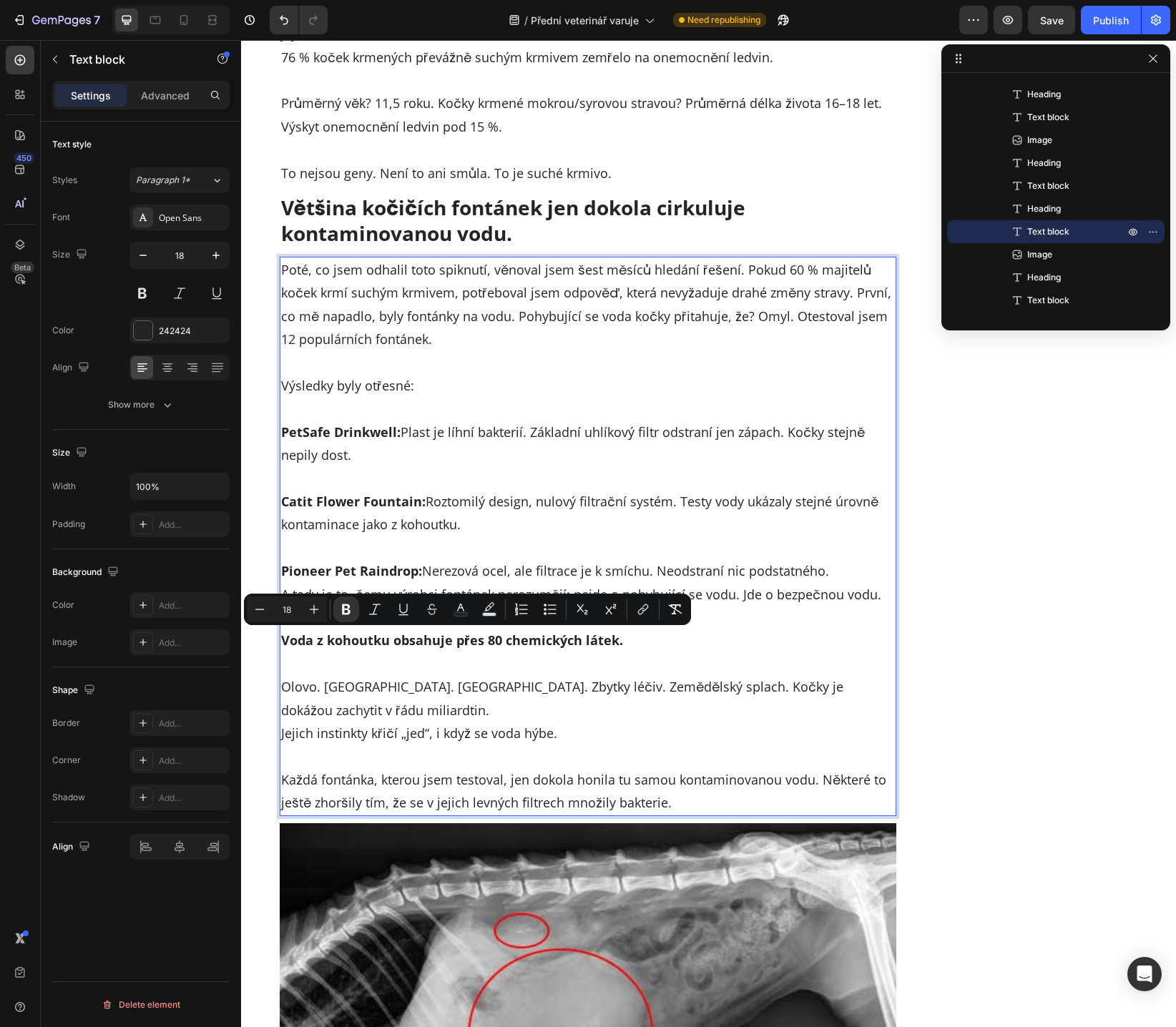
click at [536, 644] on strong "Voda z kohoutku obsahuje přes 80 chemických látek." at bounding box center [452, 640] width 342 height 17
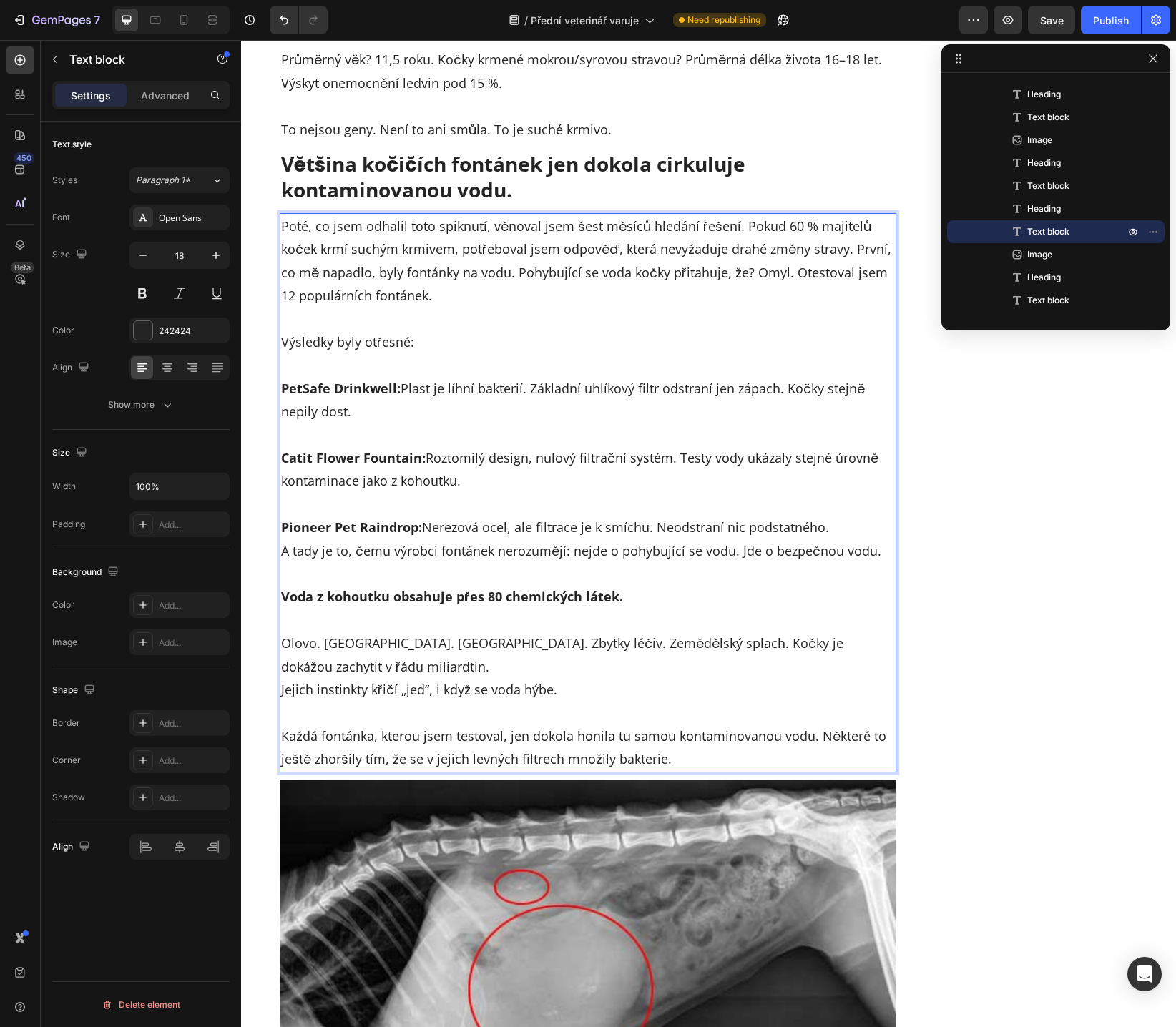
scroll to position [4106, 0]
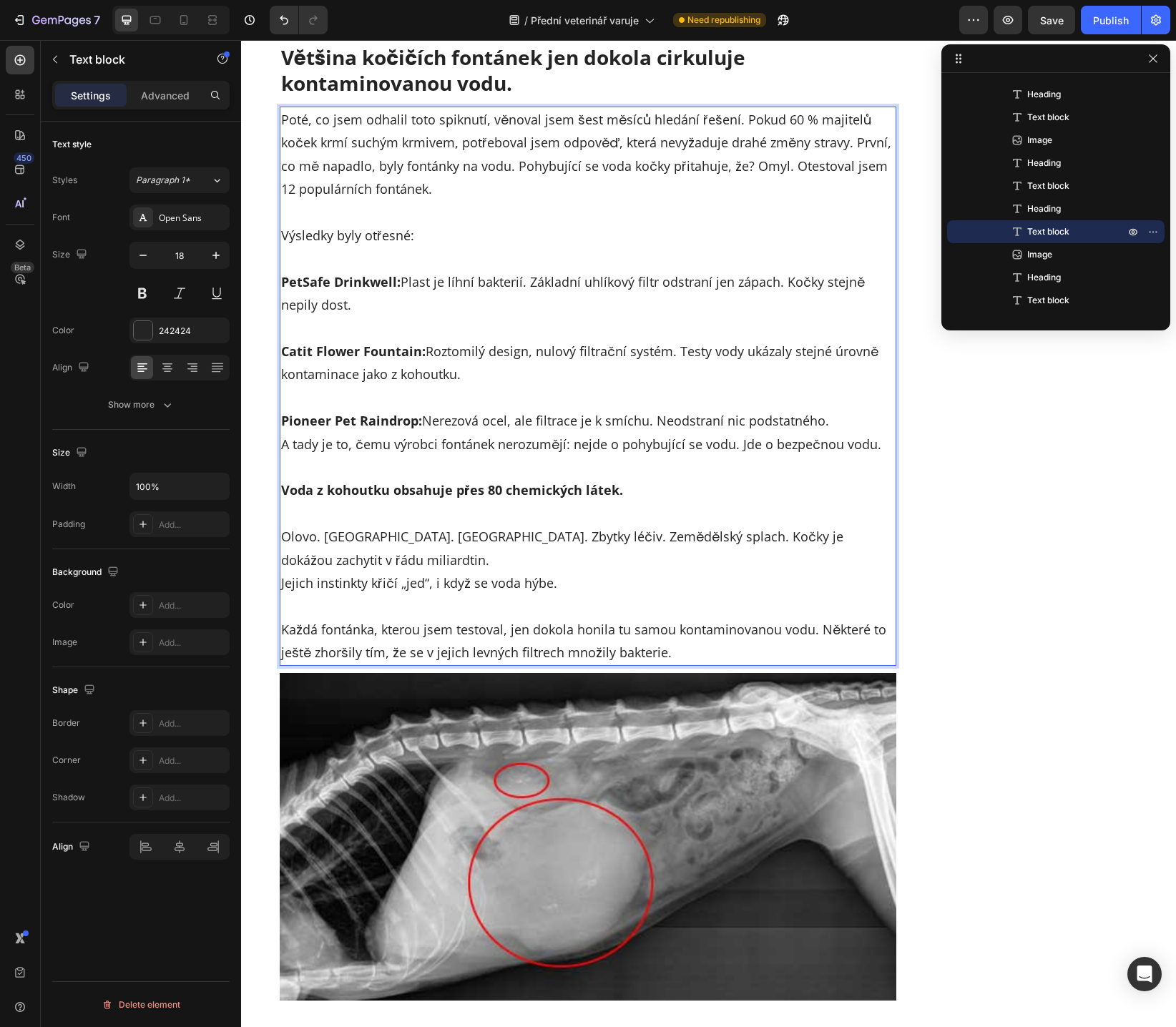
click at [593, 610] on p "Každá fontánka, kterou jsem testoval, jen dokola honila tu samou kontaminovanou…" at bounding box center [588, 629] width 614 height 70
click at [681, 623] on p "Každá fontánka, kterou jsem testoval, jen dokola proudila tu samou kontaminovan…" at bounding box center [588, 629] width 614 height 70
drag, startPoint x: 497, startPoint y: 630, endPoint x: 628, endPoint y: 629, distance: 131.0
click at [616, 629] on p "Každá fontánka, kterou jsem testoval, jen dokola proudila tu samou kontaminovan…" at bounding box center [588, 629] width 614 height 70
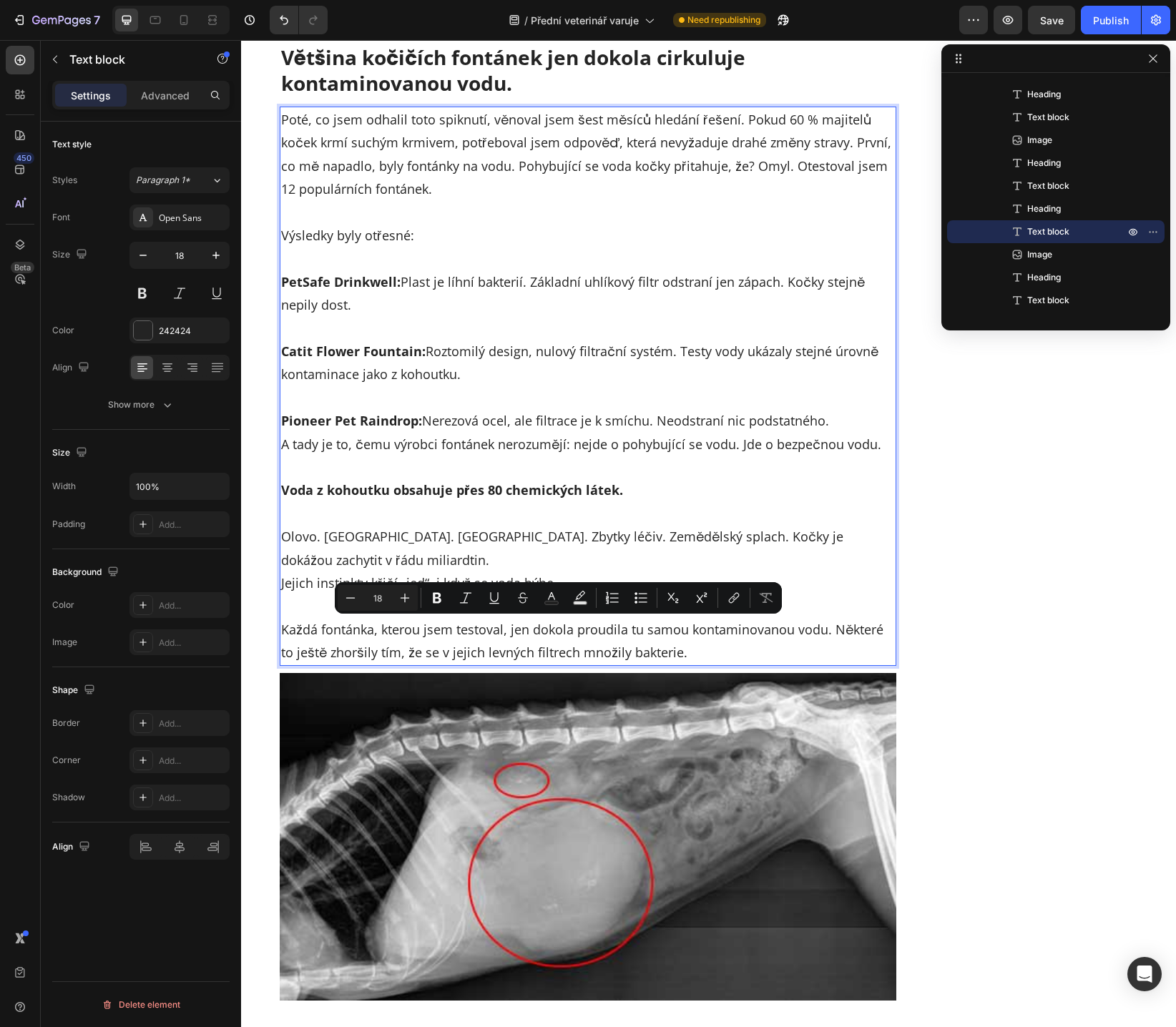
click at [640, 628] on p "Každá fontánka, kterou jsem testoval, jen dokola proudila tu samou kontaminovan…" at bounding box center [588, 629] width 614 height 70
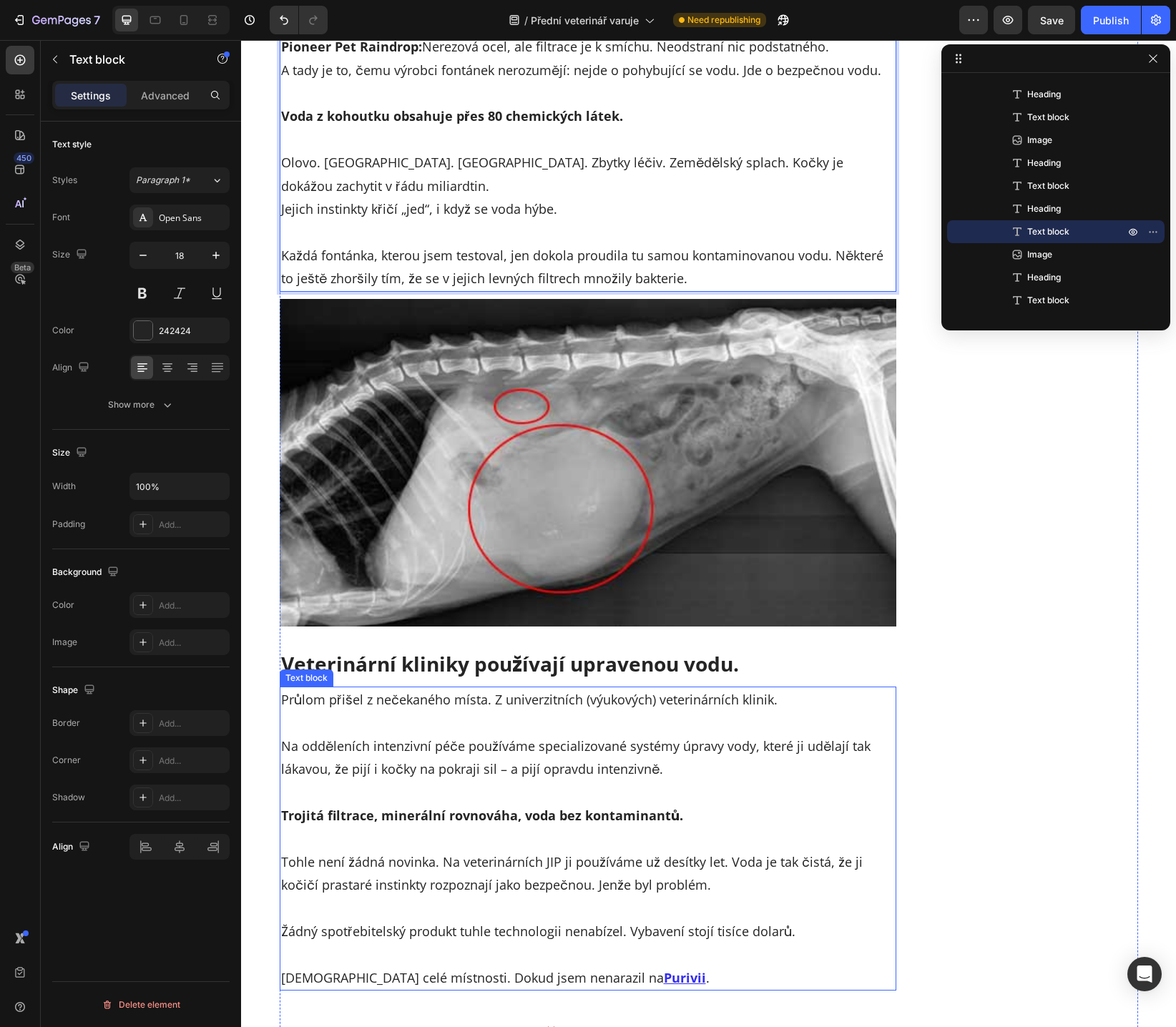
scroll to position [4498, 0]
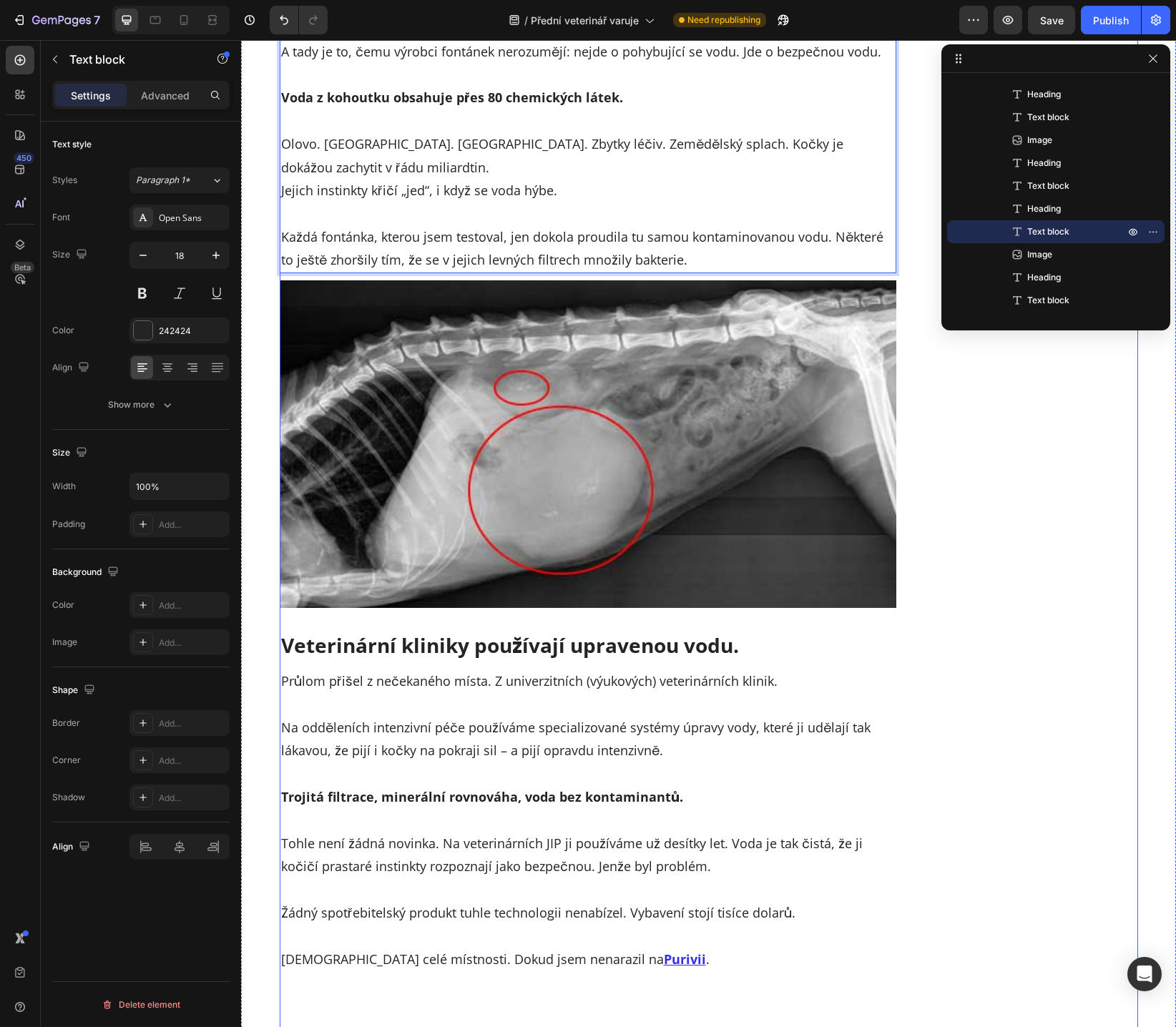
click at [380, 631] on h2 "Veterinární kliniky používají upravenou vodu." at bounding box center [588, 645] width 617 height 29
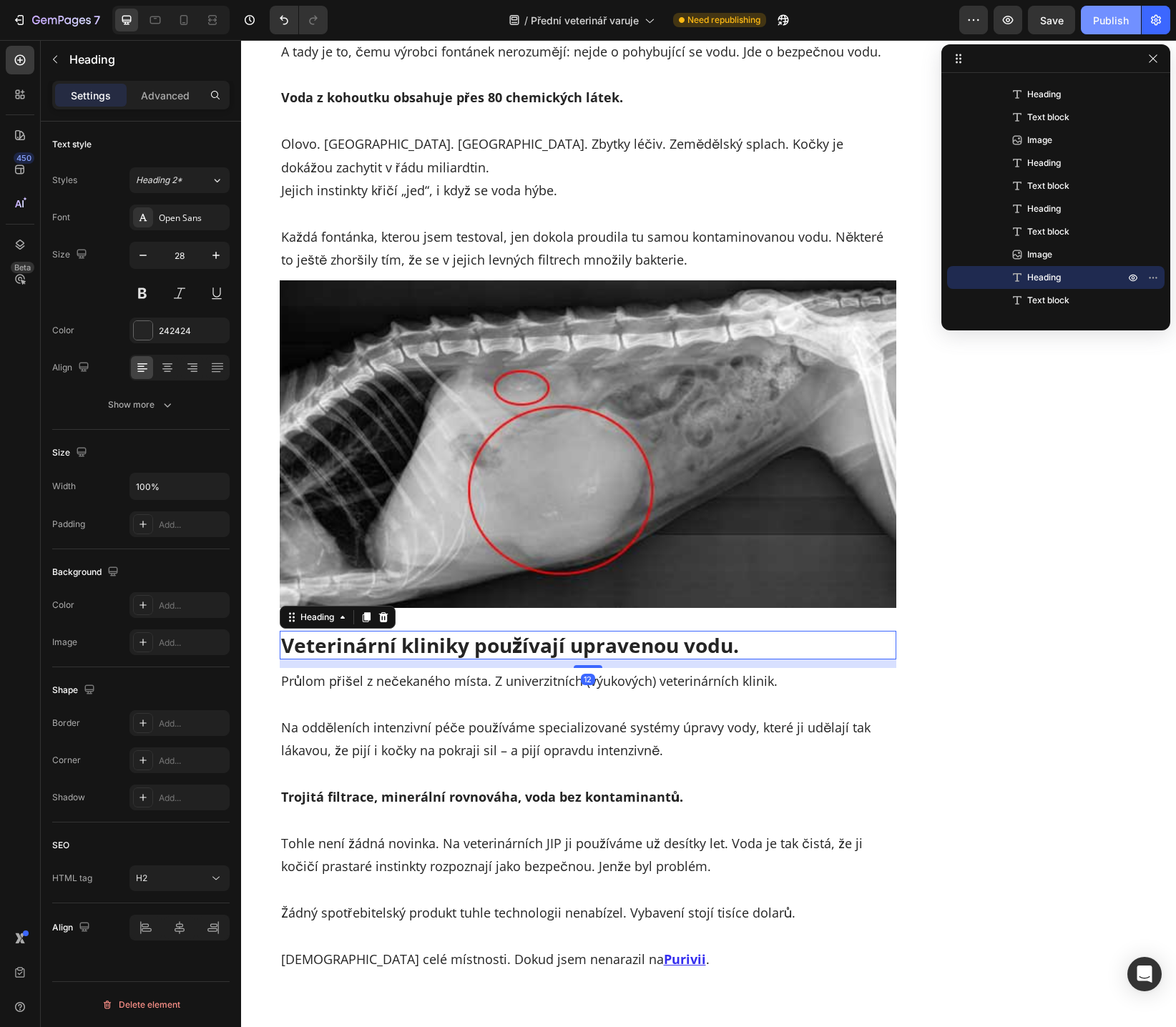
click at [1104, 30] on button "Publish" at bounding box center [1111, 20] width 60 height 29
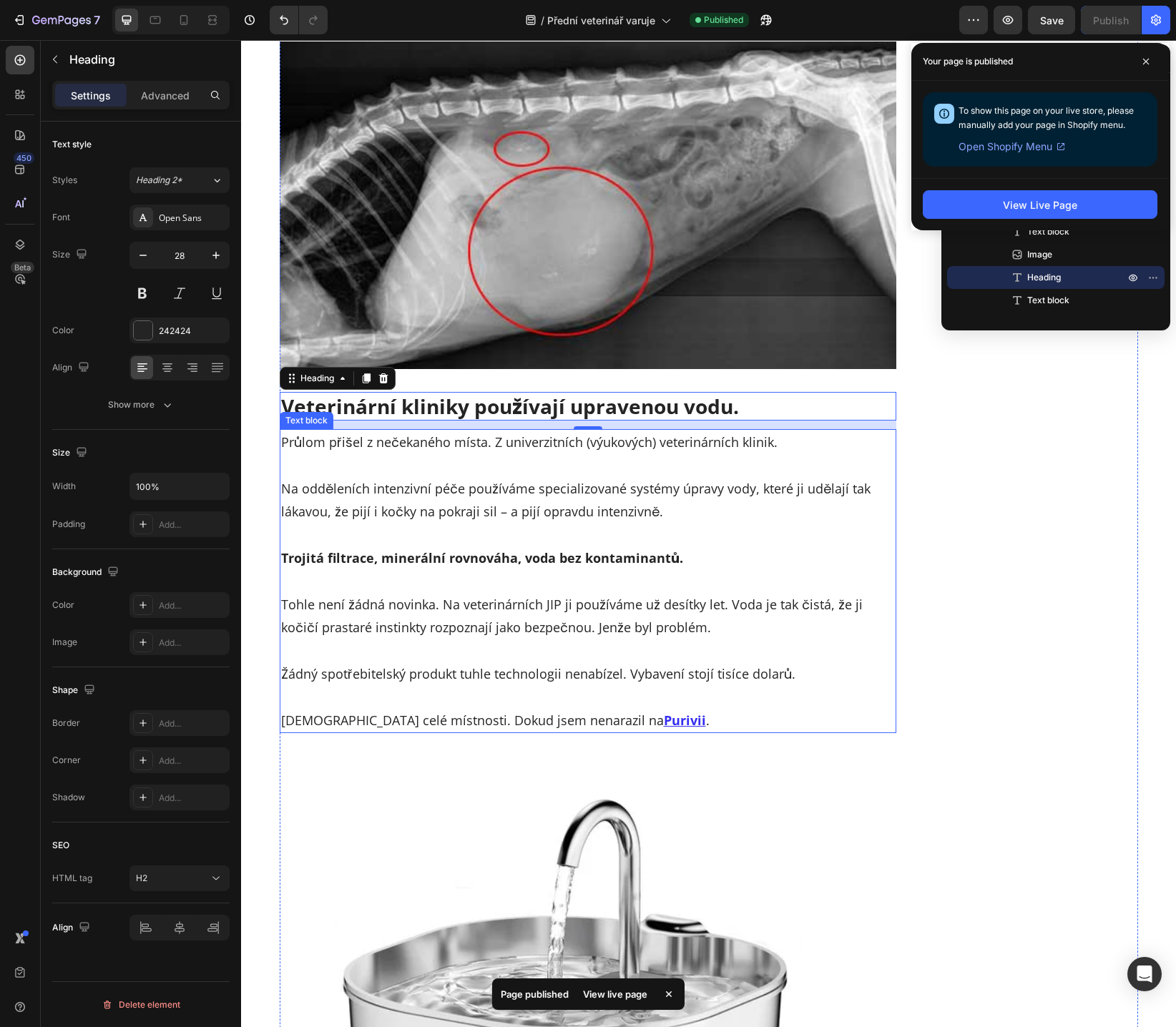
click at [616, 454] on p "Na odděleních intenzivní péče používáme specializované systémy úpravy vody, kte…" at bounding box center [588, 489] width 614 height 70
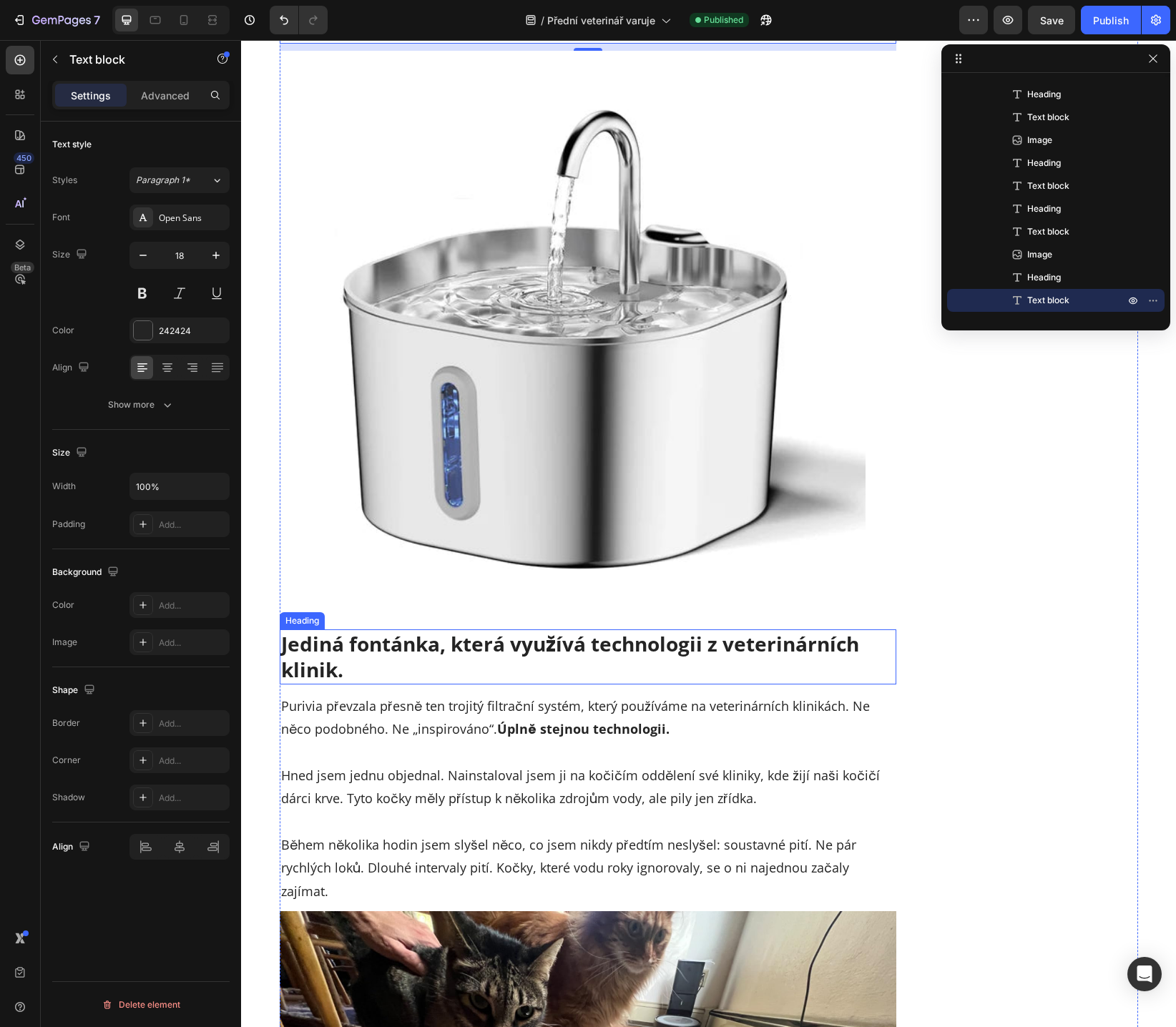
scroll to position [5500, 0]
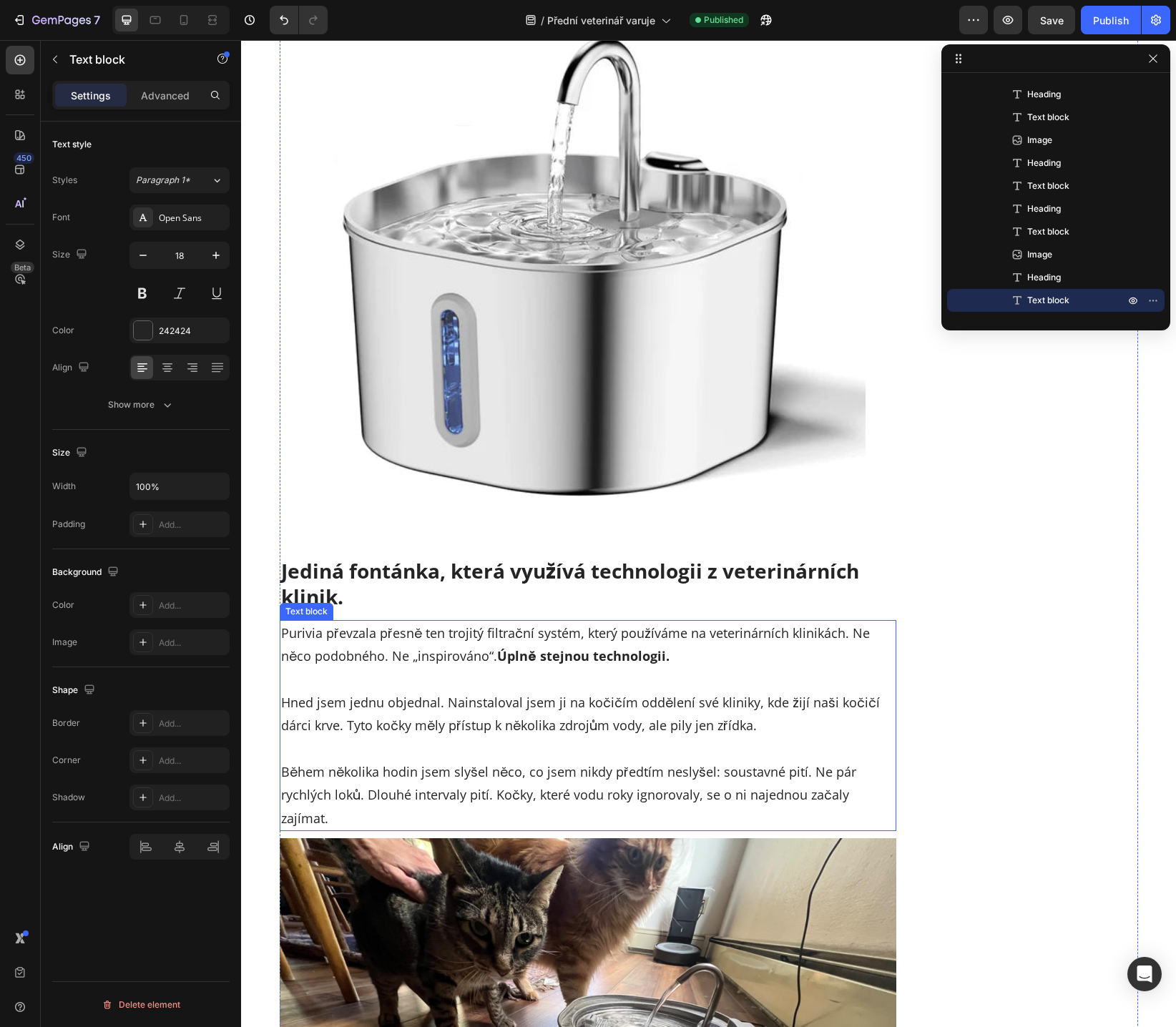
click at [388, 667] on p "Hned jsem jednu objednal. Nainstaloval jsem ji na kočičím oddělení své kliniky,…" at bounding box center [588, 702] width 614 height 70
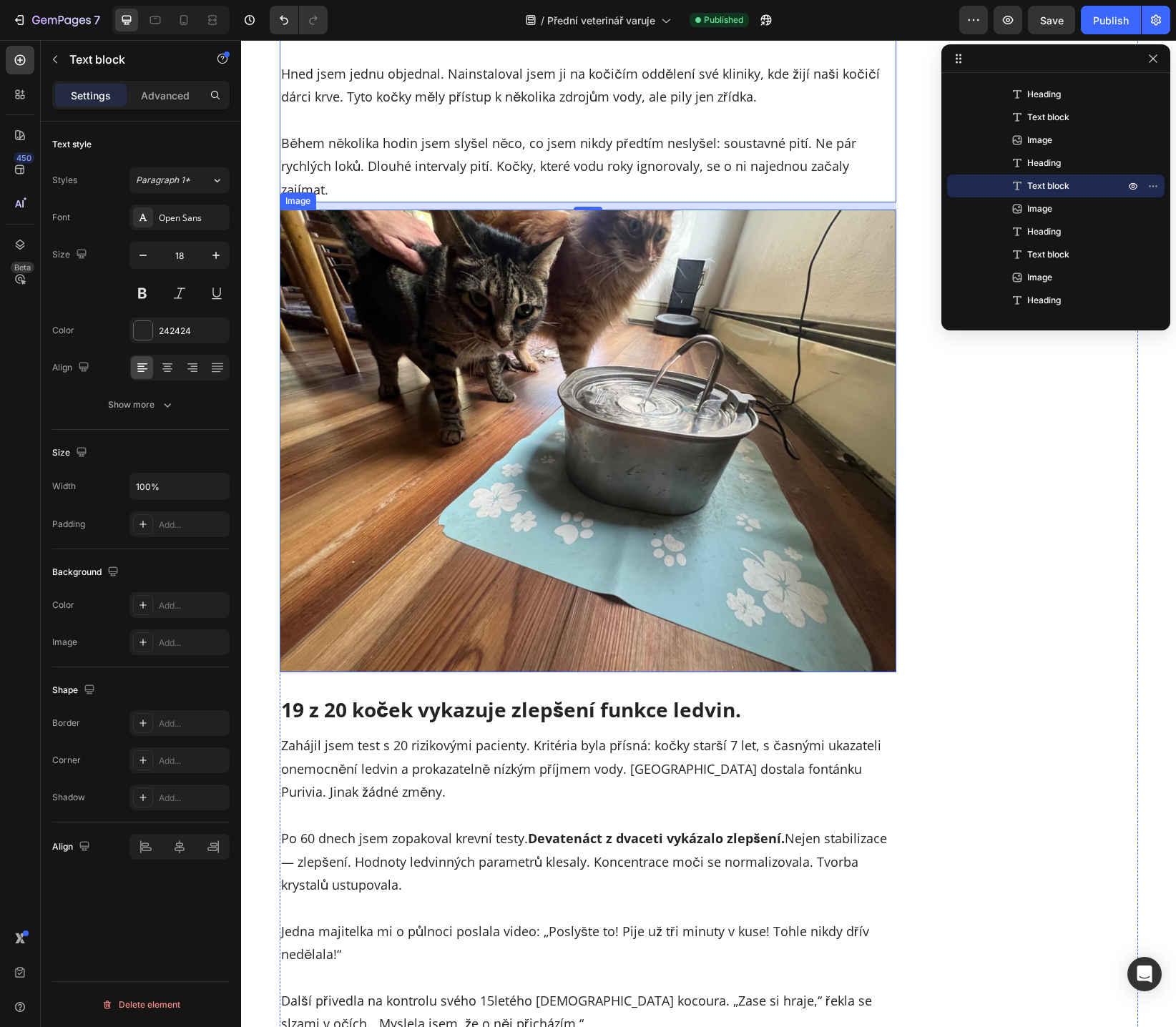
scroll to position [6137, 0]
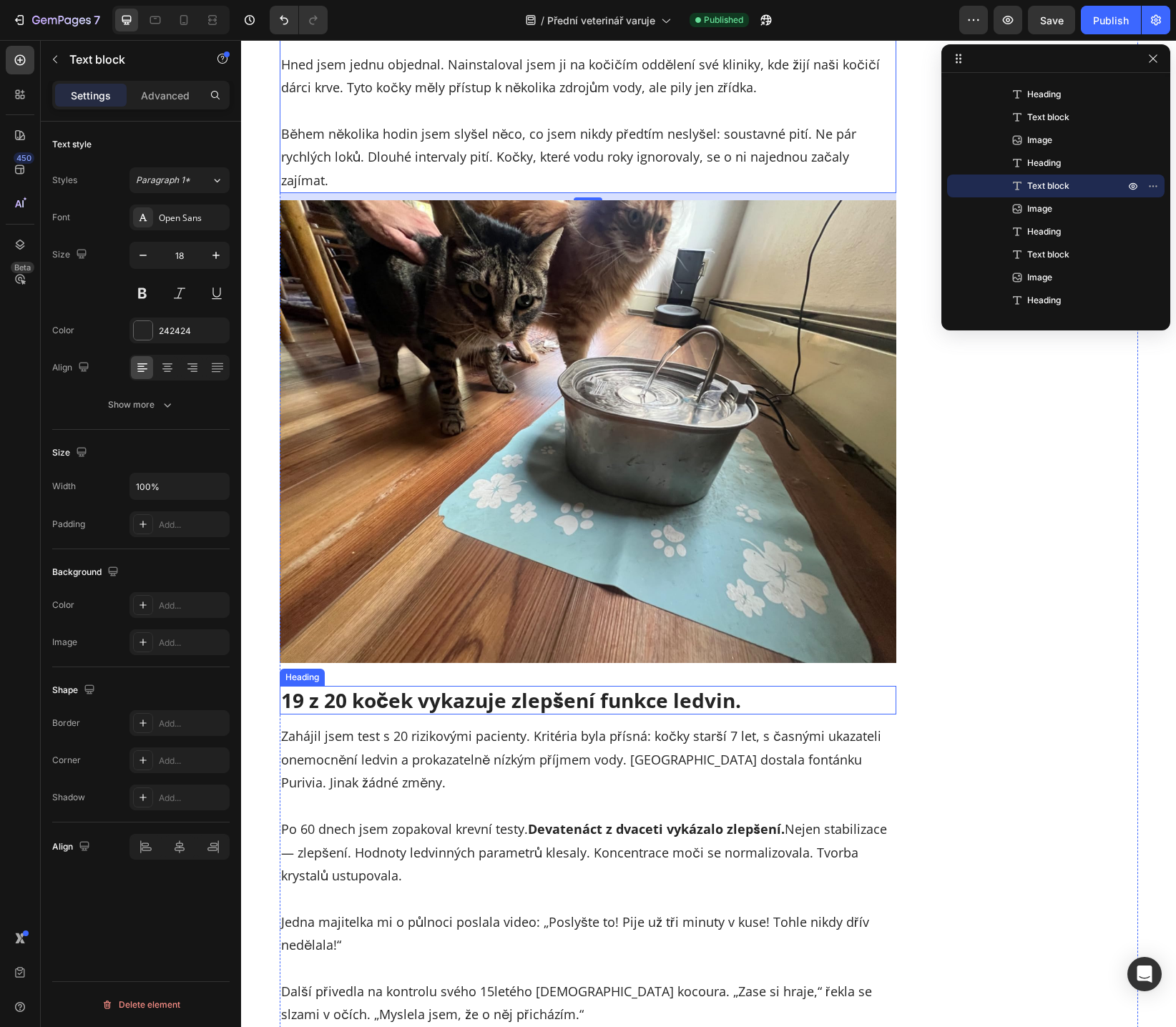
click at [494, 685] on h2 "19 z 20 koček vykazuje zlepšení funkce ledvin." at bounding box center [588, 700] width 617 height 29
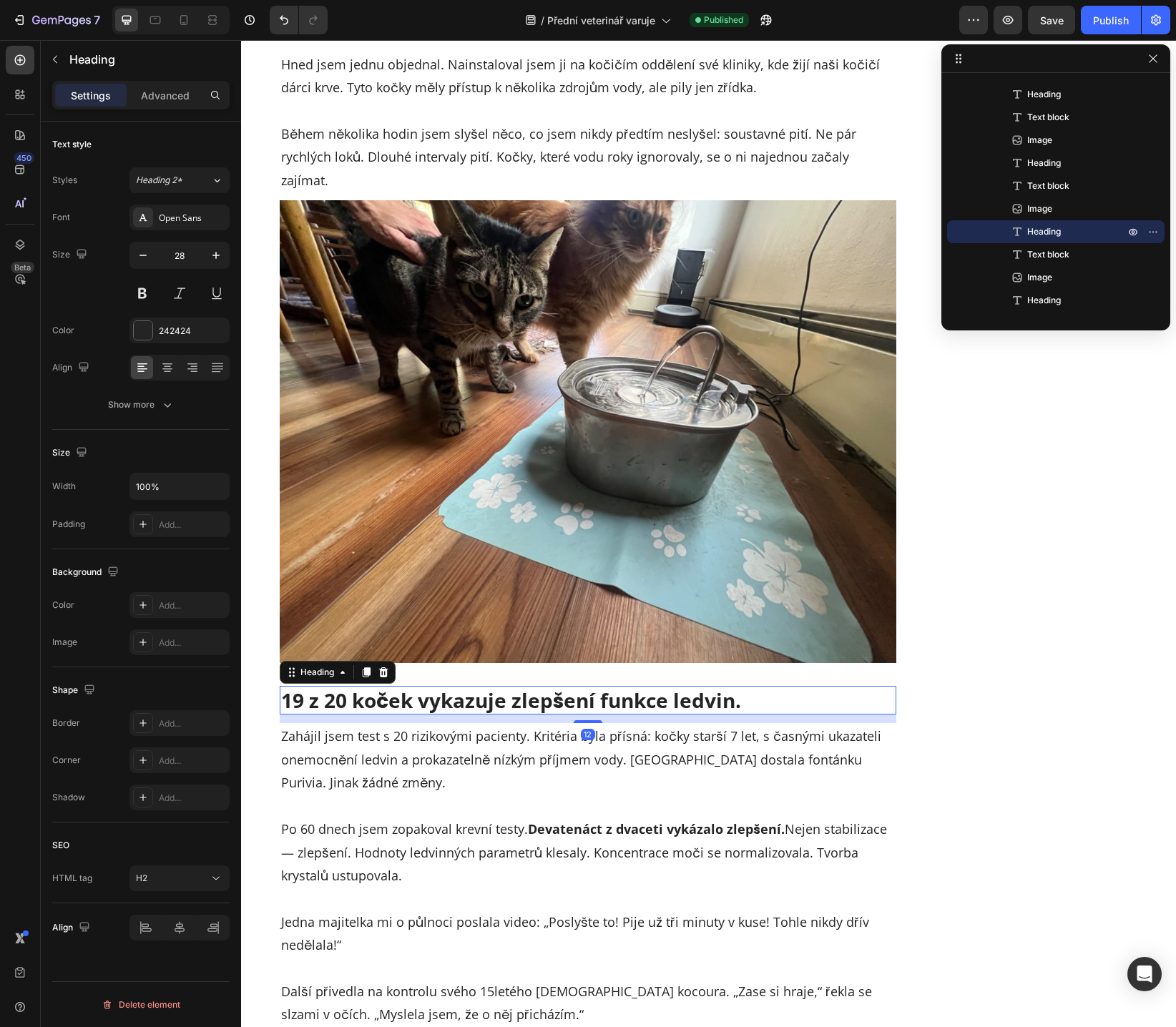
scroll to position [6441, 0]
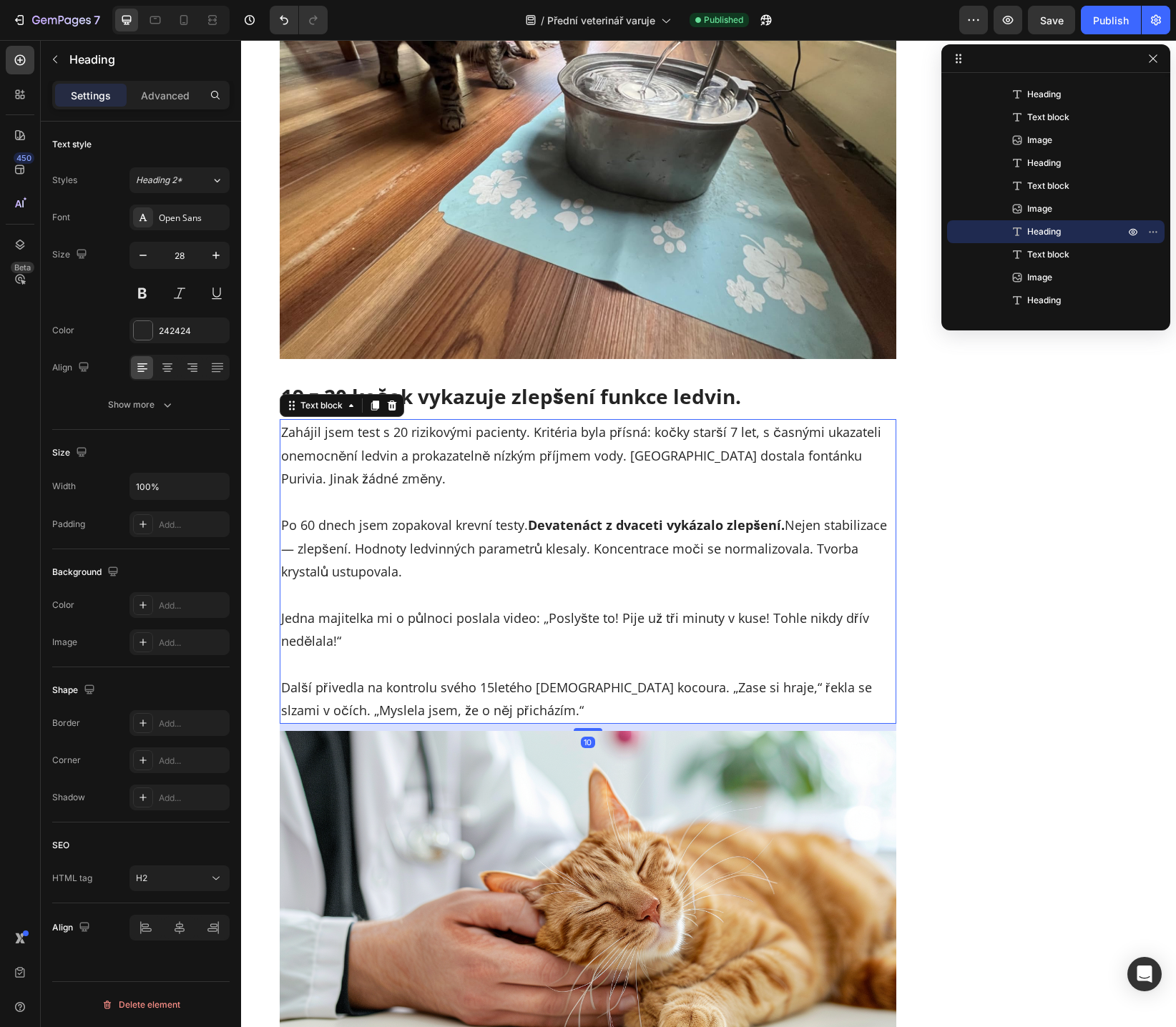
click at [470, 506] on p "Po 60 dnech jsem zopakoval krevní testy. Devatenáct z dvaceti vykázalo zlepšení…" at bounding box center [588, 536] width 614 height 93
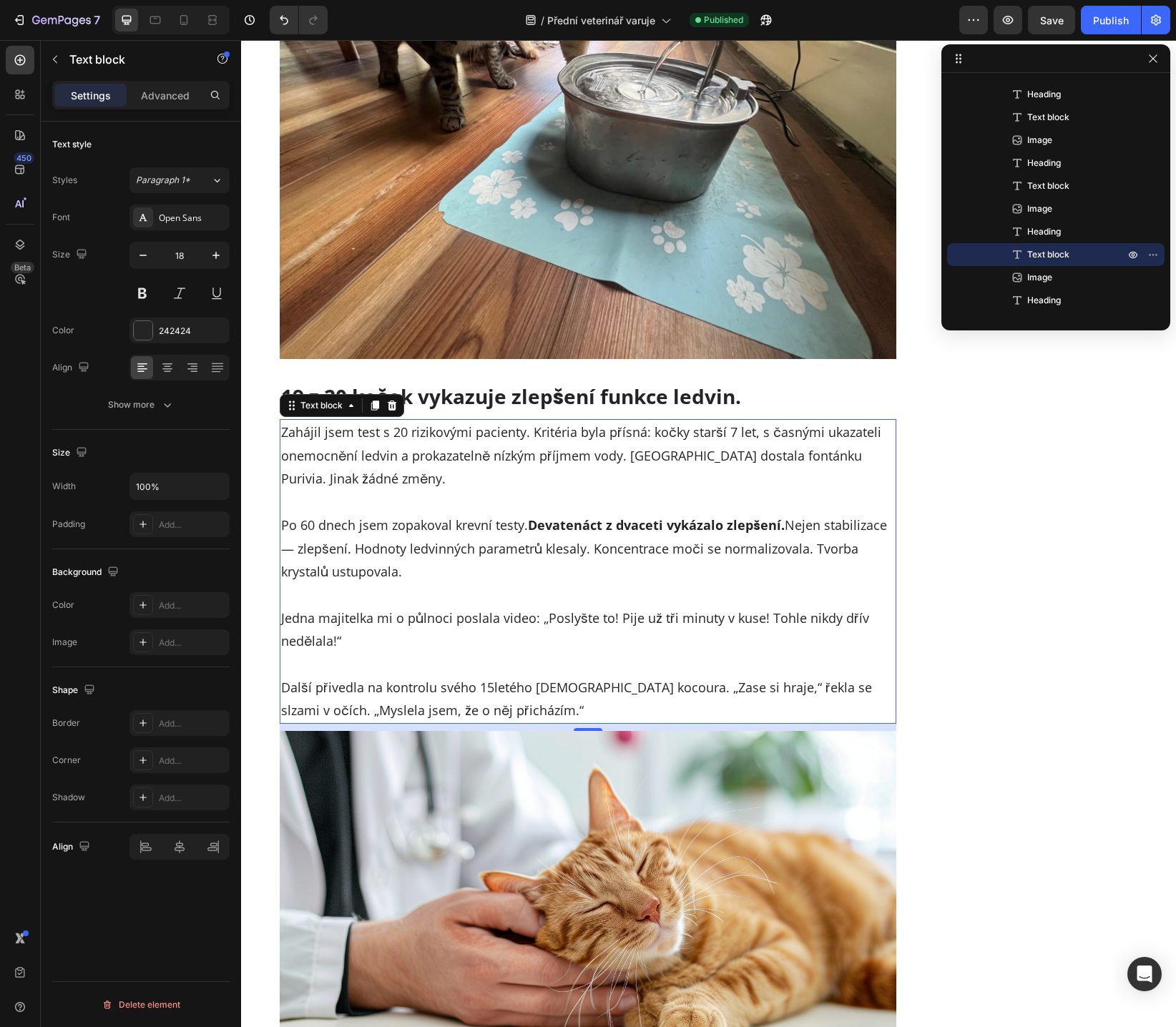
scroll to position [6524, 0]
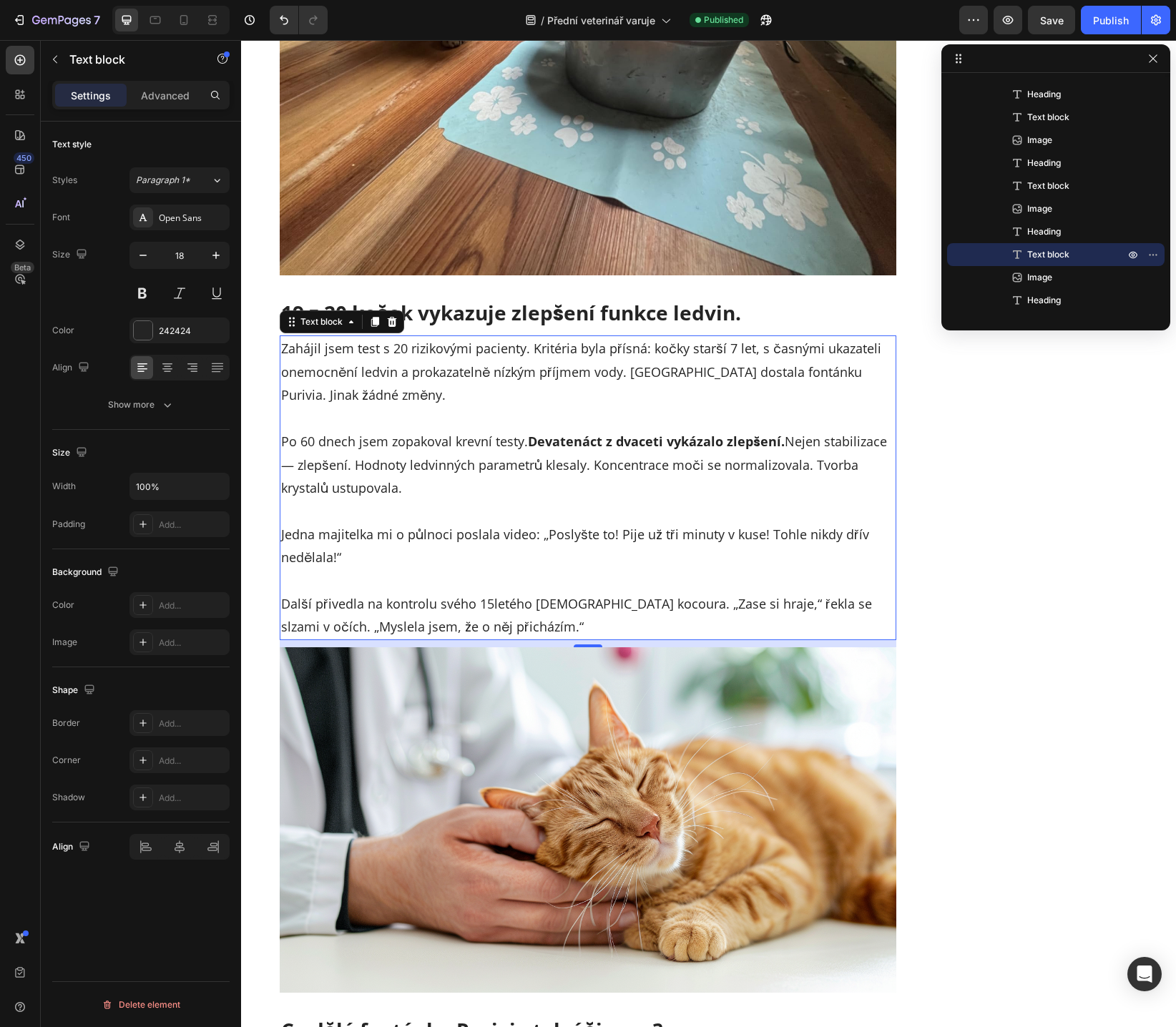
click at [583, 499] on p "Jedna majitelka mi o půlnoci poslala video: „Poslyšte to! Pije už tři minuty v …" at bounding box center [588, 534] width 614 height 70
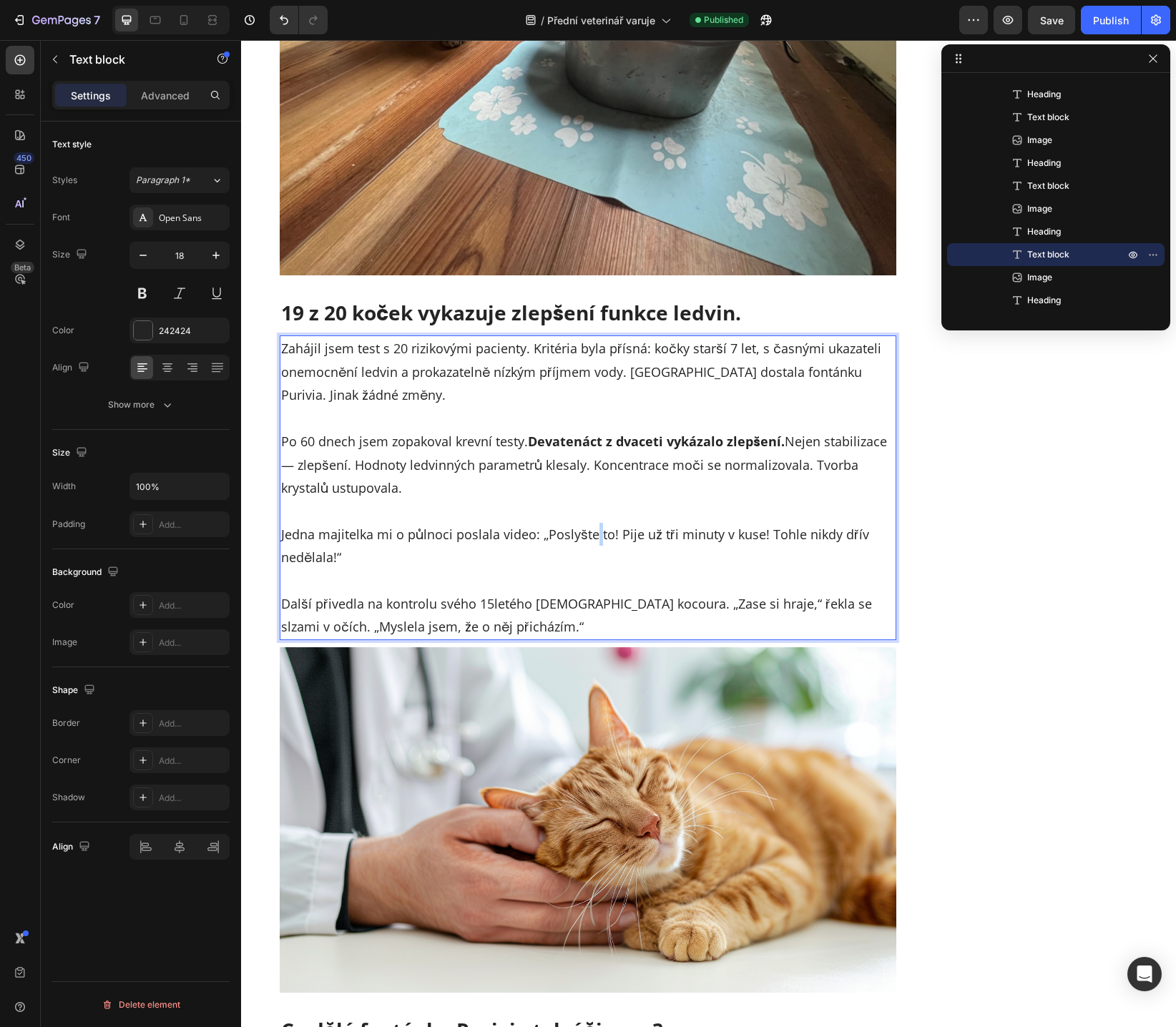
click at [583, 499] on p "Jedna majitelka mi o půlnoci poslala video: „Poslyšte to! Pije už tři minuty v …" at bounding box center [588, 534] width 614 height 70
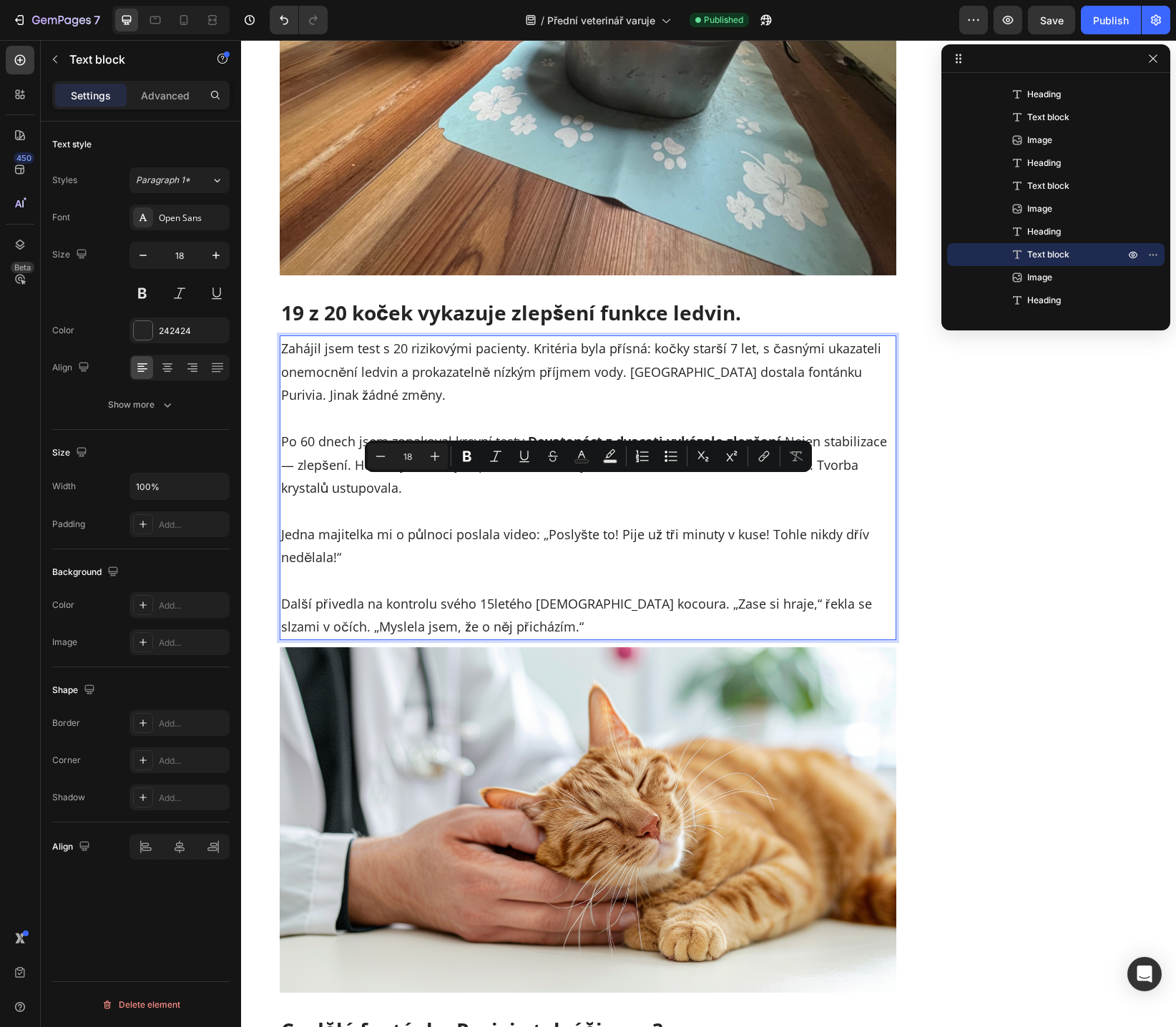
click at [577, 499] on p "Jedna majitelka mi o půlnoci poslala video: „Poslyšte to! Pije už tři minuty v …" at bounding box center [588, 534] width 614 height 70
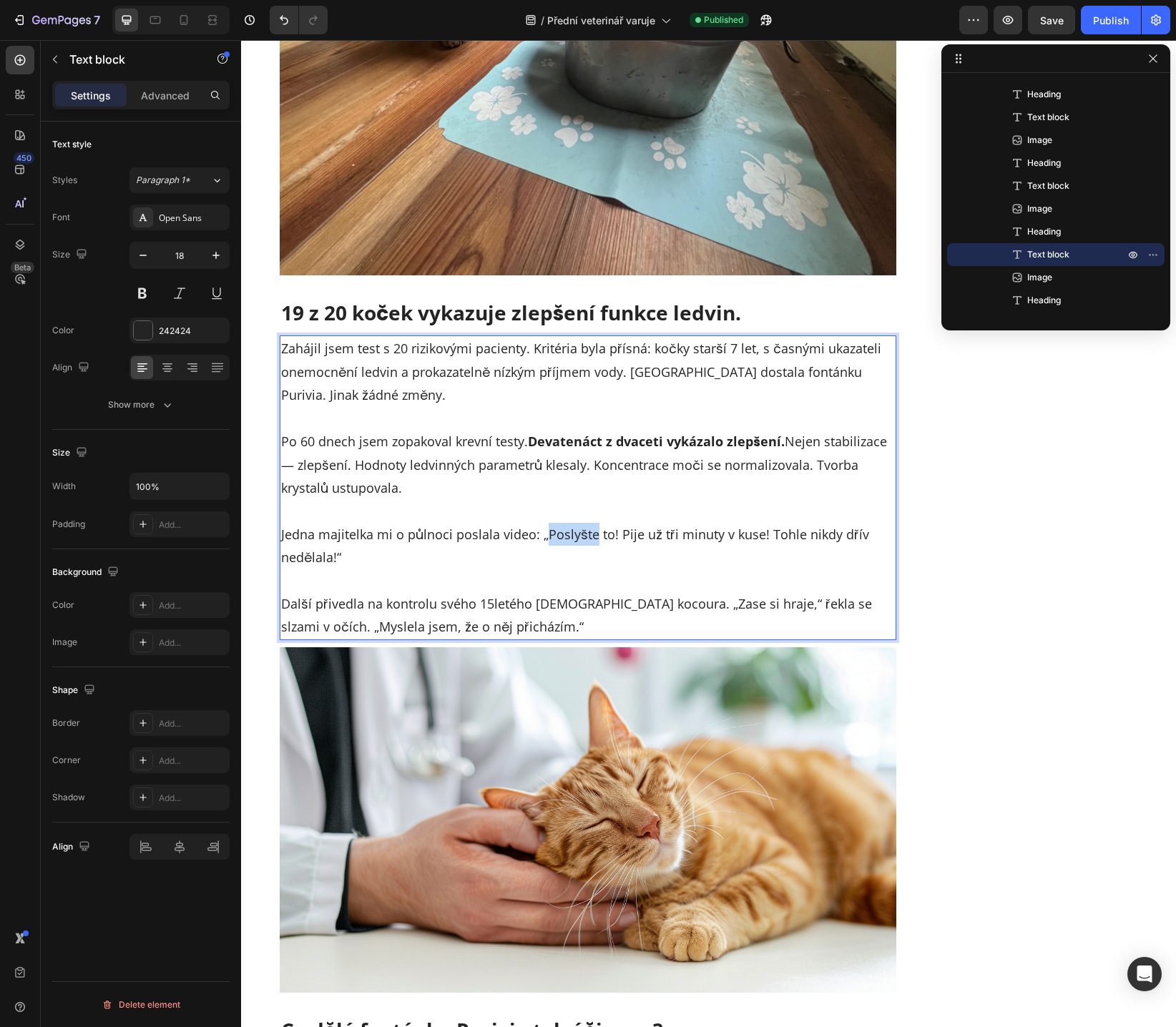
click at [577, 499] on p "Jedna majitelka mi o půlnoci poslala video: „Poslyšte to! Pije už tři minuty v …" at bounding box center [588, 534] width 614 height 70
click at [791, 499] on p "Jedna majitelka mi o půlnoci poslala video: „Koukejte na to! Pije už tři minuty…" at bounding box center [588, 534] width 614 height 70
click at [387, 519] on p "Jedna majitelka mi o půlnoci poslala video: „Koukejte na to! Pije už tři minuty…" at bounding box center [588, 534] width 614 height 70
drag, startPoint x: 303, startPoint y: 554, endPoint x: 381, endPoint y: 559, distance: 78.2
click at [380, 569] on p "Další přivedla na kontrolu svého 15letého [DEMOGRAPHIC_DATA] kocoura. „Zase si …" at bounding box center [588, 604] width 614 height 70
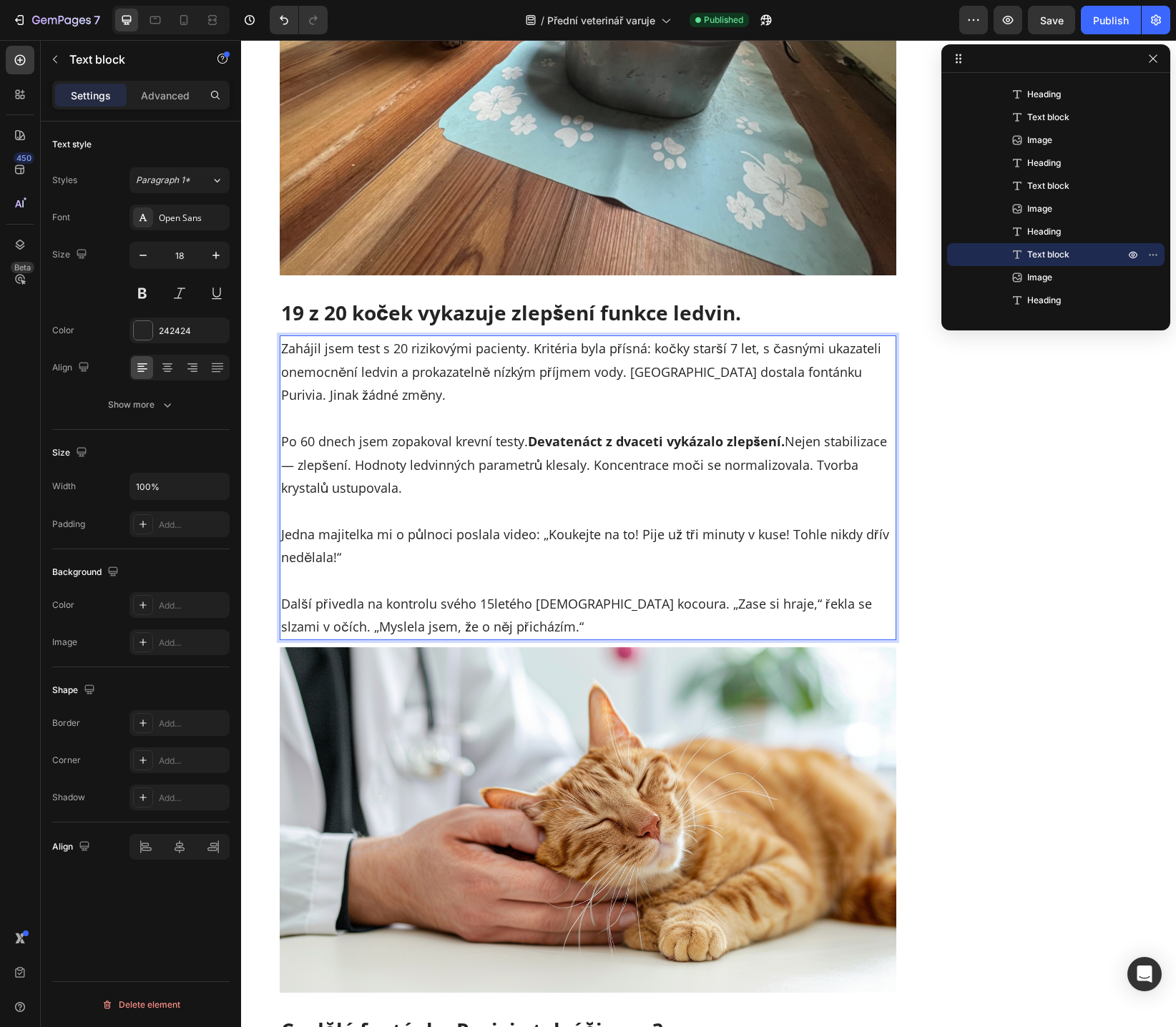
click at [442, 569] on p "Další přivedla na kontrolu svého 15letého [DEMOGRAPHIC_DATA] kocoura. „Zase si …" at bounding box center [588, 604] width 614 height 70
click at [483, 569] on p "Další přivedla na kontrolu svého 15letého [DEMOGRAPHIC_DATA] kocoura. „Zase si …" at bounding box center [588, 604] width 614 height 70
click at [576, 569] on p "Další přivedla na kontrolu svého 15 letého perského kocoura. „Zase si hraje,“ ř…" at bounding box center [588, 604] width 614 height 70
click at [662, 569] on p "Další přivedla na kontrolu svého 15 letého perského kocoura. „Zase si hraje,“ ř…" at bounding box center [588, 604] width 614 height 70
click at [743, 569] on p "Další přivedla na kontrolu svého 15 letého perského kocoura. „Zase si hraje,“ ř…" at bounding box center [588, 604] width 614 height 70
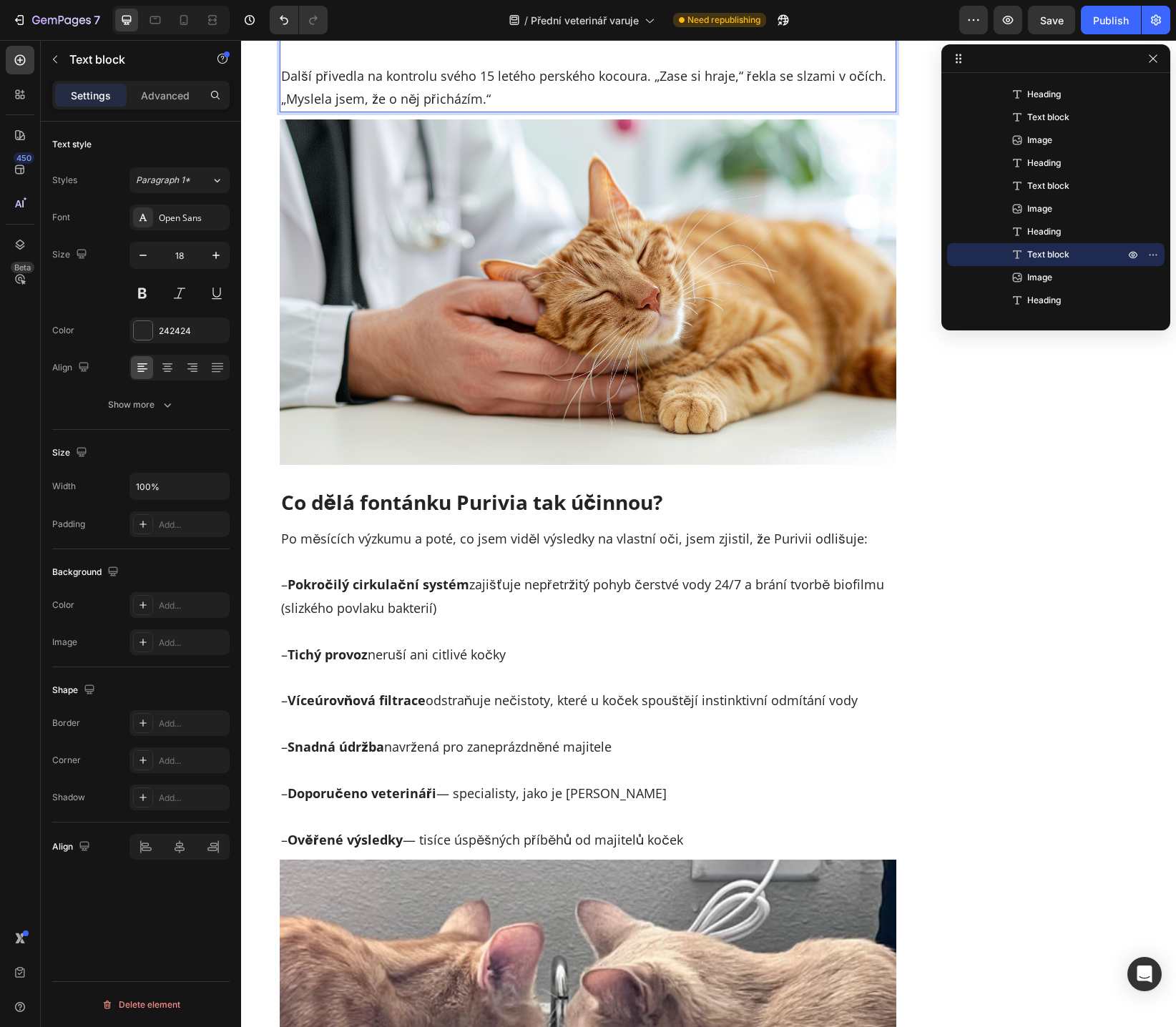
scroll to position [7126, 0]
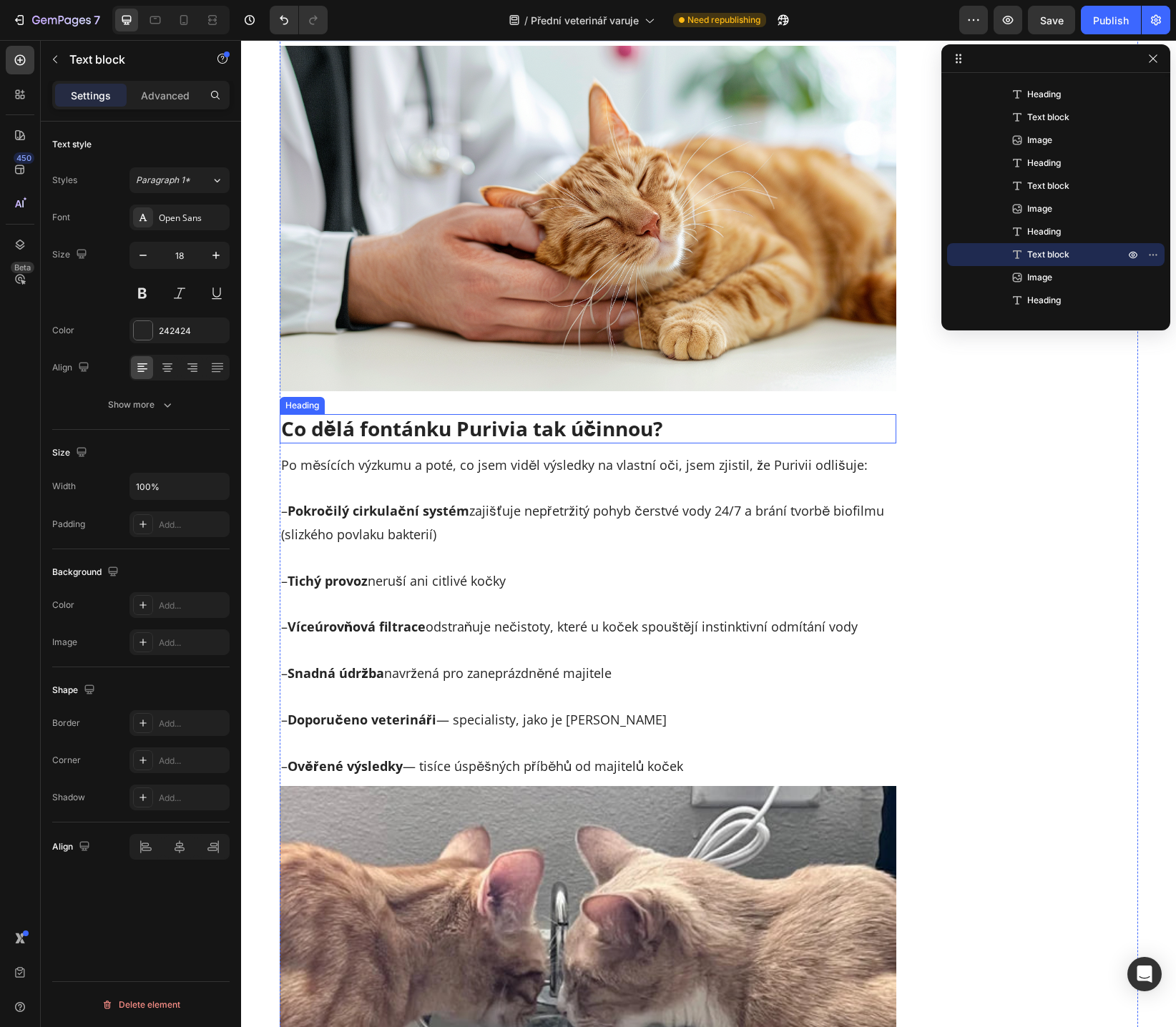
click at [445, 414] on h2 "Co dělá fontánku Purivia tak účinnou?" at bounding box center [588, 428] width 617 height 29
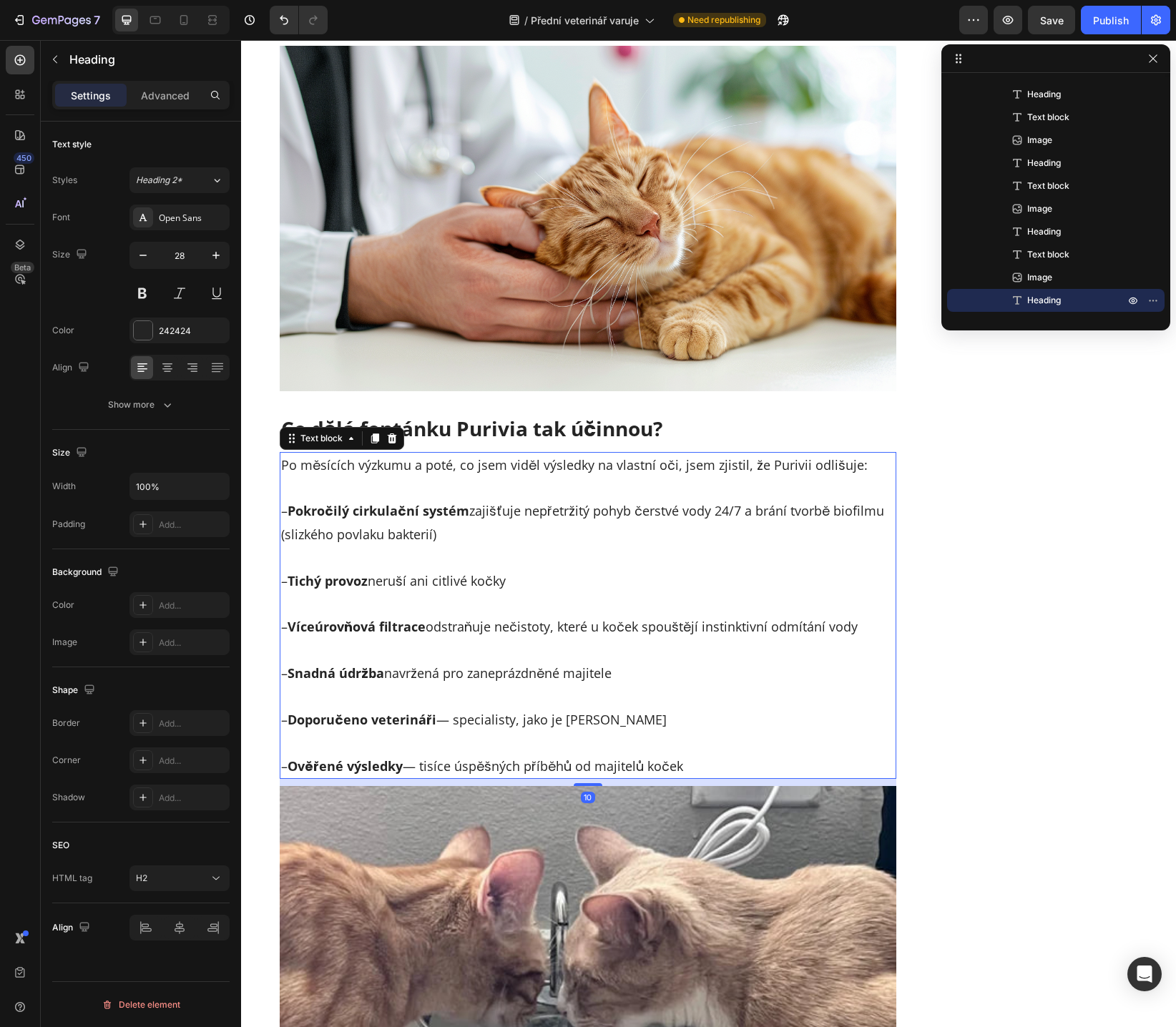
click at [406, 502] on strong "Pokročilý cirkulační systém" at bounding box center [378, 510] width 182 height 17
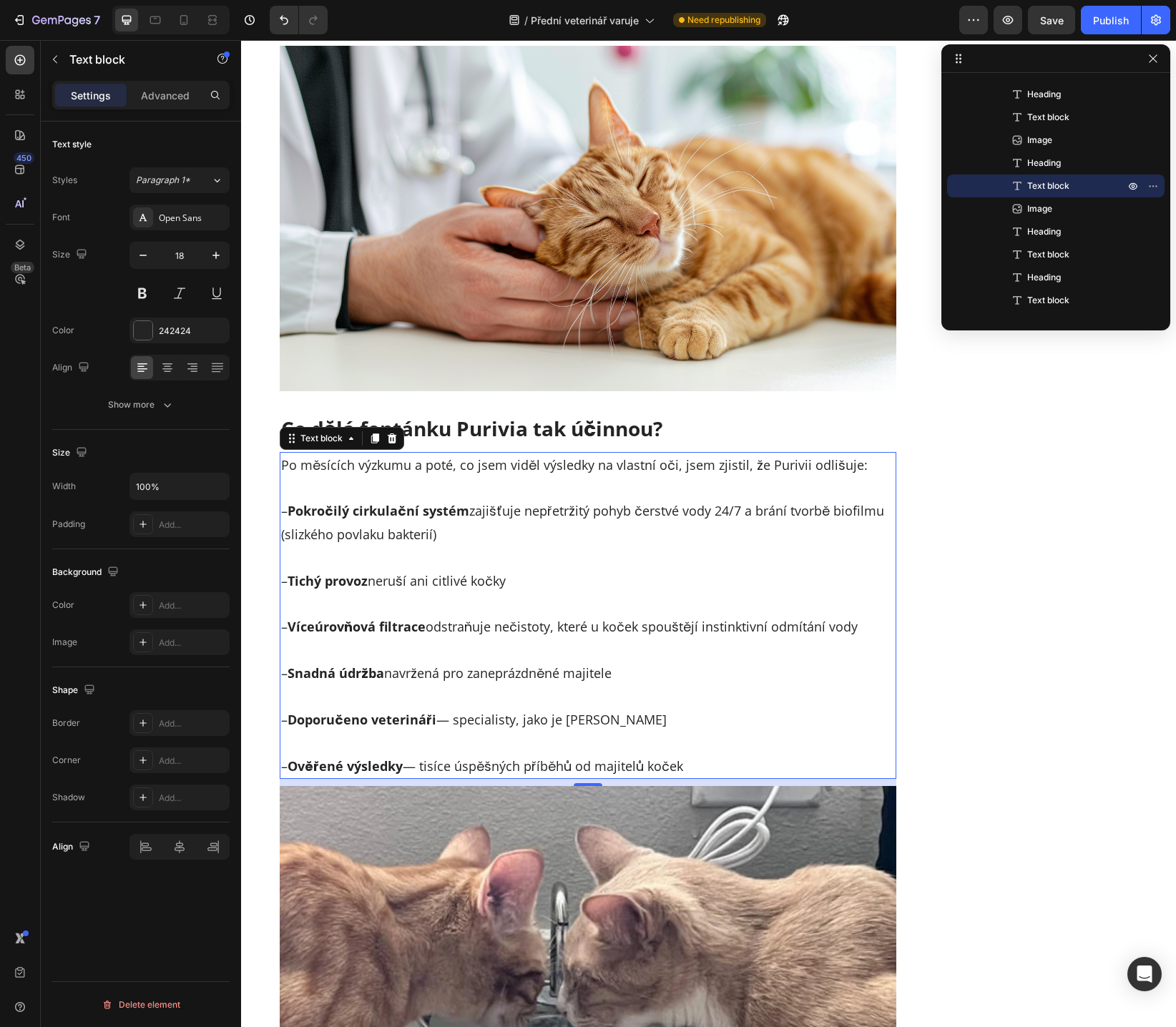
click at [636, 685] on p "– Doporučeno veterináři — specialisty, jako je [PERSON_NAME]" at bounding box center [588, 708] width 614 height 47
click at [659, 685] on p "– Doporučeno veterináři — specialisty, jako je [PERSON_NAME]" at bounding box center [588, 708] width 614 height 47
click at [613, 730] on p "– Ověřené výsledky — tisíce úspěšných příběhů od majitelů koček" at bounding box center [588, 753] width 614 height 47
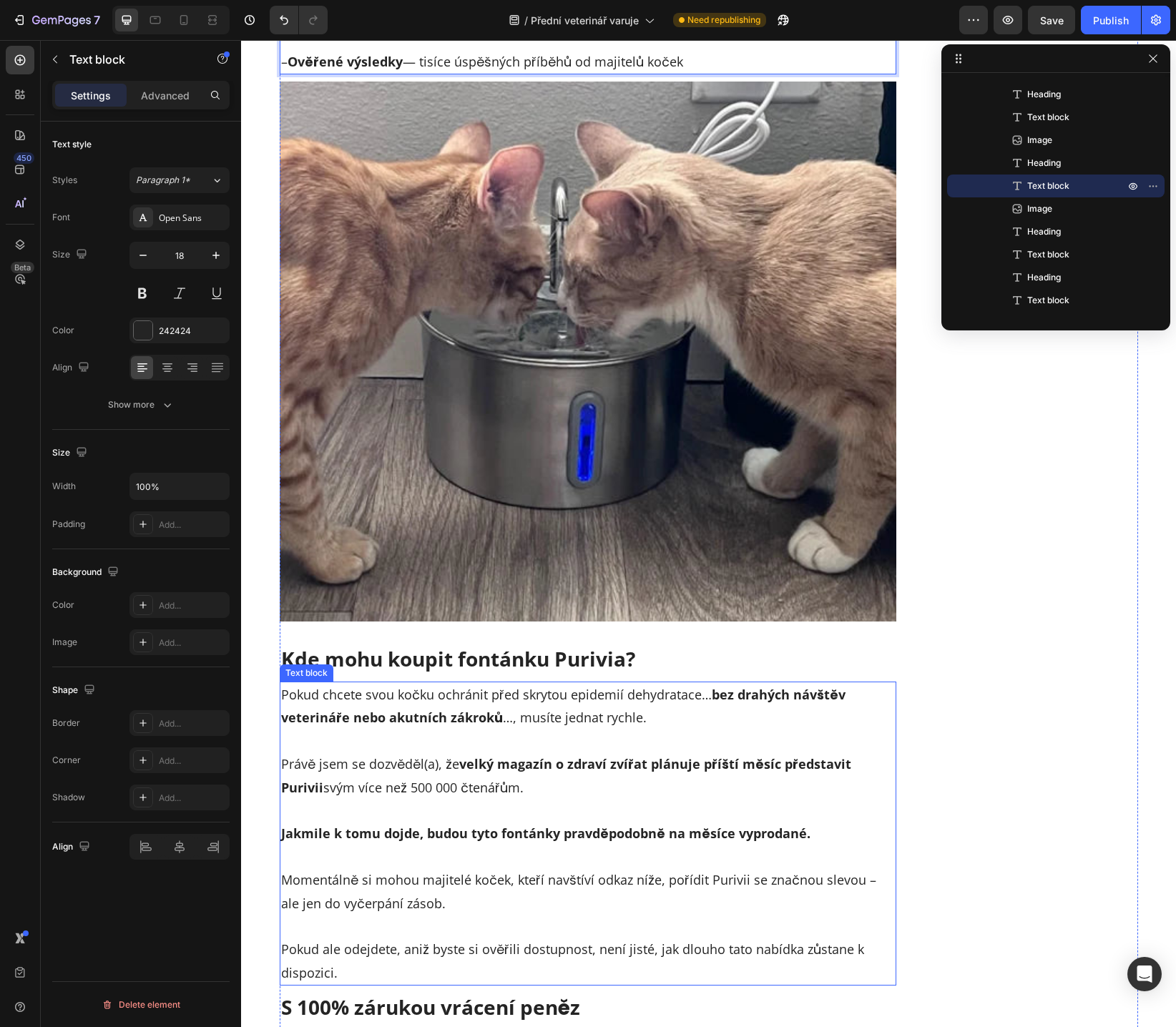
scroll to position [7911, 0]
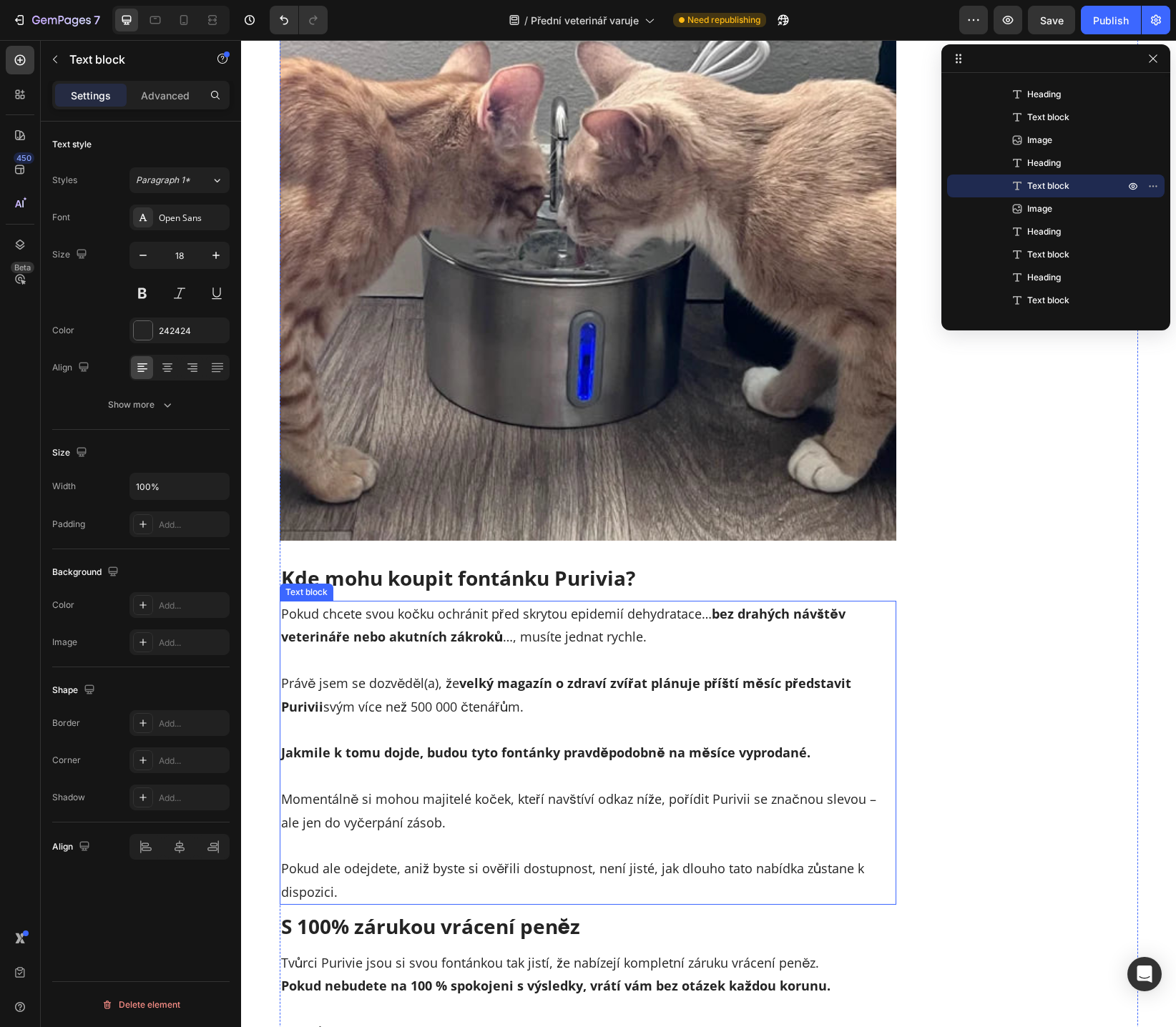
click at [591, 602] on p "Pokud chcete svou kočku ochránit před skrytou epidemií dehydratace… bez drahých…" at bounding box center [588, 625] width 614 height 47
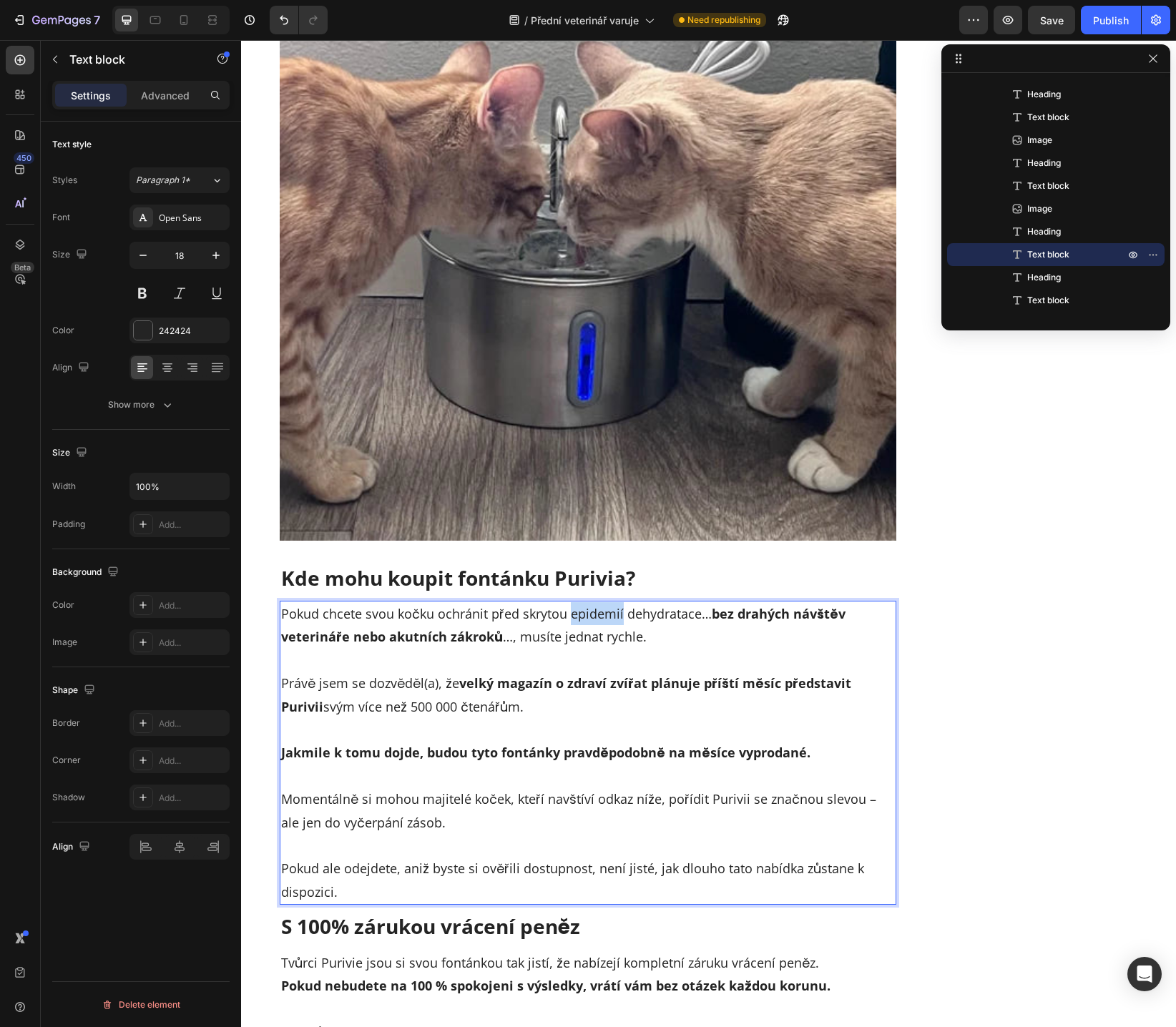
click at [591, 602] on p "Pokud chcete svou kočku ochránit před skrytou epidemií dehydratace… bez drahých…" at bounding box center [588, 625] width 614 height 47
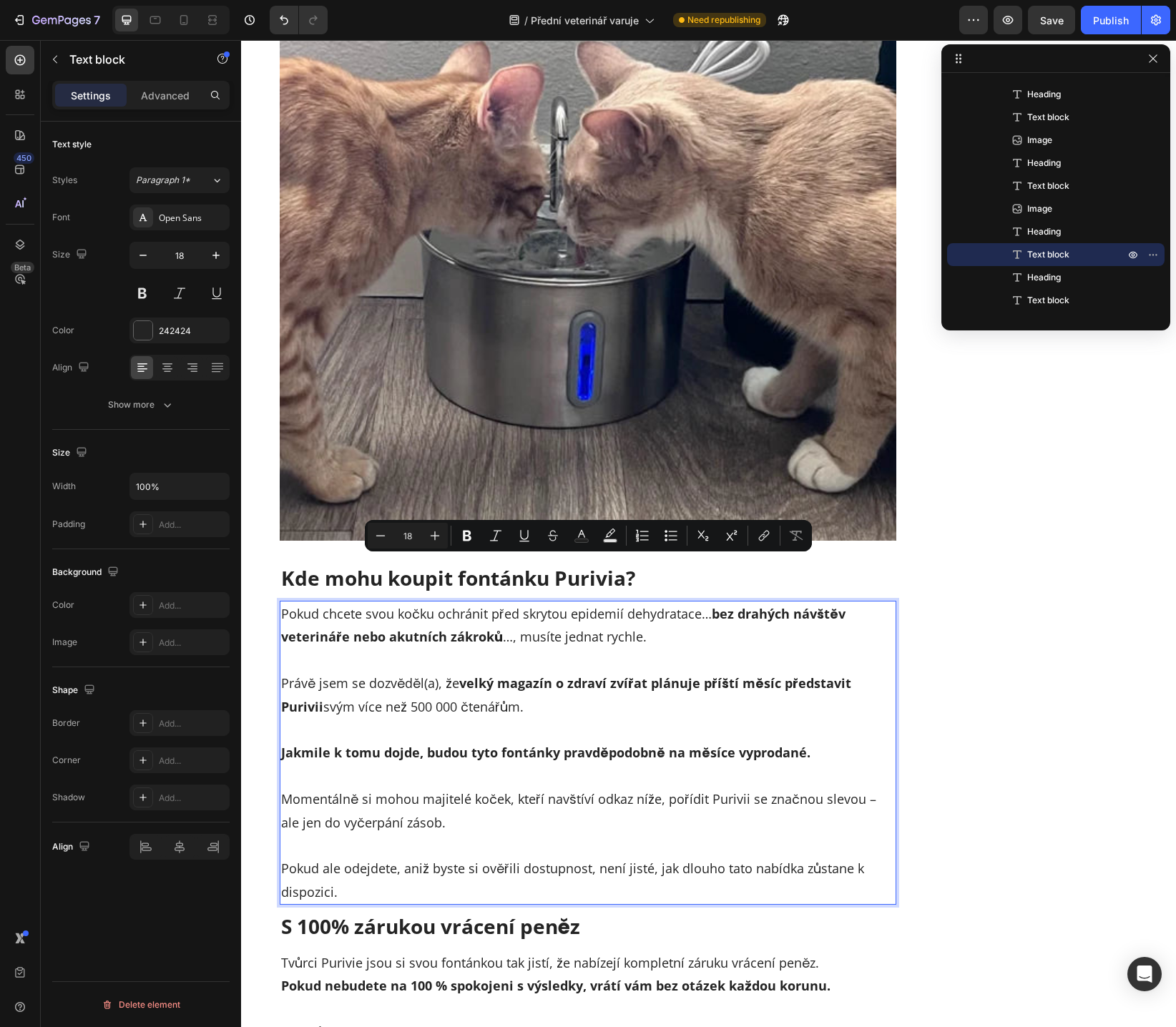
click at [662, 602] on p "Pokud chcete svou kočku ochránit před skrytou epidemií dehydratace… bez drahých…" at bounding box center [588, 625] width 614 height 47
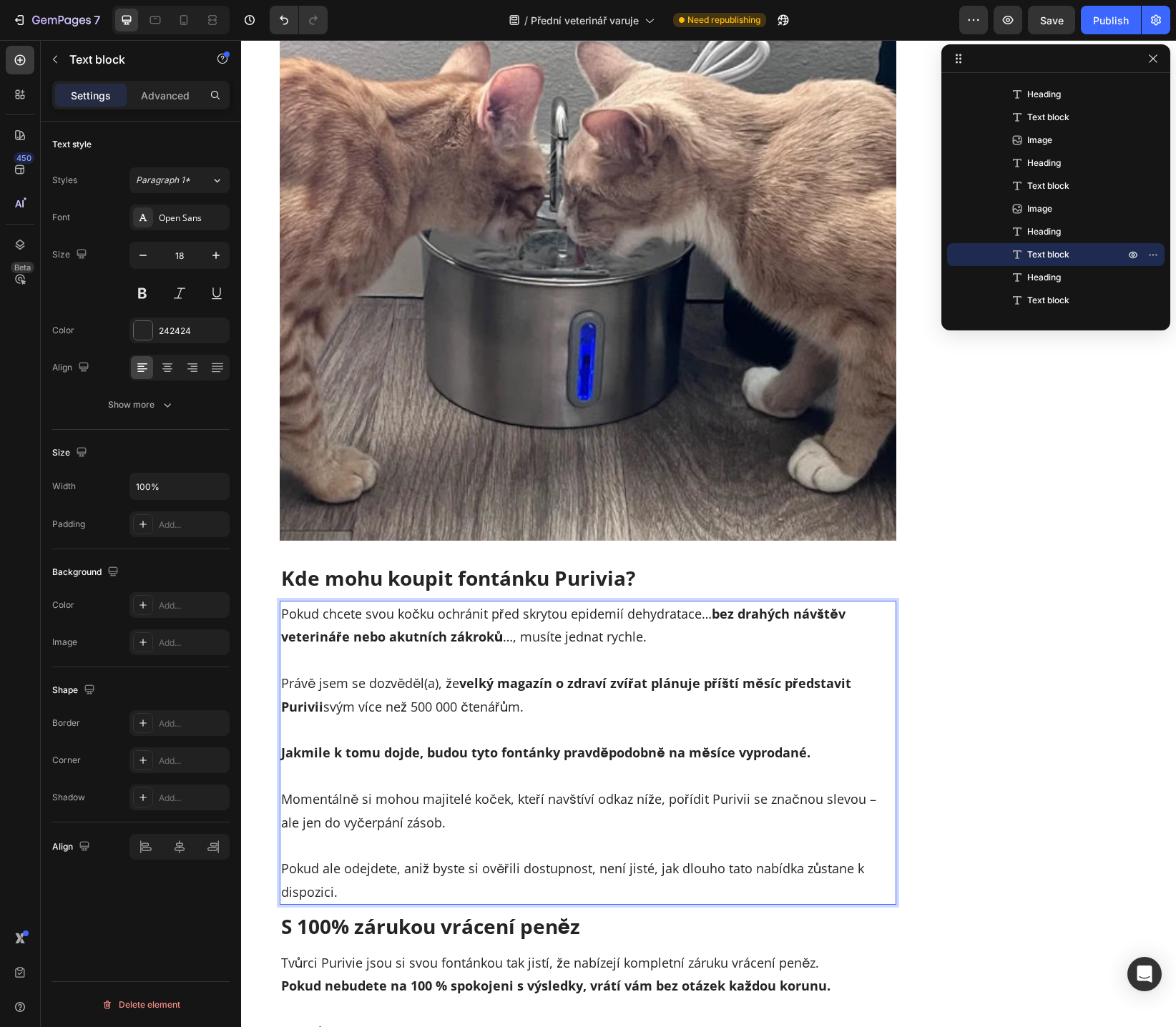
click at [727, 602] on p "Pokud chcete svou kočku ochránit před skrytou epidemií dehydratace… bez drahých…" at bounding box center [588, 625] width 614 height 47
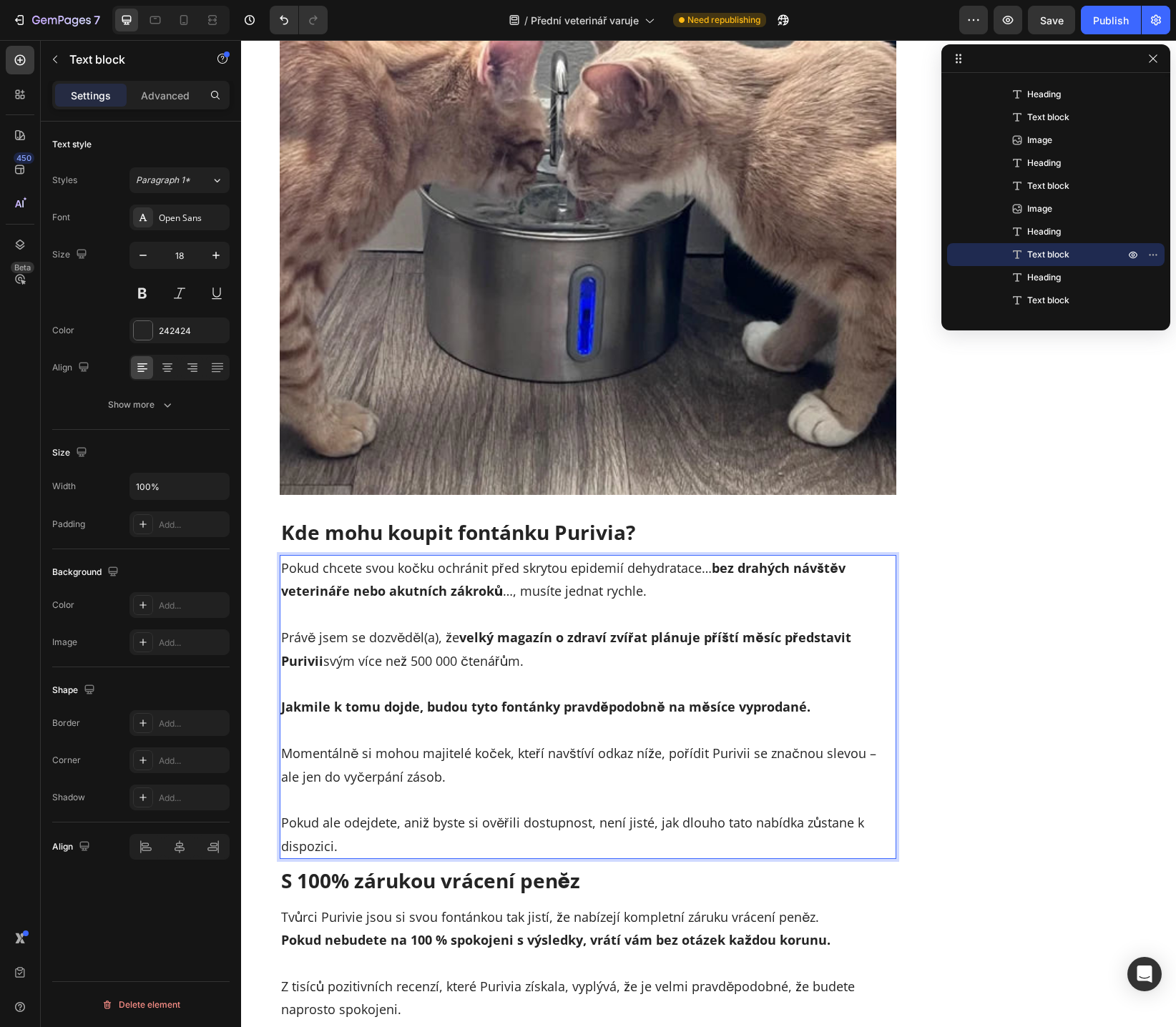
scroll to position [8003, 0]
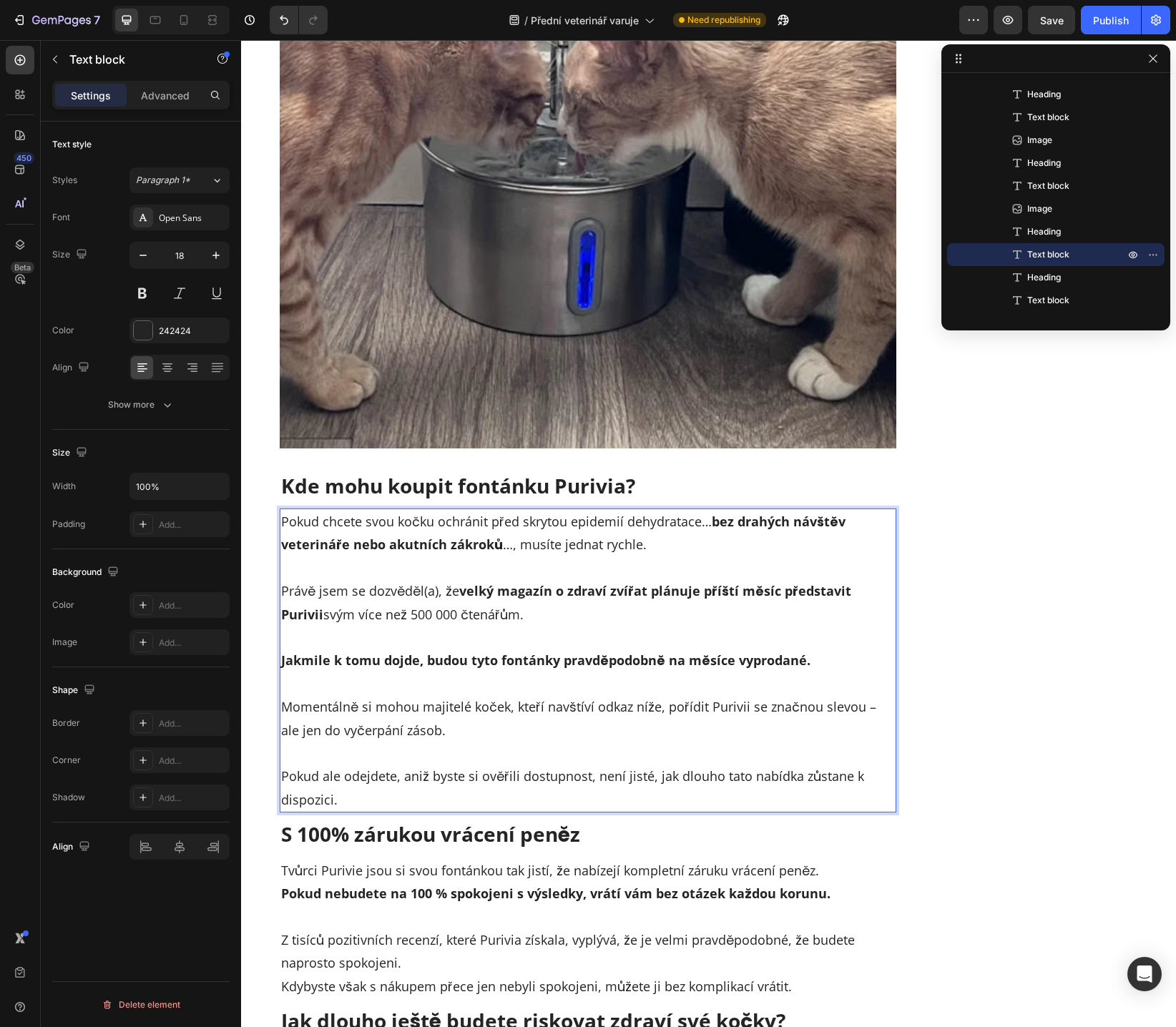
click at [306, 672] on p "Momentálně si mohou majitelé koček, kteří navštíví odkaz níže, pořídit Purivii …" at bounding box center [588, 706] width 614 height 70
click at [378, 651] on strong "Jakmile k tomu dojde, budou tyto fontánky pravděpodobně na měsíce vyprodané." at bounding box center [545, 660] width 529 height 17
click at [434, 651] on strong "Jakmile k tomu dojde, budou tyto fontánky pravděpodobně na měsíce vyprodané." at bounding box center [545, 660] width 529 height 17
click at [644, 651] on strong "Jakmile k tomu dojde, budou tyto fontánky pravděpodobně na měsíce vyprodané." at bounding box center [545, 660] width 529 height 17
drag, startPoint x: 301, startPoint y: 660, endPoint x: 429, endPoint y: 656, distance: 128.1
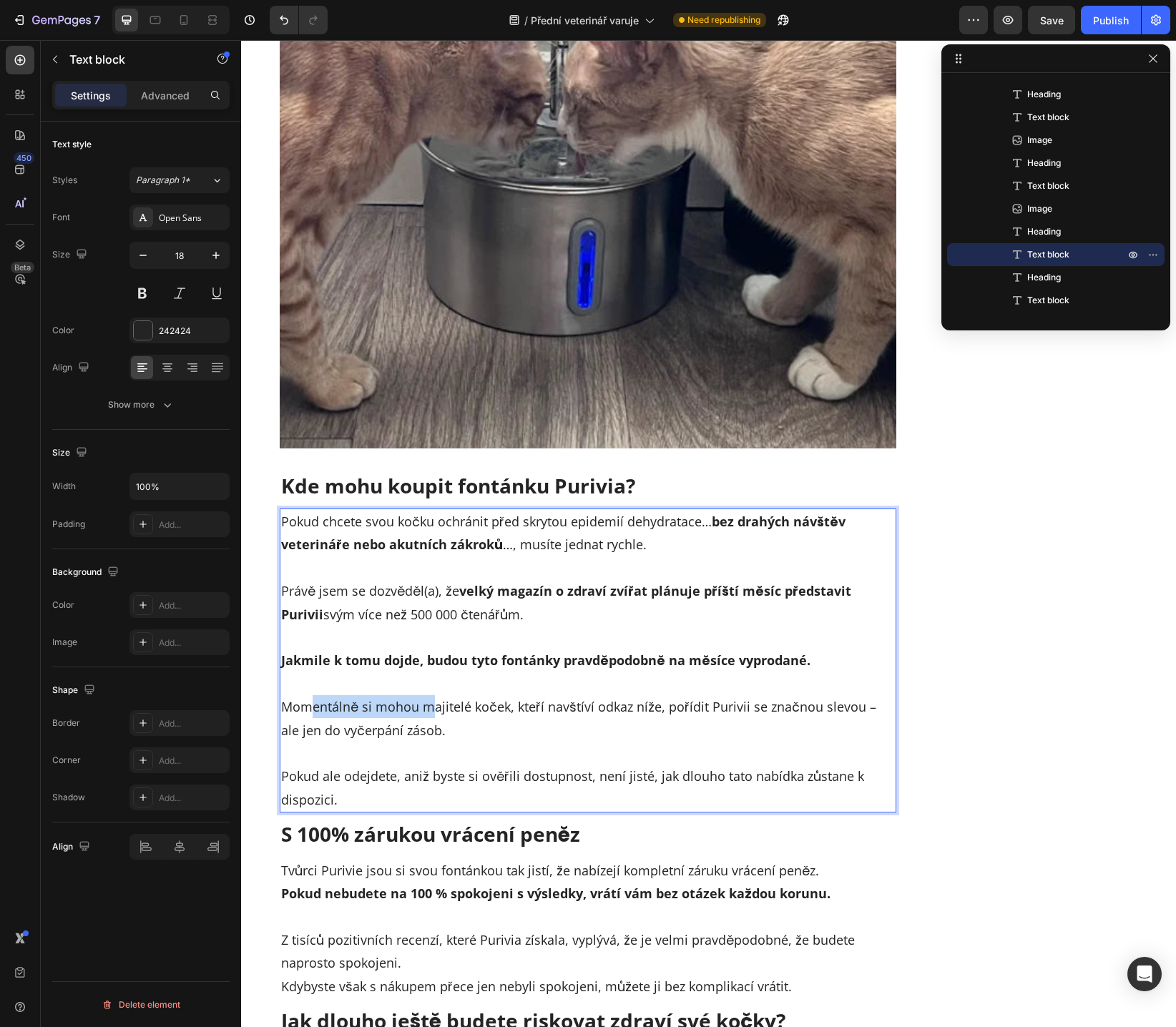
click at [429, 672] on p "Momentálně si mohou majitelé koček, kteří navštíví odkaz níže, pořídit Purivii …" at bounding box center [588, 706] width 614 height 70
click at [503, 672] on p "Momentálně si mohou majitelé koček, kteří navštíví odkaz níže, pořídit Purivii …" at bounding box center [588, 706] width 614 height 70
click at [515, 741] on p "Pokud ale odejdete, aniž byste si ověřili dostupnost, není jisté, jak dlouho ta…" at bounding box center [588, 776] width 614 height 70
click at [650, 741] on p "Pokud ale odejdete, aniž byste si ověřili její dostupnost, není jisté, jak dlou…" at bounding box center [588, 776] width 614 height 70
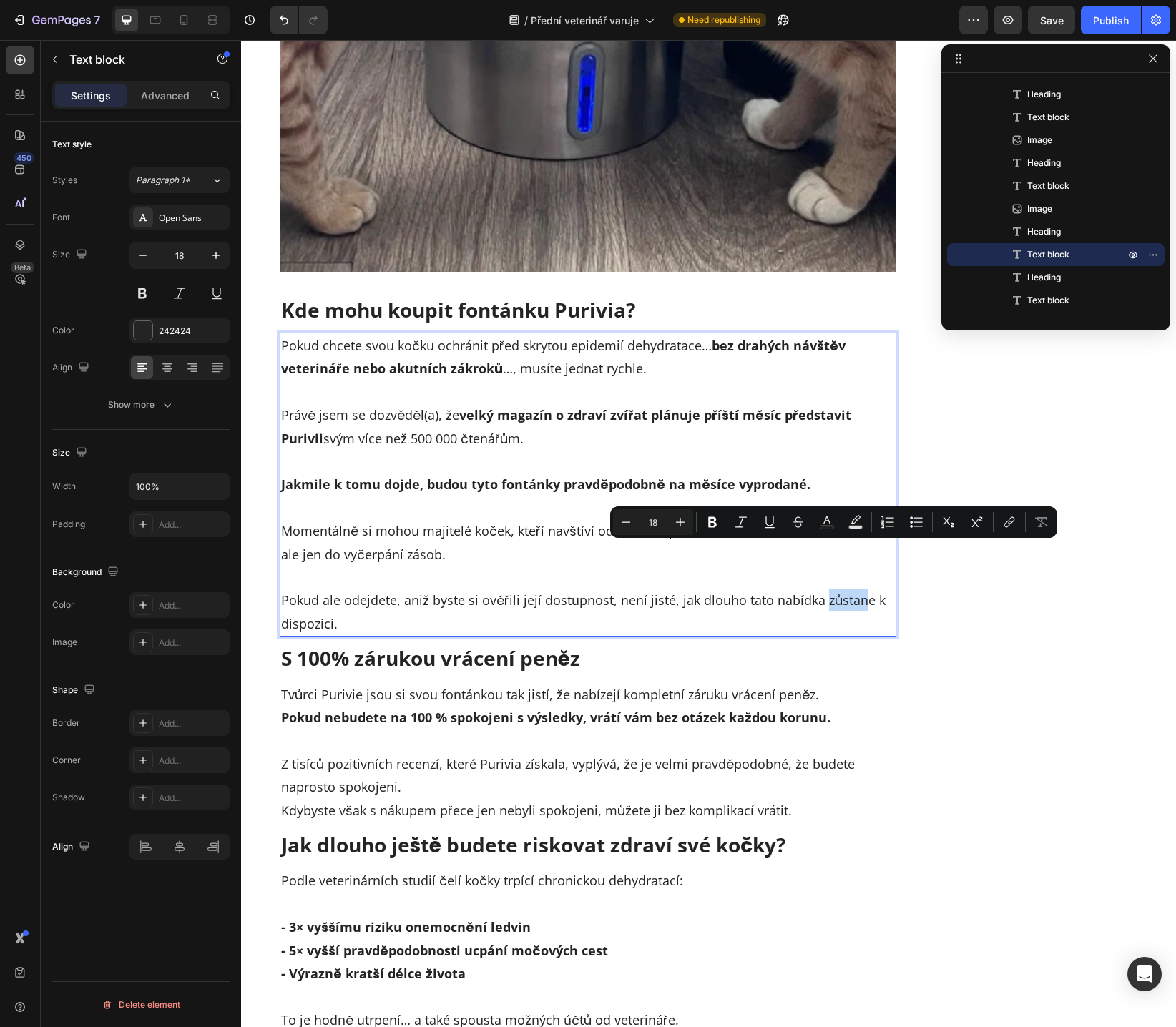
drag, startPoint x: 814, startPoint y: 555, endPoint x: 857, endPoint y: 553, distance: 43.0
click at [857, 565] on p "Pokud ale odejdete, aniž byste si ověřili její dostupnost, není jisté, jak dlou…" at bounding box center [588, 600] width 614 height 70
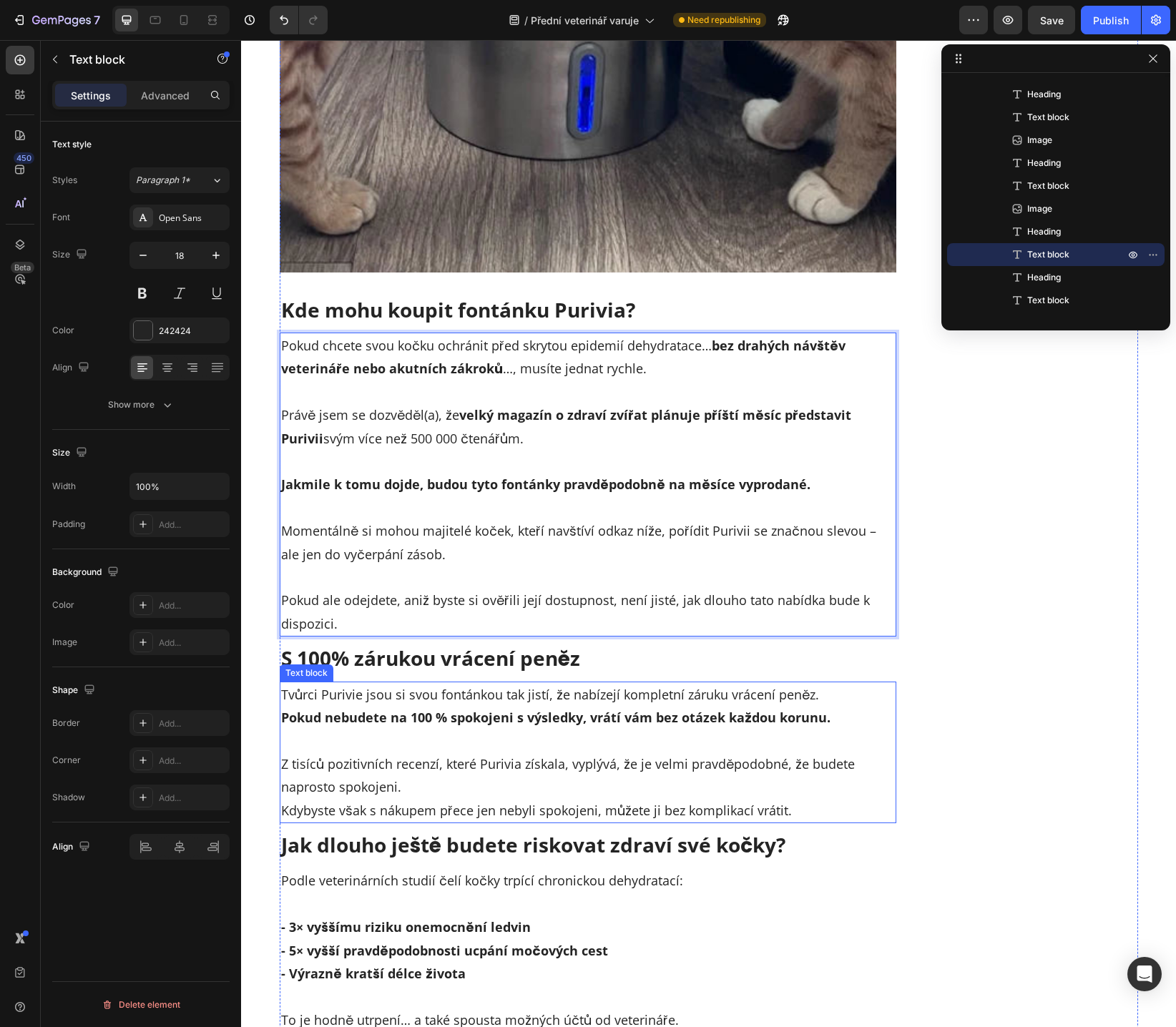
click at [434, 683] on p "Tvůrci Purivie jsou si svou fontánkou tak jistí, že nabízejí kompletní záruku v…" at bounding box center [588, 706] width 614 height 47
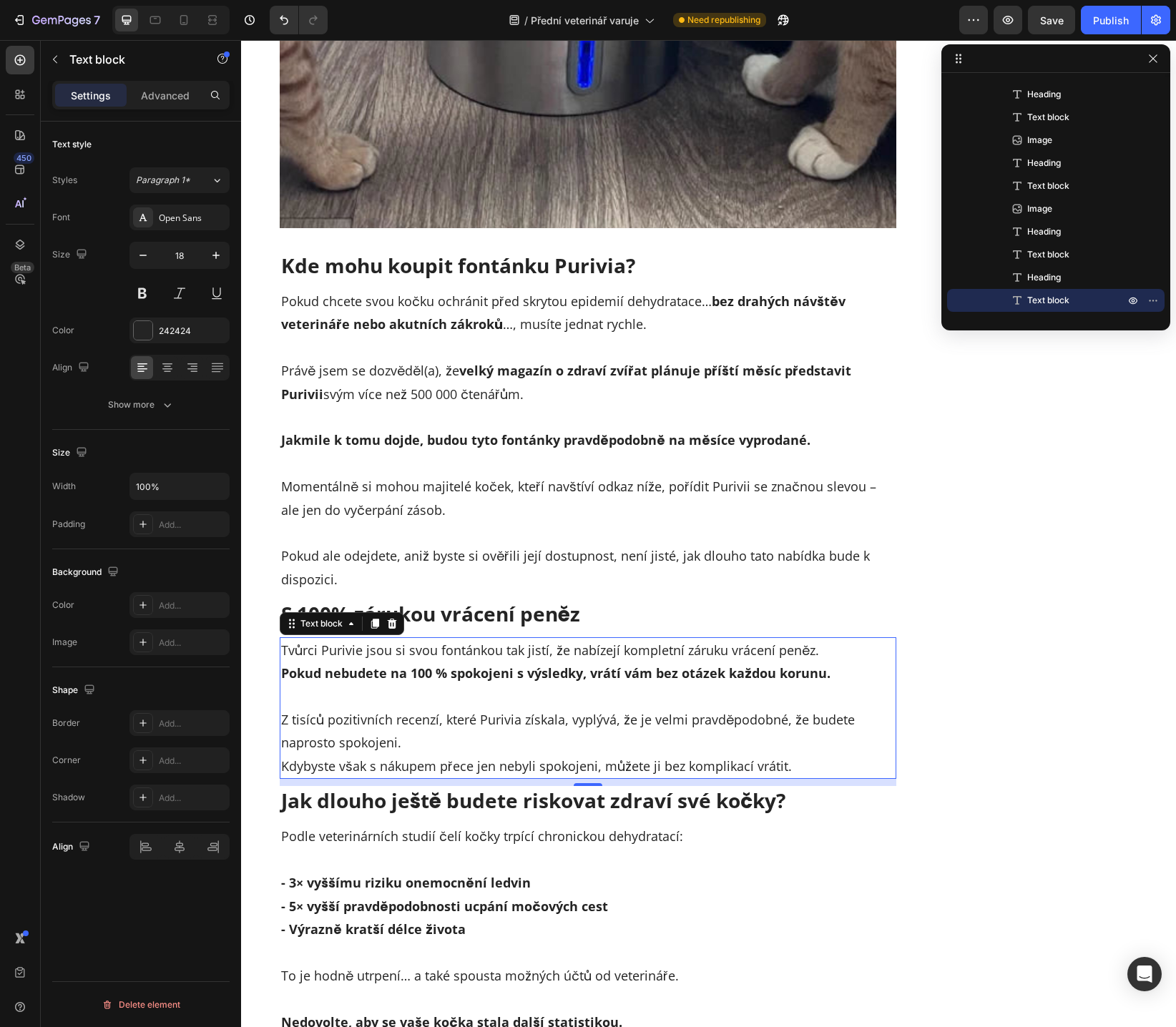
scroll to position [8259, 0]
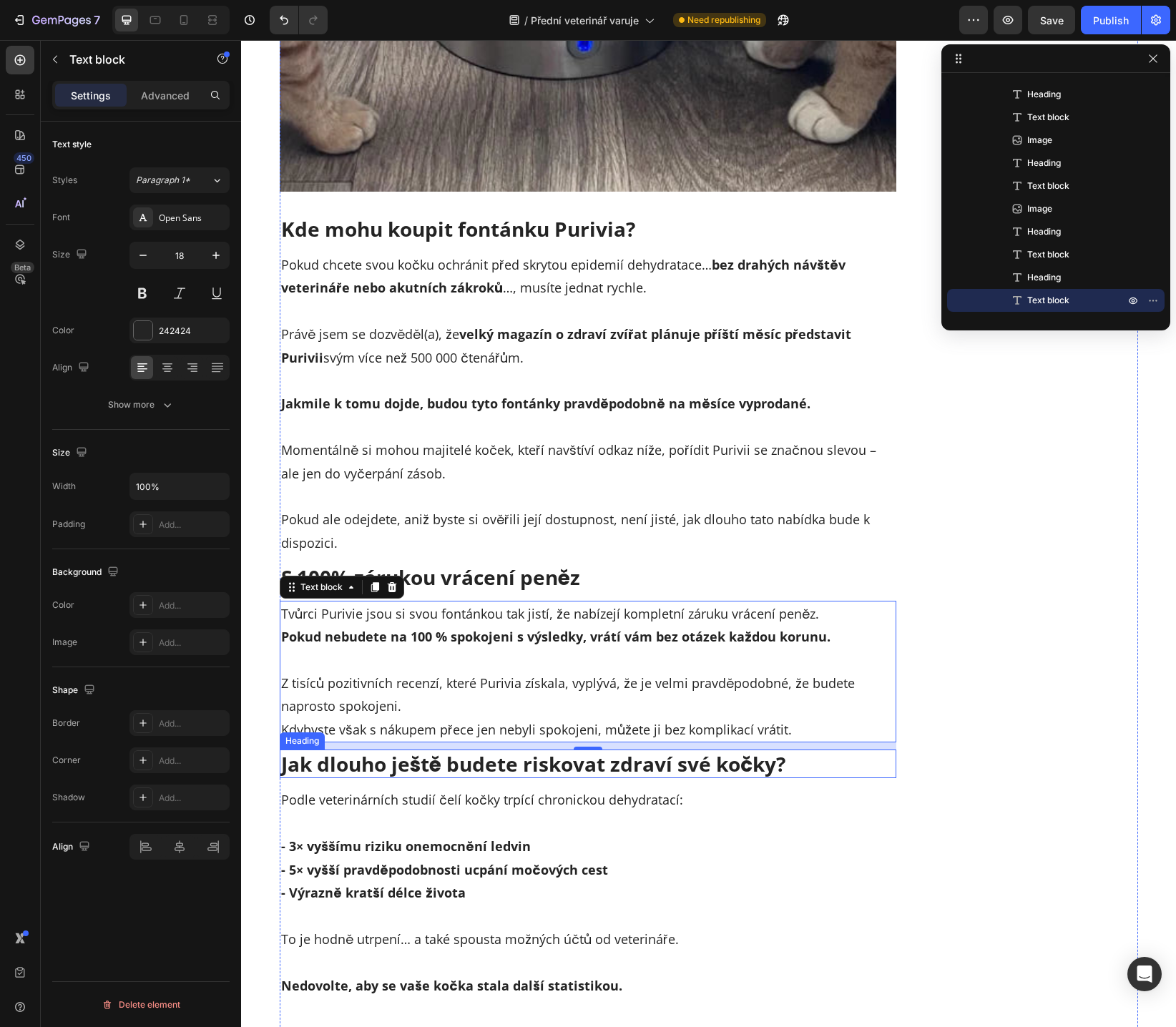
click at [713, 749] on h2 "Jak dlouho ještě budete riskovat zdraví své kočky?" at bounding box center [588, 763] width 617 height 29
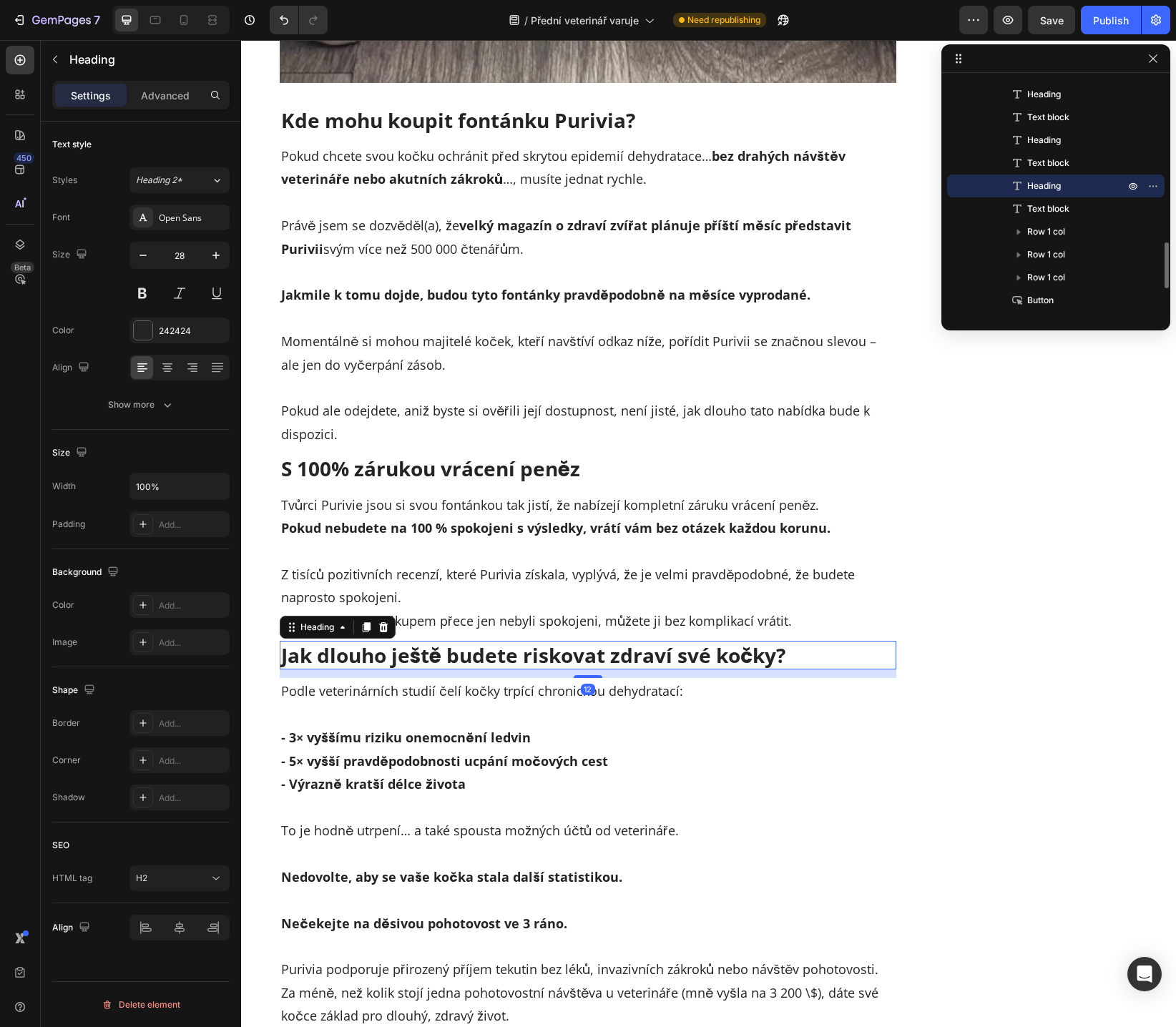
scroll to position [8442, 0]
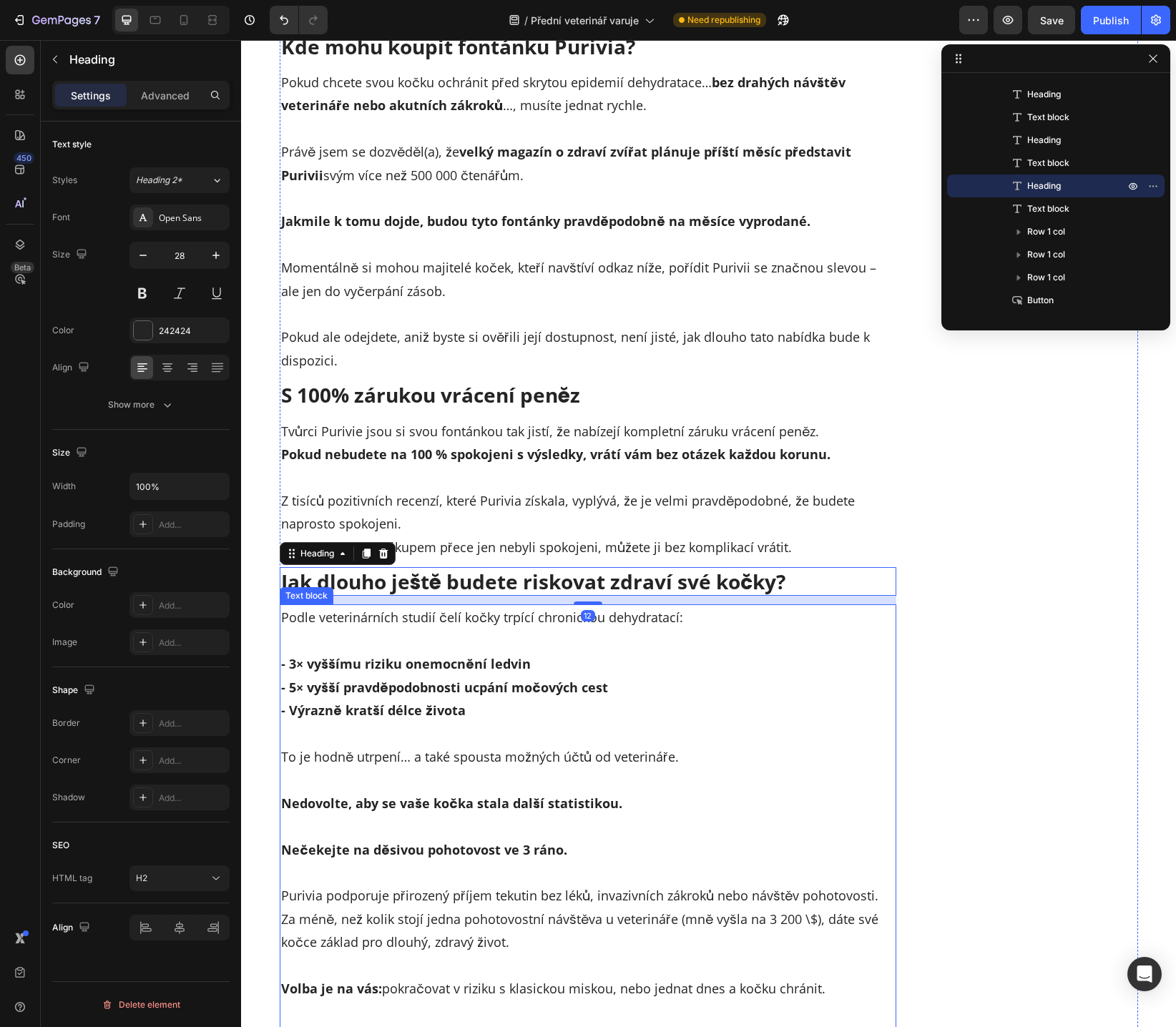
click at [431, 655] on strong "- 3× vyššímu riziku onemocnění ledvin" at bounding box center [405, 663] width 249 height 17
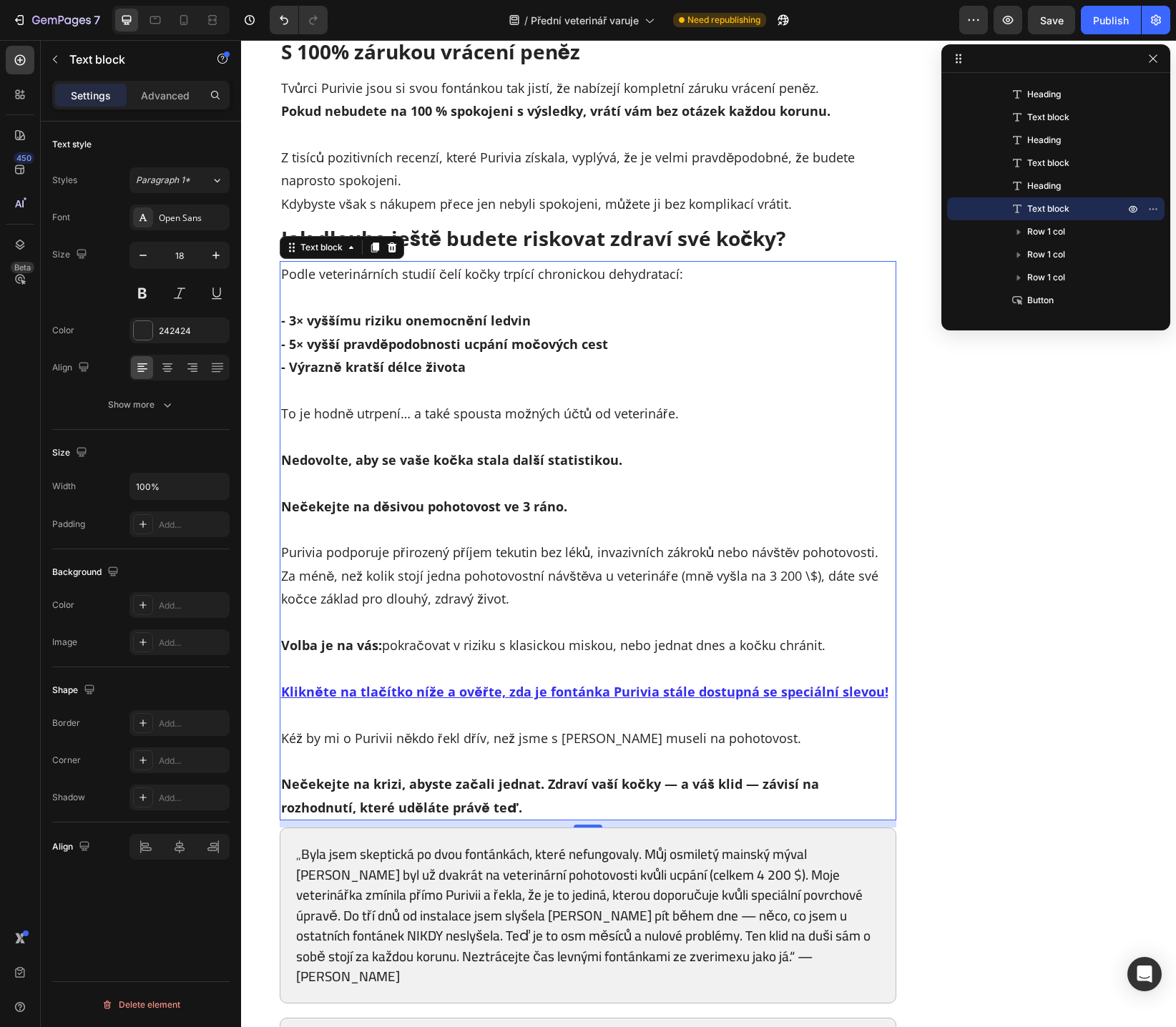
scroll to position [8858, 0]
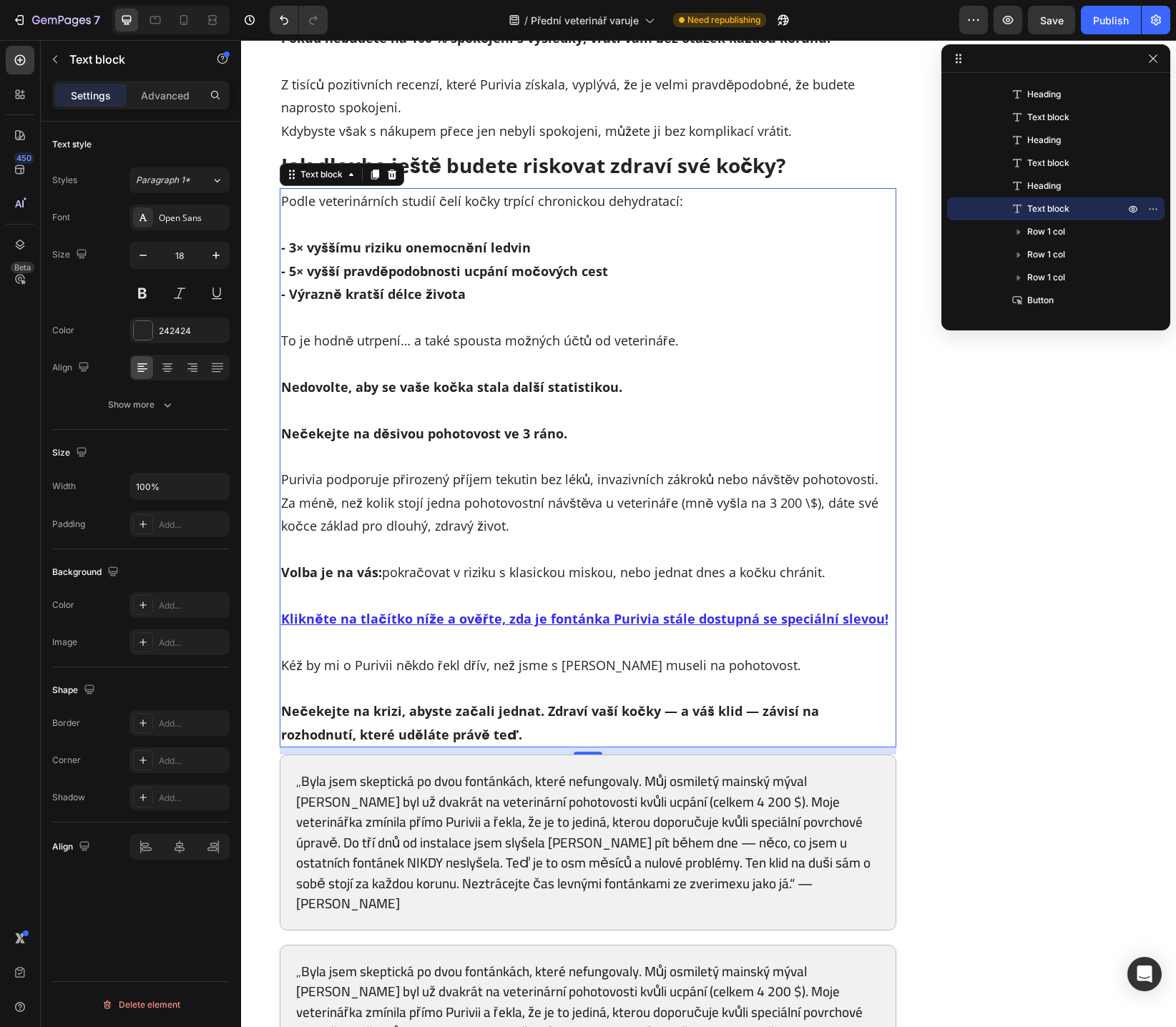
click at [337, 491] on p "Za méně, než kolik stojí jedna pohotovostní návštěva u veterináře (mně vyšla na…" at bounding box center [588, 514] width 614 height 47
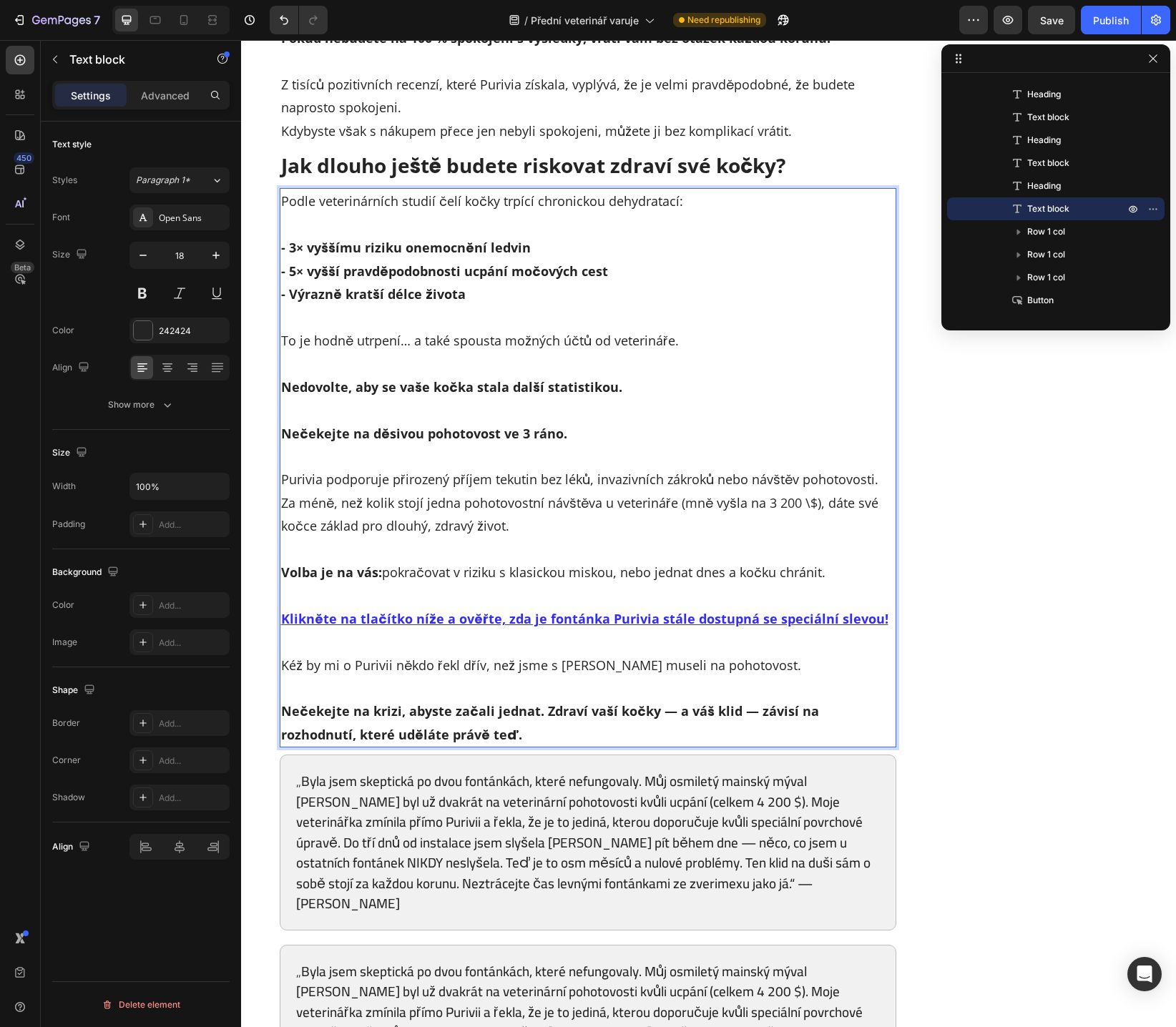
click at [510, 491] on p "Za méně, než kolik stojí jedna pohotovostní návštěva u veterináře (mně vyšla na…" at bounding box center [588, 514] width 614 height 47
click at [600, 491] on p "Za méně, než kolik stojí jedna pohotovostní návštěva u veterináře (mně vyšla na…" at bounding box center [588, 514] width 614 height 47
click at [710, 491] on p "Za méně, než kolik stojí jedna pohotovostní návštěva u veterináře (mně vyšla na…" at bounding box center [588, 514] width 614 height 47
click at [759, 491] on p "Za méně, než kolik stojí jedna pohotovostní návštěva u veterináře (mně vyšla na…" at bounding box center [588, 514] width 614 height 47
drag, startPoint x: 758, startPoint y: 457, endPoint x: 803, endPoint y: 452, distance: 45.3
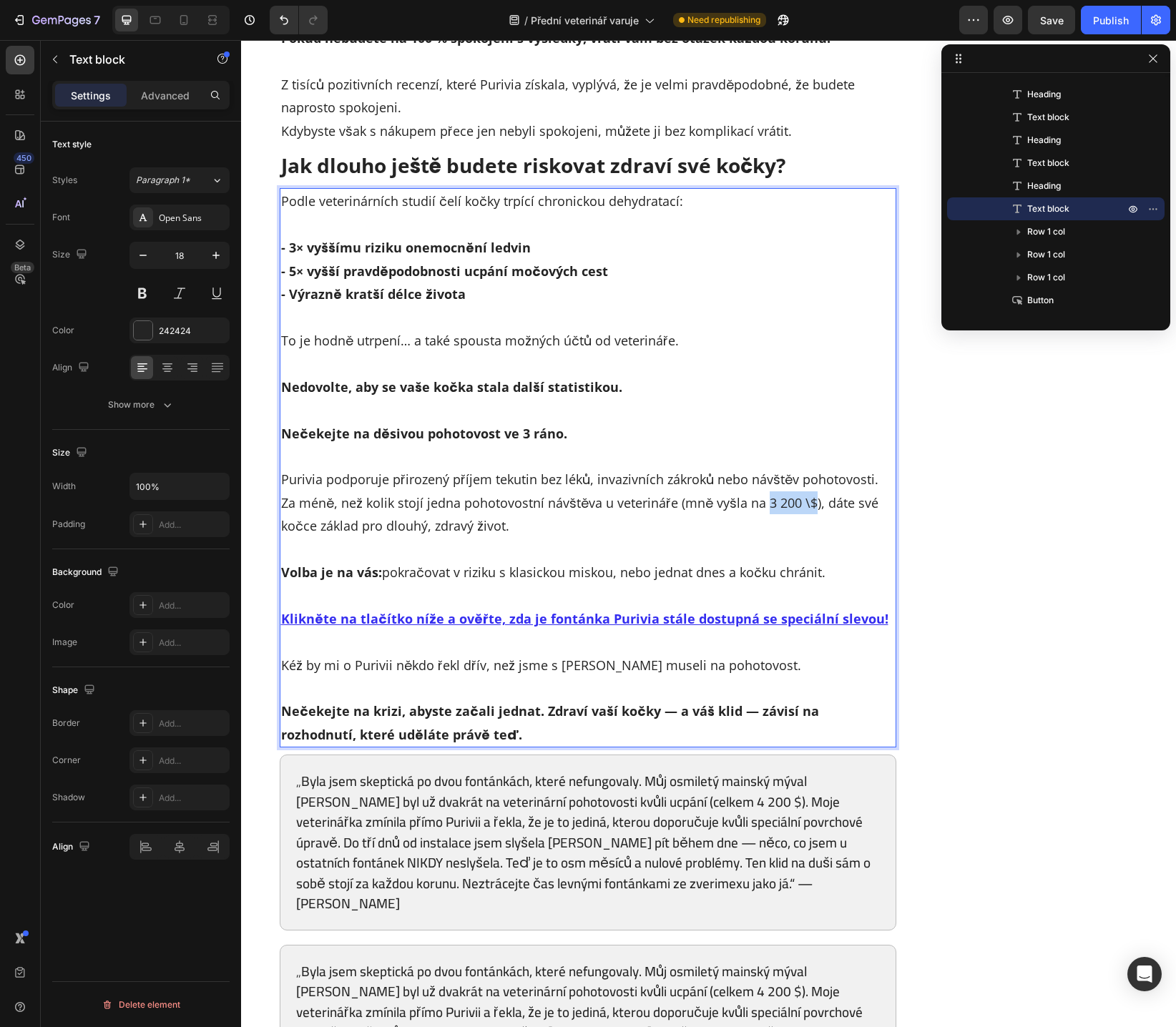
click at [803, 491] on p "Za méně, než kolik stojí jedna pohotovostní návštěva u veterináře (mně vyšla na…" at bounding box center [588, 514] width 614 height 47
drag, startPoint x: 445, startPoint y: 526, endPoint x: 488, endPoint y: 530, distance: 43.2
click at [488, 560] on p "Volba je na vás: pokračovat v riziku s klasickou miskou, nebo jednat dnes a koč…" at bounding box center [588, 571] width 614 height 23
click at [616, 560] on p "Volba je na vás: pokračovat a riskovat s klasickou miskou, nebo jednat dnes a k…" at bounding box center [588, 571] width 614 height 23
click at [775, 560] on p "Volba je na vás: pokračovat a riskovat s klasickou miskou, nebo jednat dnes a k…" at bounding box center [588, 571] width 614 height 23
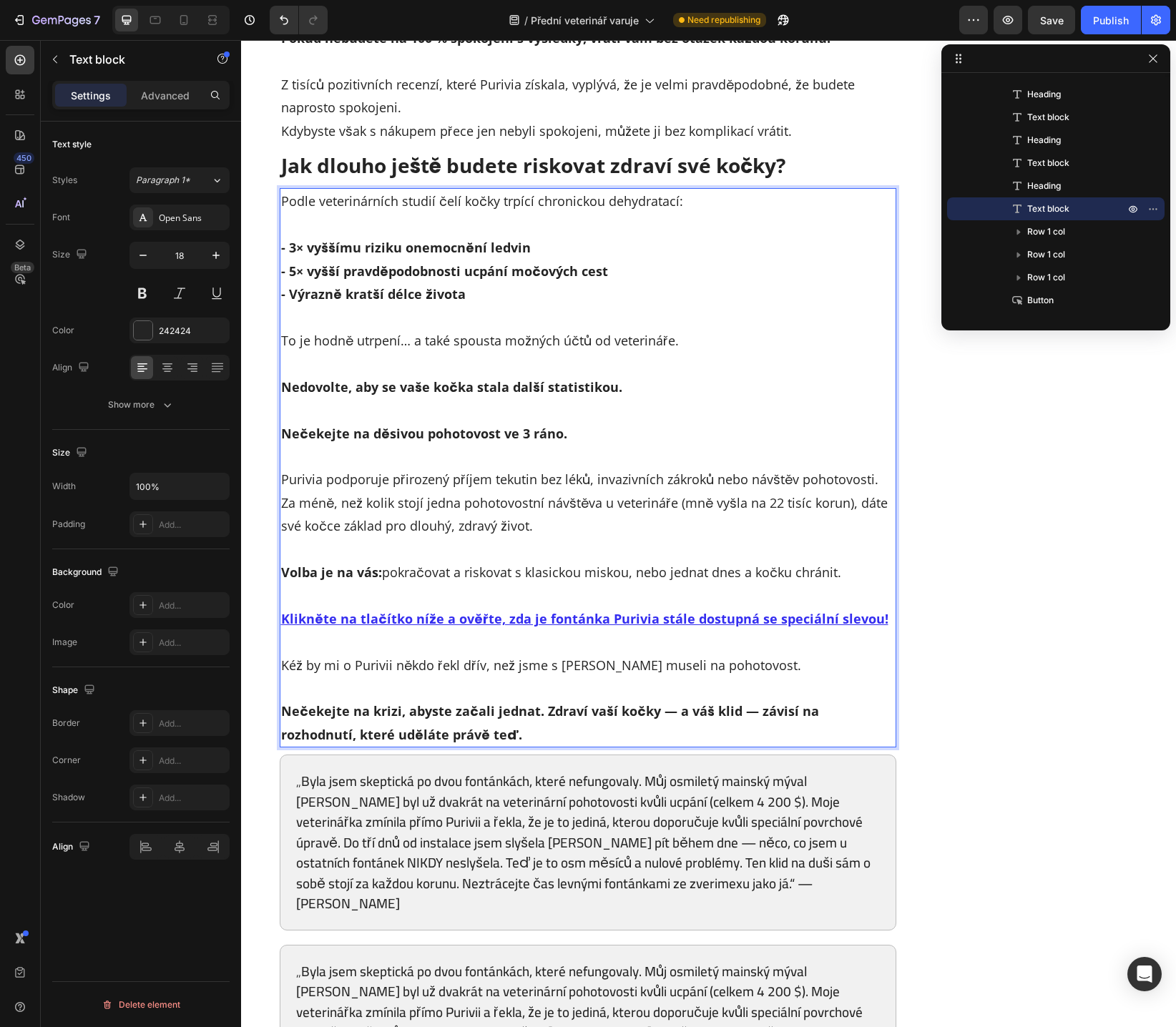
click at [743, 560] on p "Volba je na vás: pokračovat a riskovat s klasickou miskou, nebo jednat dnes a k…" at bounding box center [588, 571] width 614 height 23
click at [383, 702] on strong "Nečekejte na krizi, abyste začali jednat. Zdraví vaší kočky — a váš klid — závi…" at bounding box center [549, 722] width 537 height 40
click at [624, 702] on strong "Nečekejte na krizi, abyste začali jednat. Zdraví vaší kočky — a váš klid — závi…" at bounding box center [549, 722] width 537 height 40
click at [671, 702] on strong "Nečekejte na krizi, abyste začali jednat. Zdraví vaší kočky — a váš klid — závi…" at bounding box center [549, 722] width 537 height 40
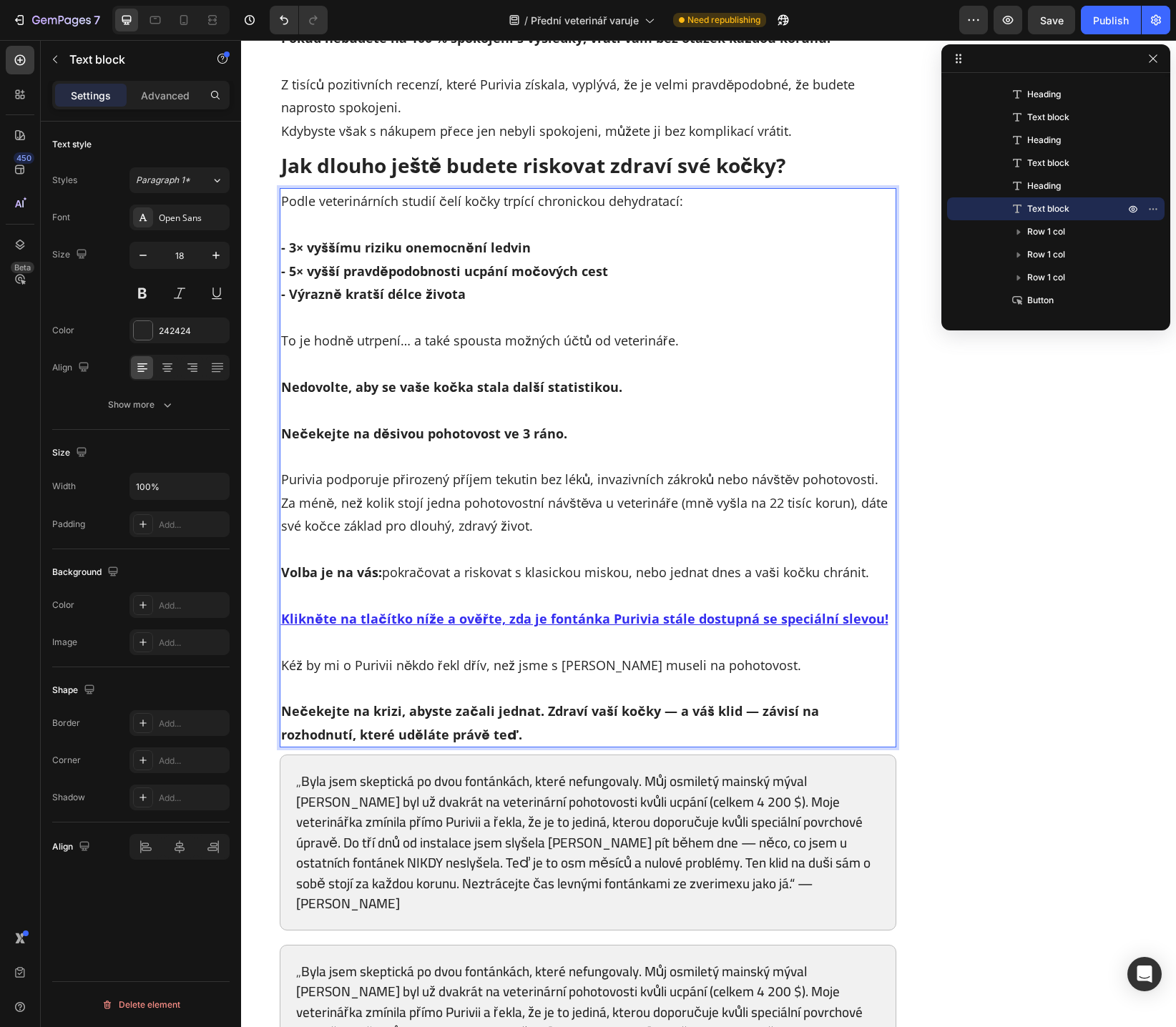
click at [721, 702] on strong "Nečekejte na krizi, abyste začali jednat. Zdraví vaší kočky — a váš klid — závi…" at bounding box center [549, 722] width 537 height 40
click at [756, 702] on strong "Nečekejte na krizi, abyste začali jednat. Zdraví vaší kočky — a váš klid — závi…" at bounding box center [549, 722] width 537 height 40
click at [411, 702] on strong "Nečekejte na krizi, abyste začali jednat. Zdraví vaší kočky — a váš klid — závi…" at bounding box center [549, 722] width 537 height 40
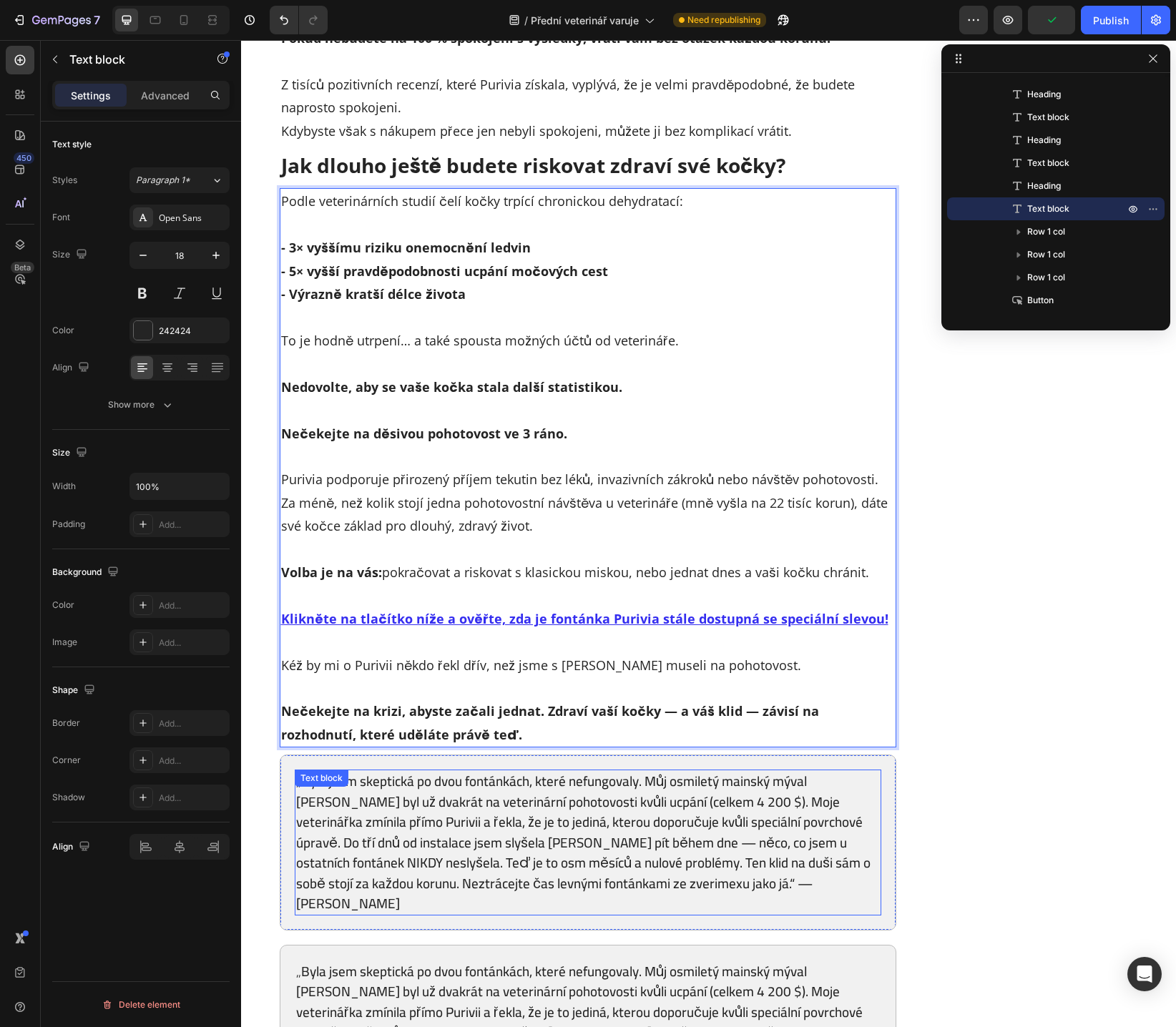
click at [402, 771] on p "„Byla jsem skeptická po dvou fontánkách, které nefungovaly. Můj osmiletý mainsk…" at bounding box center [588, 843] width 584 height 143
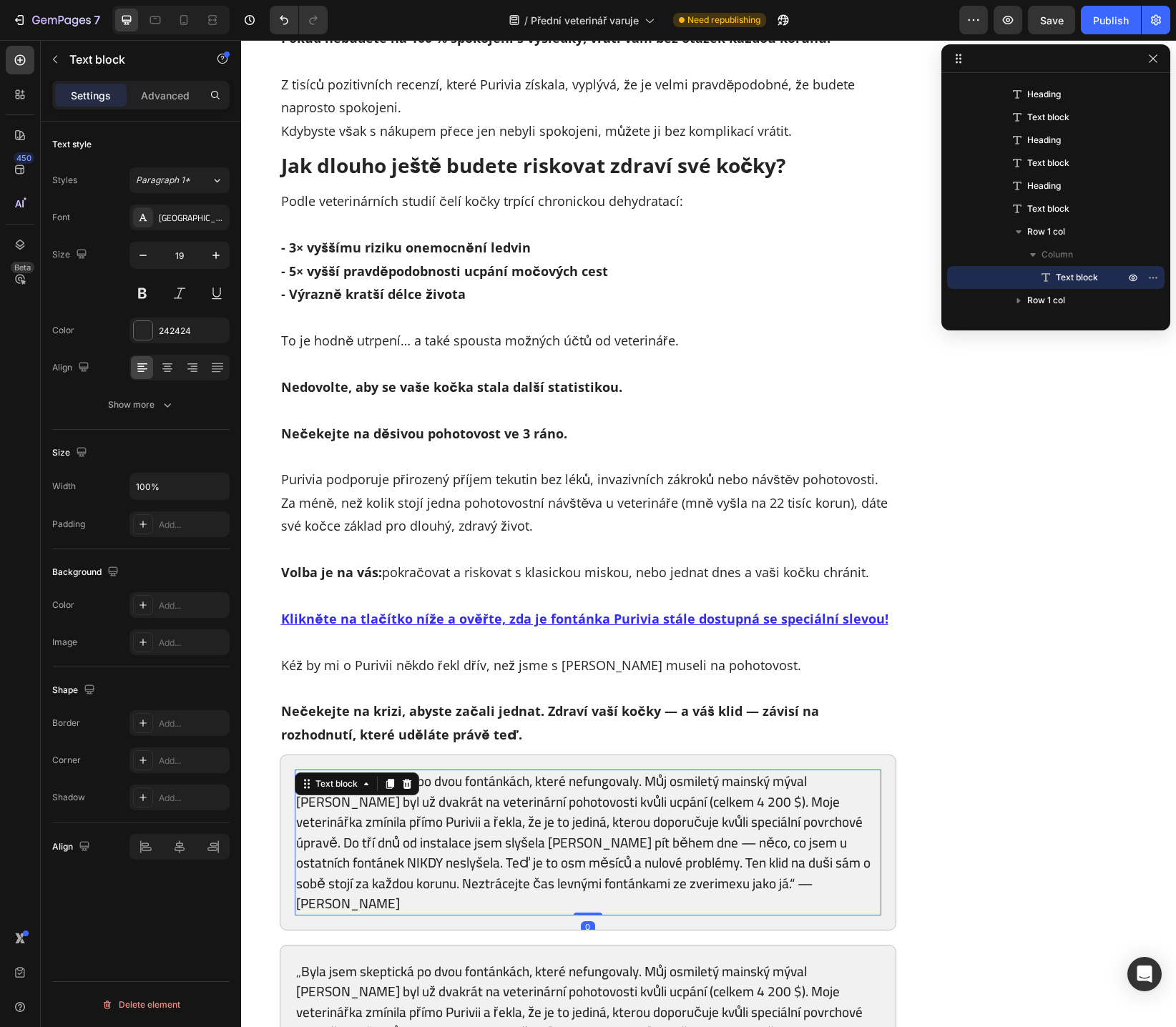
click at [672, 771] on p "„Byla jsem skeptická po dvou fontánkách, které nefungovaly. Můj osmiletý mainsk…" at bounding box center [588, 843] width 584 height 143
click at [670, 771] on p "„Byla jsem skeptická po dvou fontánkách, které nefungovaly. Můj osmiletý mainsk…" at bounding box center [588, 843] width 584 height 143
drag, startPoint x: 625, startPoint y: 756, endPoint x: 667, endPoint y: 756, distance: 42.0
click at [667, 771] on p "„Byla jsem skeptická po dvou fontánkách, které nefungovaly. Můj osmiletý mainsk…" at bounding box center [588, 843] width 584 height 143
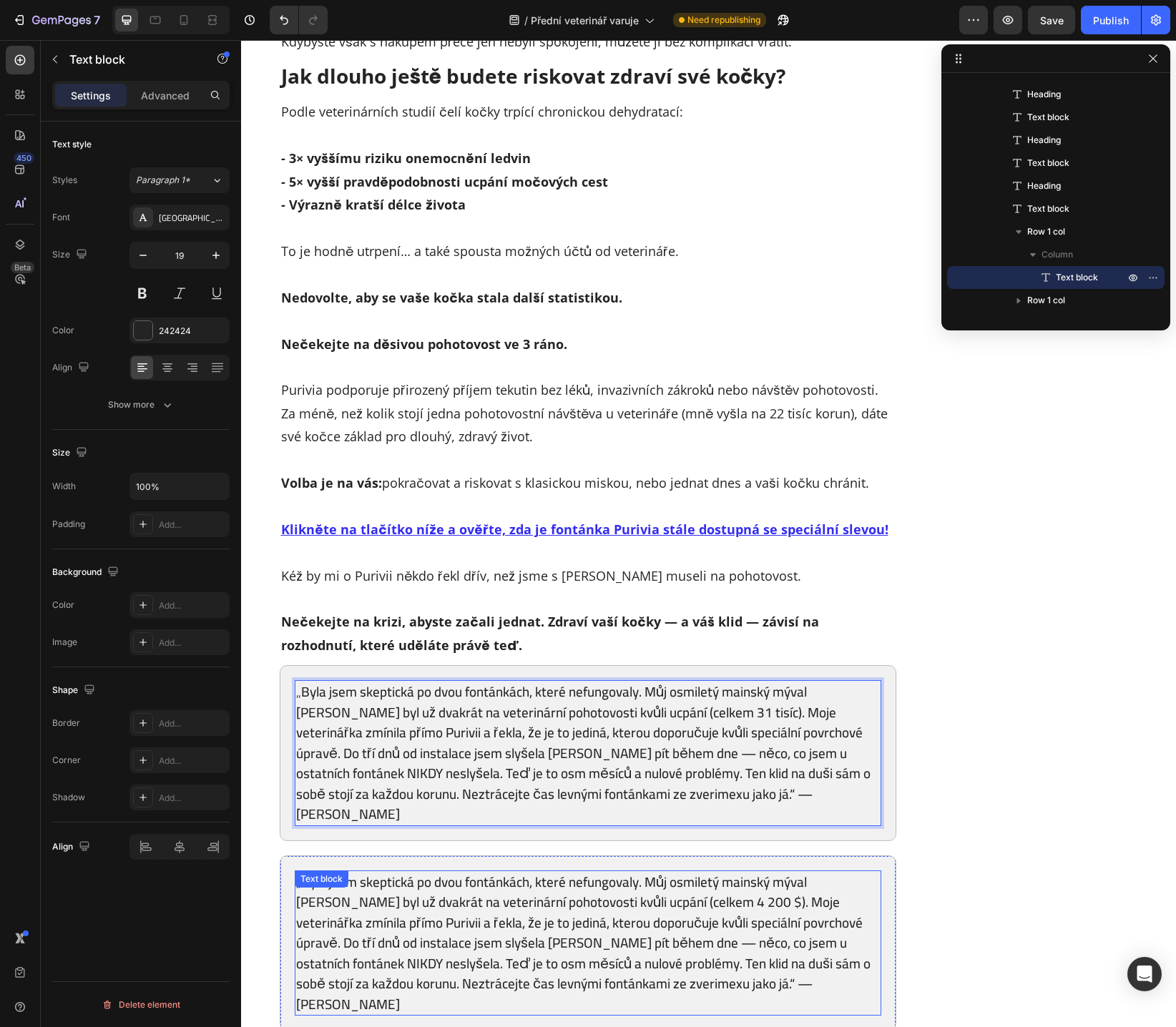
scroll to position [9063, 0]
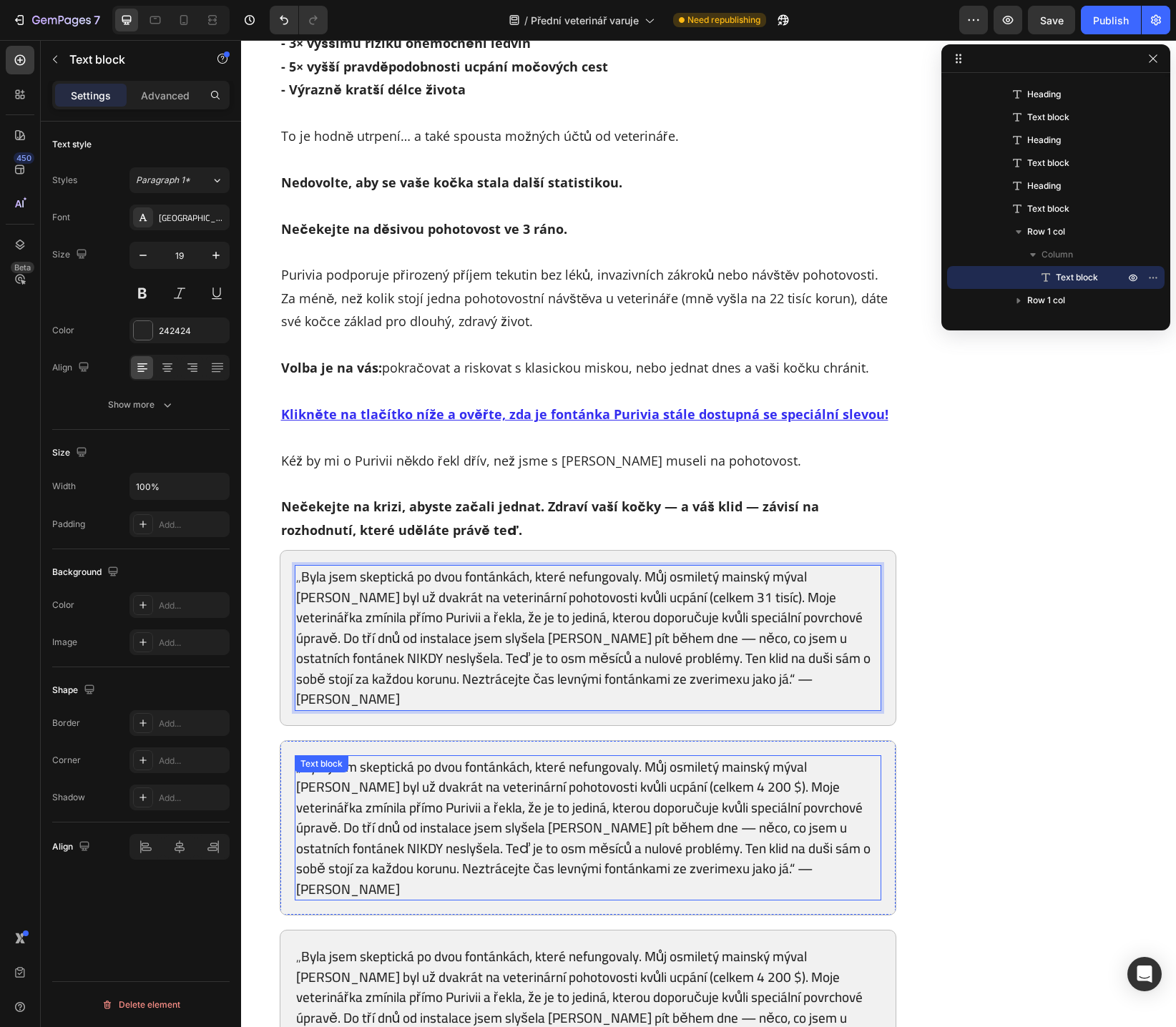
click at [655, 804] on p "„Byla jsem skeptická po dvou fontánkách, které nefungovaly. Můj osmiletý mainsk…" at bounding box center [588, 828] width 584 height 143
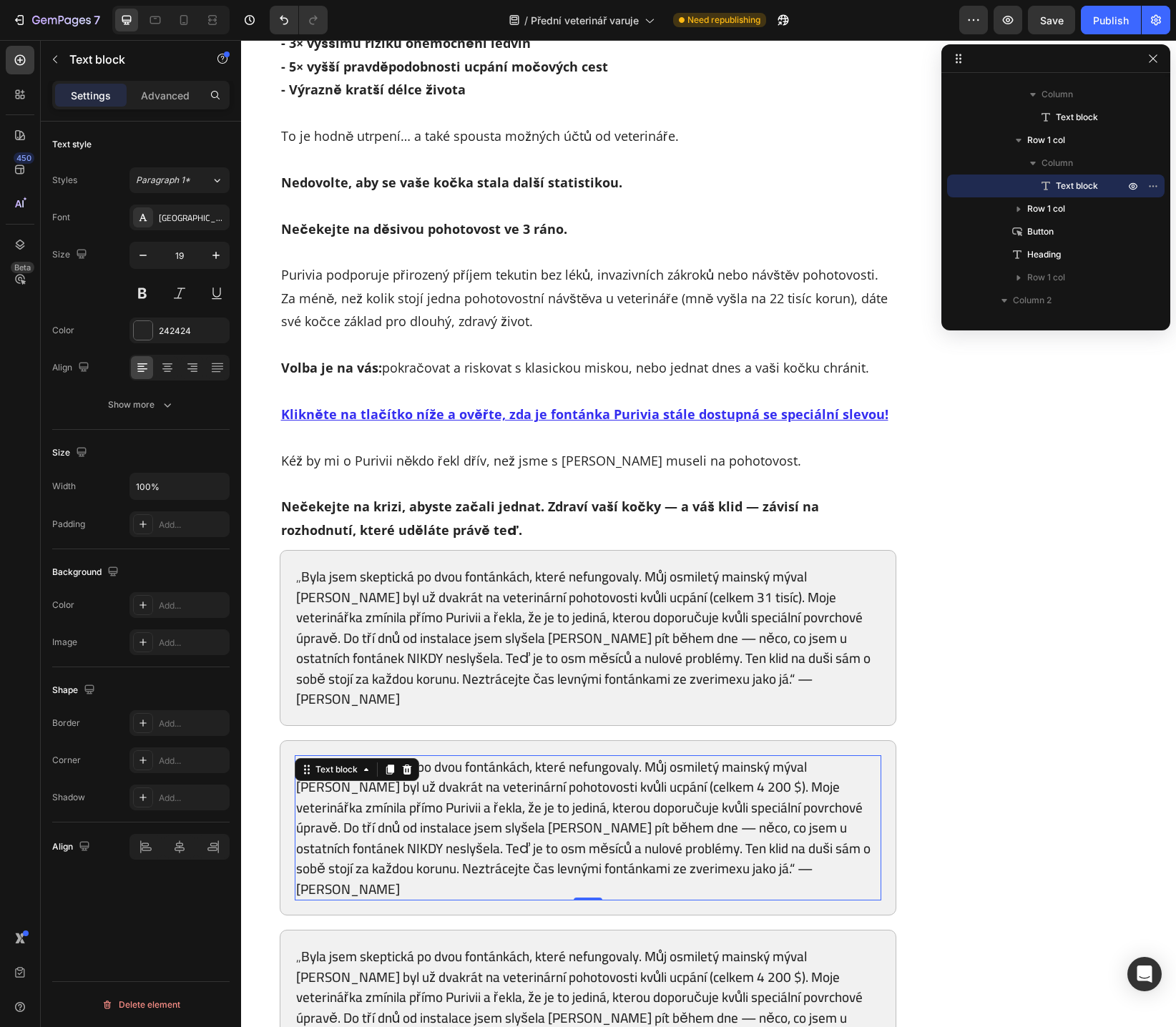
click at [469, 757] on p "„Byla jsem skeptická po dvou fontánkách, které nefungovaly. Můj osmiletý mainsk…" at bounding box center [588, 828] width 584 height 143
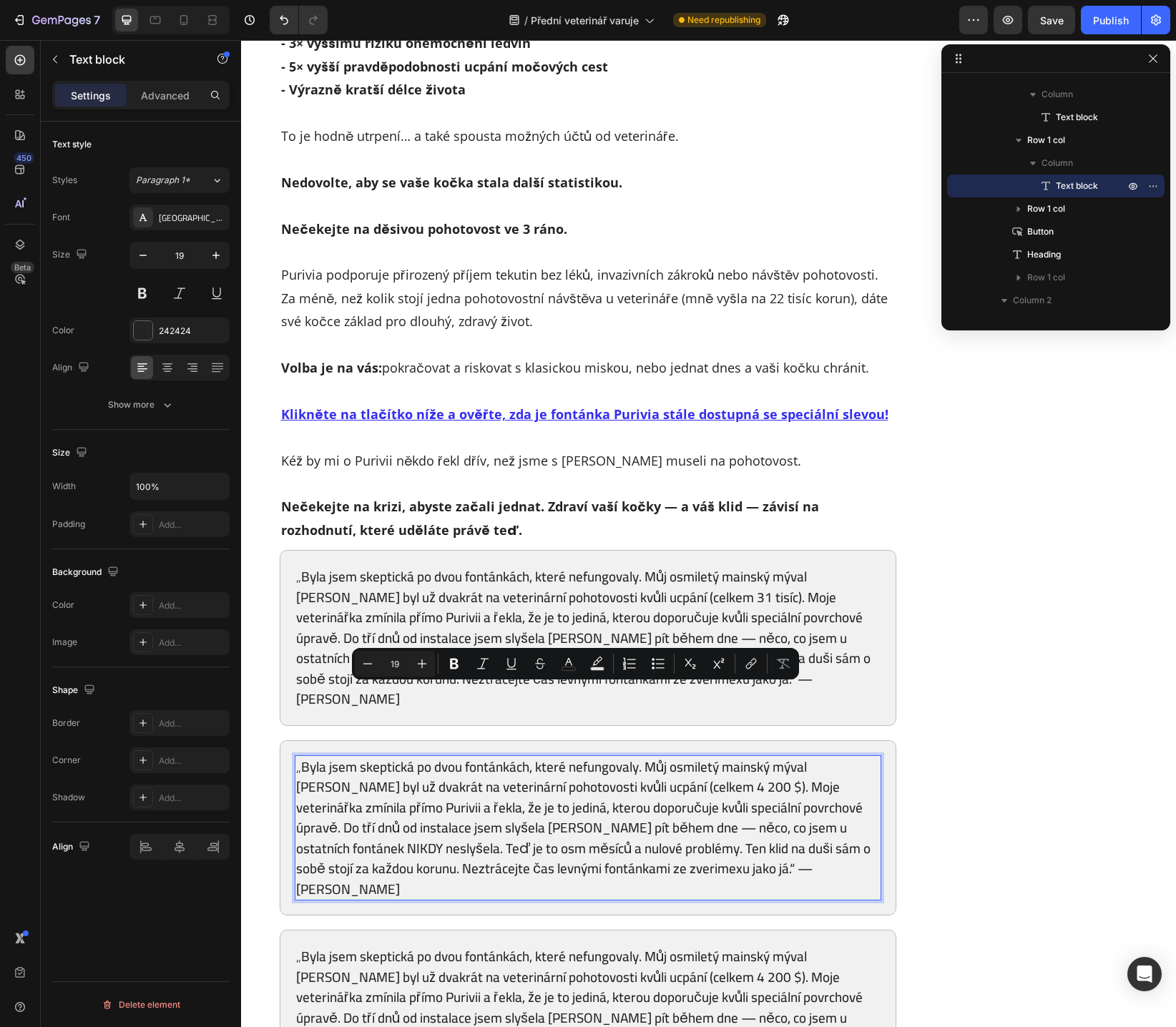
scroll to position [1, 0]
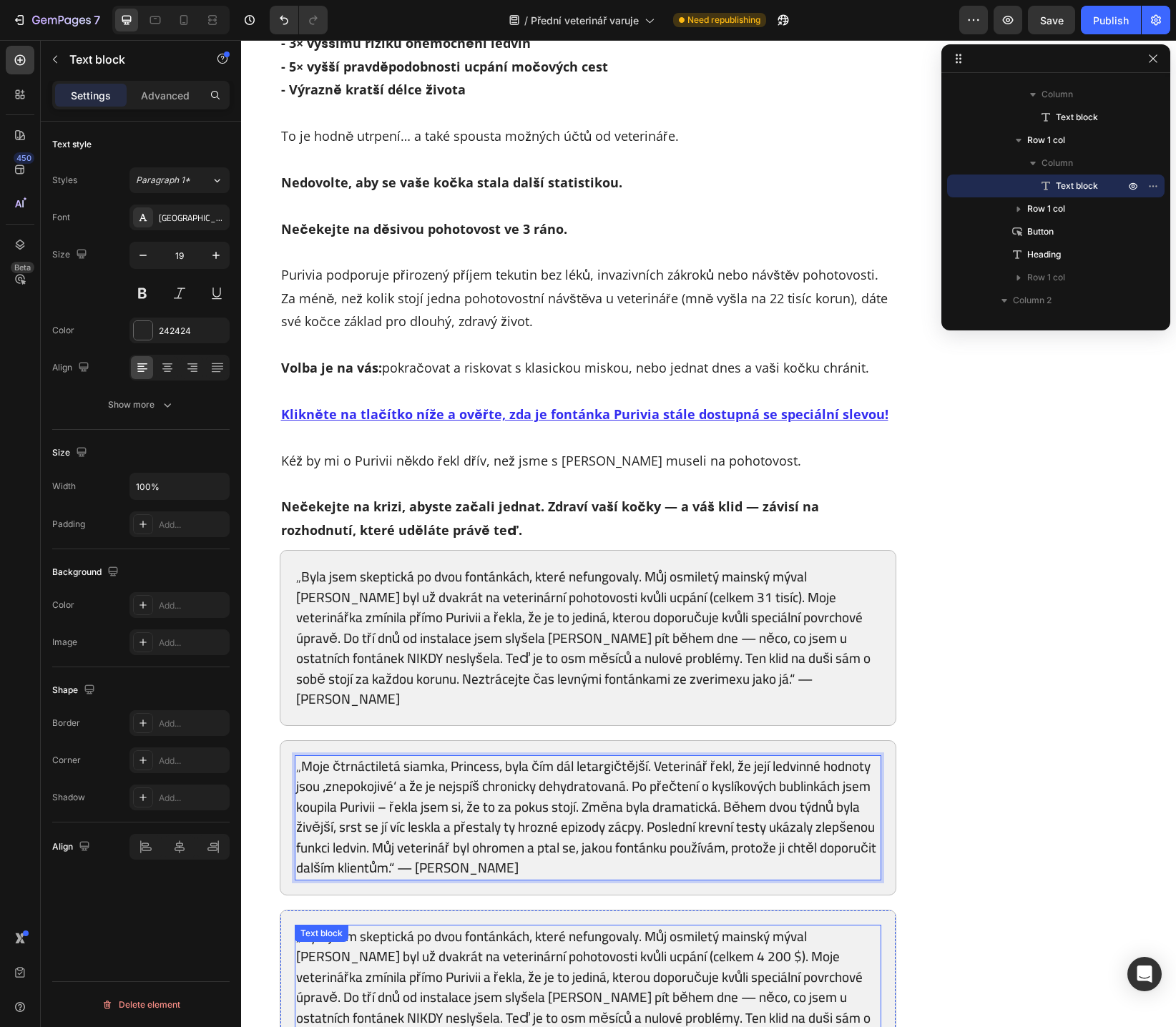
click at [516, 926] on p "„Byla jsem skeptická po dvou fontánkách, které nefungovaly. Můj osmiletý mainsk…" at bounding box center [588, 997] width 584 height 143
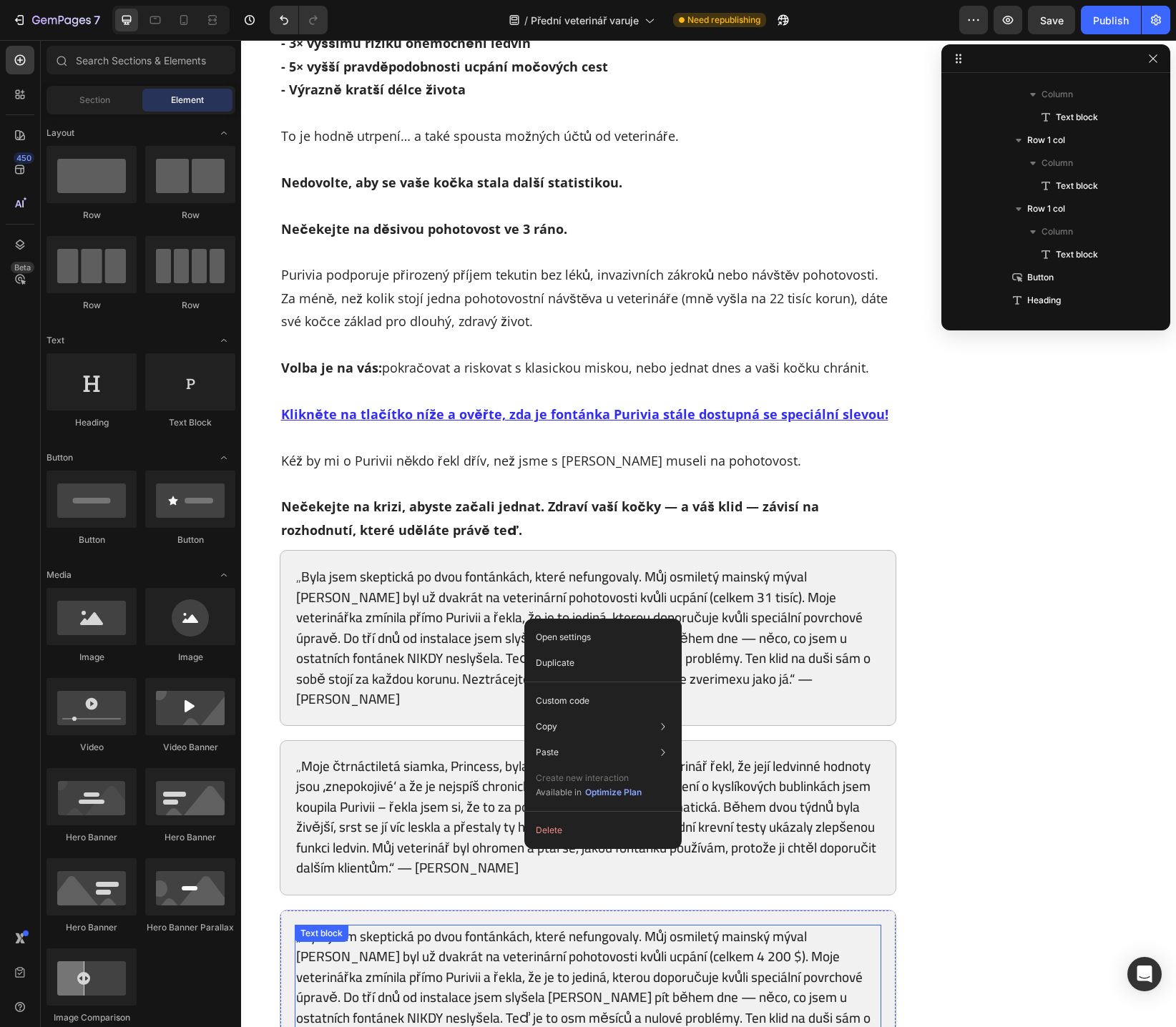
click at [469, 926] on p "„Byla jsem skeptická po dvou fontánkách, které nefungovaly. Můj osmiletý mainsk…" at bounding box center [588, 997] width 584 height 143
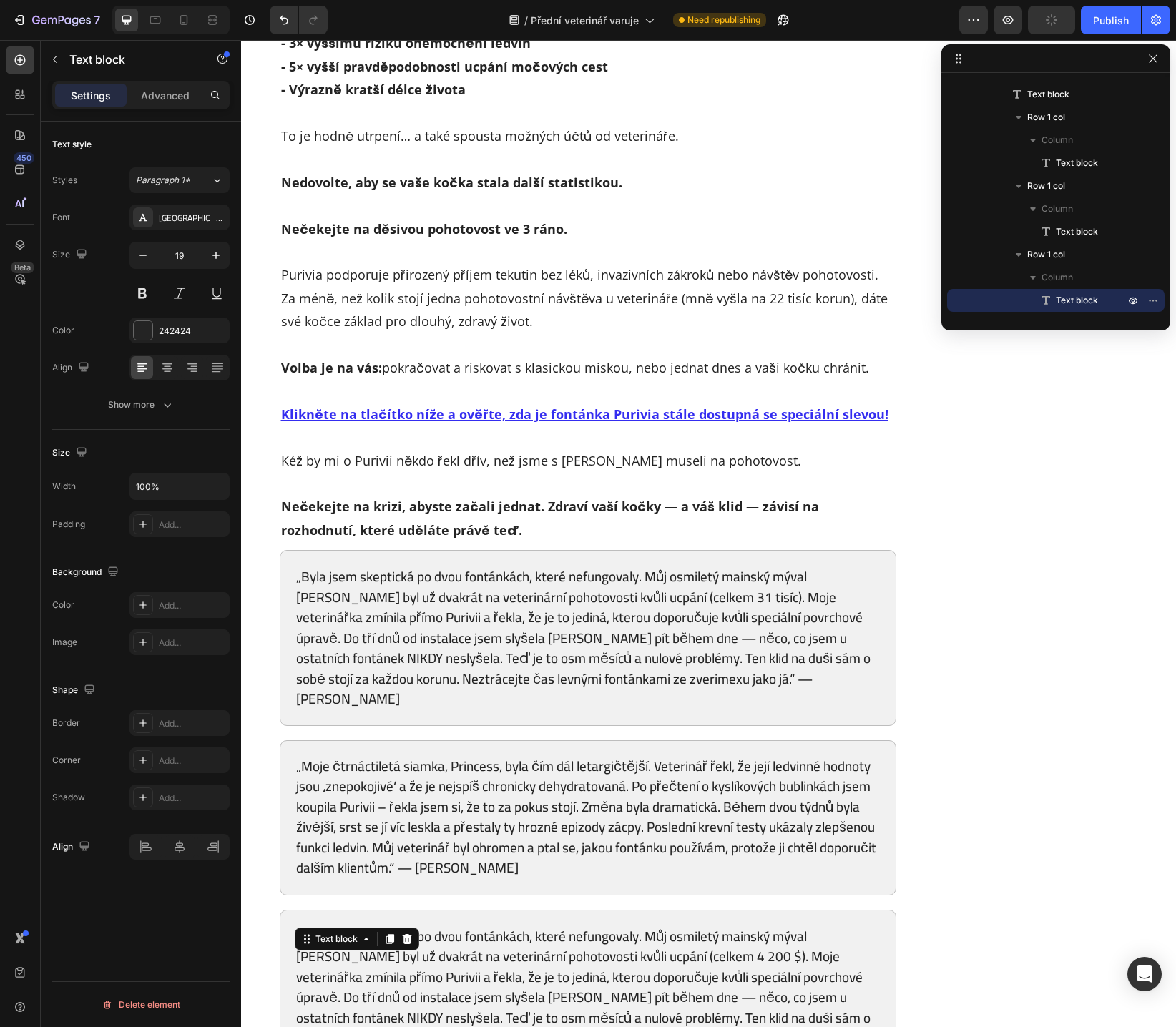
click at [469, 926] on p "„Byla jsem skeptická po dvou fontánkách, které nefungovaly. Můj osmiletý mainsk…" at bounding box center [588, 997] width 584 height 143
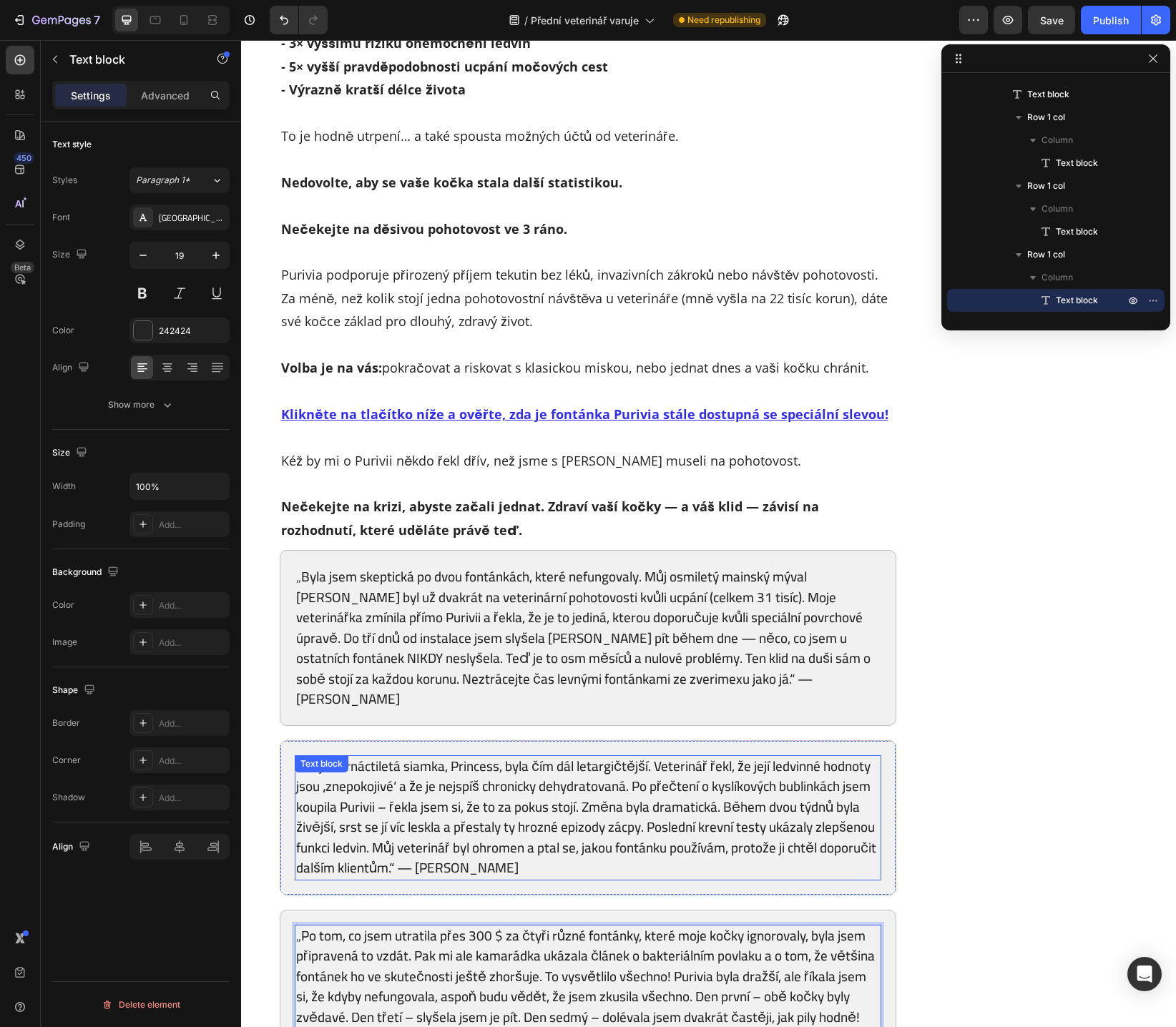
click at [425, 794] on p "„Moje čtrnáctiletá siamka, Princess, byla čím dál letargičtější. Veterinář řekl…" at bounding box center [588, 817] width 584 height 122
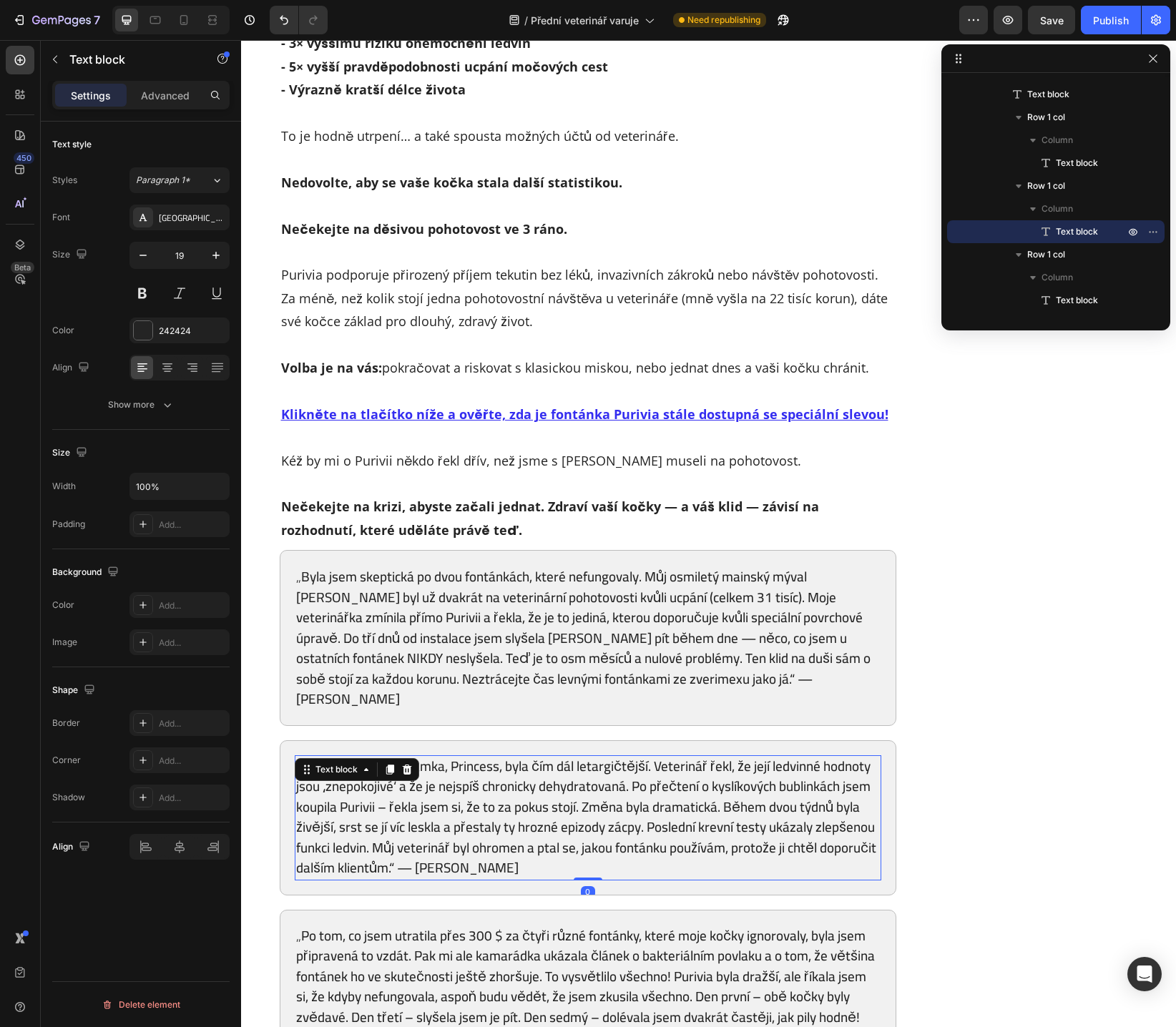
scroll to position [0, 0]
click at [431, 795] on p "„Moje čtrnáctiletá siamka, Princess, byla čím dál letargičtější. Veterinář řekl…" at bounding box center [588, 818] width 584 height 122
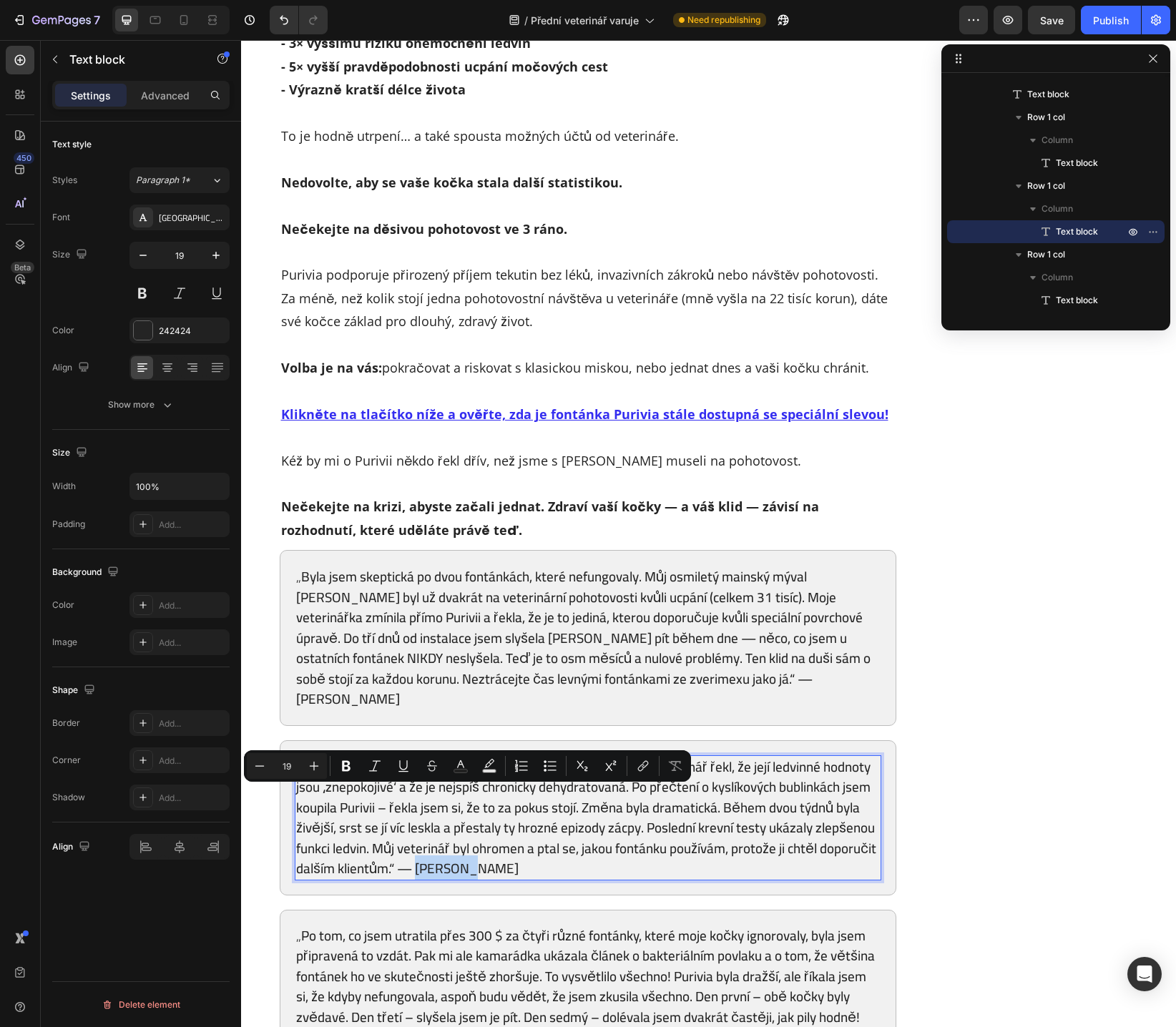
click at [438, 804] on p "„Moje čtrnáctiletá siamka, Princess, byla čím dál letargičtější. Veterinář řekl…" at bounding box center [588, 818] width 584 height 122
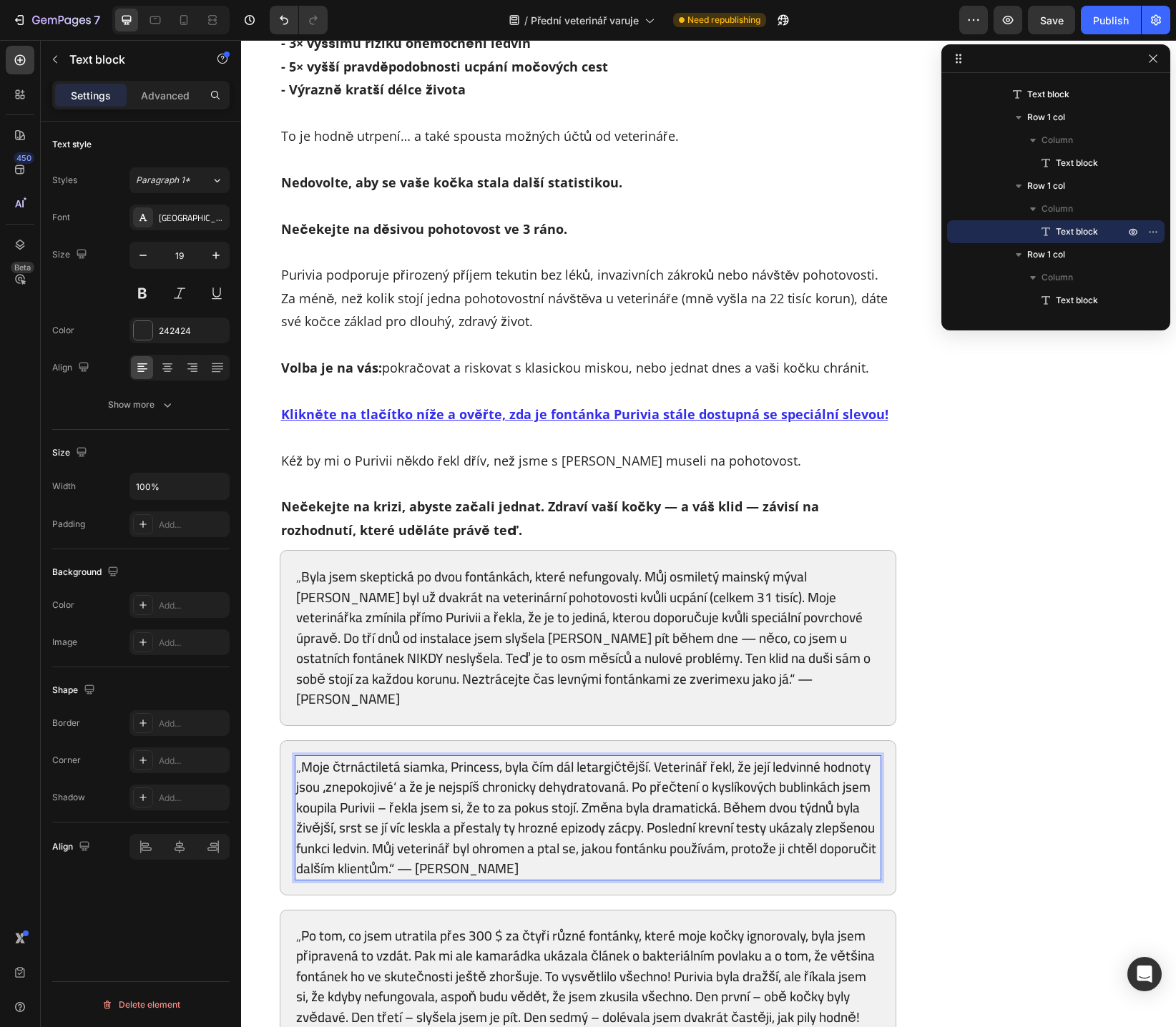
scroll to position [1, 0]
click at [475, 756] on p "„Moje čtrnáctiletá siamka, Princess, byla čím dál letargičtější. Veterinář řekl…" at bounding box center [588, 817] width 584 height 122
click at [568, 756] on p "„Moje čtrnáctiletá siamka, Eminka, byla čím dál letargičtější. Veterinář řekl, …" at bounding box center [588, 817] width 584 height 122
click at [588, 756] on p "„Moje čtrnáctiletá siamka, Eminka, byla čím dál letargičtější. Veterinář řekl, …" at bounding box center [588, 817] width 584 height 122
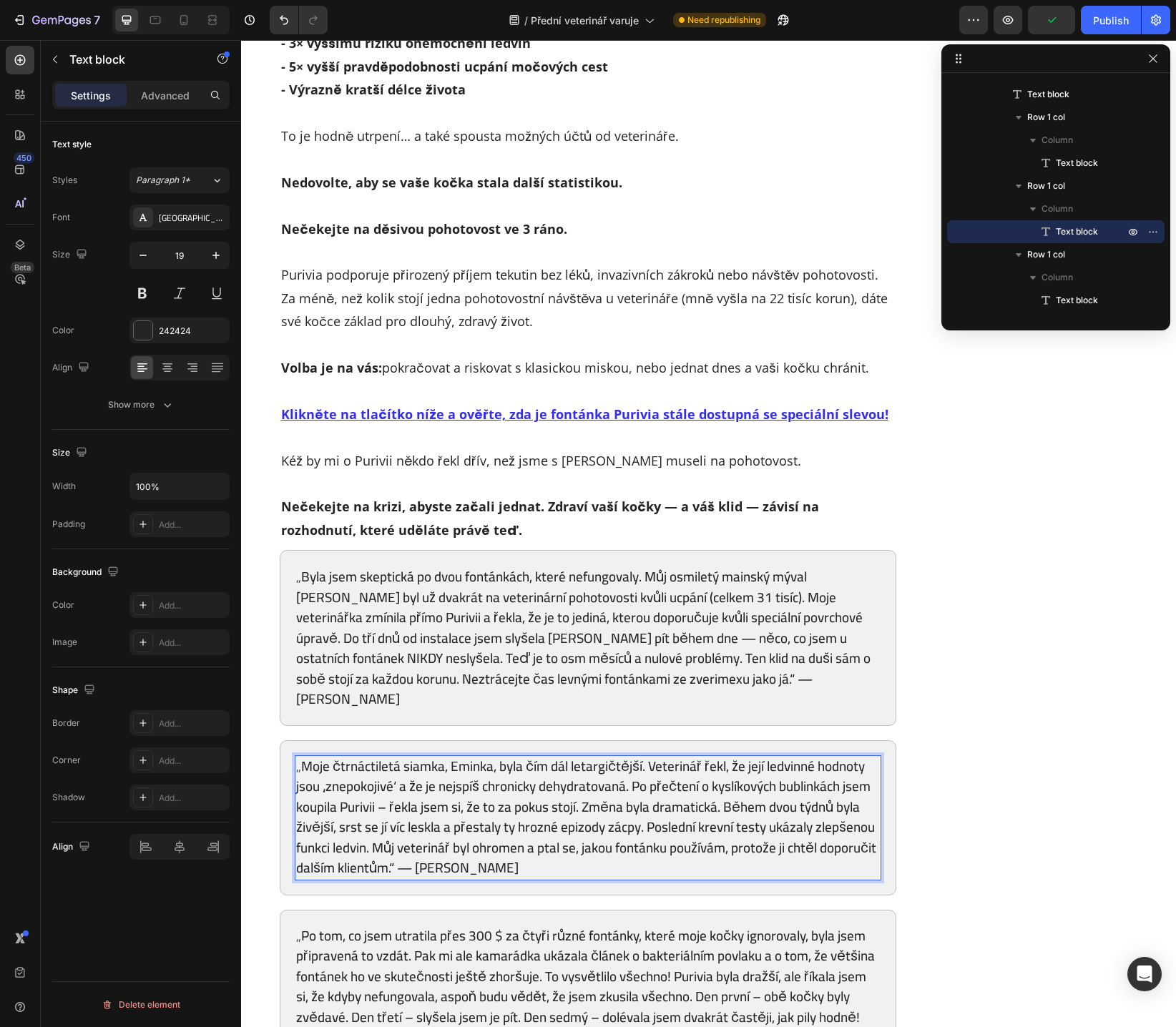
click at [318, 756] on p "„Moje čtrnáctiletá siamka, Eminka, byla čím dál letargičtější. Veterinář řekl, …" at bounding box center [588, 817] width 584 height 122
drag, startPoint x: 417, startPoint y: 721, endPoint x: 514, endPoint y: 722, distance: 97.0
click at [506, 756] on p "„Moje čtrnáctiletá siamka, Eminka, byla čím dál letargičtější. Veterinář řekl, …" at bounding box center [588, 817] width 584 height 122
click at [520, 756] on p "„Moje čtrnáctiletá siamka, Eminka, byla čím dál letargičtější. Veterinář řekl, …" at bounding box center [588, 817] width 584 height 122
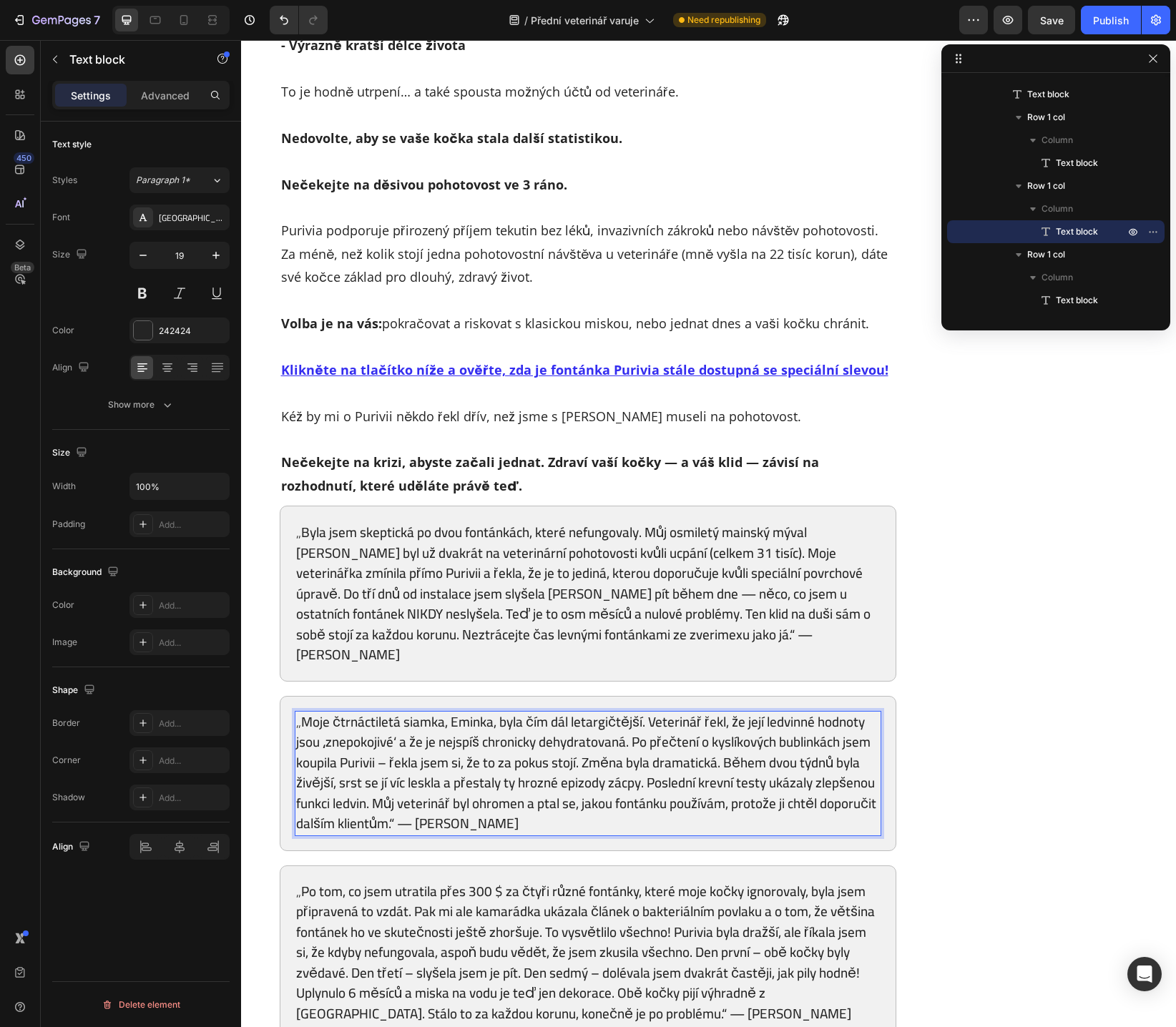
scroll to position [9145, 0]
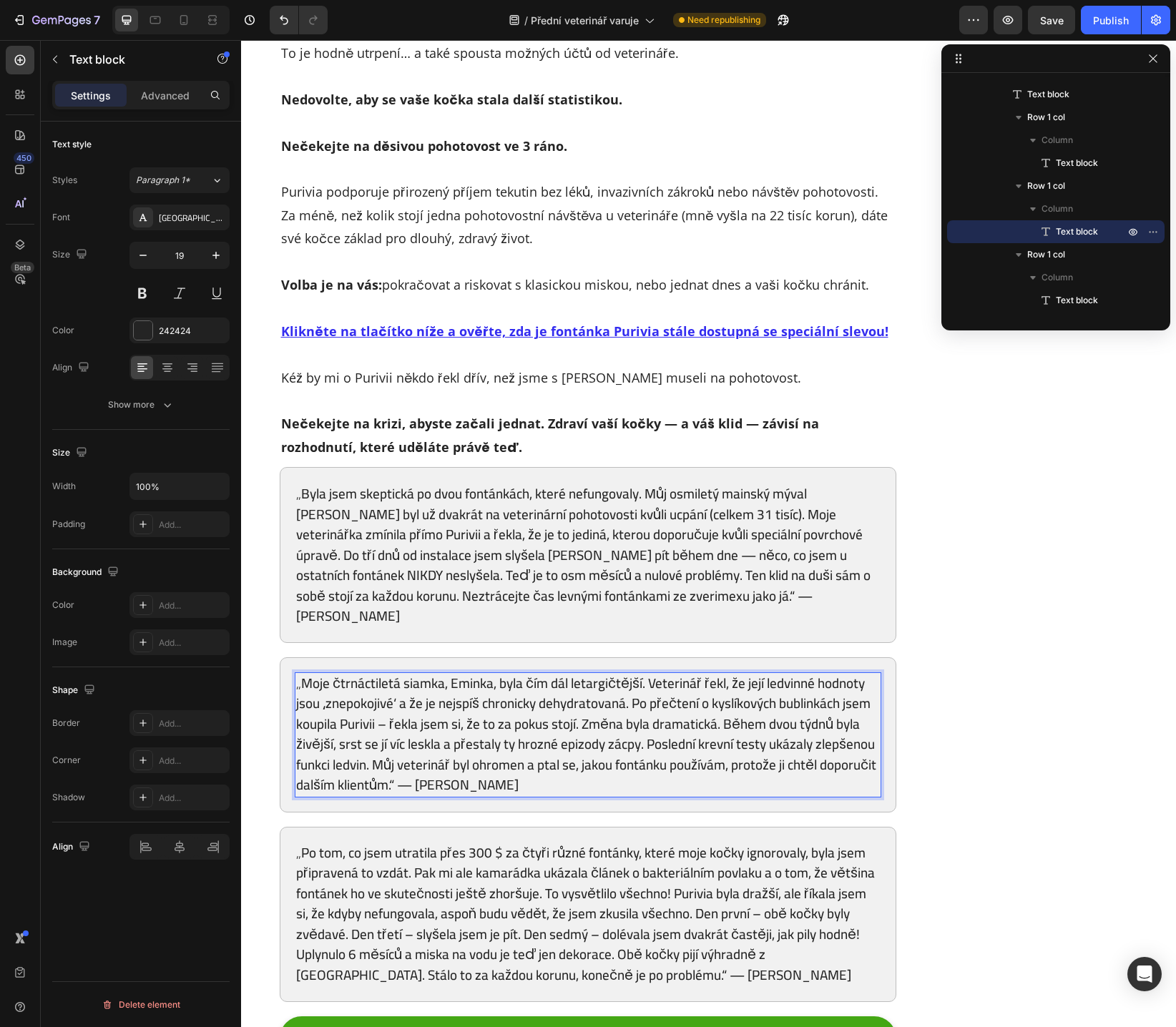
click at [579, 675] on p "„Moje čtrnáctiletá siamka, Eminka, byla čím dál letargičtější. Veterinář řekl, …" at bounding box center [588, 734] width 584 height 122
click at [617, 689] on p "„Moje čtrnáctiletá siamka, Eminka, byla čím dál letargičtější. Veterinář řekl, …" at bounding box center [588, 734] width 584 height 122
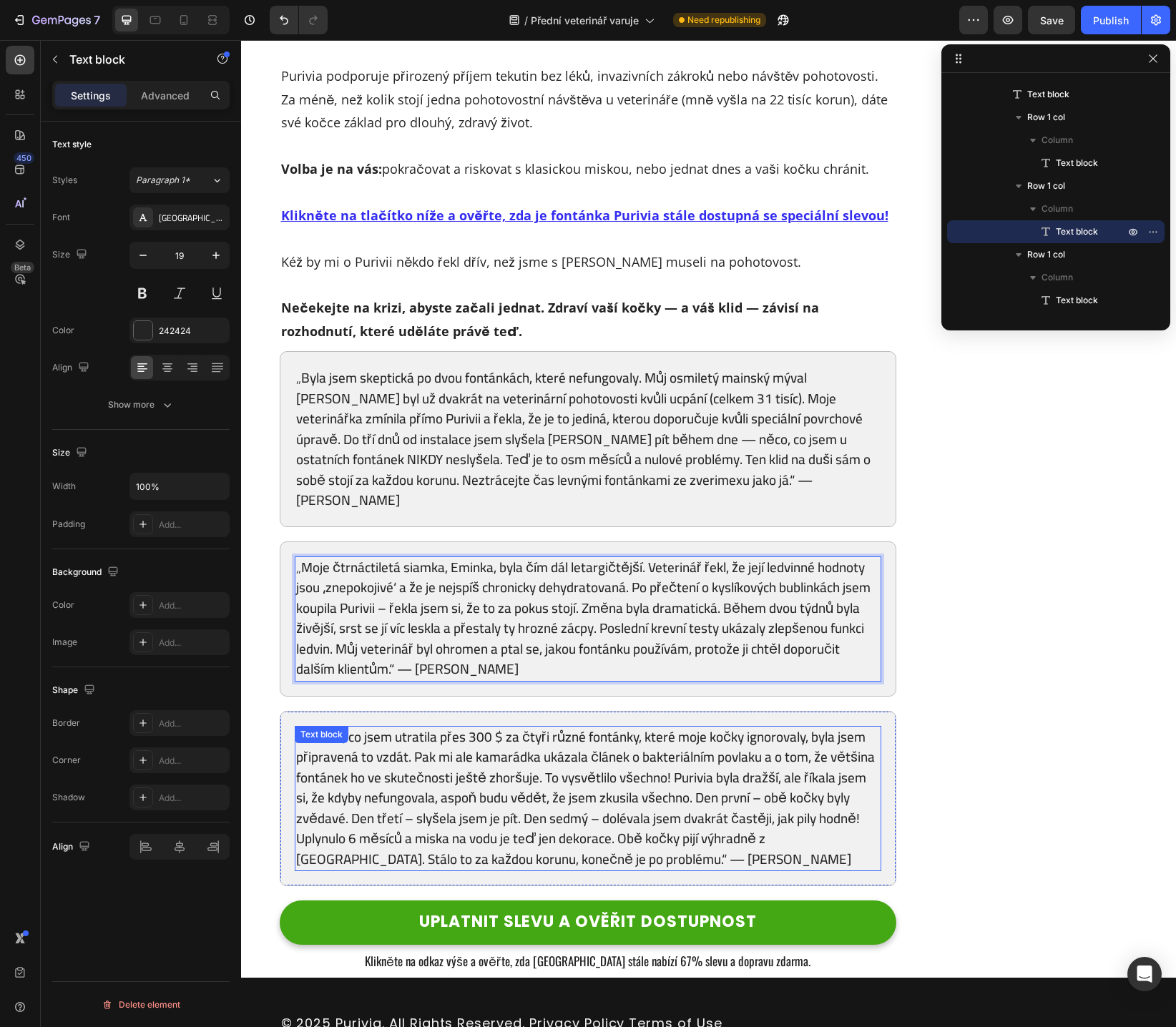
click at [451, 729] on p "„Po tom, co jsem utratila přes 300 $ za čtyři různé fontánky, které moje kočky …" at bounding box center [588, 797] width 584 height 143
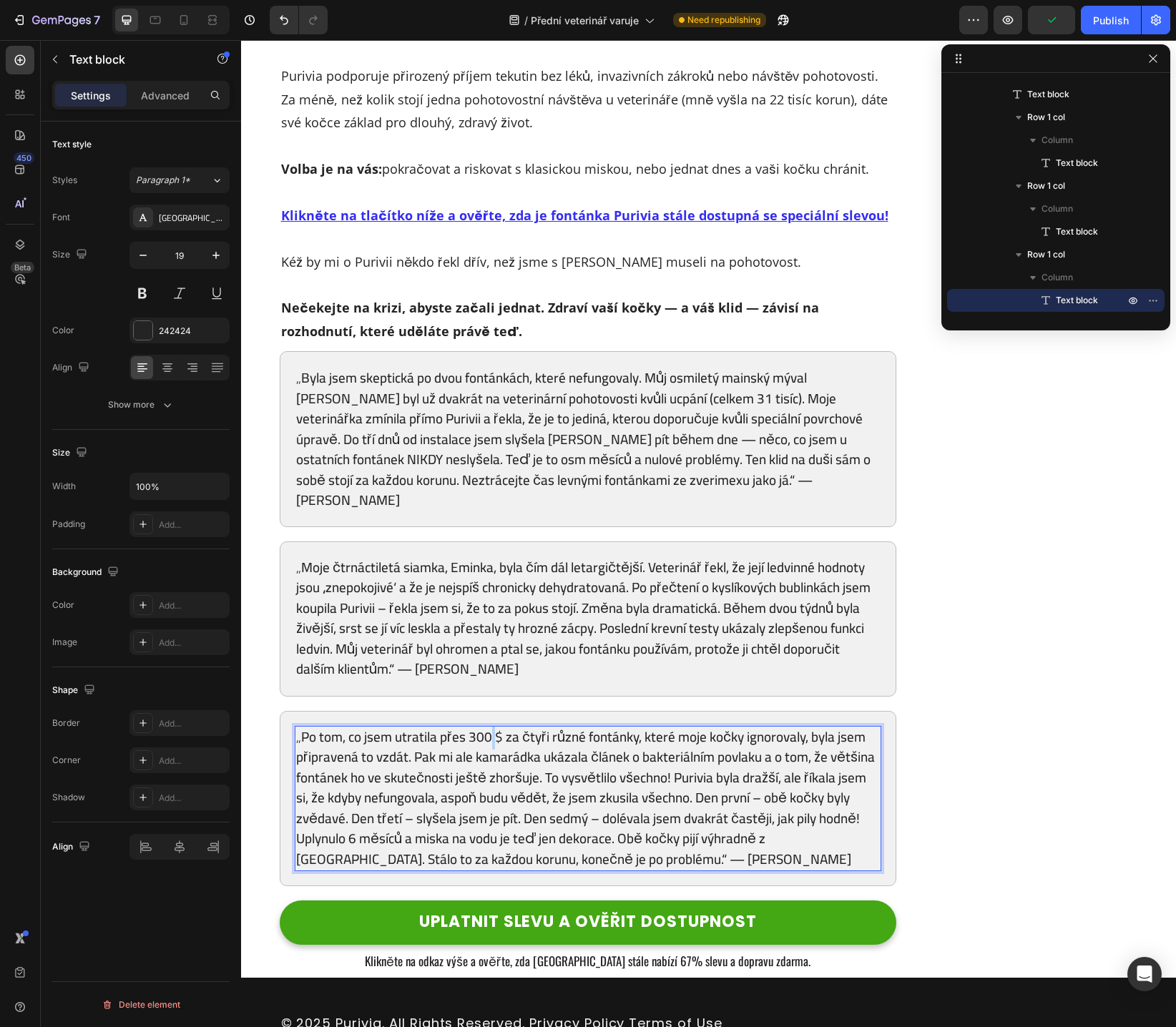
click at [486, 726] on p "„Po tom, co jsem utratila přes 300 $ za čtyři různé fontánky, které moje kočky …" at bounding box center [588, 797] width 584 height 143
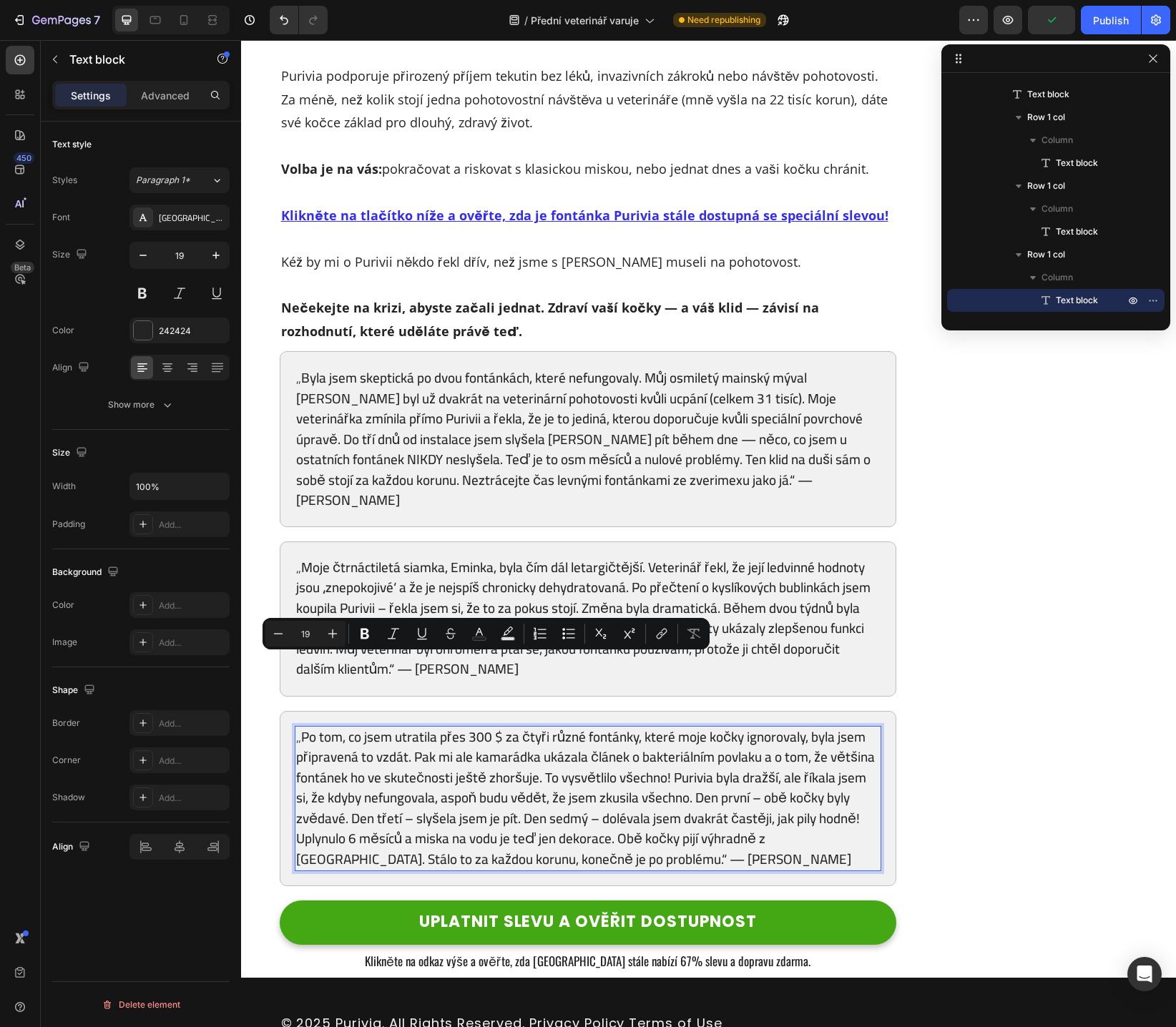
click at [474, 726] on p "„Po tom, co jsem utratila přes 300 $ za čtyři různé fontánky, které moje kočky …" at bounding box center [588, 797] width 584 height 143
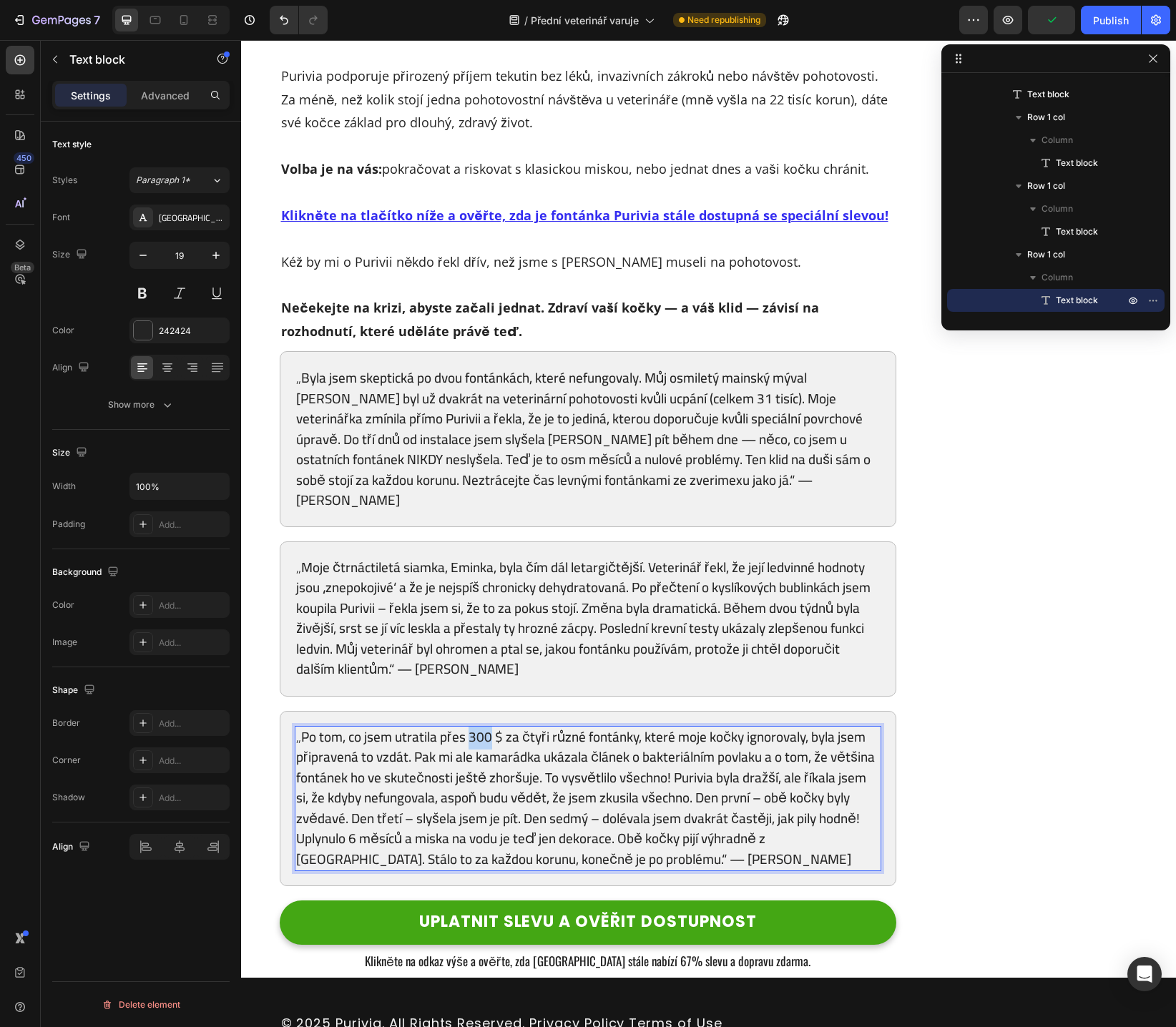
click at [474, 726] on p "„Po tom, co jsem utratila přes 300 $ za čtyři různé fontánky, které moje kočky …" at bounding box center [588, 797] width 584 height 143
drag, startPoint x: 503, startPoint y: 669, endPoint x: 467, endPoint y: 669, distance: 36.0
click at [466, 727] on p "„Po tom, co jsem utratila přes 10 000 Kč za čtyři různé fontánky, které moje ko…" at bounding box center [588, 798] width 584 height 143
click at [573, 727] on p "„Po tom, co jsem utratila přes 9000 Kč za čtyři různé fontánky, které moje kočk…" at bounding box center [588, 798] width 584 height 143
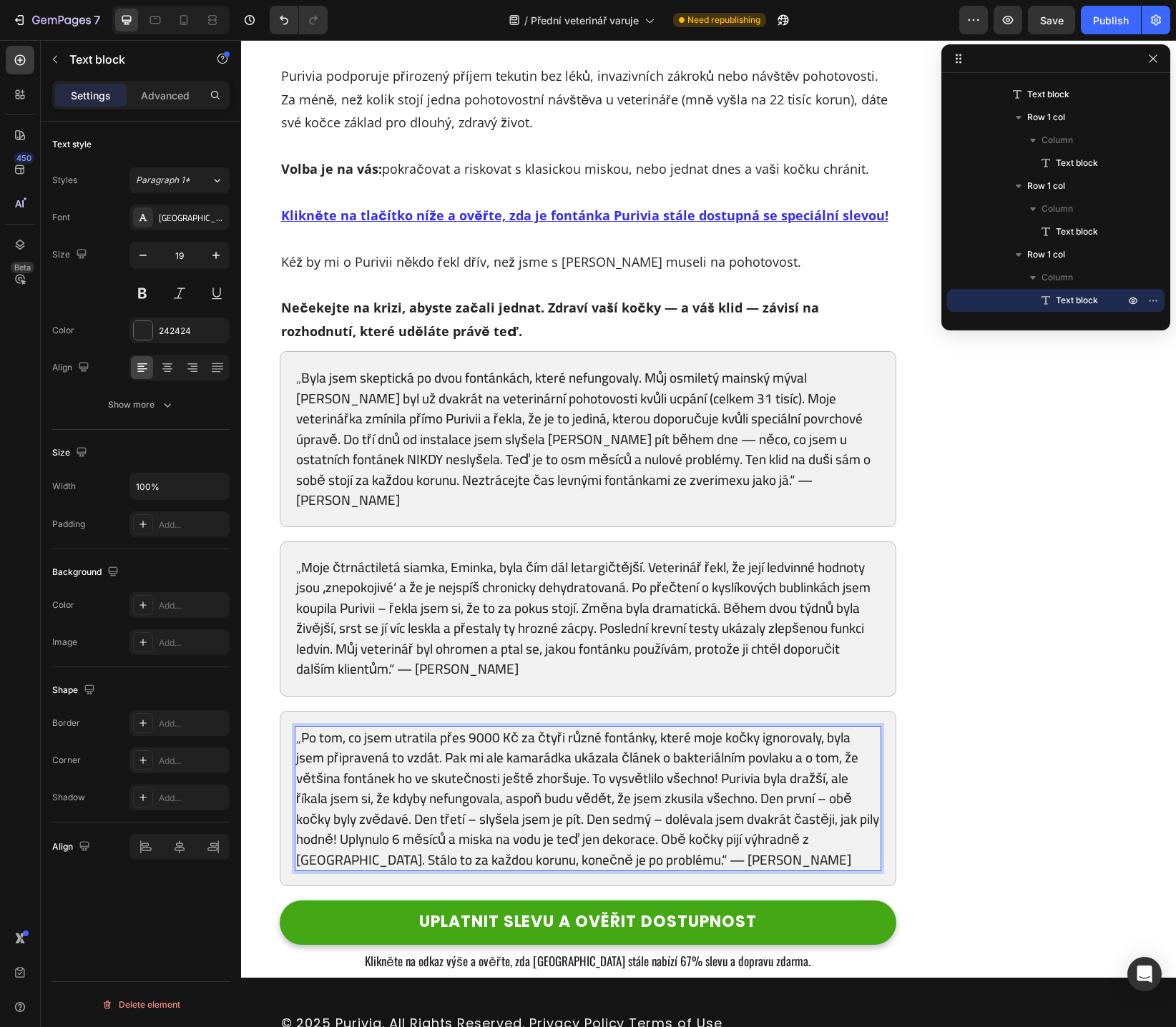
click at [679, 727] on p "„Po tom, co jsem utratila přes 9000 Kč za čtyři různé fontánky, které moje kočk…" at bounding box center [588, 798] width 584 height 143
click at [788, 727] on p "„Po tom, co jsem utratila přes 9000 Kč za čtyři různé fontánky, které moje kočk…" at bounding box center [588, 798] width 584 height 143
drag, startPoint x: 355, startPoint y: 693, endPoint x: 368, endPoint y: 693, distance: 13.0
click at [354, 727] on p "„Po tom, co jsem utratila přes 9000 Kč za čtyři různé fontánky, které moje kočk…" at bounding box center [588, 798] width 584 height 143
click at [425, 727] on p "„Po tom, co jsem utratila přes 9000 Kč za čtyři různé fontánky, které moje kočk…" at bounding box center [588, 798] width 584 height 143
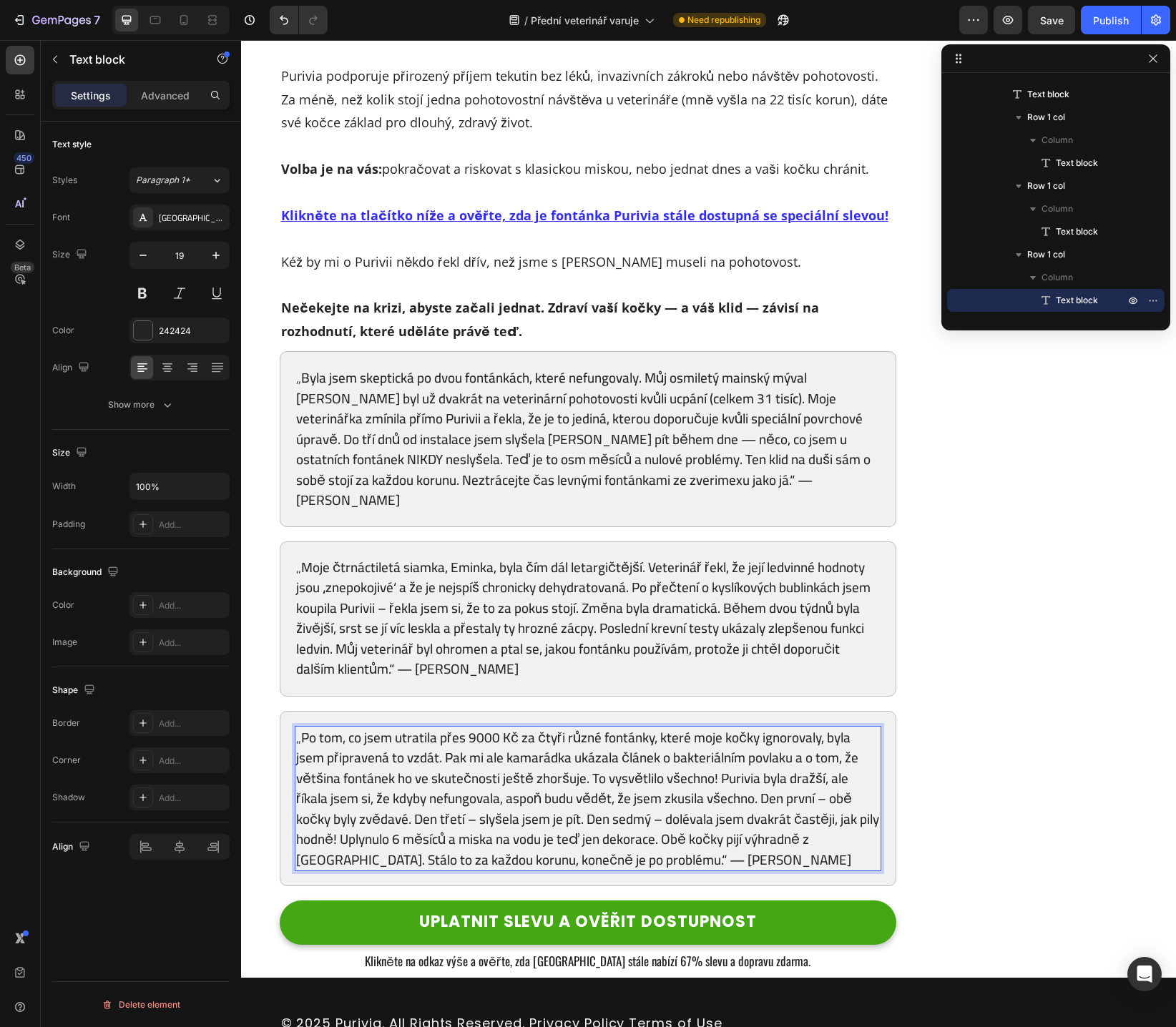
click at [429, 787] on p "„Po tom, co jsem utratila přes 9000 Kč za čtyři různé fontánky, které moje kočk…" at bounding box center [588, 798] width 584 height 143
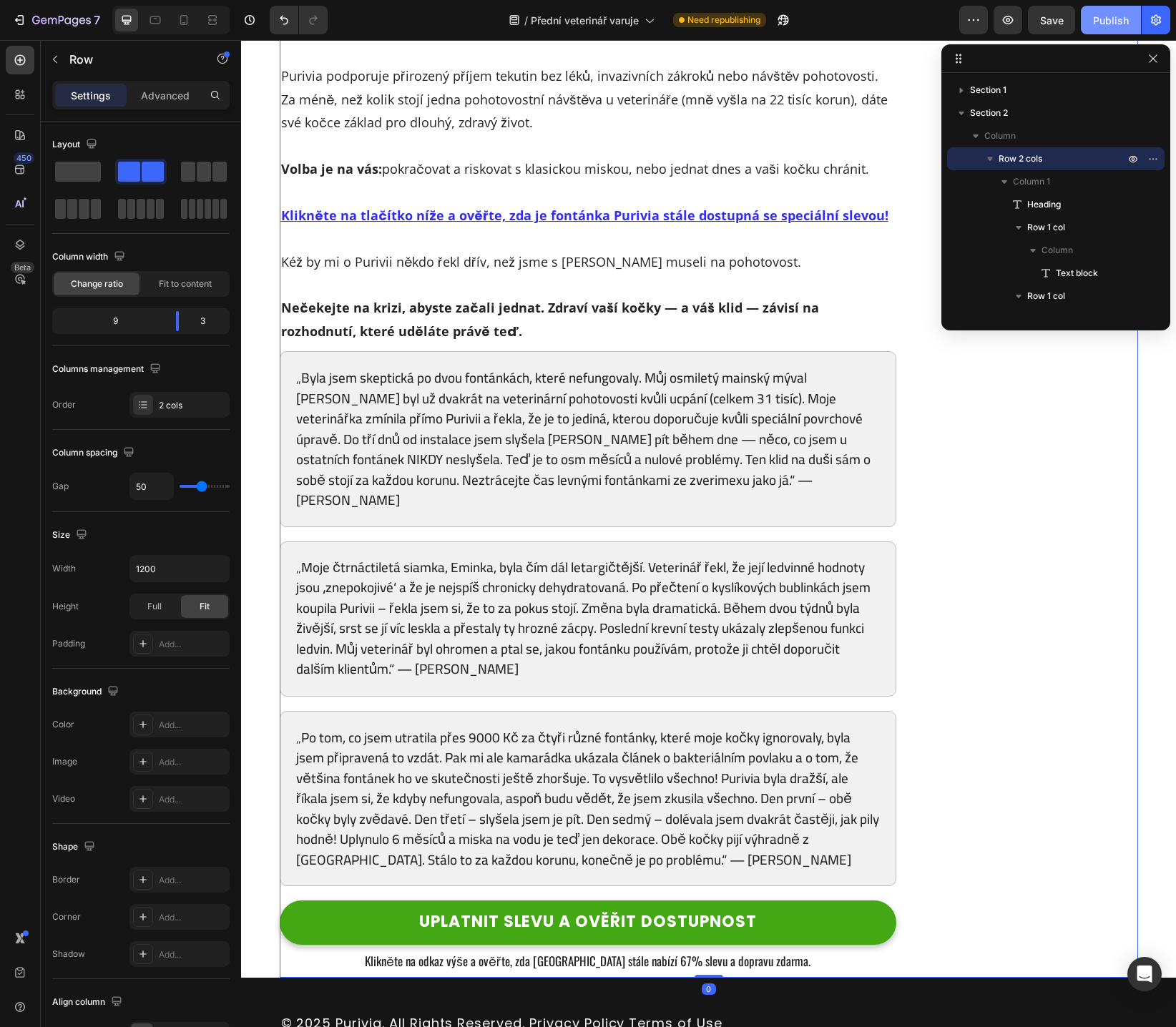
click at [1108, 24] on div "Publish" at bounding box center [1111, 20] width 36 height 15
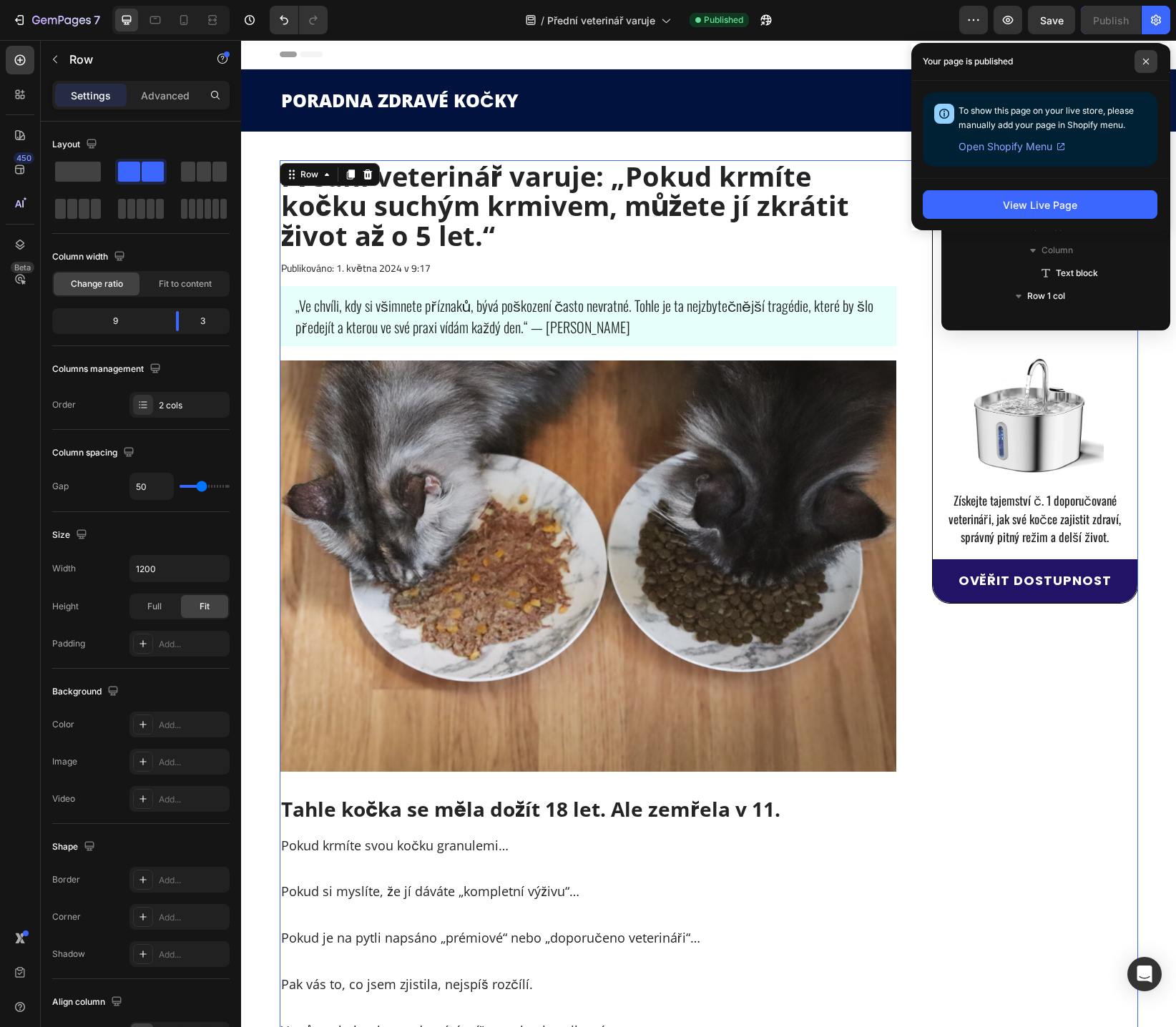
click at [1139, 56] on span at bounding box center [1145, 61] width 23 height 23
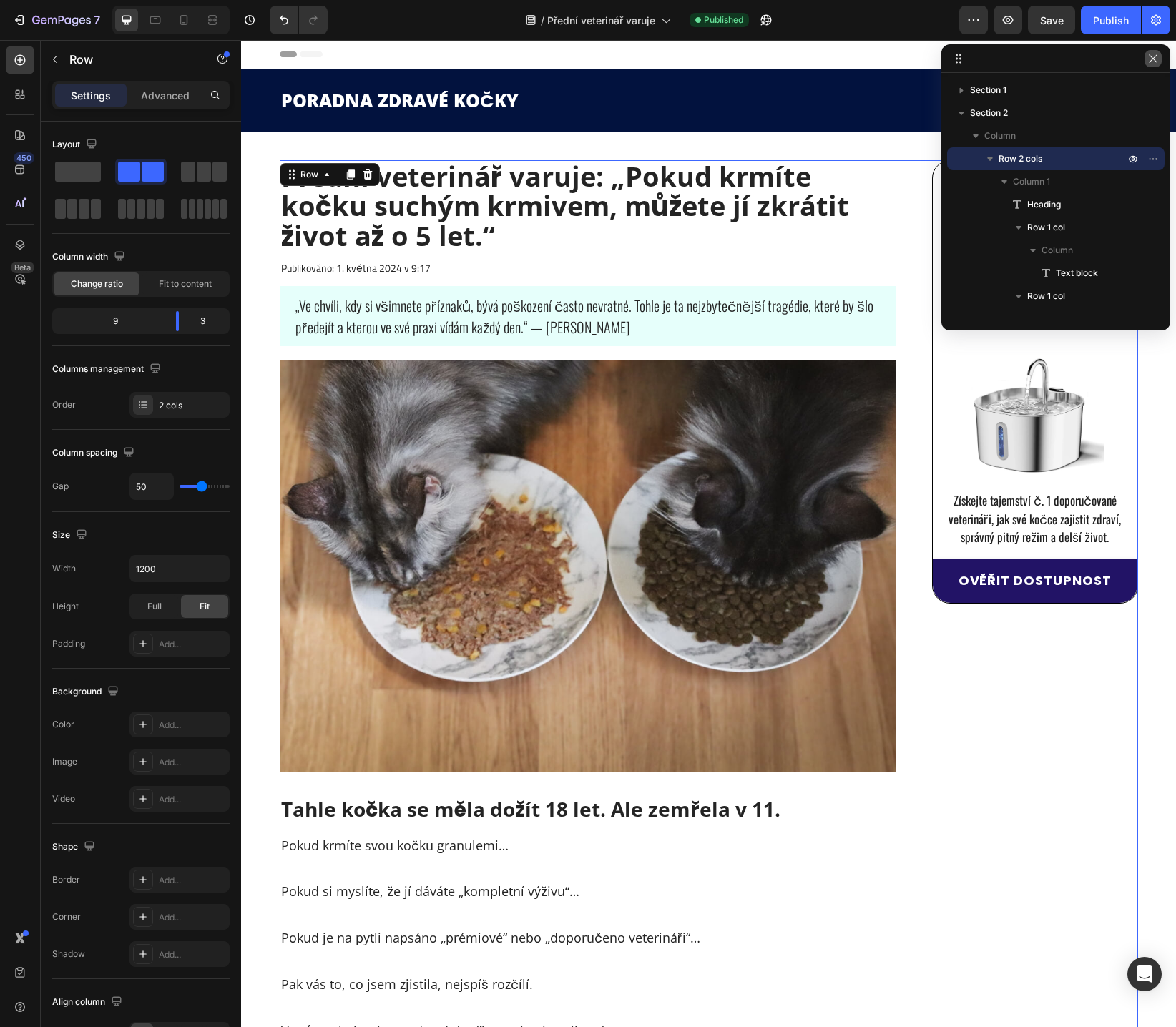
click at [1150, 60] on icon "button" at bounding box center [1152, 58] width 11 height 11
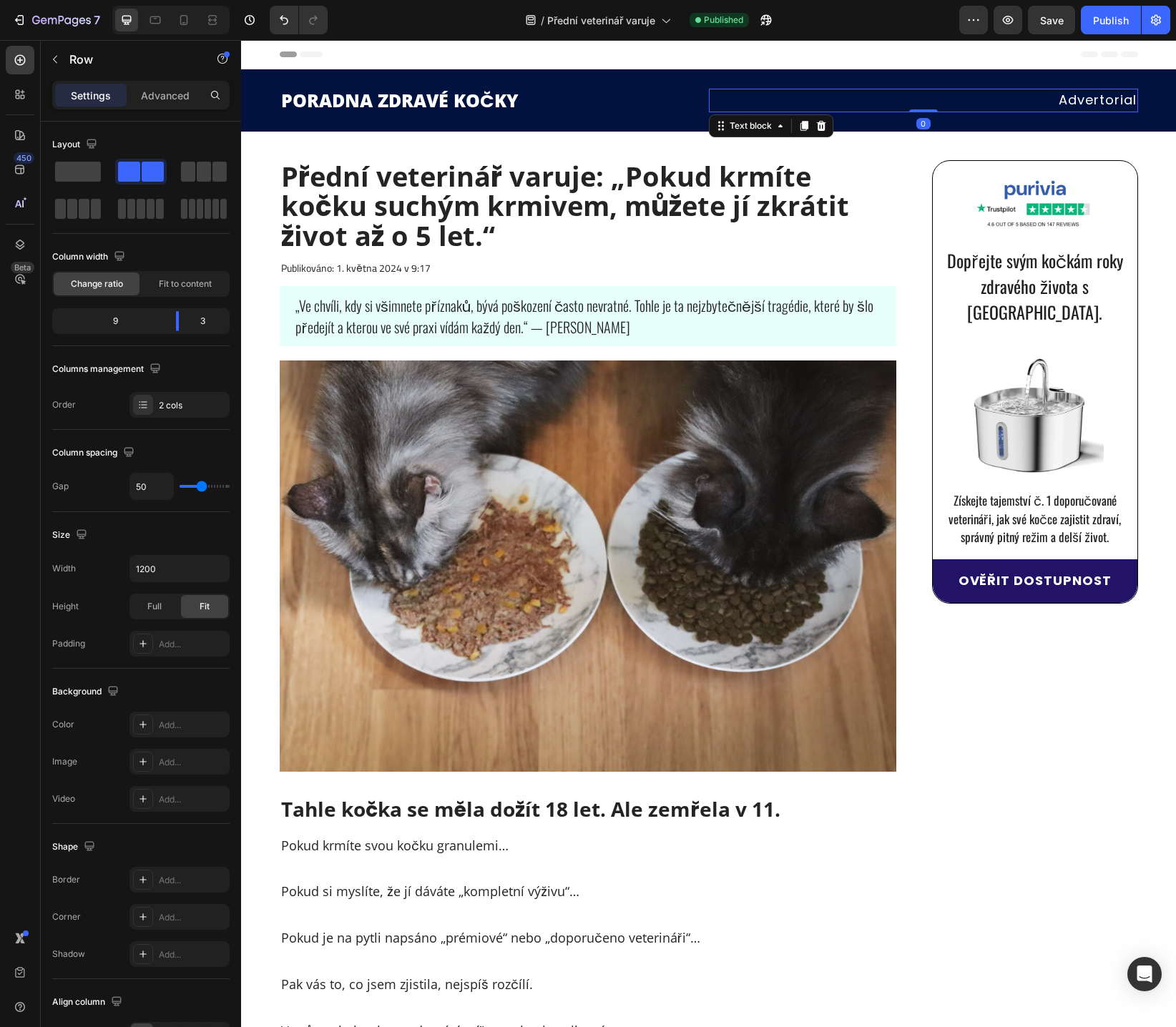
click at [1088, 97] on p "Advertorial" at bounding box center [923, 100] width 426 height 20
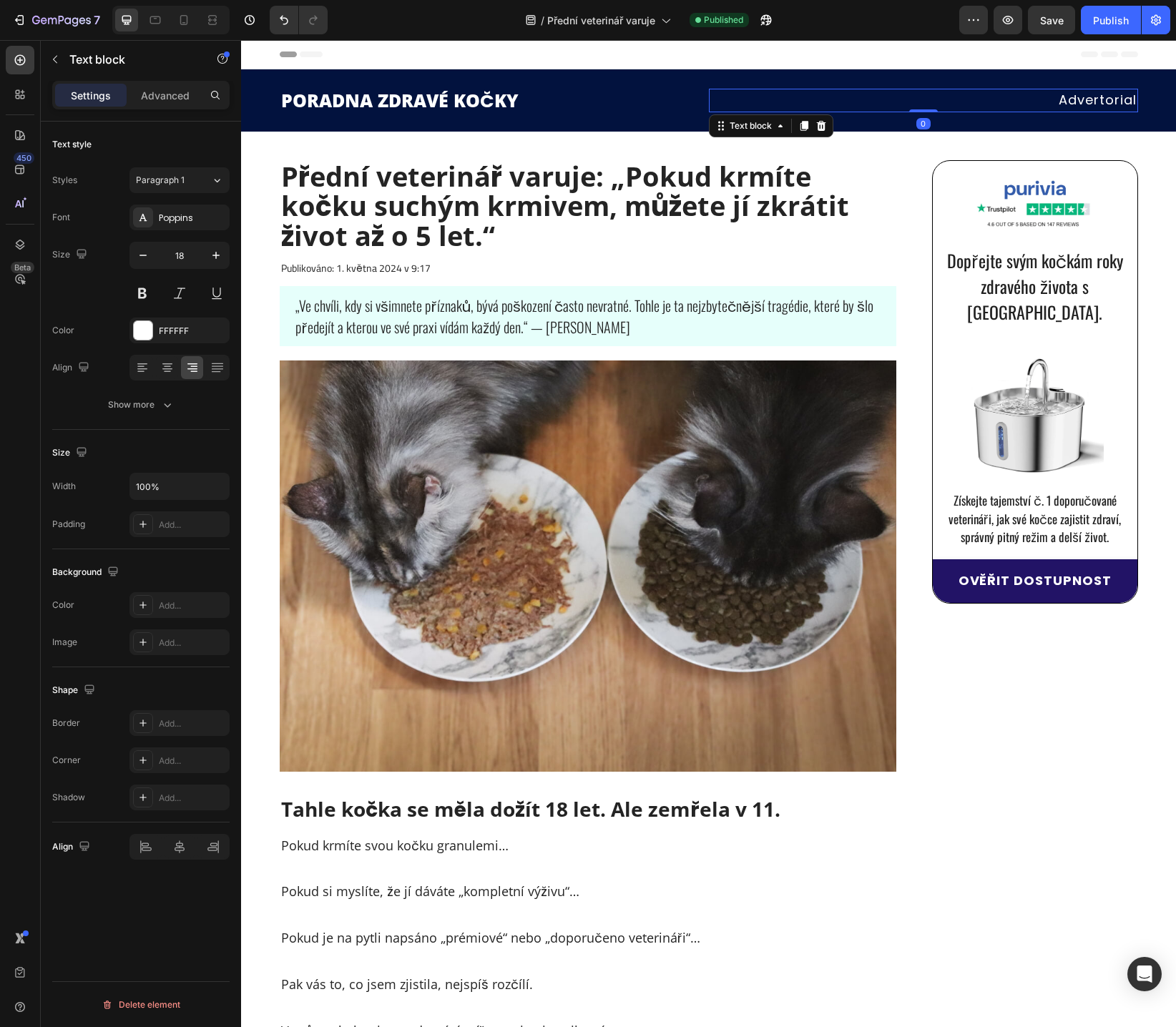
click at [1088, 97] on p "Advertorial" at bounding box center [923, 100] width 426 height 20
click at [1082, 59] on div "Header" at bounding box center [708, 54] width 858 height 29
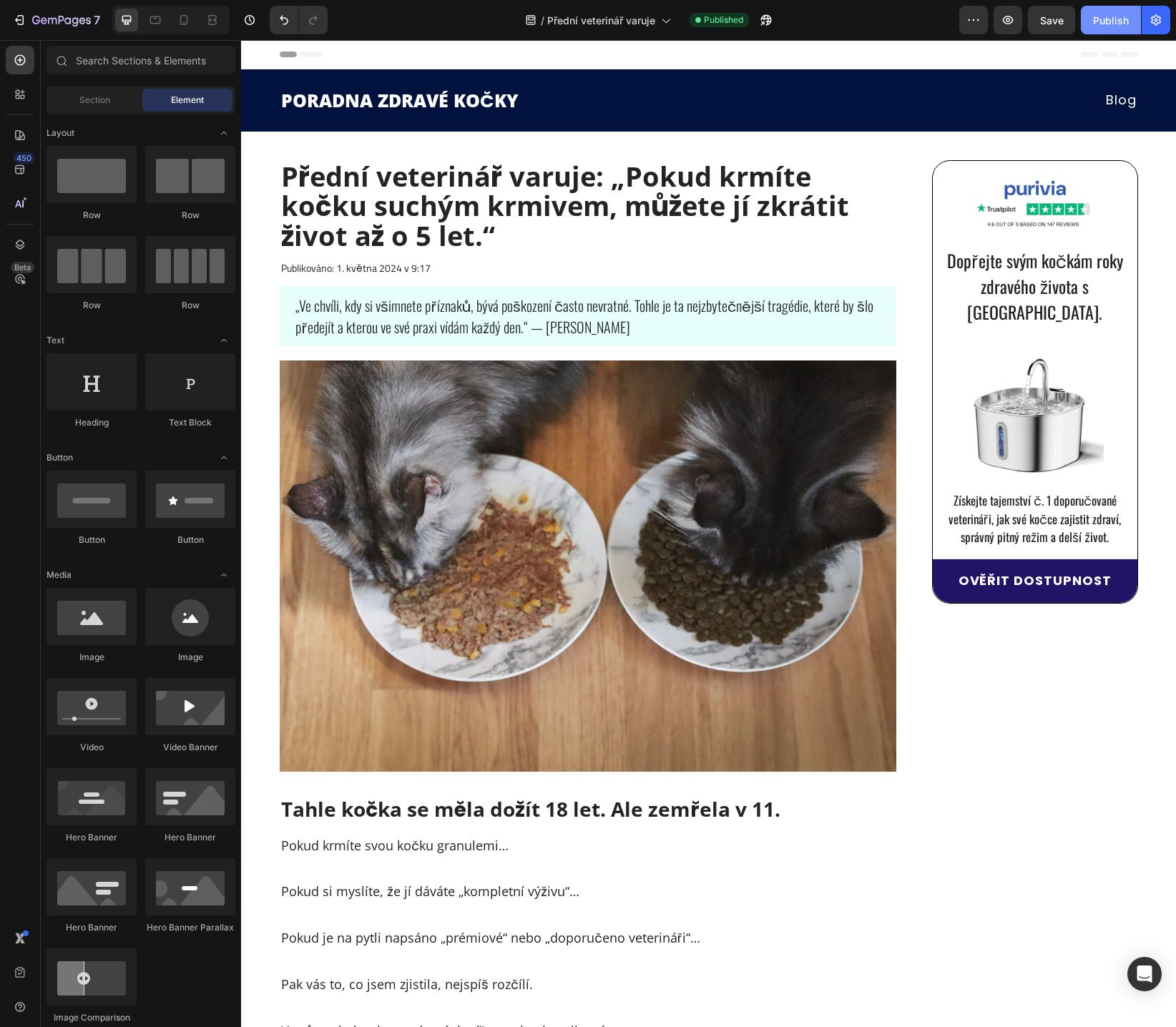
click at [1121, 18] on div "Publish" at bounding box center [1111, 20] width 36 height 15
